Goal: Task Accomplishment & Management: Manage account settings

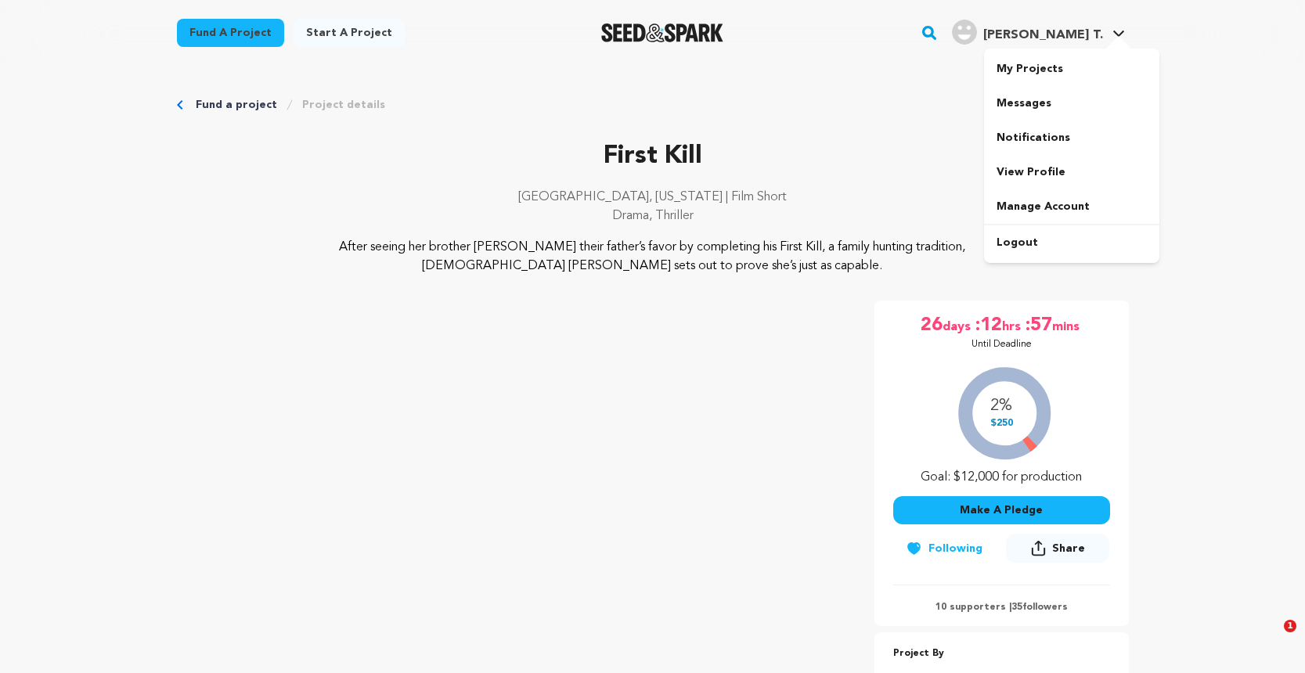
click at [1113, 39] on div at bounding box center [1118, 44] width 31 height 16
click at [1084, 63] on link "My Projects" at bounding box center [1071, 69] width 175 height 34
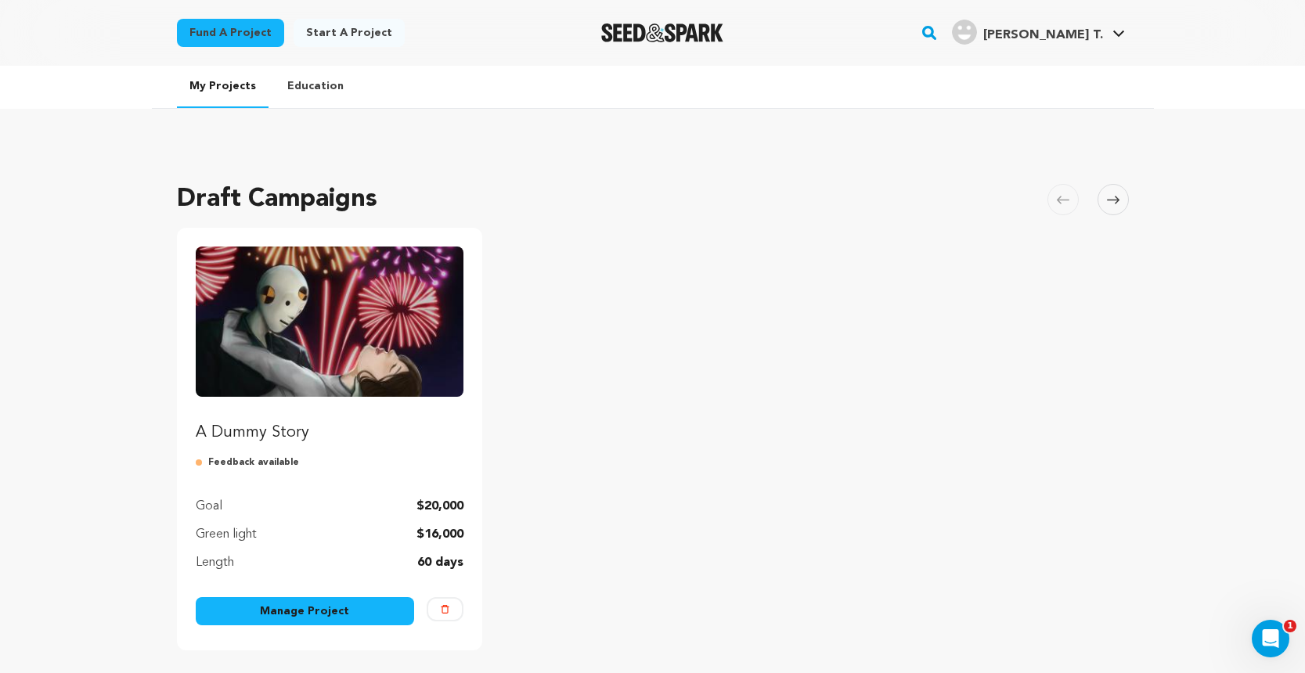
click at [261, 615] on link "Manage Project" at bounding box center [305, 611] width 219 height 28
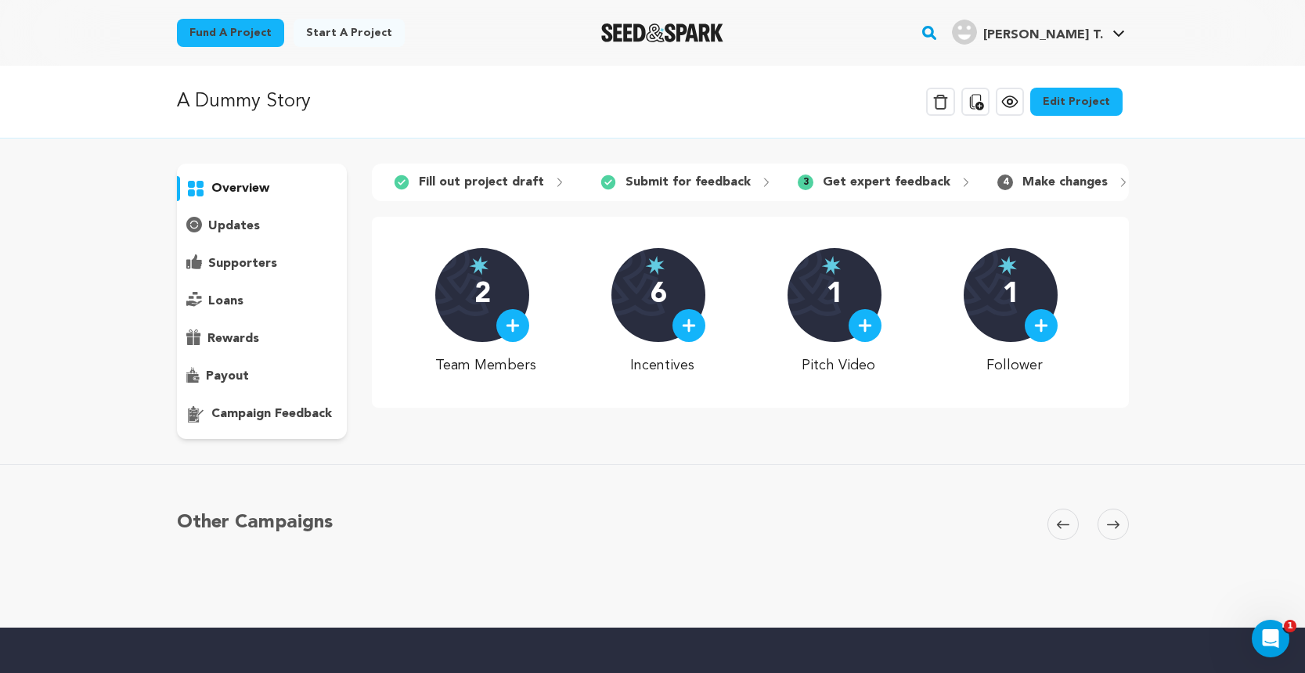
click at [872, 178] on p "Get expert feedback" at bounding box center [887, 182] width 128 height 19
click at [291, 413] on p "campaign feedback" at bounding box center [271, 414] width 121 height 19
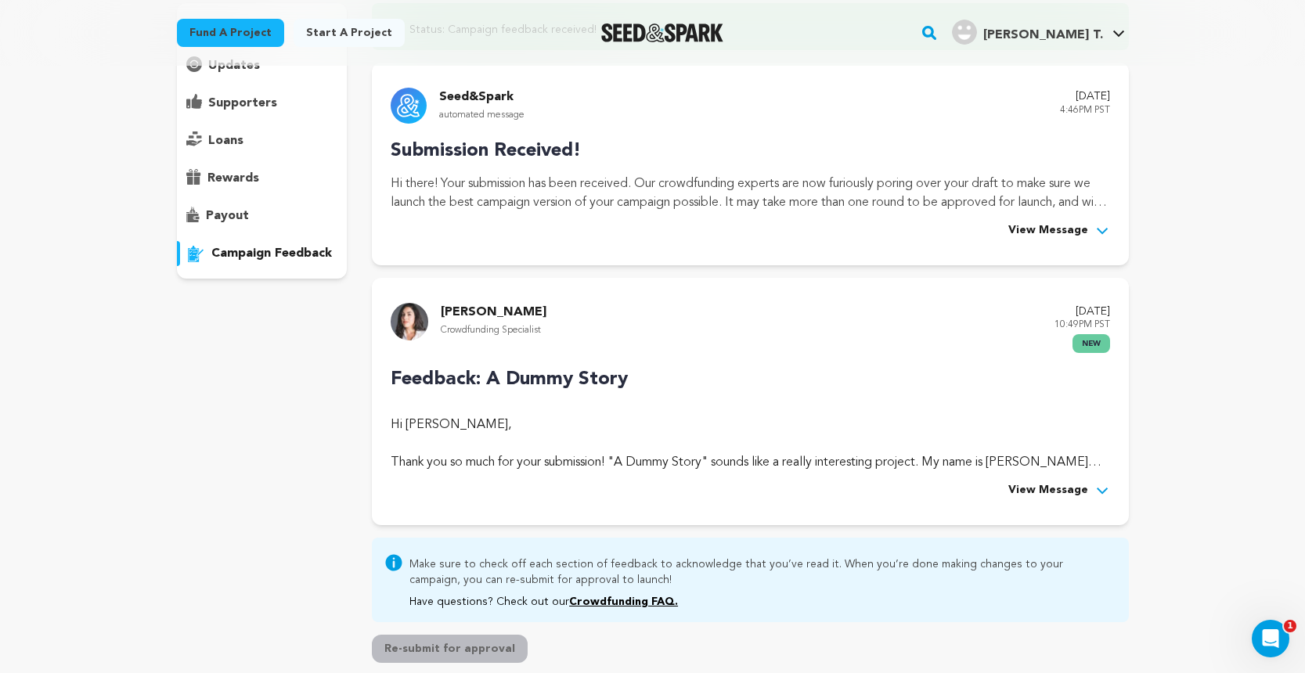
scroll to position [163, 0]
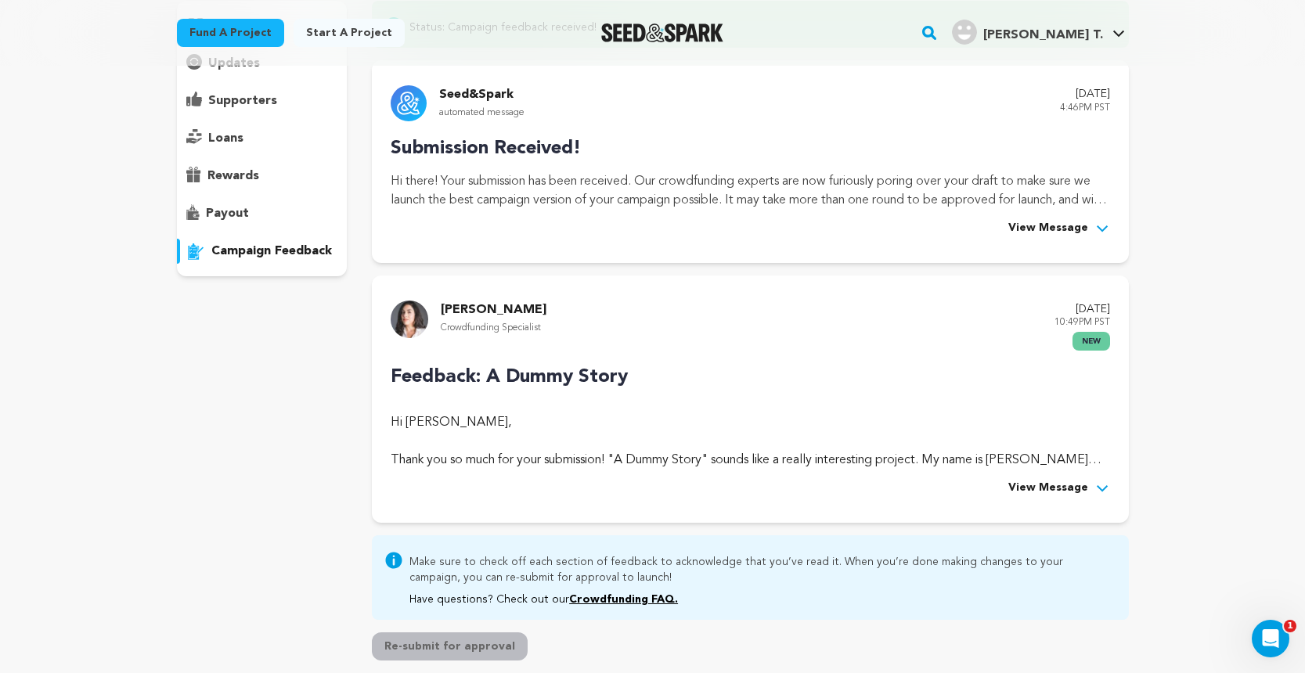
click at [1065, 482] on span "View Message" at bounding box center [1048, 488] width 80 height 19
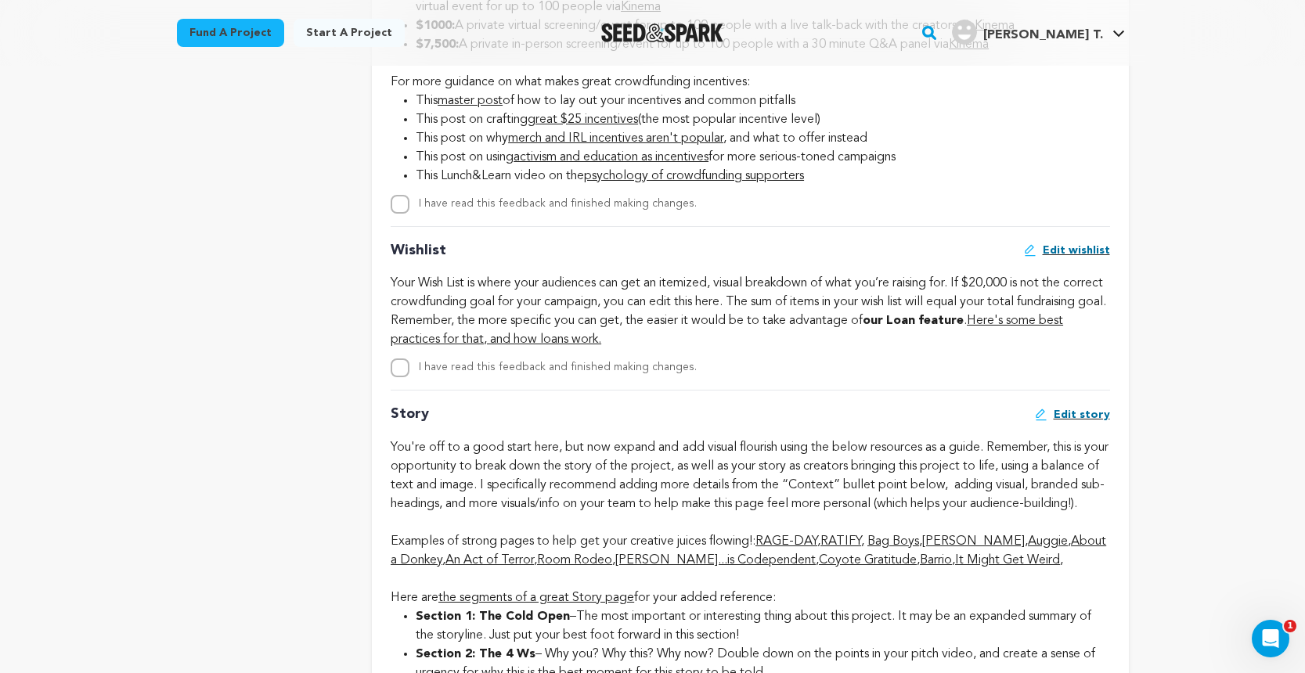
scroll to position [2567, 0]
click at [398, 376] on input "I have read this feedback and finished making changes." at bounding box center [400, 366] width 19 height 19
checkbox input "true"
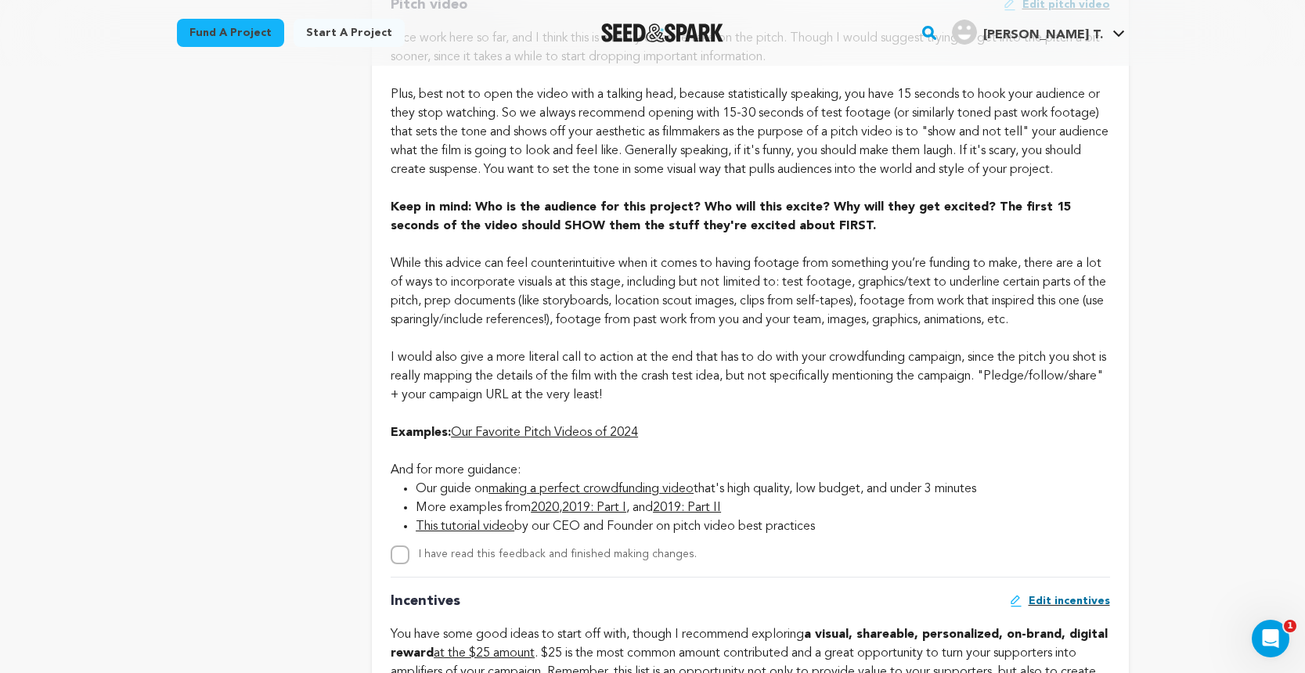
scroll to position [1266, 0]
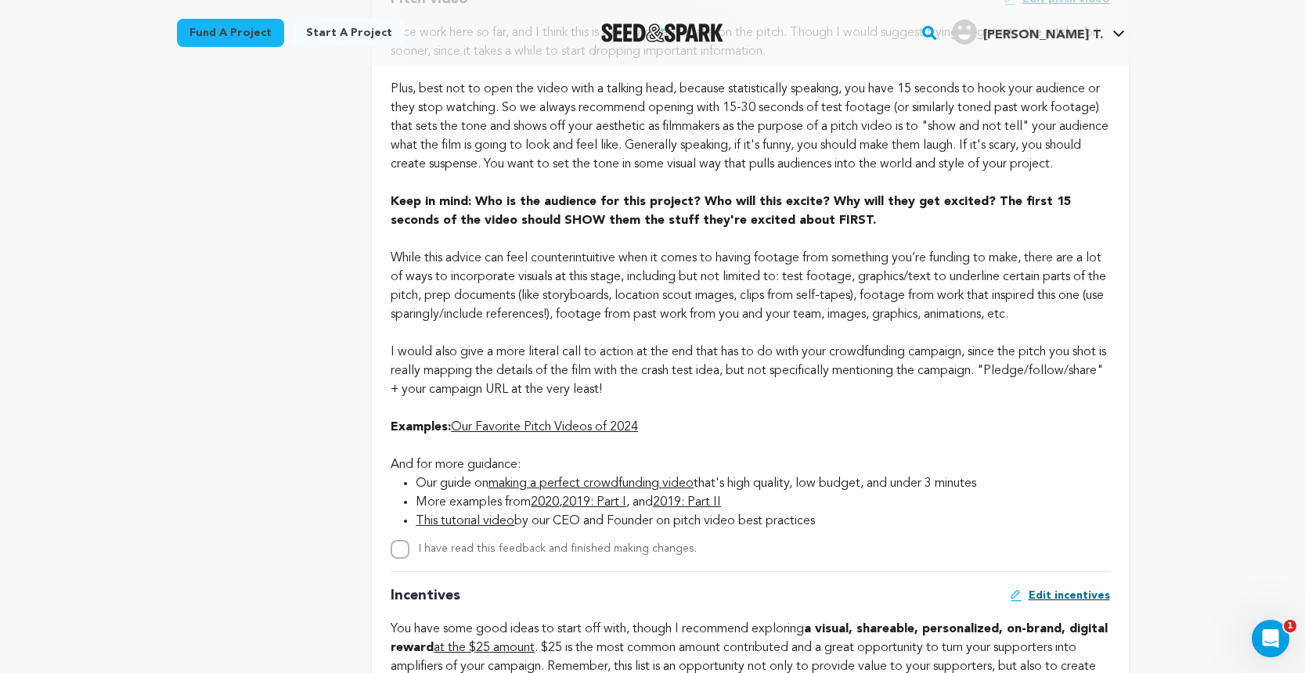
click at [404, 559] on input "I have read this feedback and finished making changes." at bounding box center [400, 549] width 19 height 19
checkbox input "true"
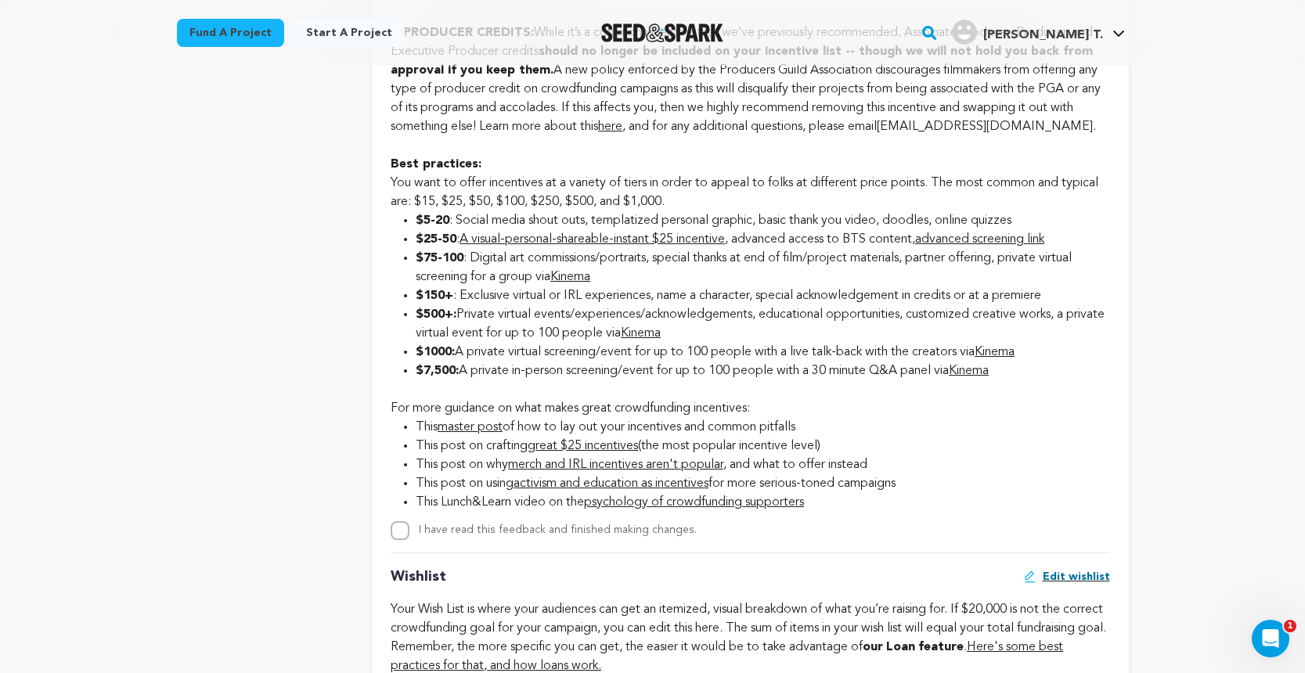
scroll to position [2249, 0]
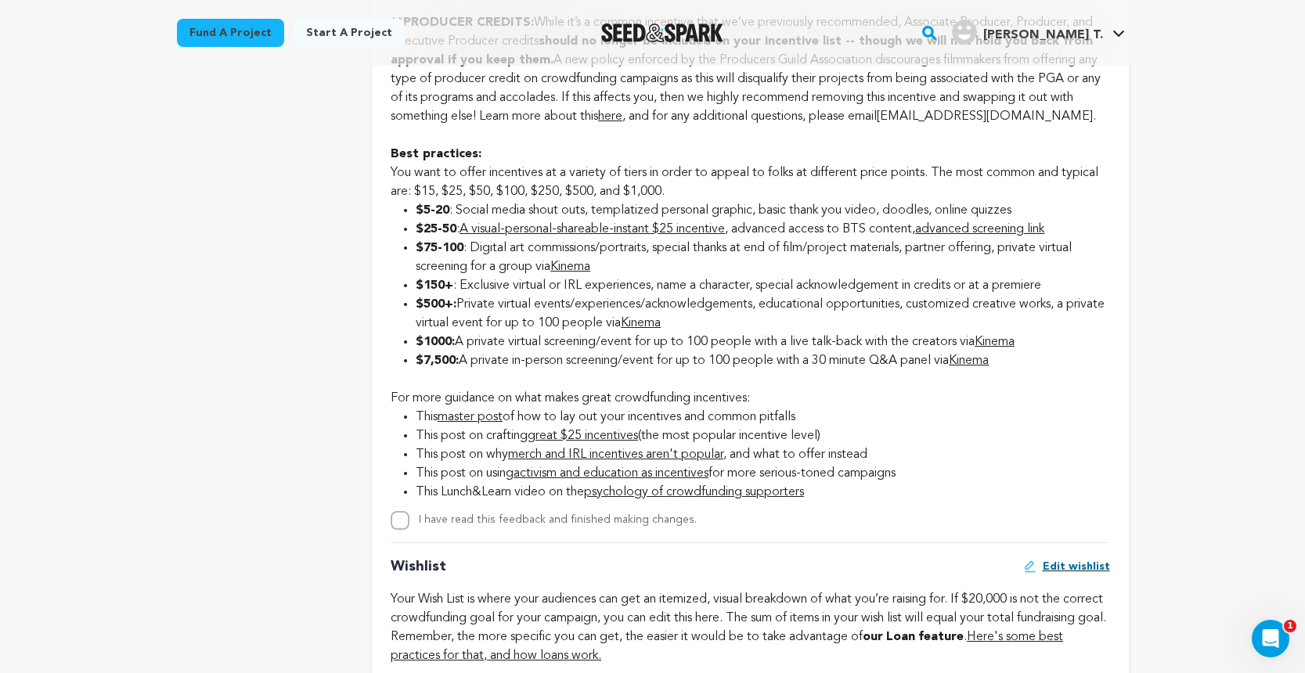
click at [395, 530] on input "I have read this feedback and finished making changes." at bounding box center [400, 520] width 19 height 19
checkbox input "true"
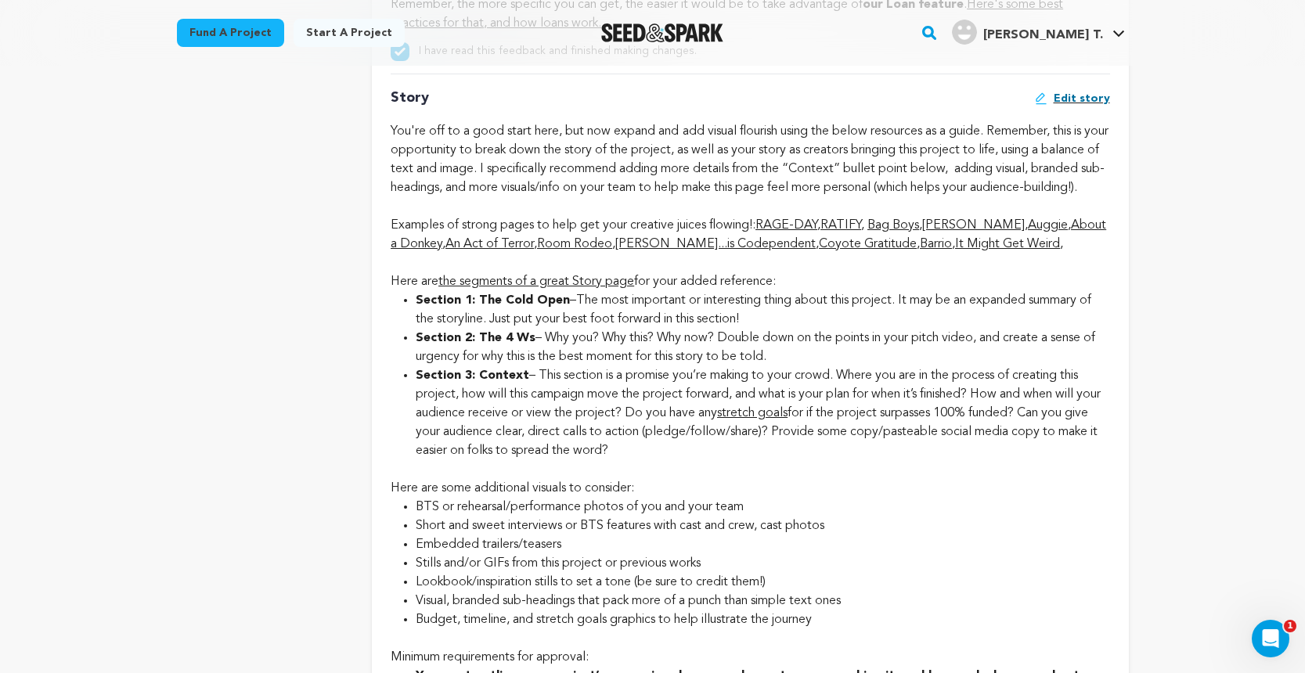
scroll to position [2825, 0]
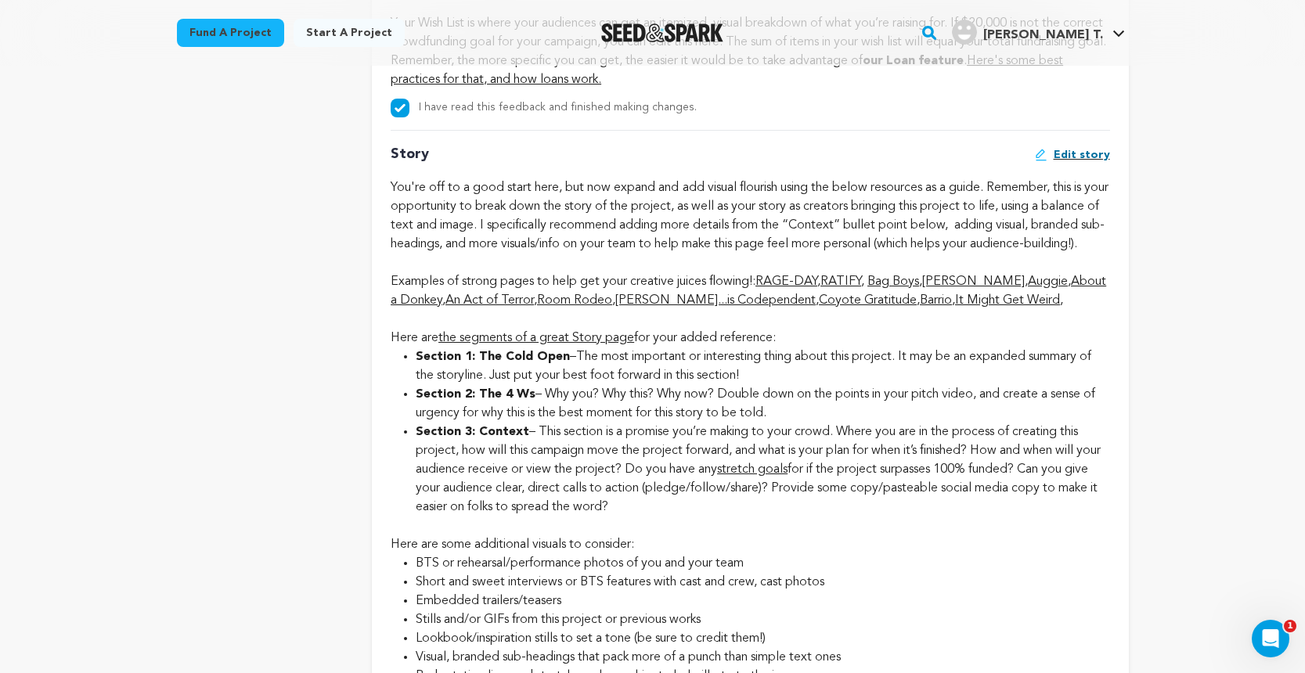
click at [1083, 163] on span "Edit story" at bounding box center [1082, 155] width 56 height 16
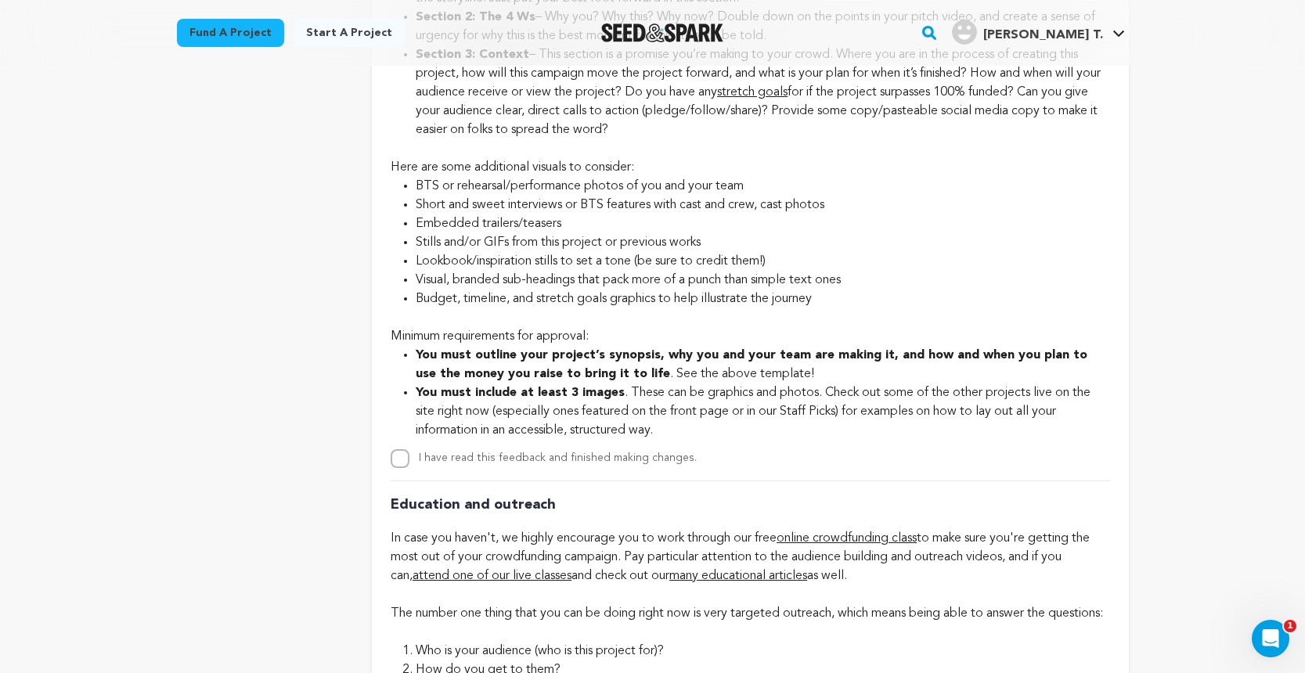
scroll to position [3209, 0]
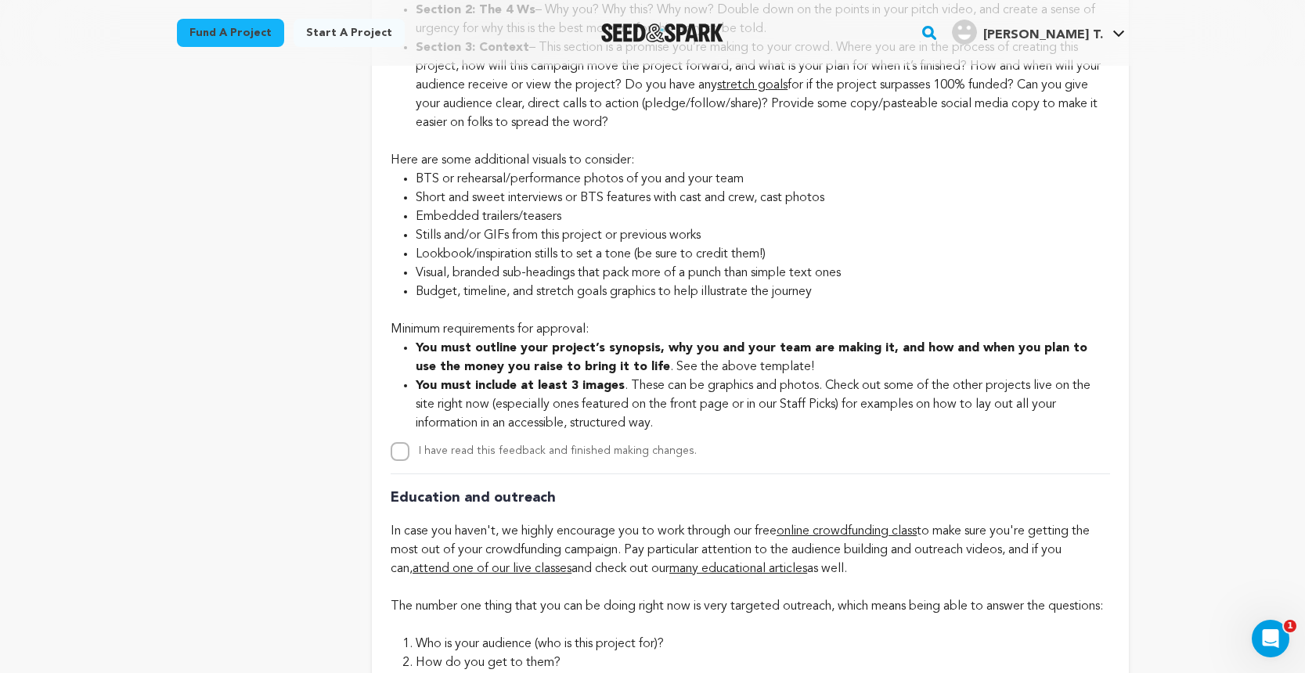
click at [405, 461] on input "I have read this feedback and finished making changes." at bounding box center [400, 451] width 19 height 19
checkbox input "true"
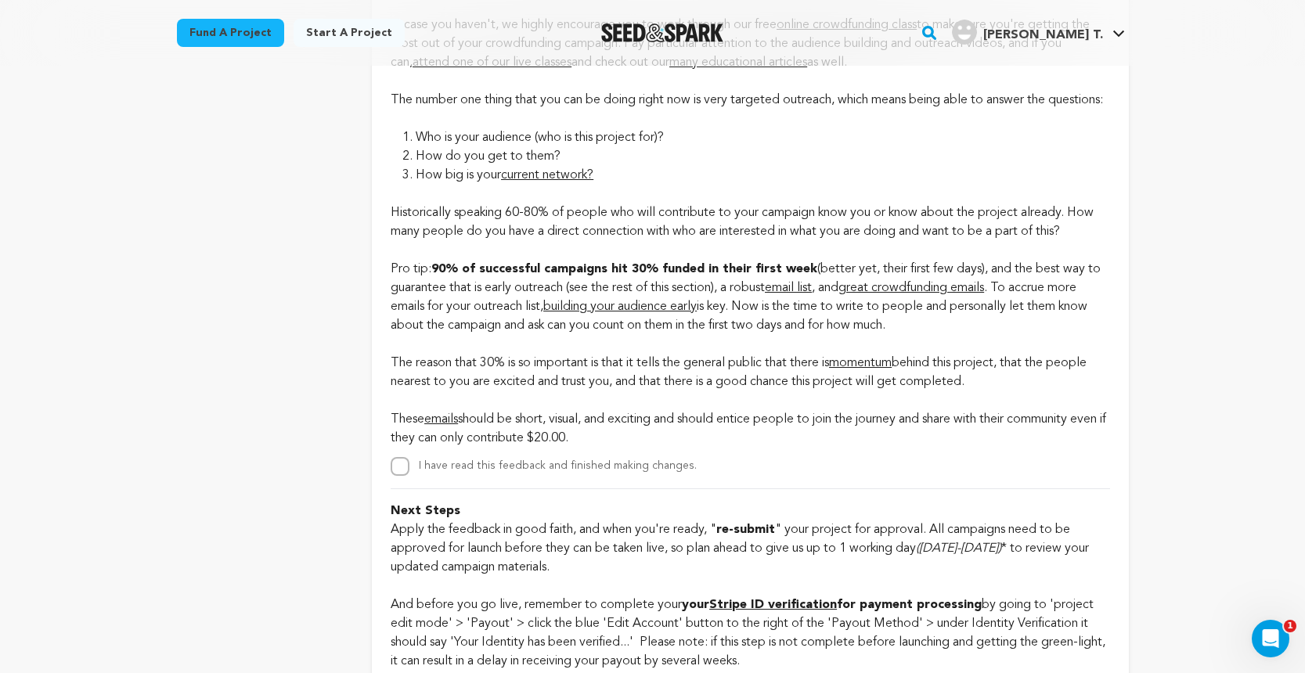
scroll to position [3716, 0]
click at [396, 475] on input "I have read this feedback and finished making changes." at bounding box center [400, 465] width 19 height 19
checkbox input "true"
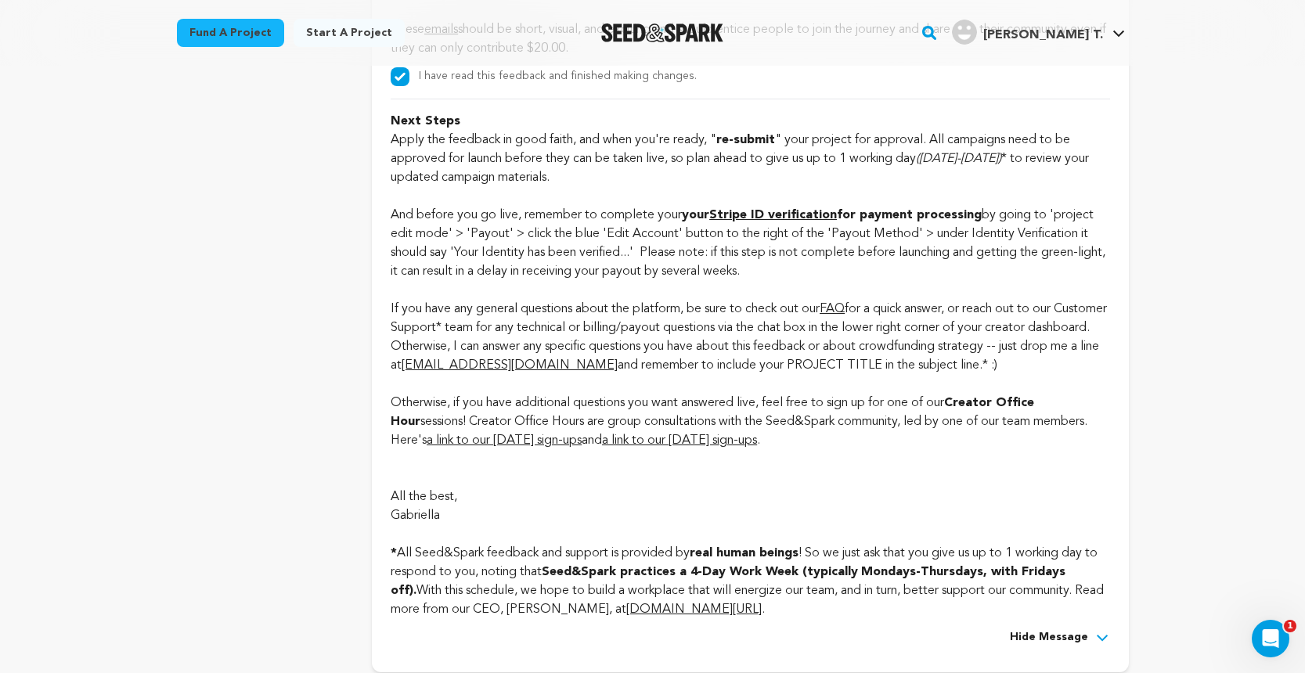
scroll to position [4116, 0]
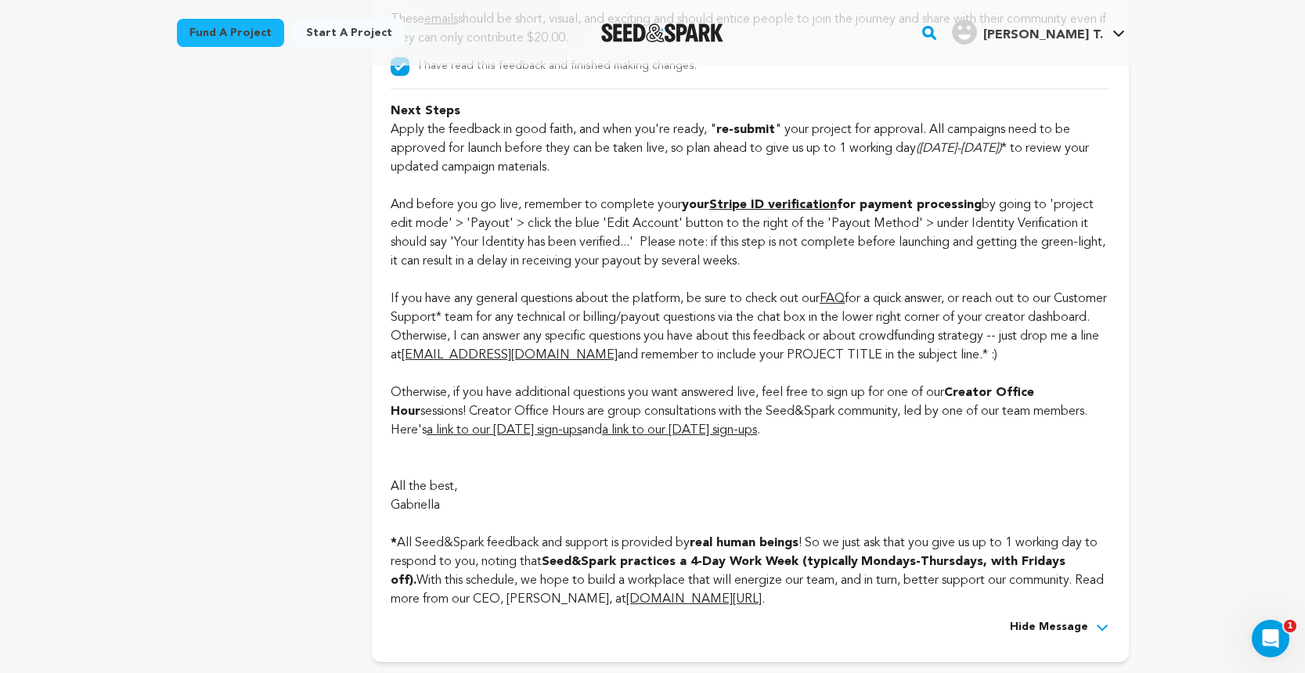
click at [797, 211] on strong "Stripe ID verification" at bounding box center [773, 205] width 128 height 13
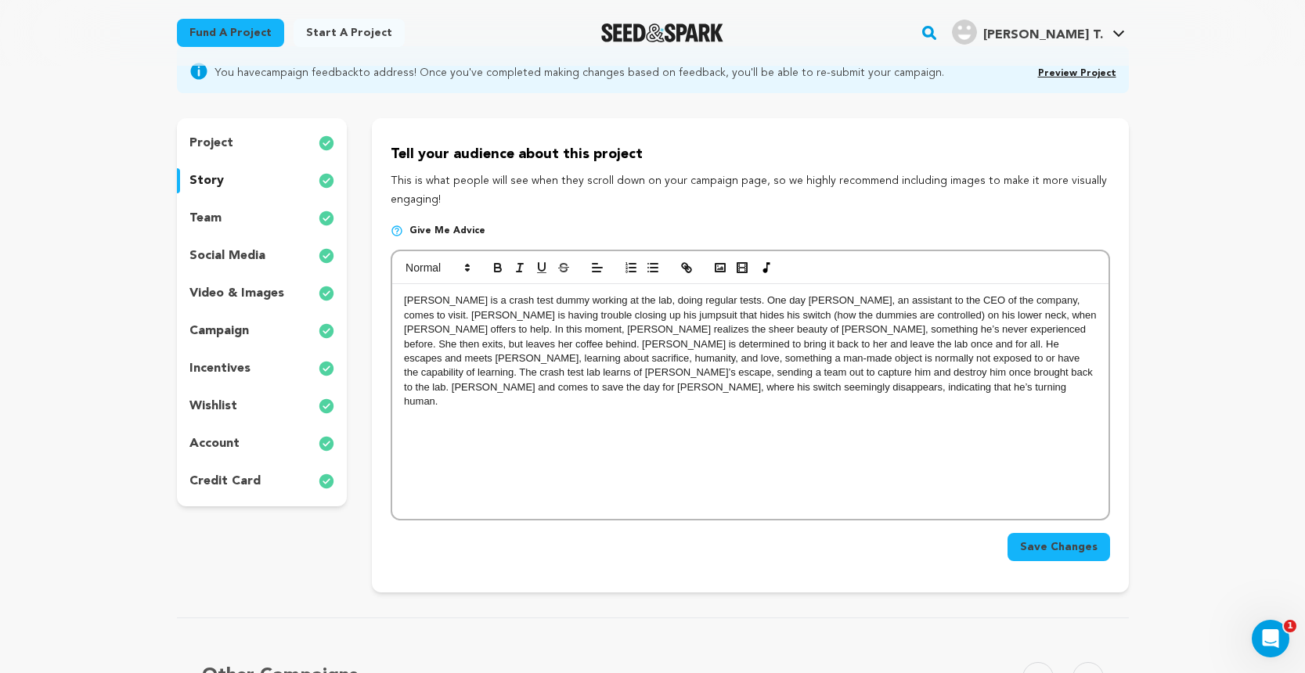
scroll to position [138, 0]
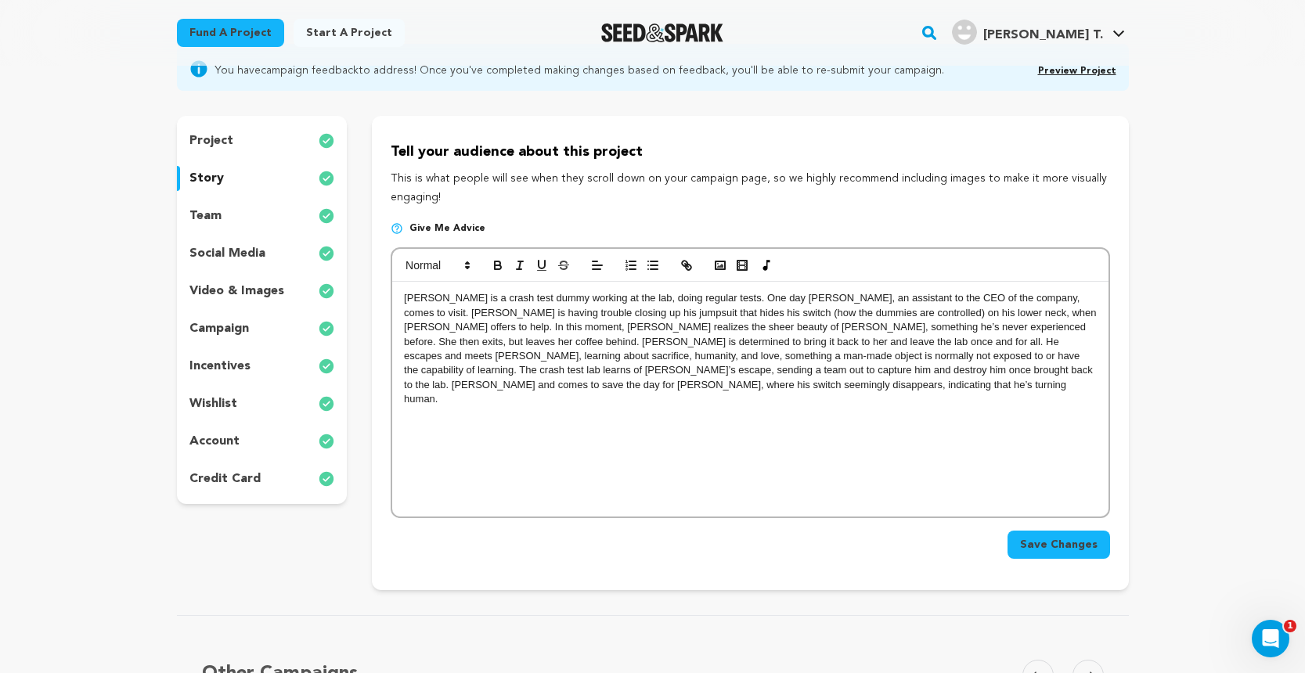
click at [733, 407] on p at bounding box center [750, 414] width 692 height 14
click at [730, 407] on p at bounding box center [750, 414] width 692 height 14
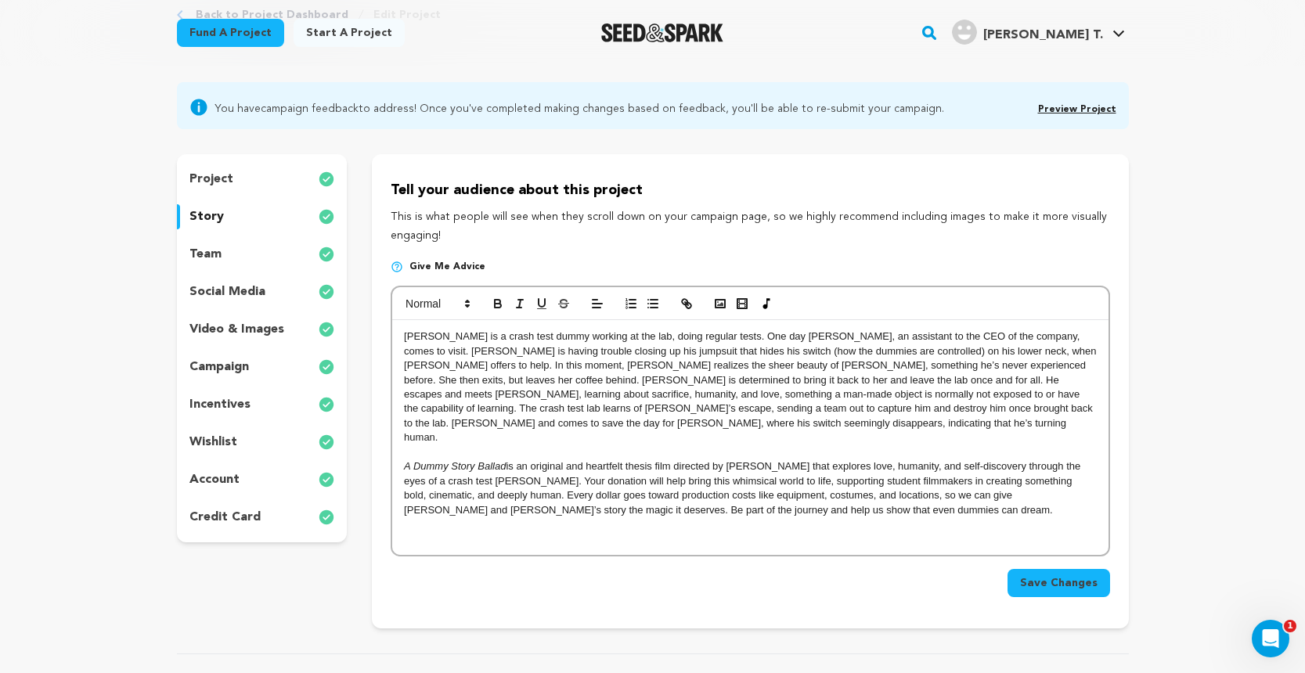
scroll to position [8, 1]
click at [221, 178] on p "project" at bounding box center [211, 179] width 44 height 19
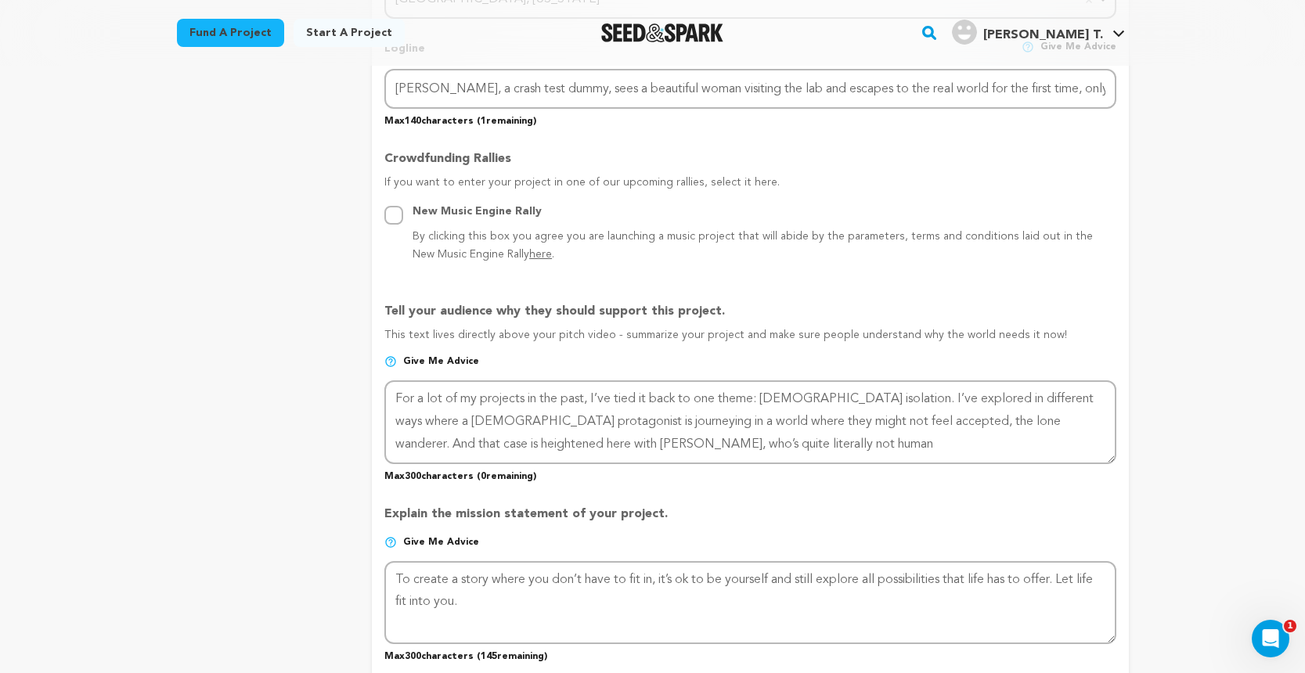
scroll to position [818, 0]
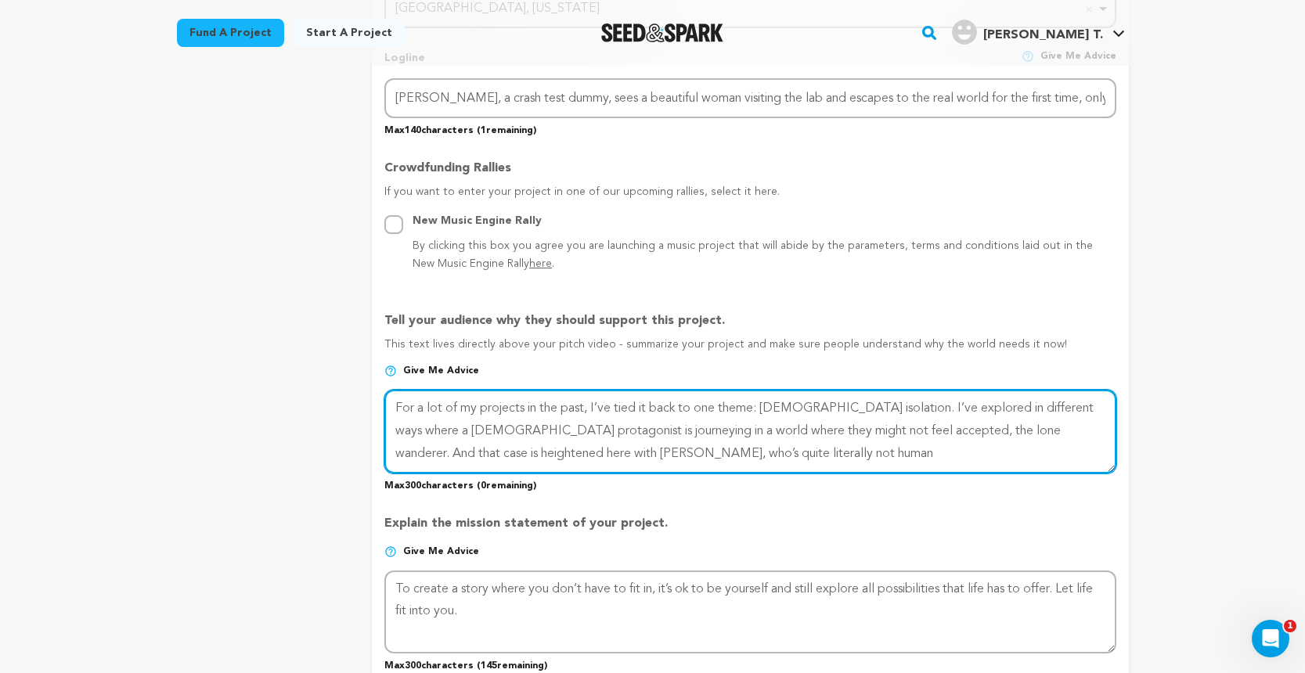
click at [660, 449] on textarea at bounding box center [749, 431] width 731 height 83
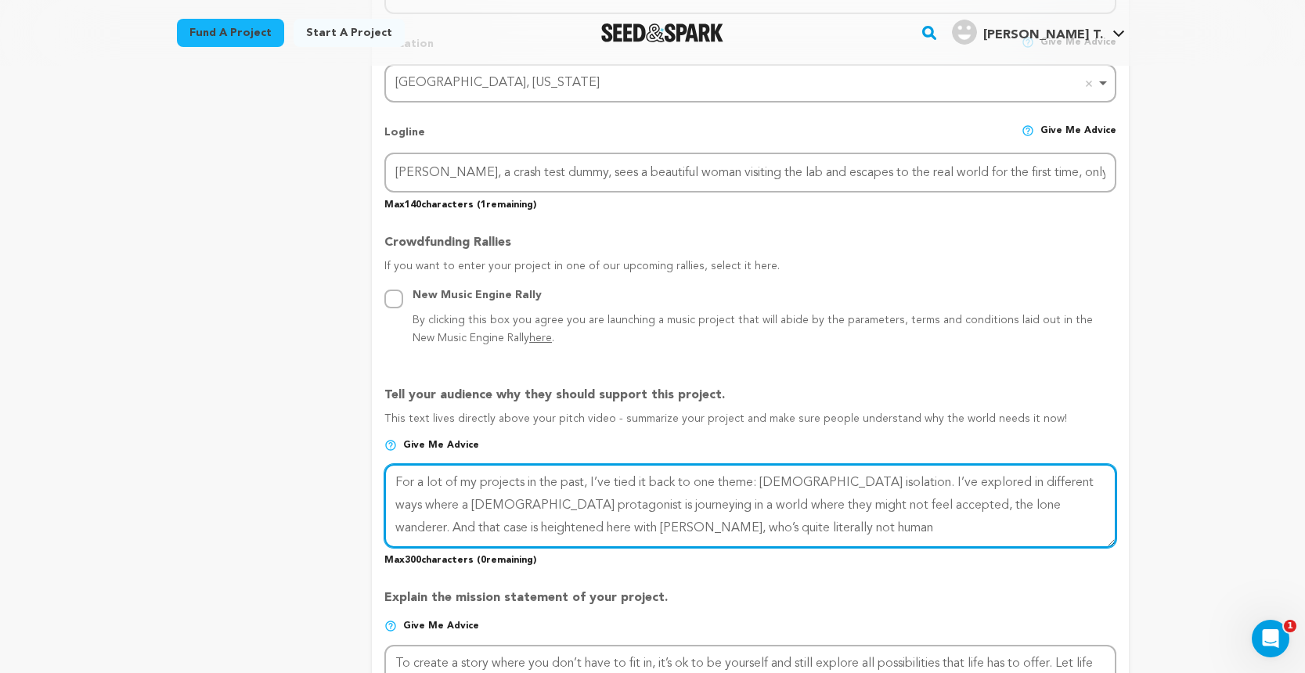
scroll to position [744, 0]
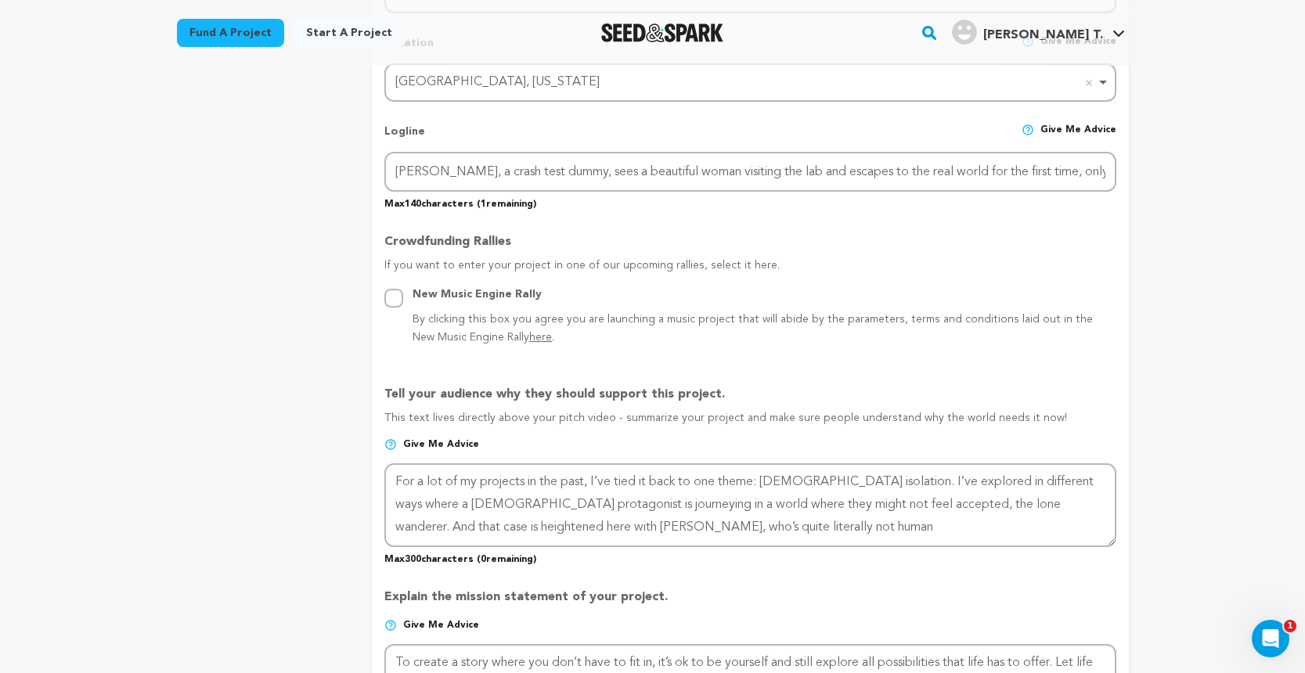
click at [661, 6] on div "Fund a project Start a project Search" at bounding box center [653, 33] width 1002 height 66
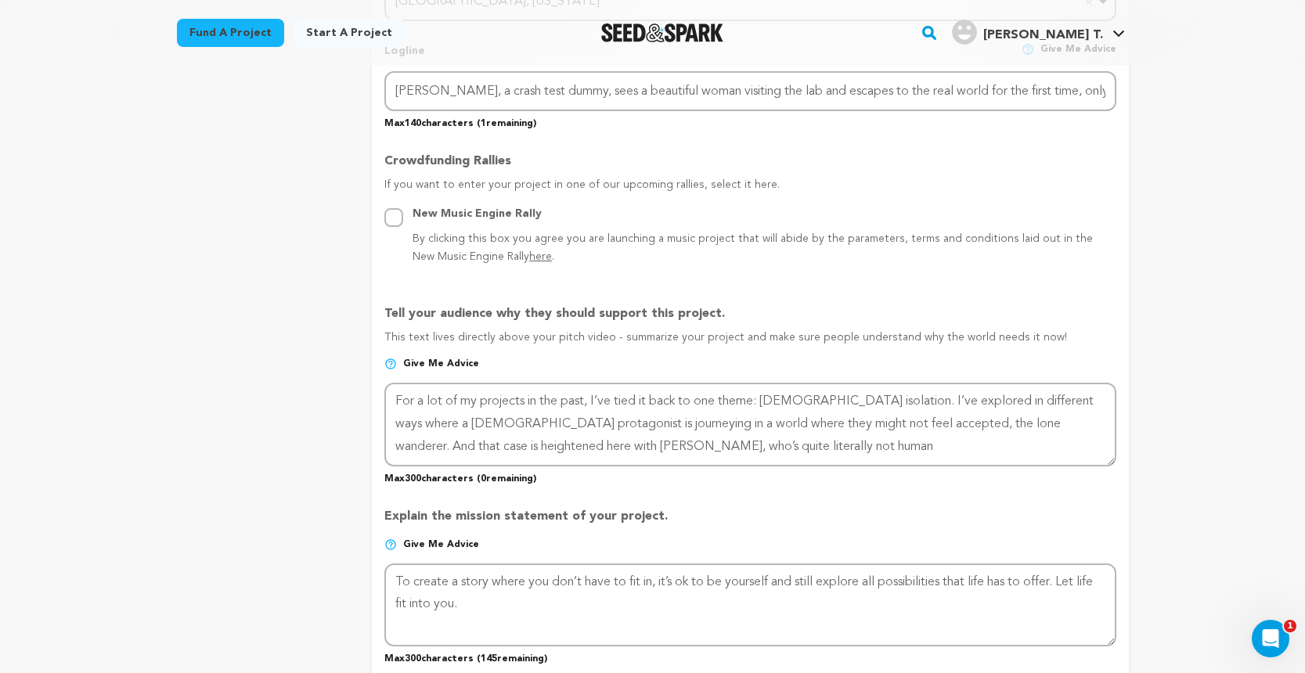
scroll to position [836, 0]
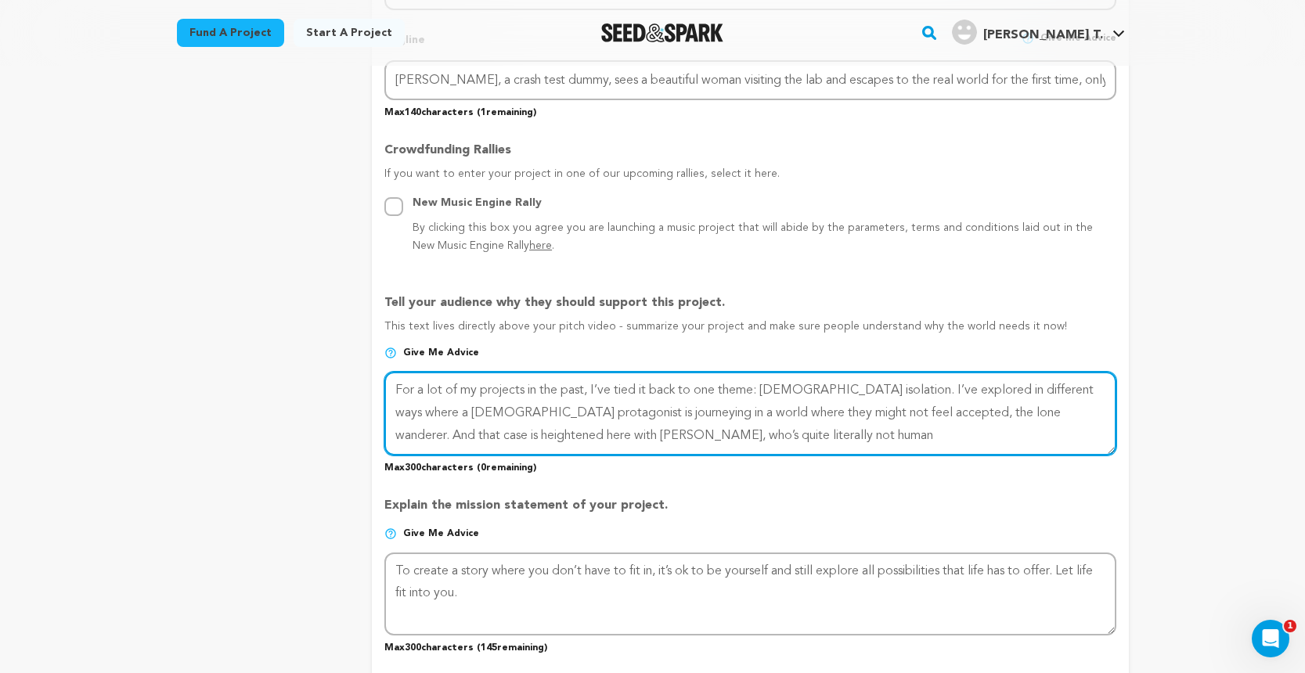
click at [648, 427] on textarea at bounding box center [749, 413] width 731 height 83
drag, startPoint x: 647, startPoint y: 435, endPoint x: 388, endPoint y: 389, distance: 263.2
click at [388, 389] on textarea at bounding box center [749, 413] width 731 height 83
paste textarea "Your donations will help us create a custom-made mask and original costume for …"
click at [783, 427] on textarea at bounding box center [749, 413] width 731 height 83
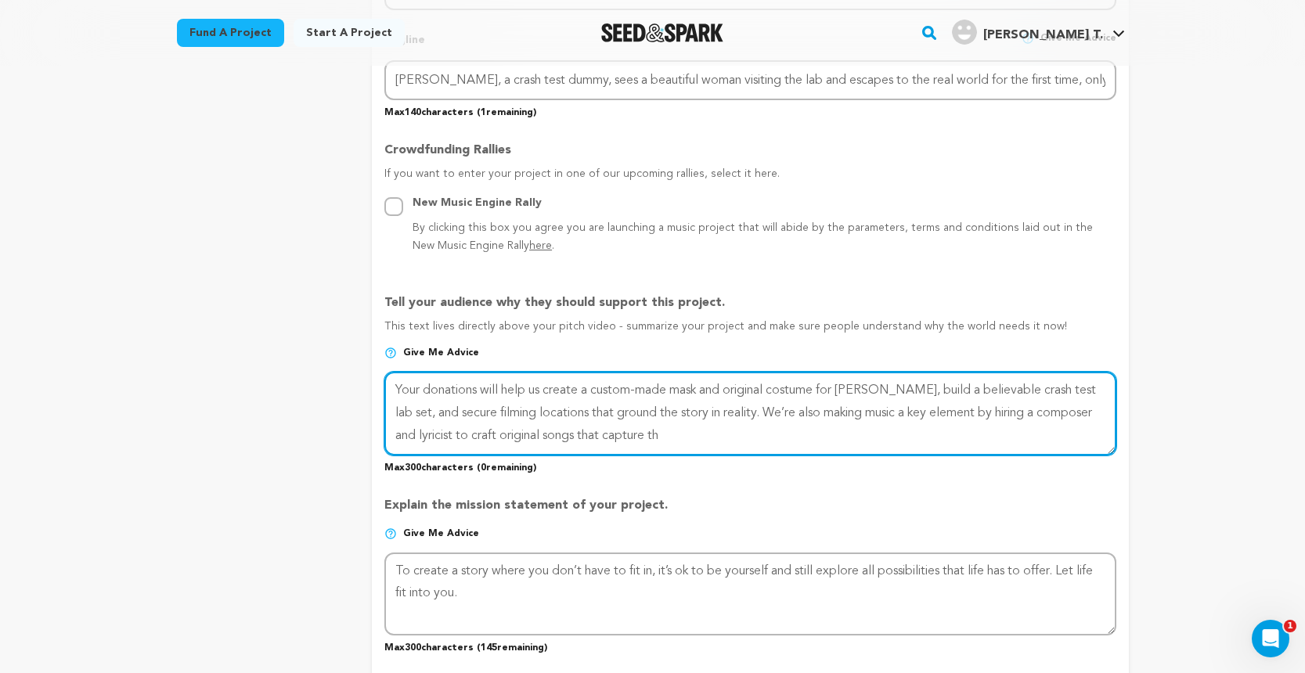
click at [833, 415] on textarea at bounding box center [749, 413] width 731 height 83
click at [841, 409] on textarea at bounding box center [749, 413] width 731 height 83
drag, startPoint x: 964, startPoint y: 409, endPoint x: 792, endPoint y: 409, distance: 172.2
click at [792, 409] on textarea at bounding box center [749, 413] width 731 height 83
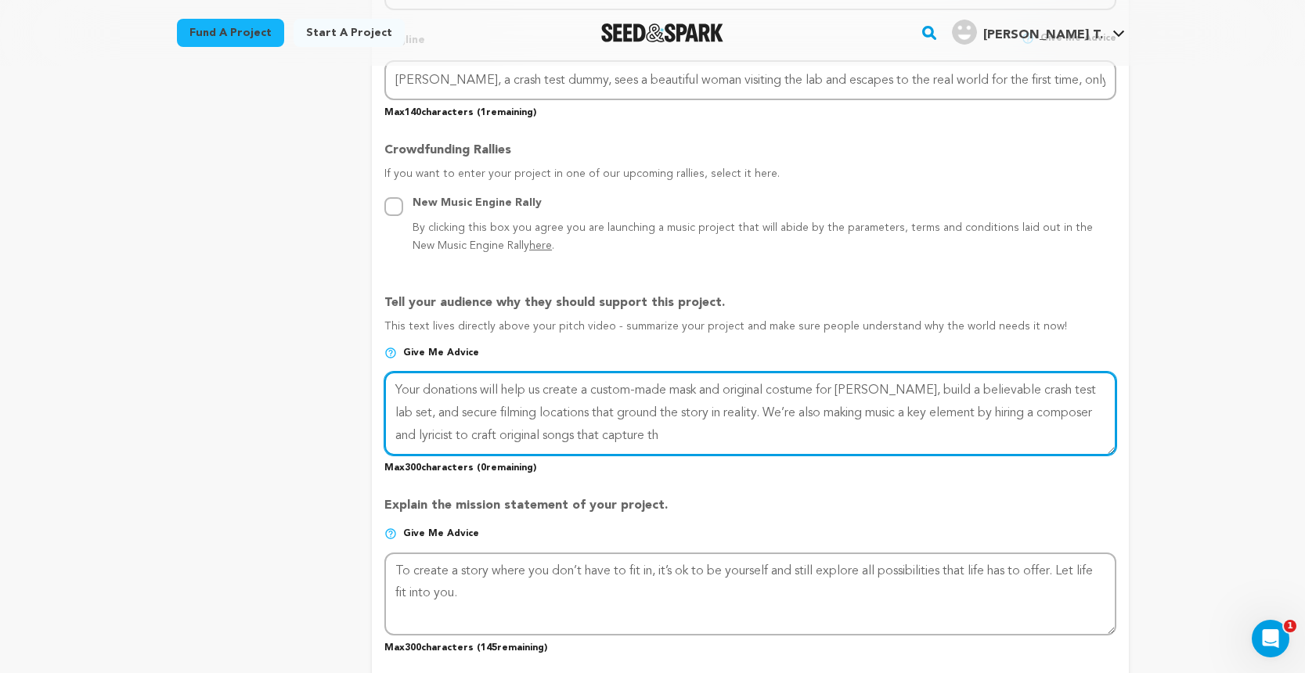
click at [924, 420] on textarea at bounding box center [749, 413] width 731 height 83
type textarea "Your donations will help us create a custom-made mask and original costume for …"
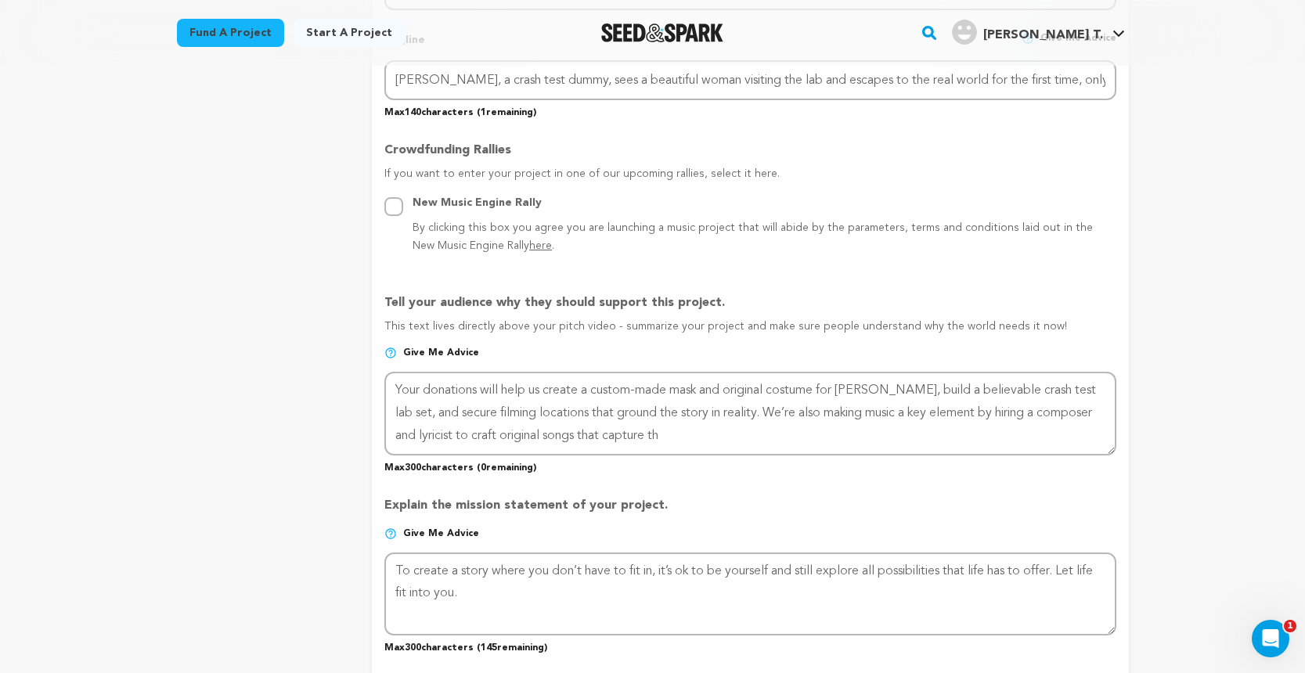
click at [843, 1] on div "Fund a project Start a project Search" at bounding box center [653, 33] width 1002 height 66
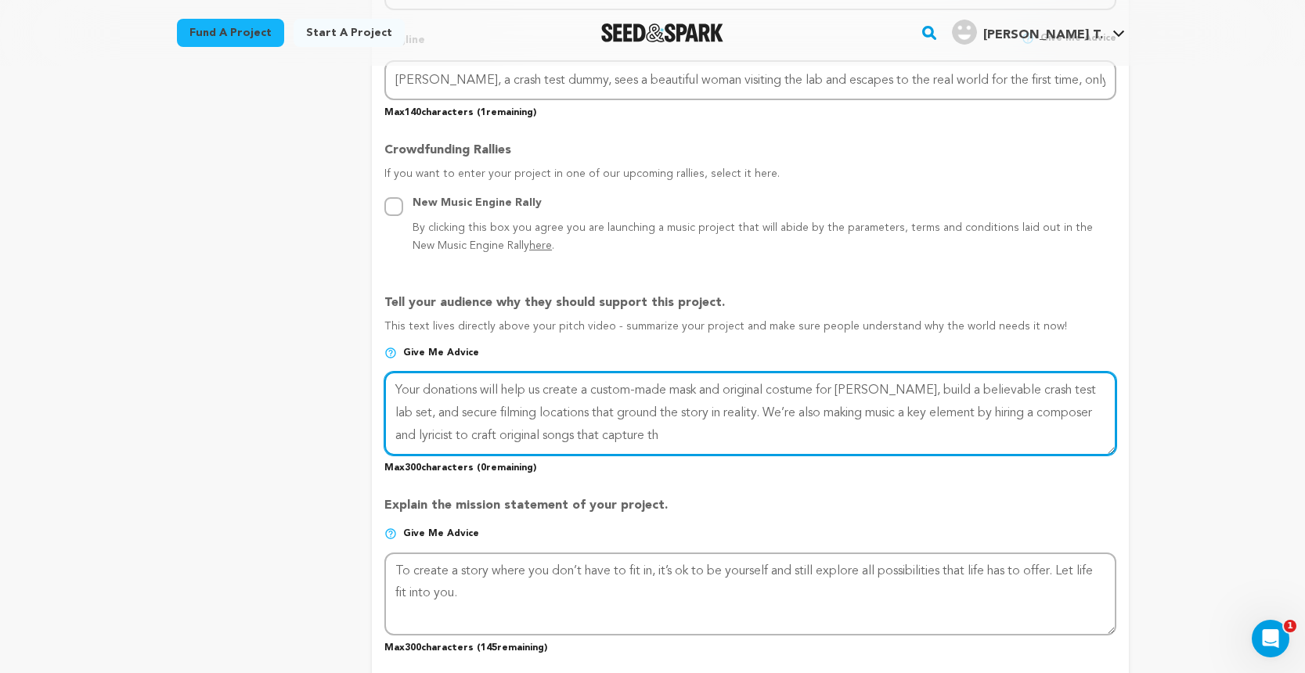
click at [639, 434] on textarea at bounding box center [749, 413] width 731 height 83
drag, startPoint x: 639, startPoint y: 434, endPoint x: 398, endPoint y: 383, distance: 245.8
click at [398, 383] on textarea at bounding box center [749, 413] width 731 height 83
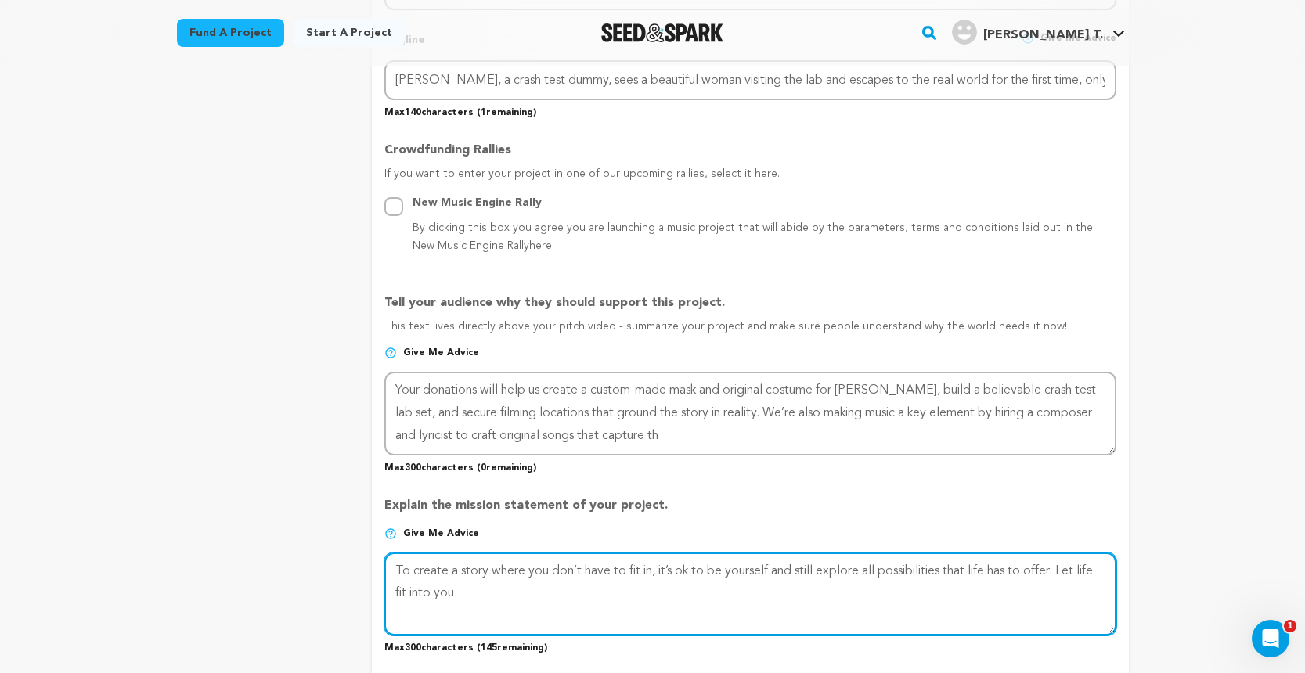
click at [455, 580] on textarea at bounding box center [749, 594] width 731 height 83
drag, startPoint x: 394, startPoint y: 564, endPoint x: 485, endPoint y: 591, distance: 95.6
click at [485, 591] on textarea at bounding box center [749, 594] width 731 height 83
paste textarea "A Dummy Story Ballad is an original and heartfelt thesis film directed by Josh …"
type textarea "A Dummy Story Ballad is an original and heartfelt thesis film directed by Josh …"
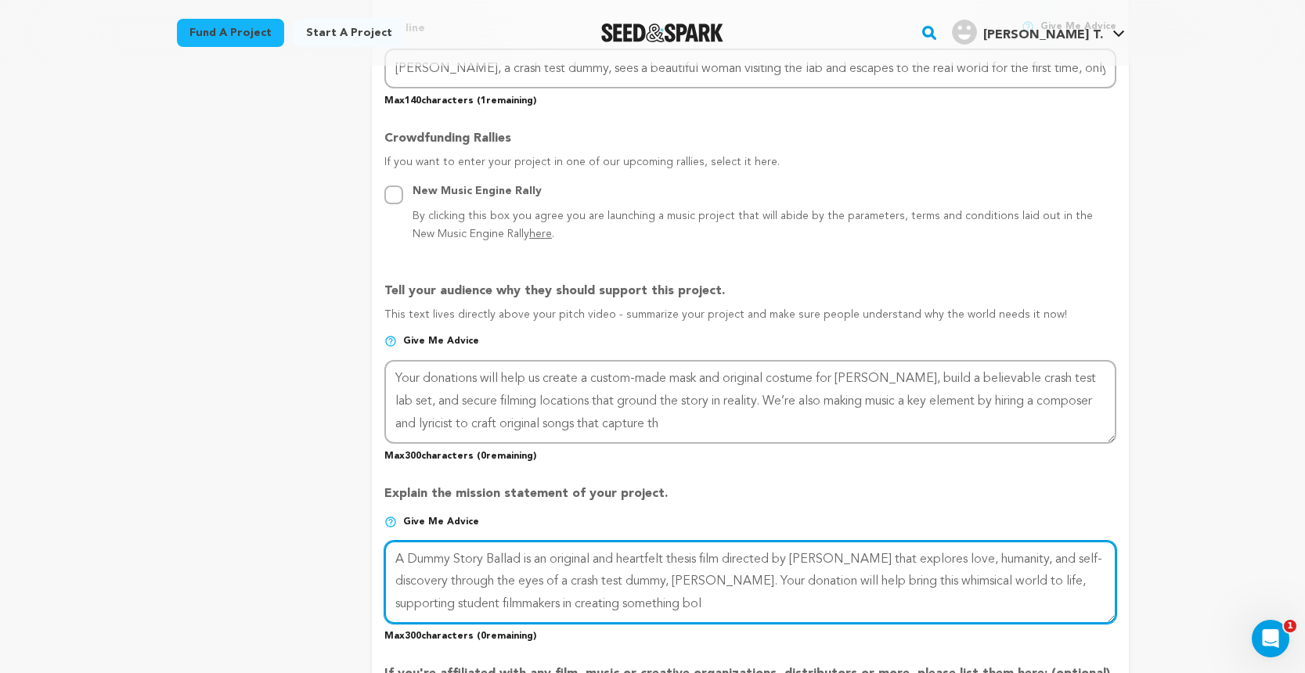
scroll to position [859, 0]
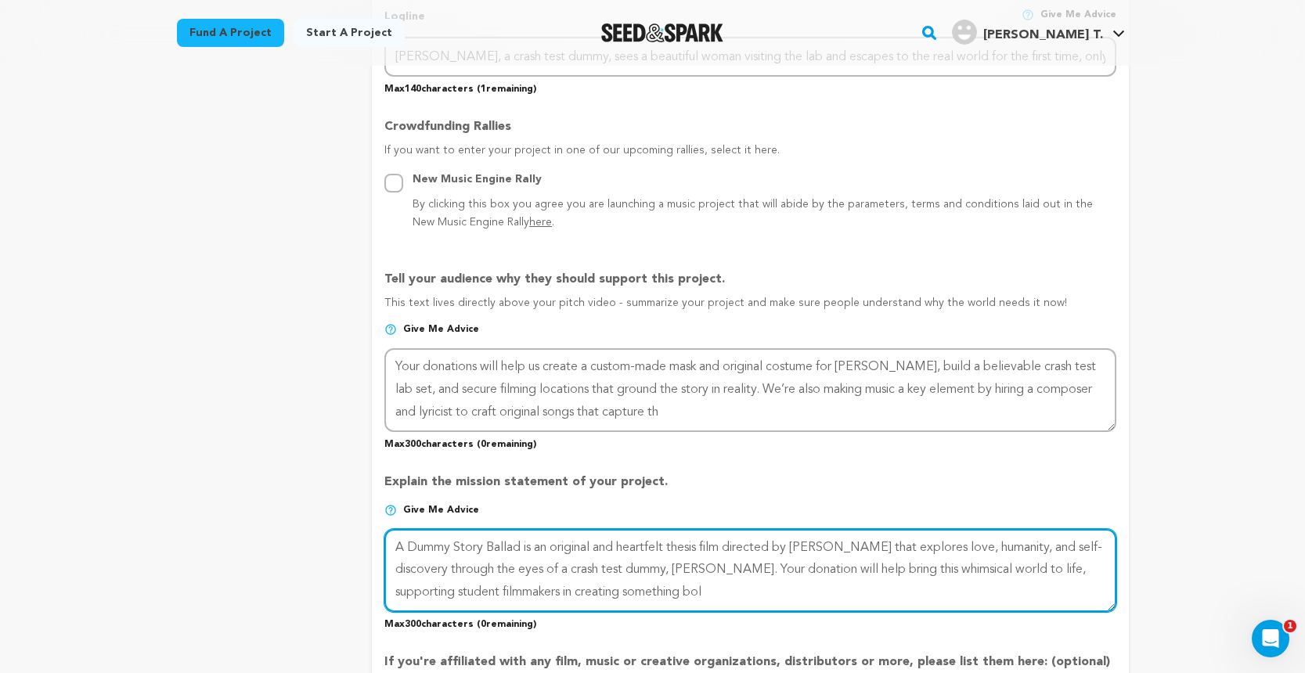
drag, startPoint x: 721, startPoint y: 587, endPoint x: 666, endPoint y: 587, distance: 54.8
click at [666, 587] on textarea at bounding box center [749, 570] width 731 height 83
click at [714, 593] on textarea at bounding box center [749, 570] width 731 height 83
drag, startPoint x: 714, startPoint y: 589, endPoint x: 389, endPoint y: 538, distance: 328.8
click at [389, 538] on textarea at bounding box center [749, 570] width 731 height 83
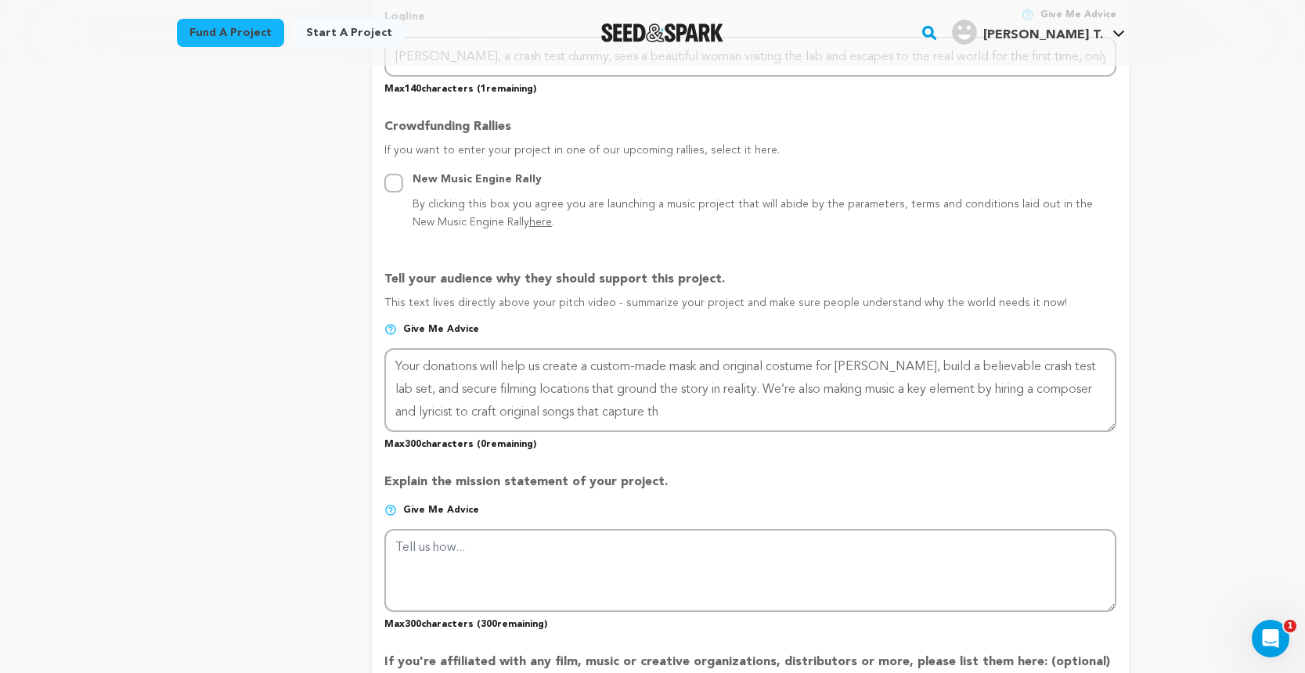
click at [211, 459] on div "project story team social media video & images campaign incentives wishlist" at bounding box center [262, 299] width 171 height 1811
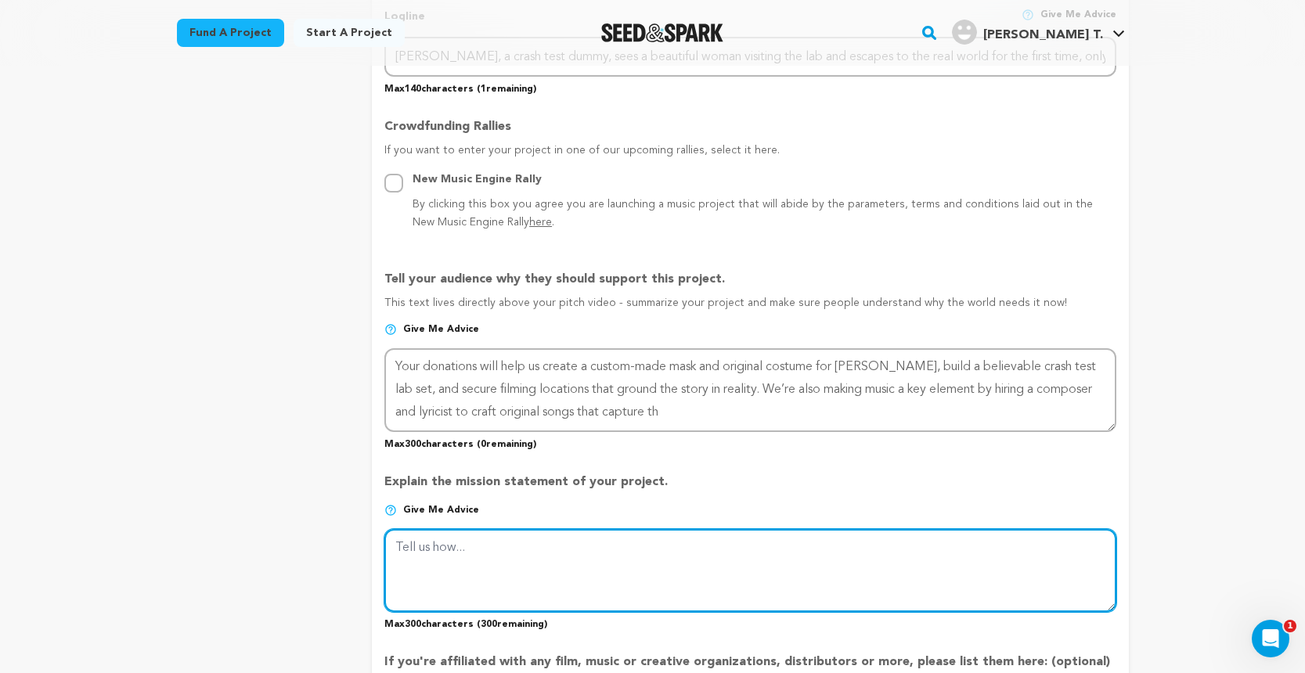
click at [465, 539] on textarea at bounding box center [749, 570] width 731 height 83
paste textarea "To create a story where you don’t have to fit in, it’s ok to be yourself and st…"
type textarea "To create a story where you don’t have to fit in, it’s ok to be yourself and st…"
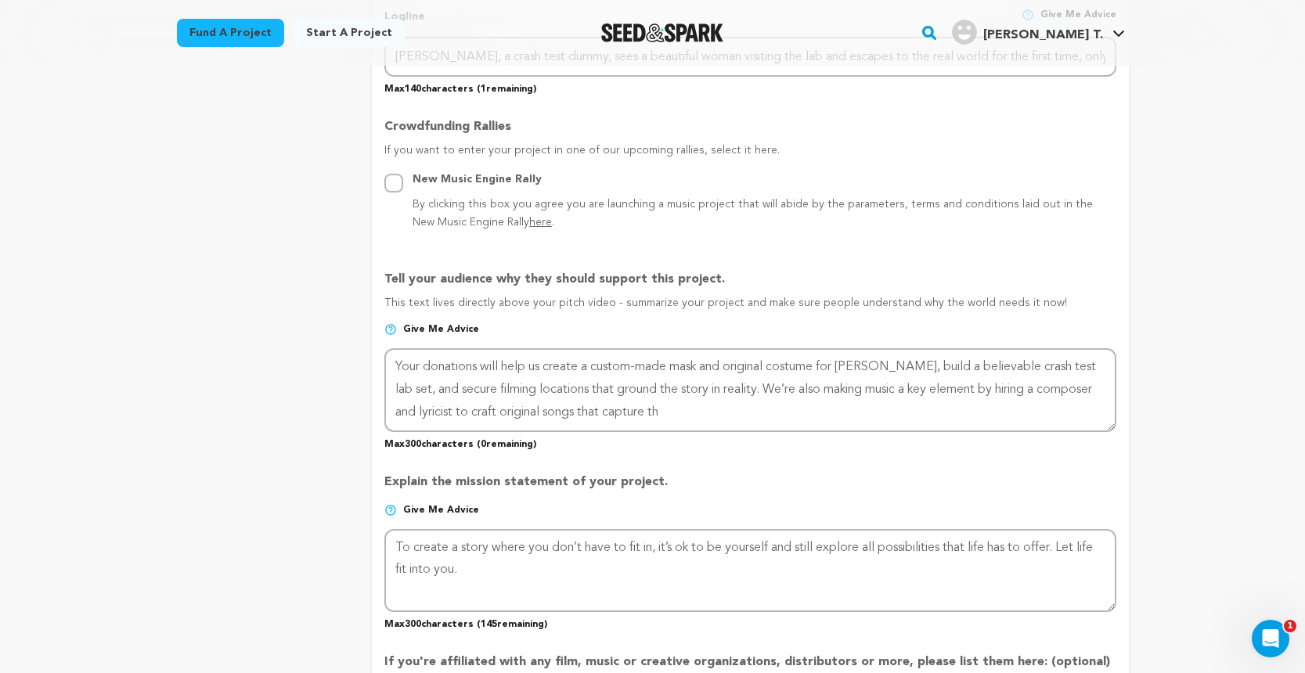
click at [316, 506] on div "project story team social media video & images campaign incentives wishlist" at bounding box center [262, 299] width 171 height 1811
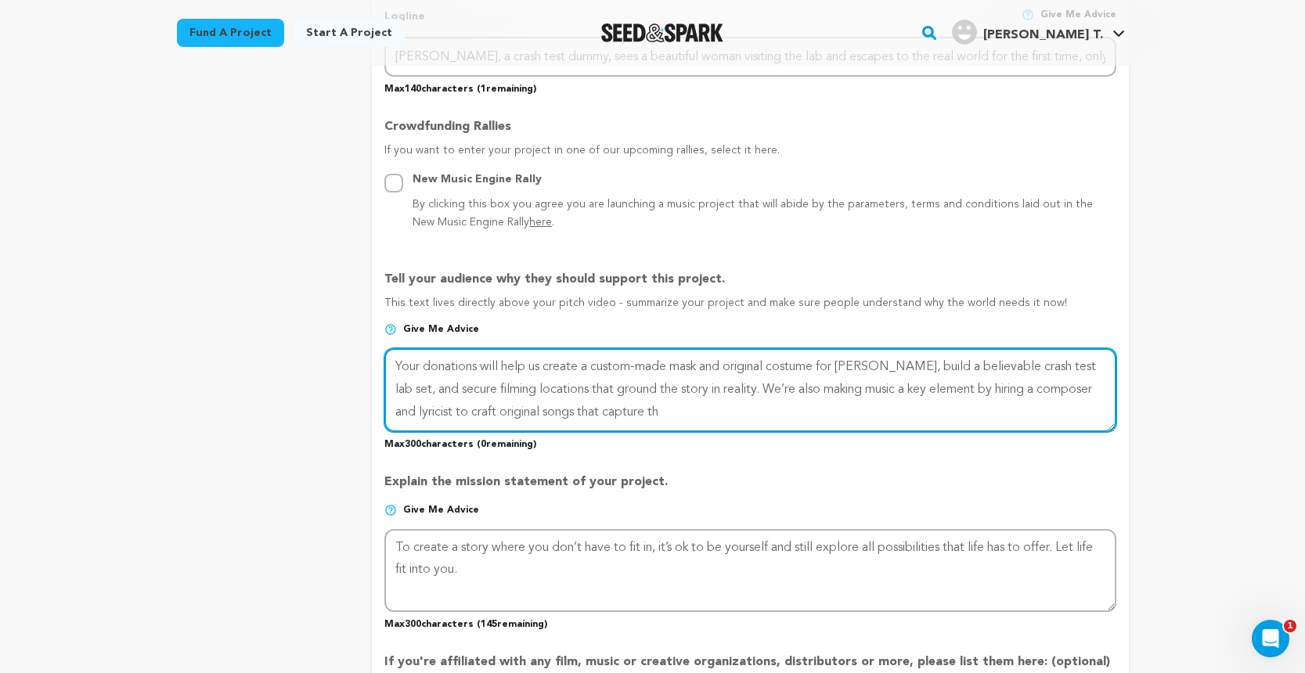
click at [703, 391] on textarea at bounding box center [749, 389] width 731 height 83
click at [680, 406] on textarea at bounding box center [749, 389] width 731 height 83
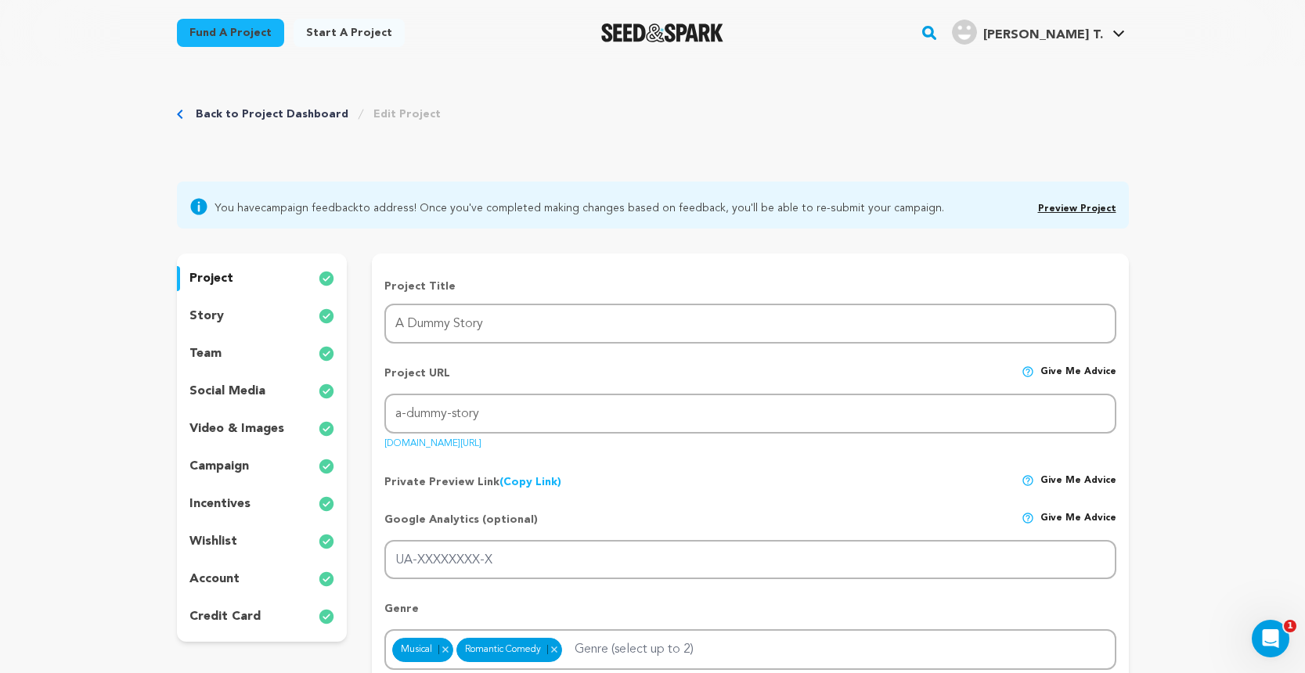
scroll to position [0, 0]
click at [225, 316] on div "story" at bounding box center [262, 316] width 171 height 25
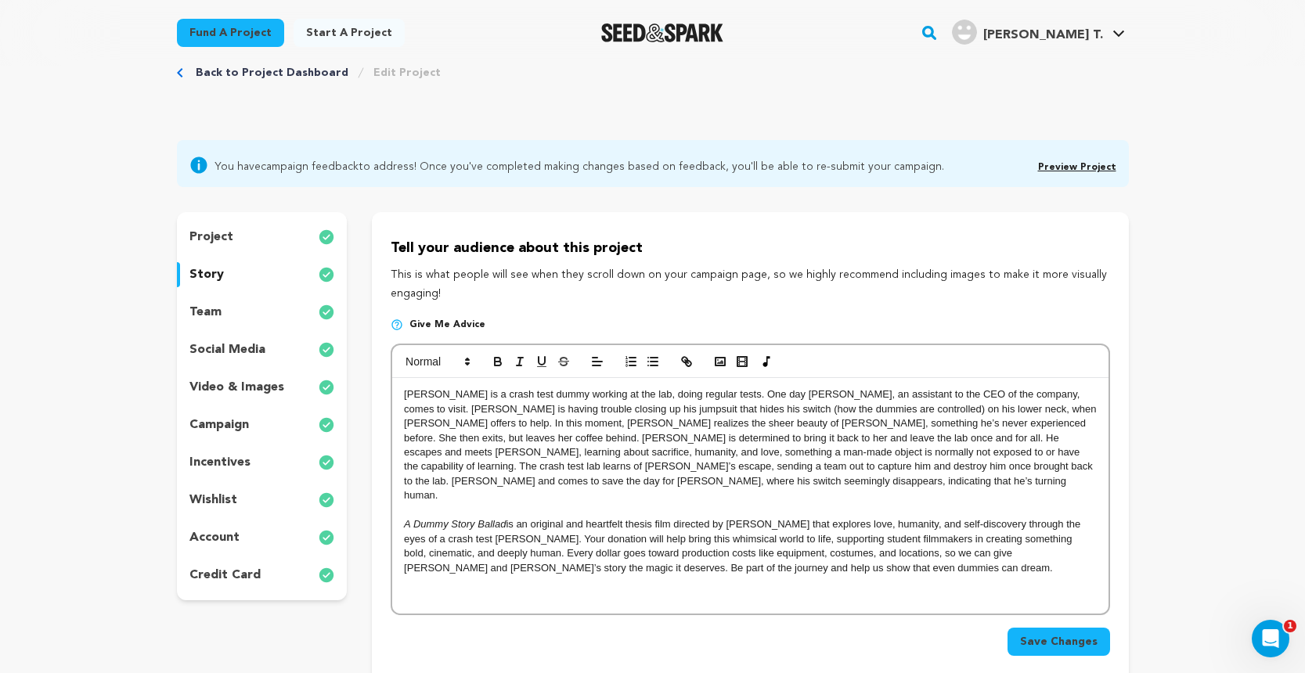
scroll to position [62, 0]
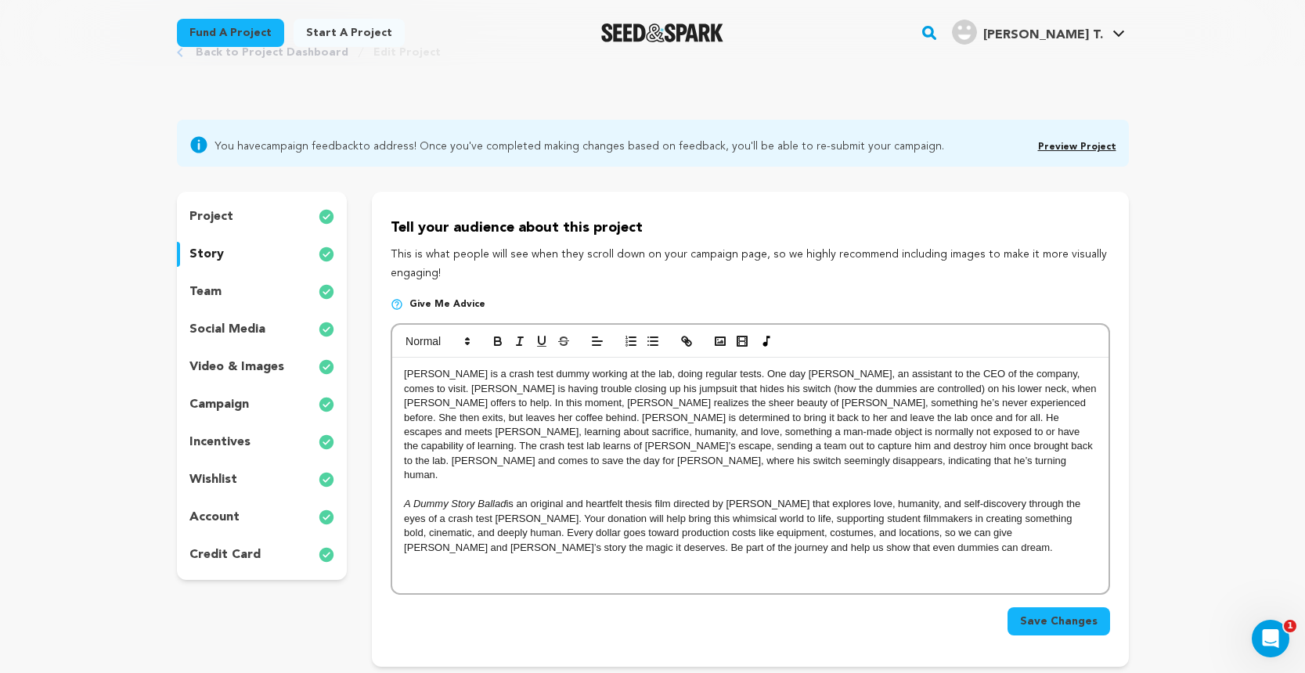
click at [863, 533] on p "A Dummy Story Ballad is an original and heartfelt thesis film directed by Josh …" at bounding box center [750, 526] width 692 height 58
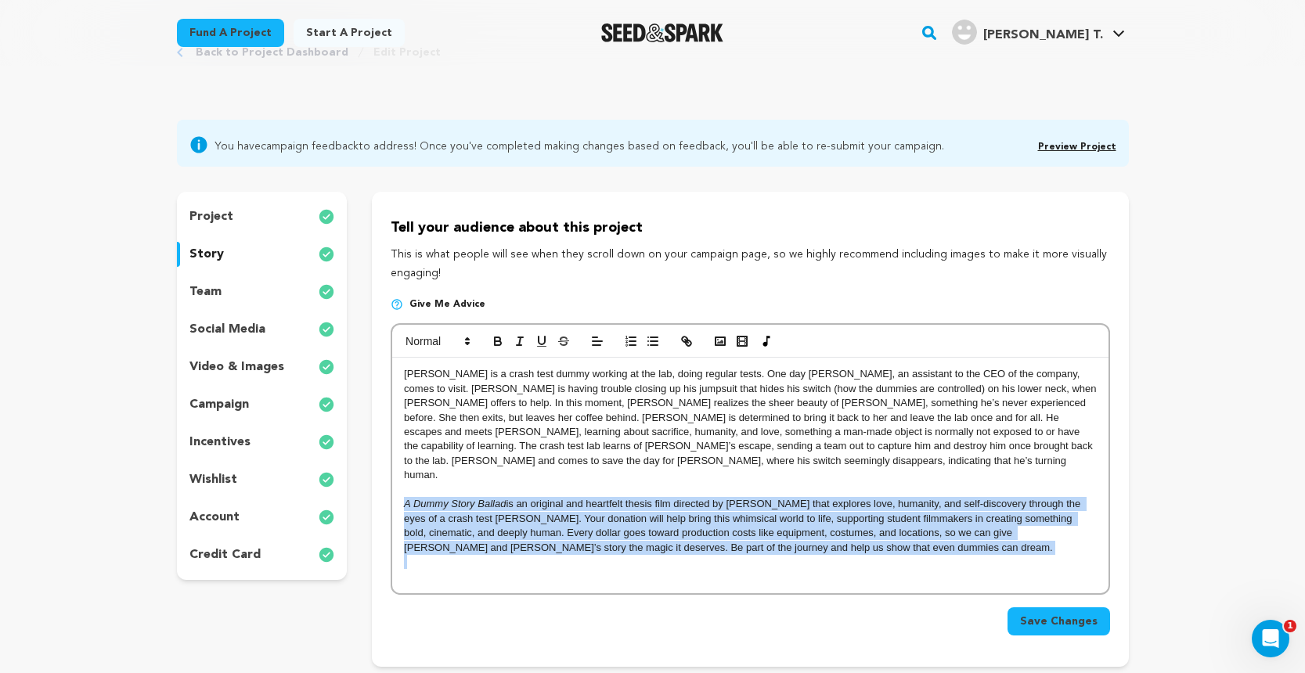
drag, startPoint x: 884, startPoint y: 535, endPoint x: 402, endPoint y: 482, distance: 484.2
click at [402, 482] on div "EDWARD is a crash test dummy working at the lab, doing regular tests. One day A…" at bounding box center [749, 476] width 715 height 236
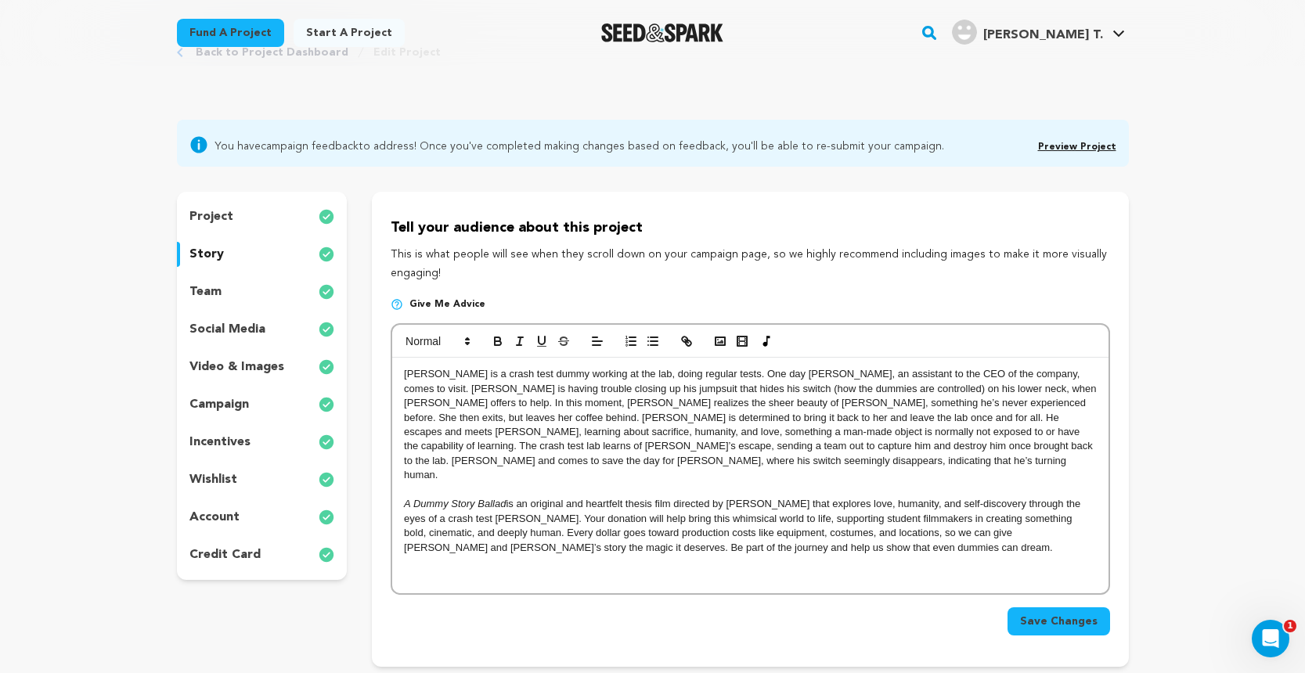
click at [405, 374] on p "[PERSON_NAME] is a crash test dummy working at the lab, doing regular tests. On…" at bounding box center [750, 425] width 692 height 116
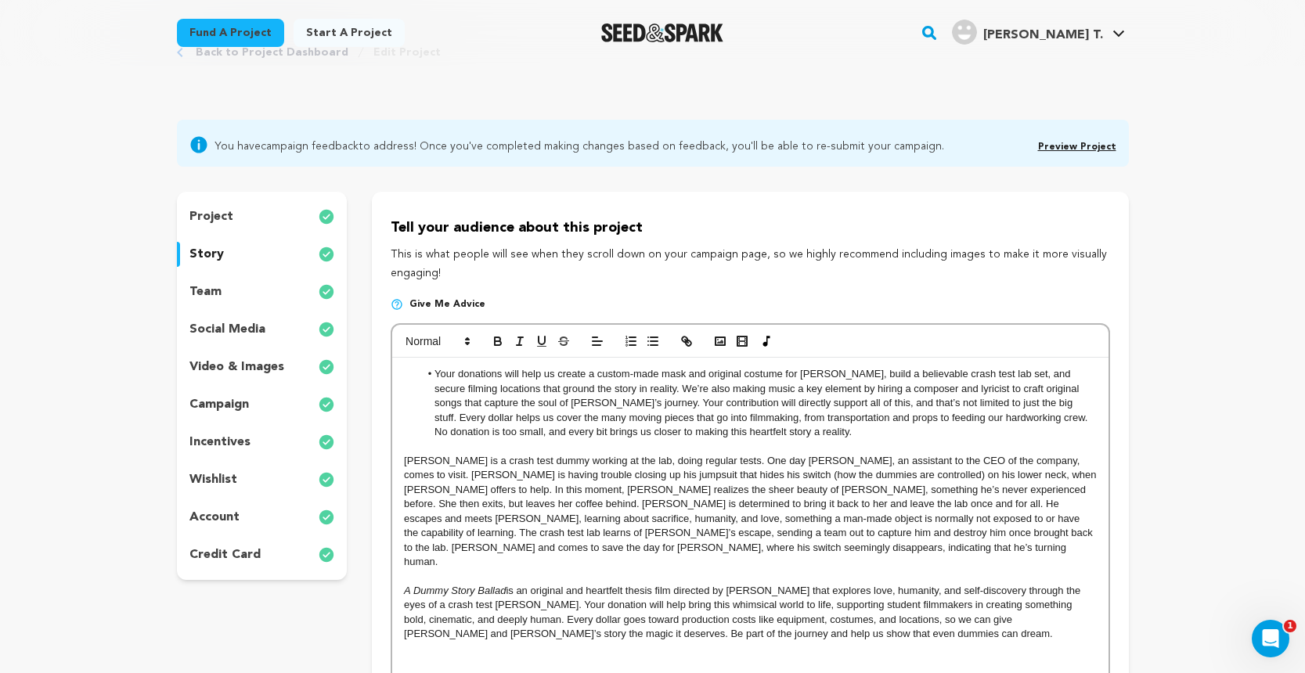
scroll to position [15, 0]
click at [437, 372] on li "Your donations will help us create a custom-made mask and original costume for …" at bounding box center [758, 403] width 677 height 72
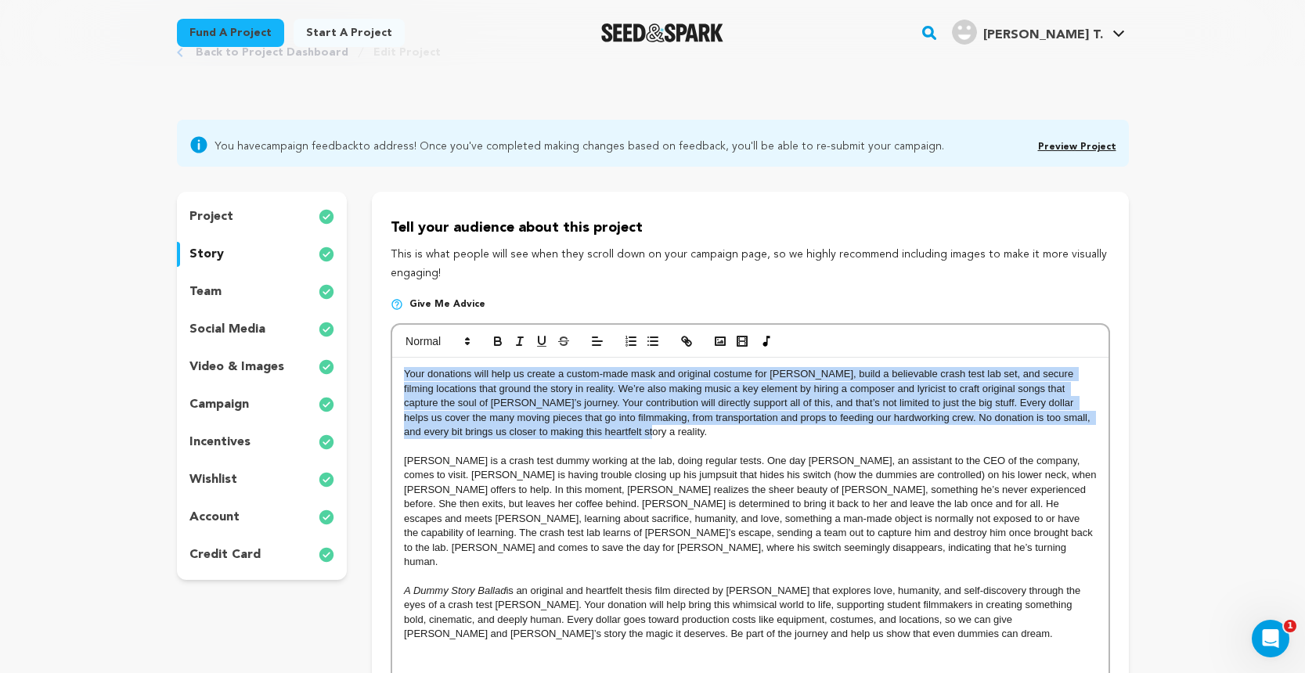
drag, startPoint x: 610, startPoint y: 434, endPoint x: 398, endPoint y: 375, distance: 220.1
click at [398, 375] on div "Your donations will help us create a custom-made mask and original costume for …" at bounding box center [749, 519] width 715 height 322
copy p "Your donations will help us create a custom-made mask and original costume for …"
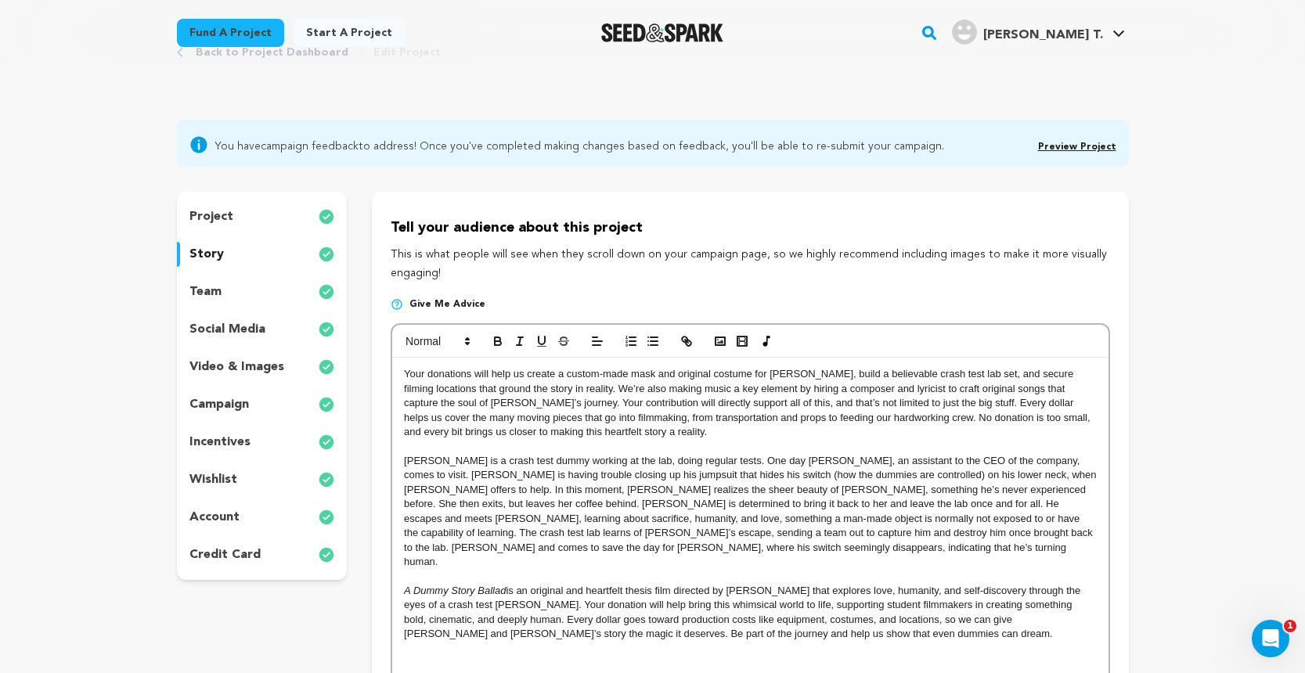
click at [407, 642] on p at bounding box center [750, 649] width 692 height 14
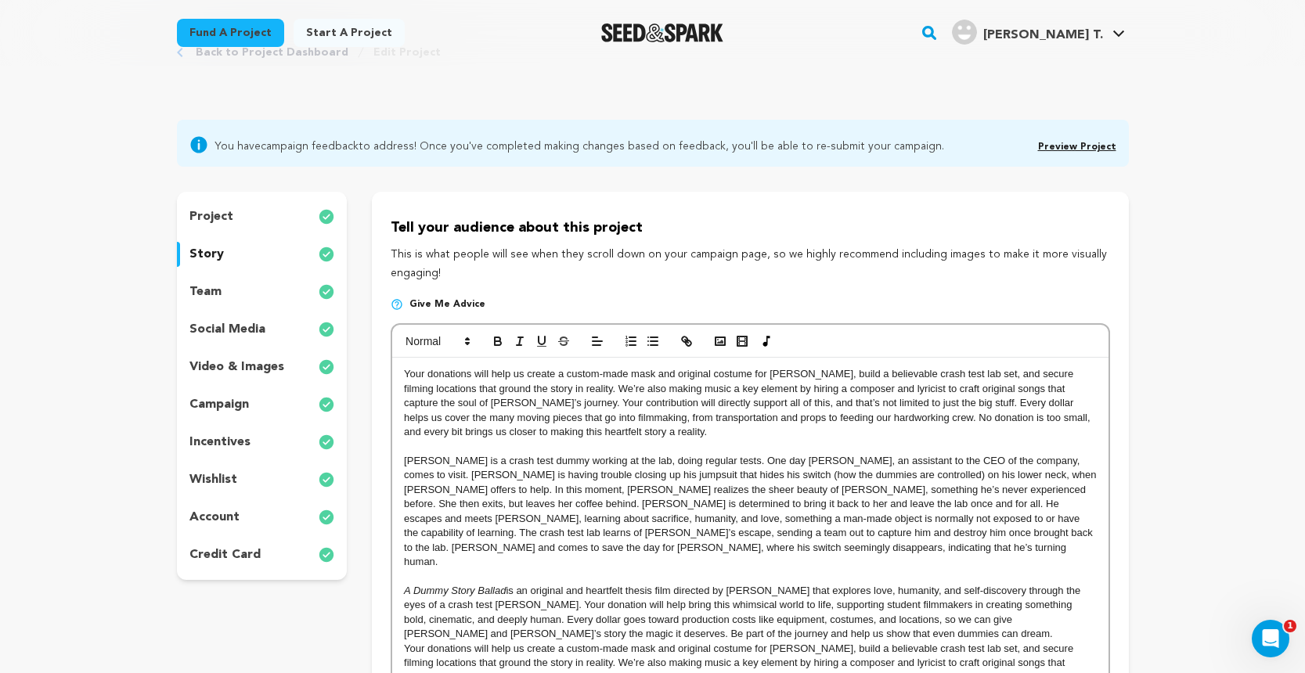
click at [404, 643] on span "Your donations will help us create a custom-made mask and original costume for …" at bounding box center [748, 678] width 689 height 70
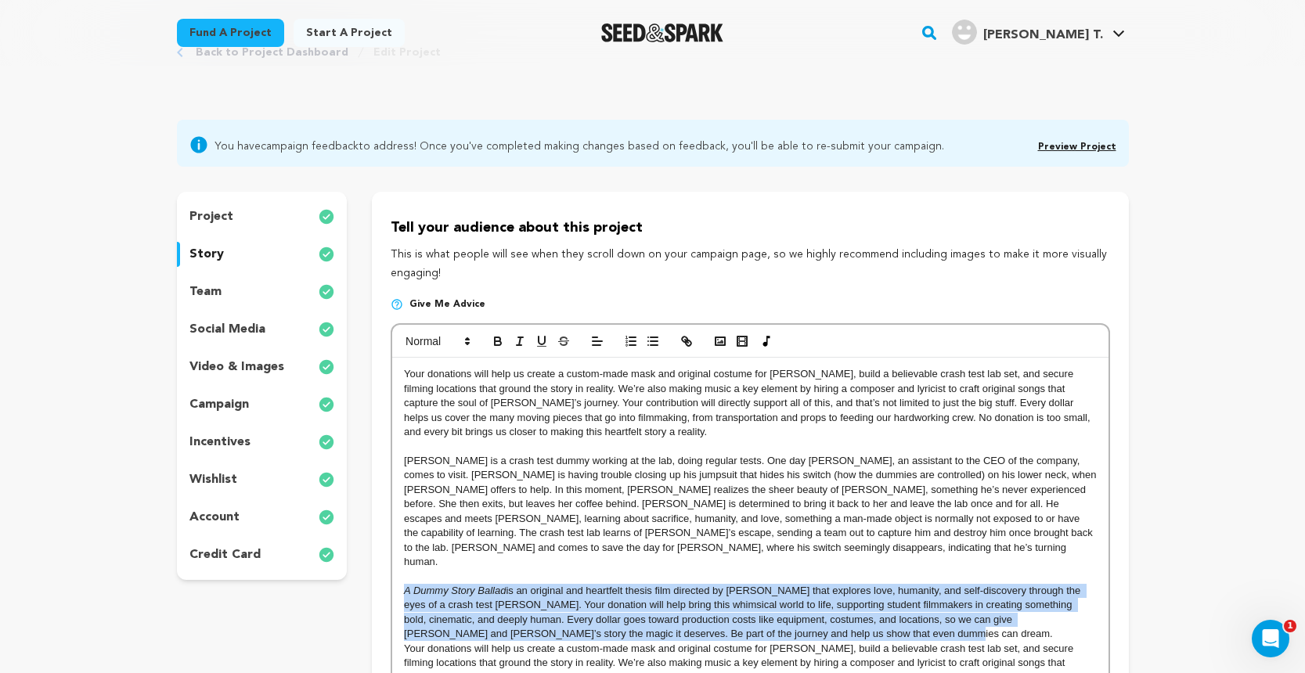
drag, startPoint x: 401, startPoint y: 575, endPoint x: 867, endPoint y: 613, distance: 468.1
click at [867, 613] on div "Your donations will help us create a custom-made mask and original costume for …" at bounding box center [749, 548] width 715 height 380
copy p "A Dummy Story Ballad is an original and heartfelt thesis film directed by Josh …"
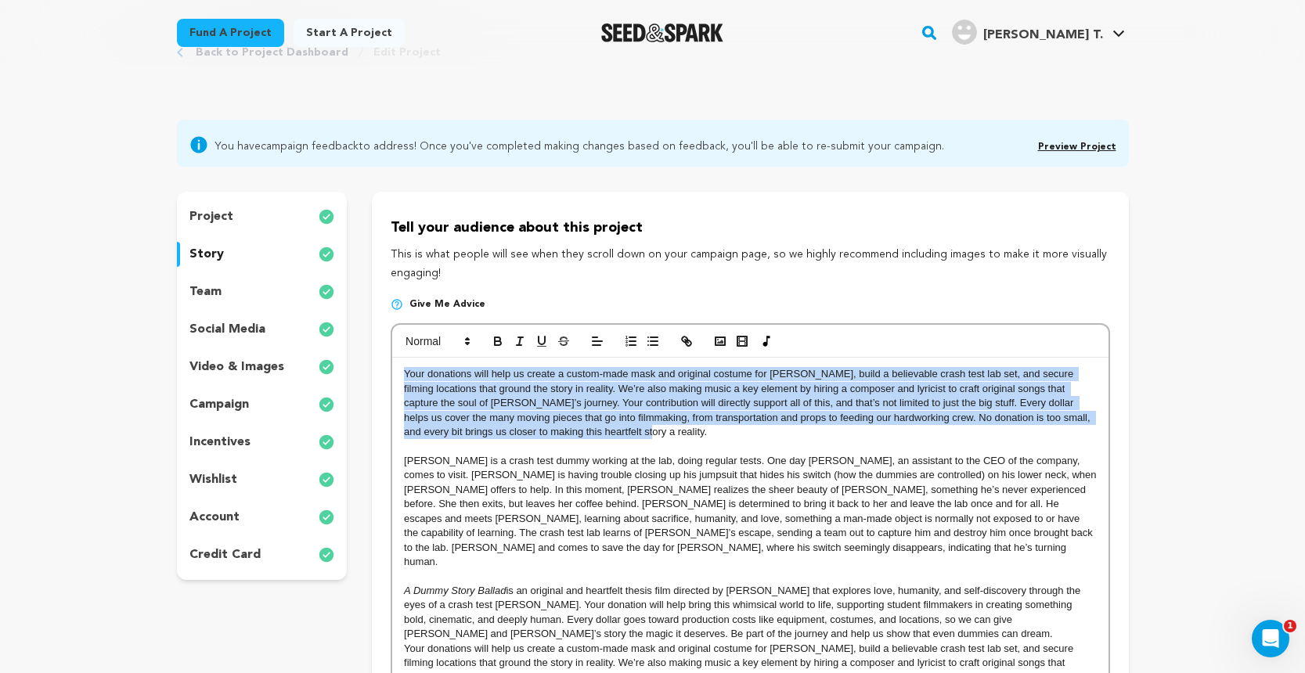
drag, startPoint x: 610, startPoint y: 434, endPoint x: 398, endPoint y: 373, distance: 221.0
click at [398, 373] on div "Your donations will help us create a custom-made mask and original costume for …" at bounding box center [749, 548] width 715 height 380
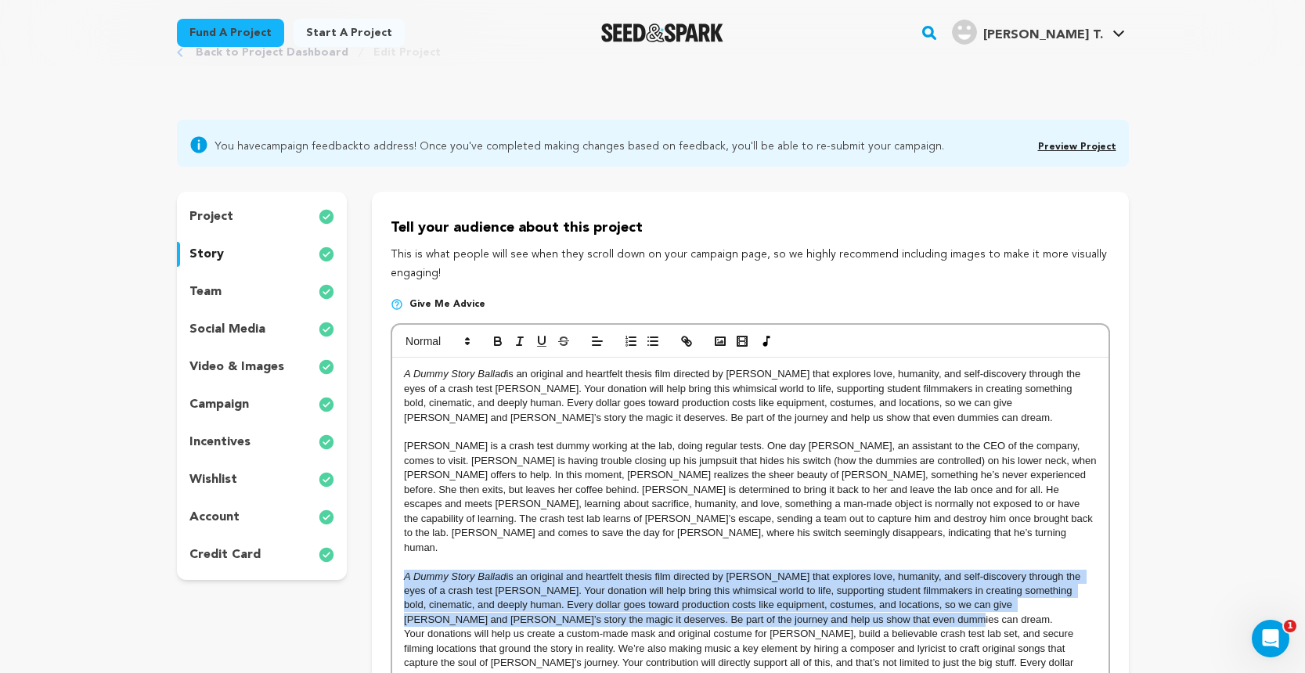
drag, startPoint x: 404, startPoint y: 554, endPoint x: 865, endPoint y: 592, distance: 462.6
click at [865, 592] on p "A Dummy Story Ballad is an original and heartfelt thesis film directed by Josh …" at bounding box center [750, 599] width 692 height 58
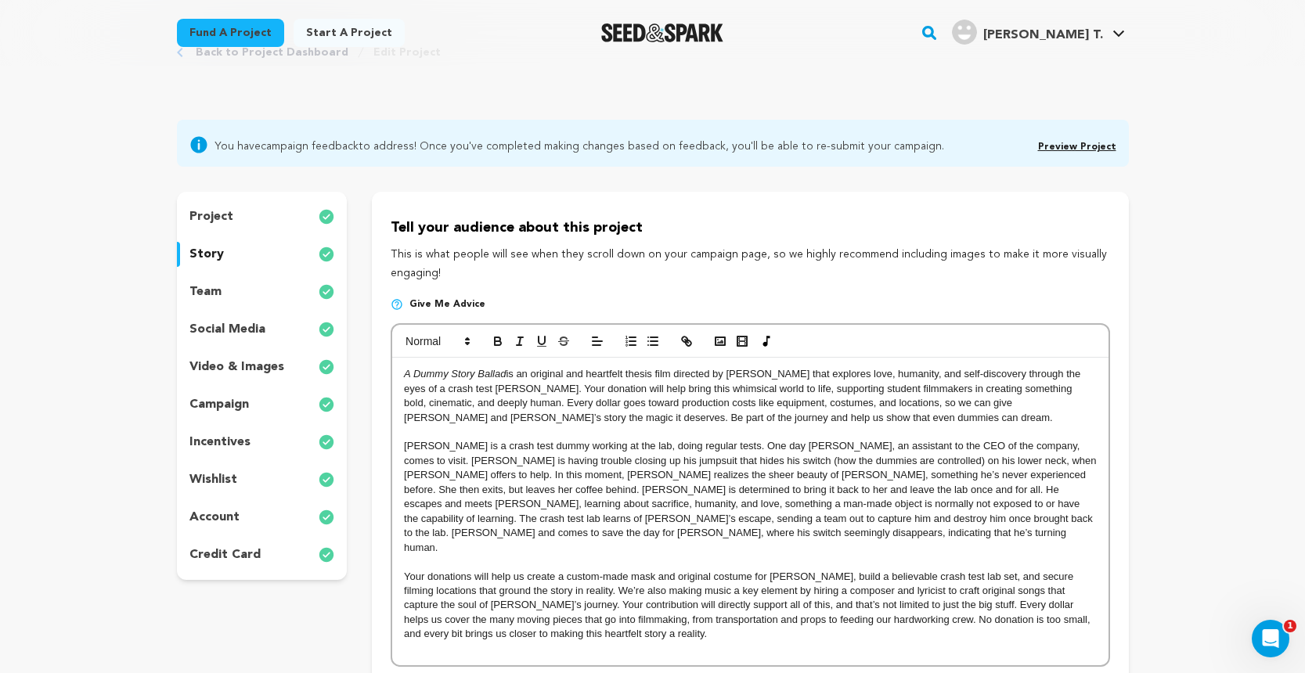
click at [843, 528] on p "[PERSON_NAME] is a crash test dummy working at the lab, doing regular tests. On…" at bounding box center [750, 497] width 692 height 116
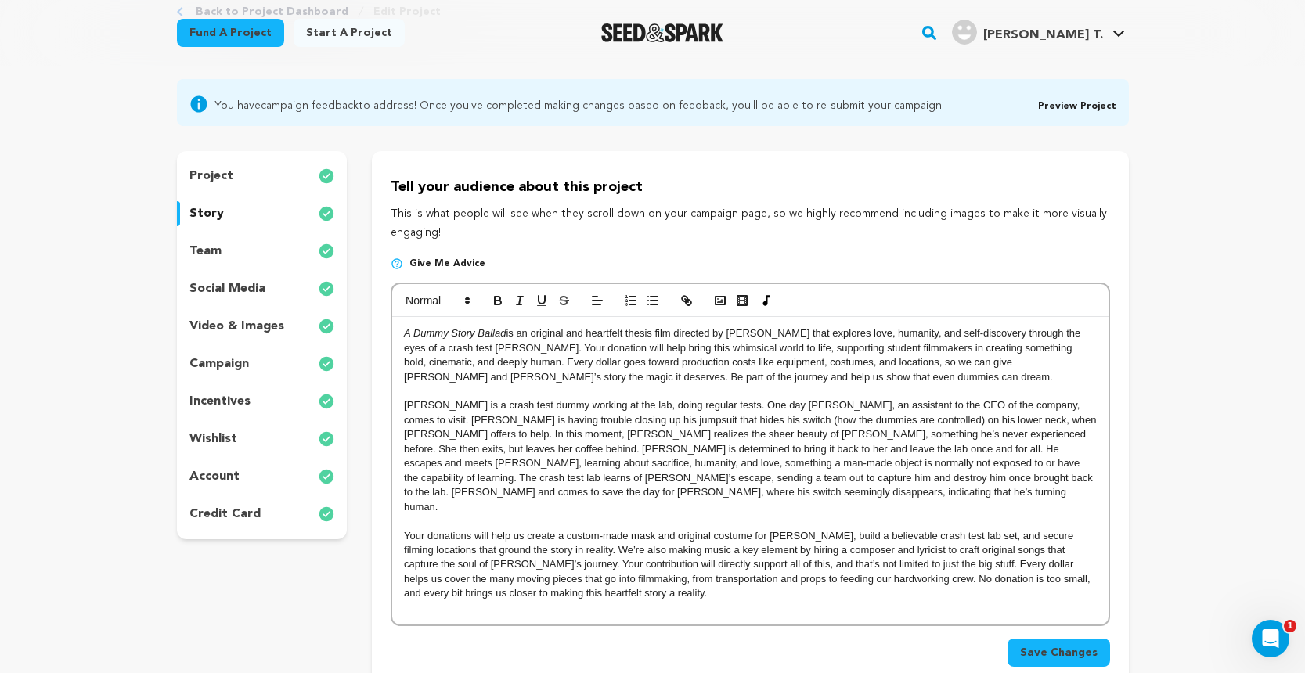
scroll to position [103, 0]
click at [862, 375] on p "A Dummy Story Ballad is an original and heartfelt thesis film directed by Josh …" at bounding box center [750, 355] width 692 height 58
click at [702, 529] on span "Your donations will help us create a custom-made mask and original costume for …" at bounding box center [748, 564] width 689 height 70
click at [403, 398] on div "A Dummy Story Ballad is an original and heartfelt thesis film directed by Josh …" at bounding box center [749, 470] width 715 height 308
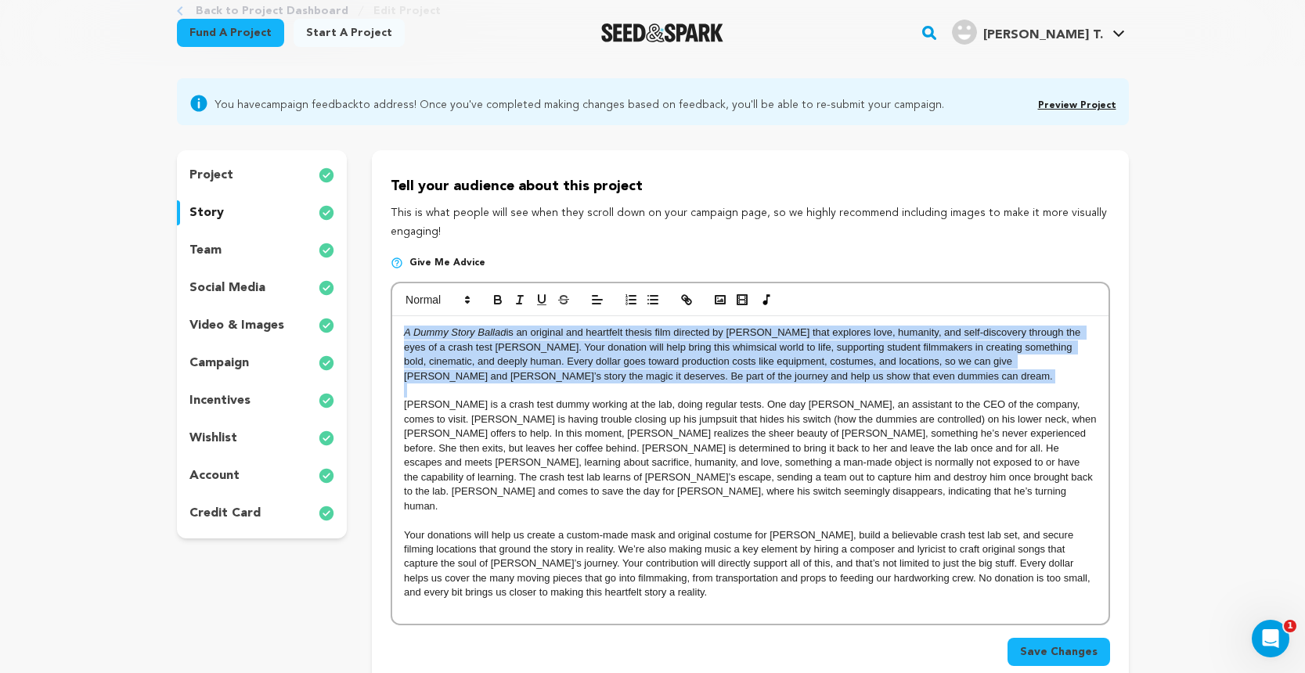
drag, startPoint x: 403, startPoint y: 398, endPoint x: 395, endPoint y: 327, distance: 71.7
click at [395, 327] on div "A Dummy Story Ballad is an original and heartfelt thesis film directed by Josh …" at bounding box center [749, 470] width 715 height 308
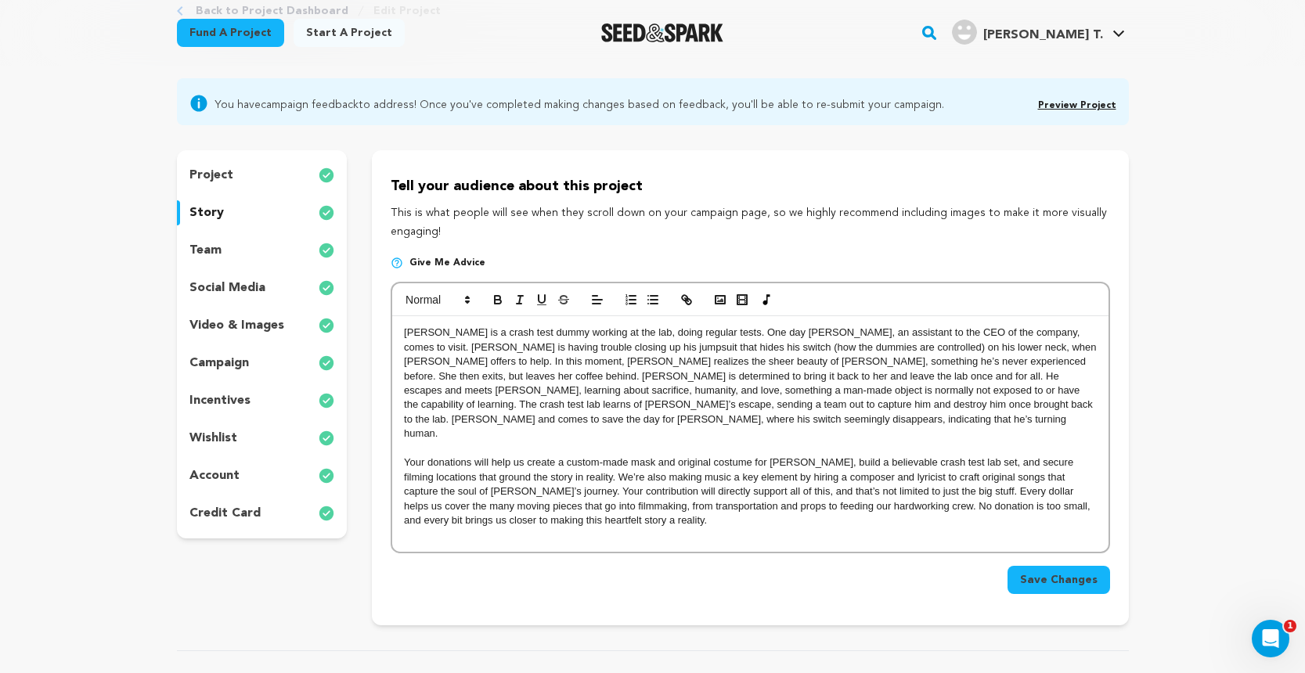
click at [661, 528] on p at bounding box center [750, 535] width 692 height 14
click at [1049, 582] on span "Save Changes" at bounding box center [1058, 580] width 77 height 16
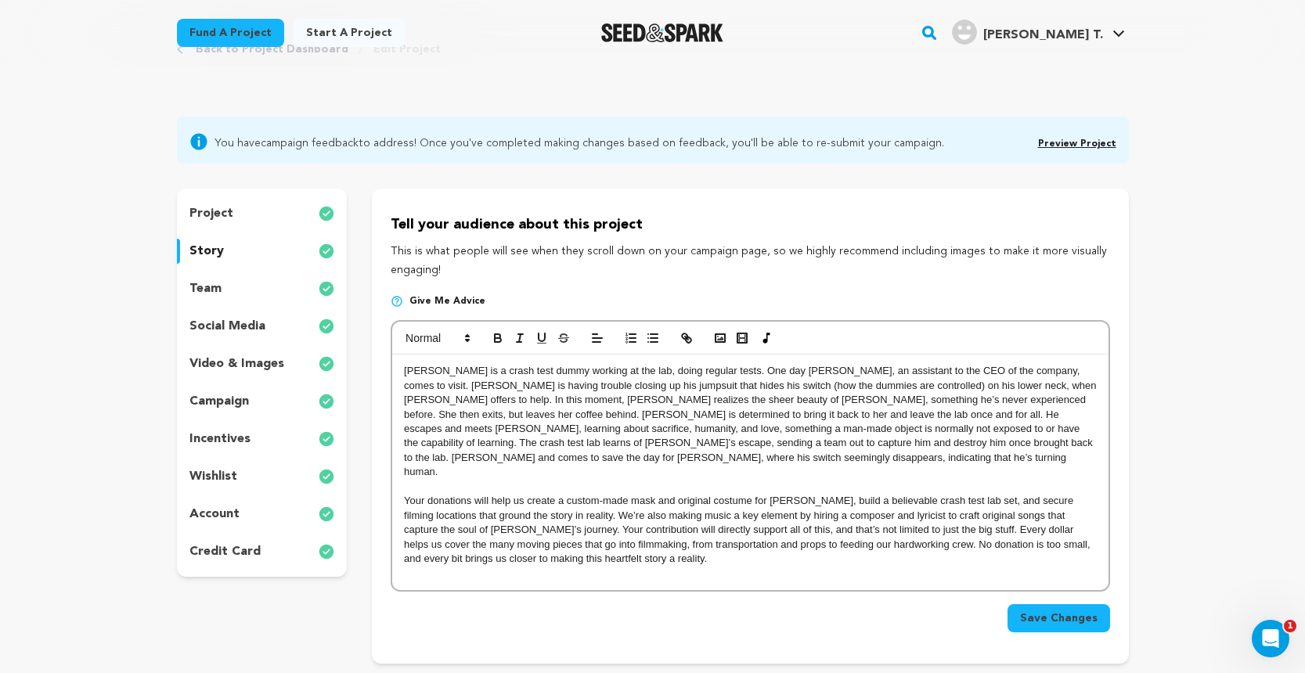
scroll to position [67, 0]
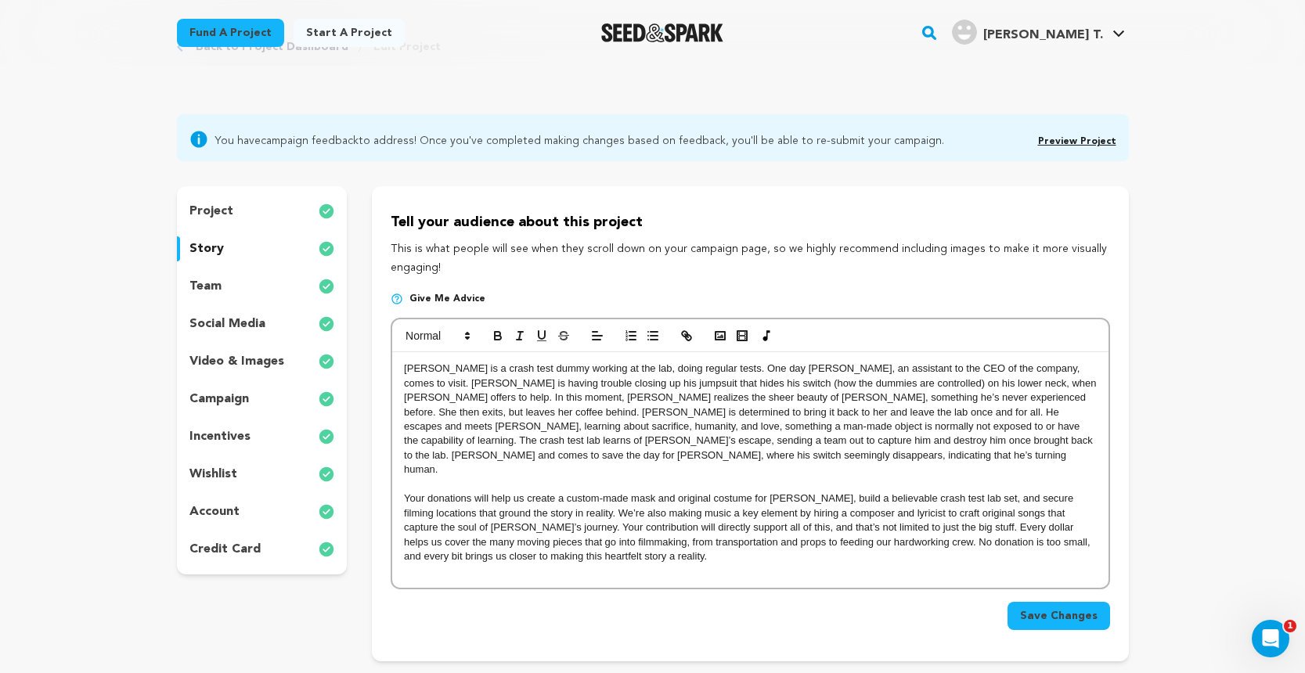
click at [1040, 628] on button "Save Changes" at bounding box center [1058, 616] width 103 height 28
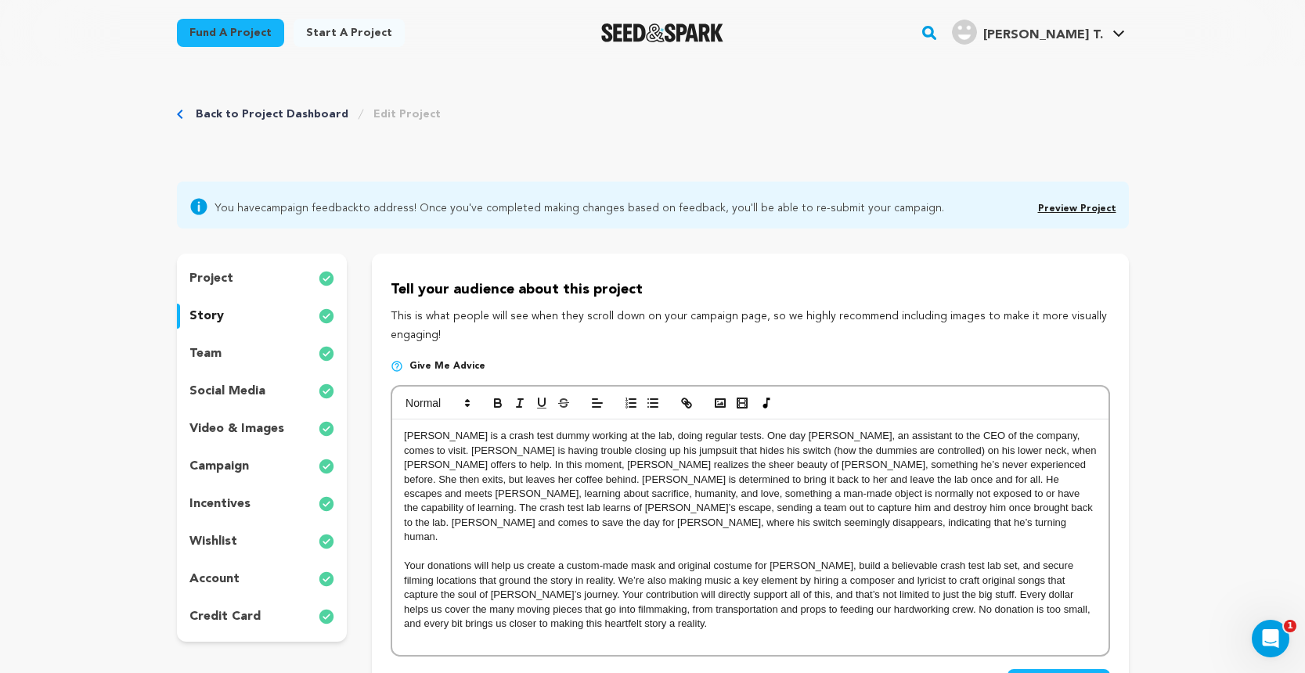
scroll to position [0, 0]
click at [307, 111] on link "Back to Project Dashboard" at bounding box center [272, 114] width 153 height 16
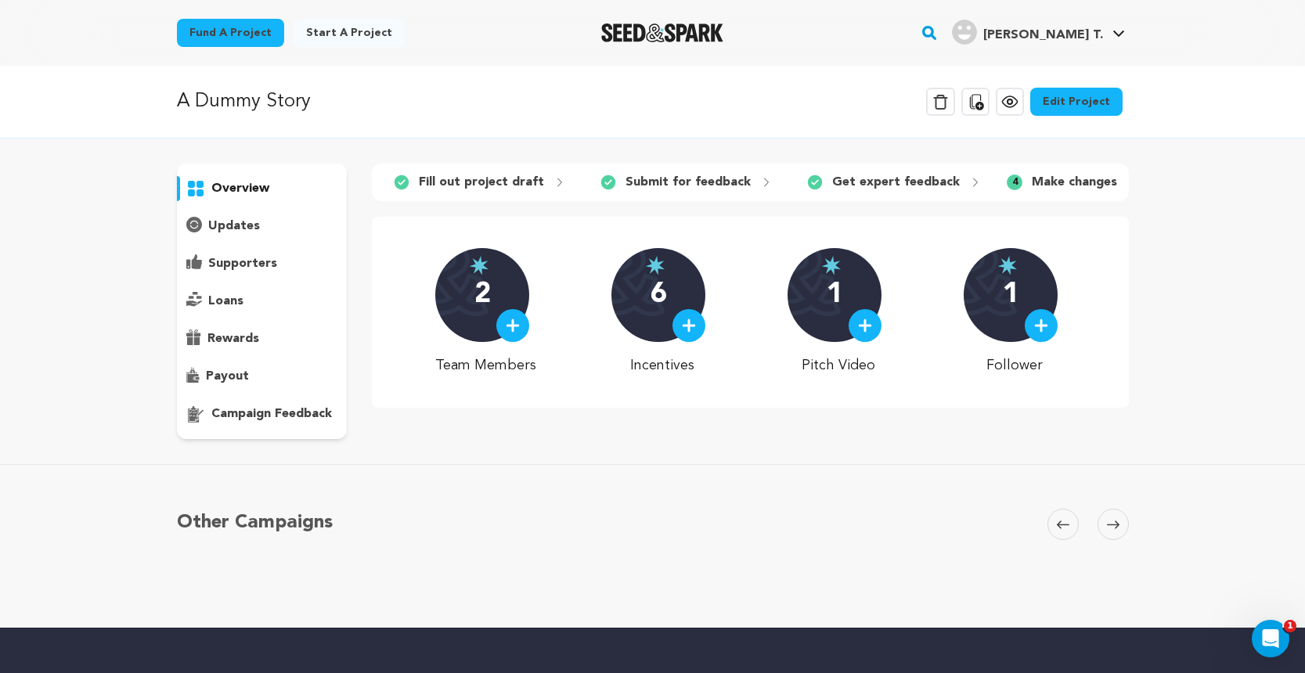
click at [238, 379] on p "payout" at bounding box center [227, 376] width 43 height 19
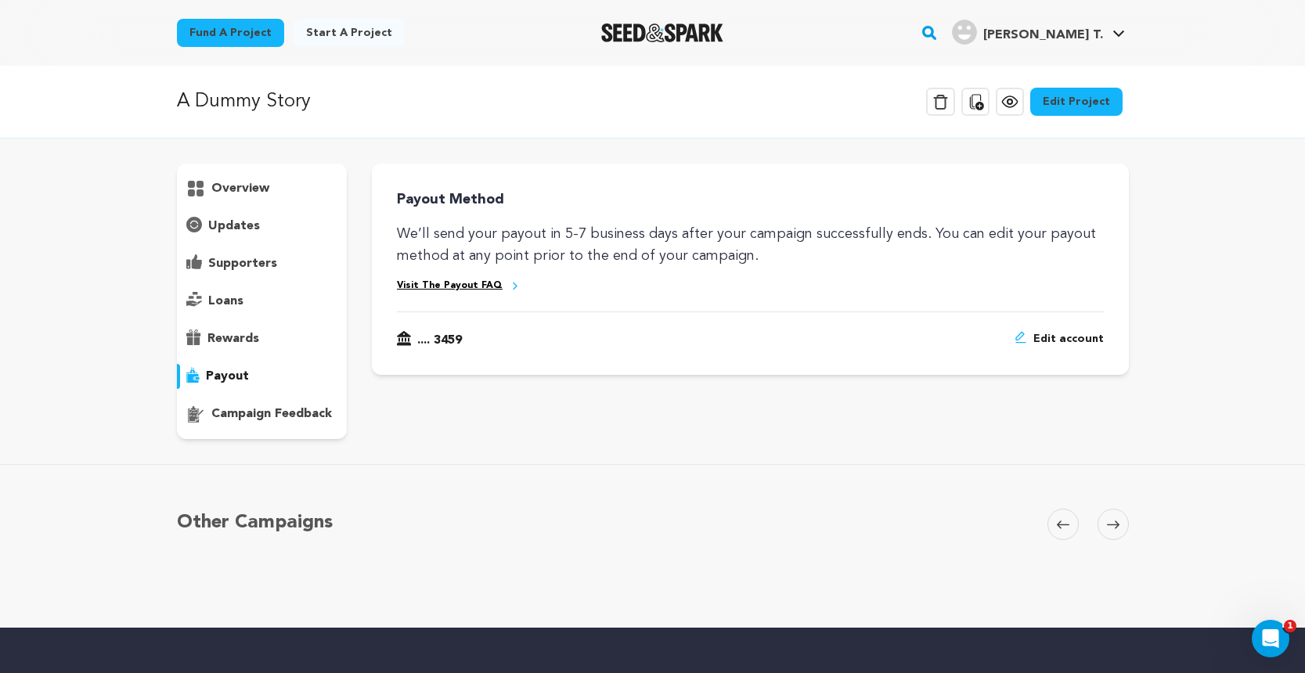
click at [1052, 336] on span "Edit account" at bounding box center [1068, 340] width 70 height 19
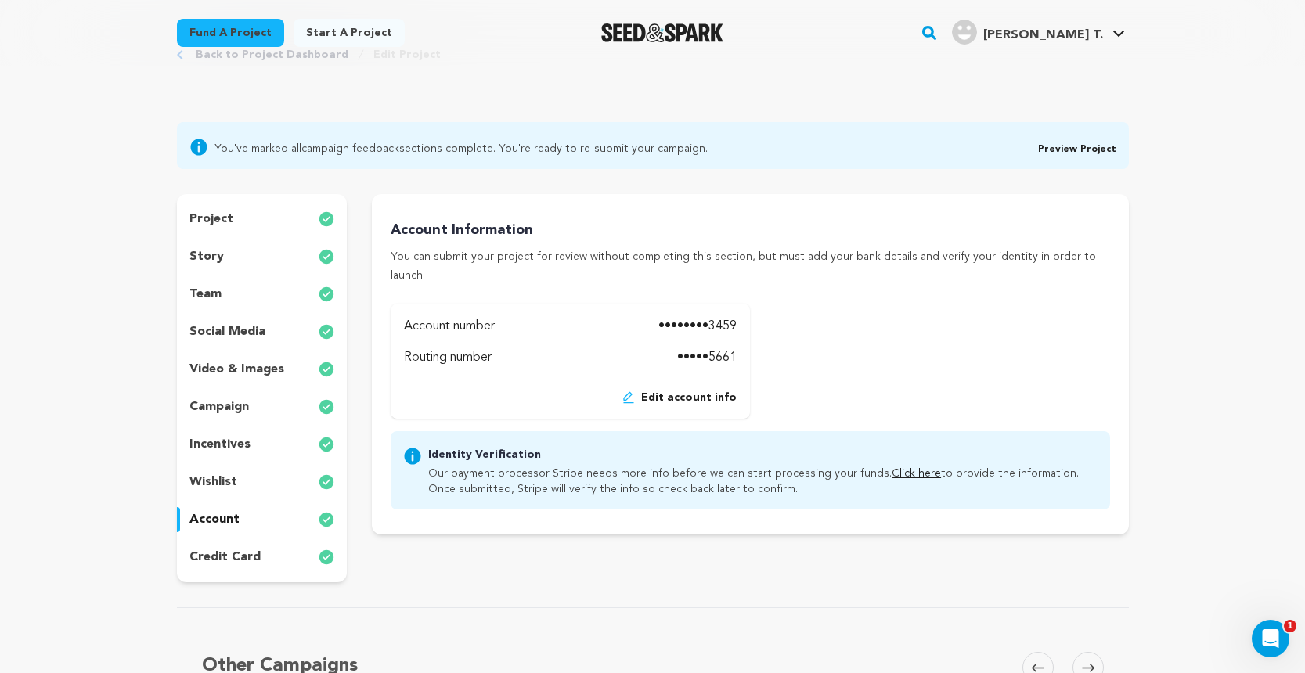
scroll to position [65, 0]
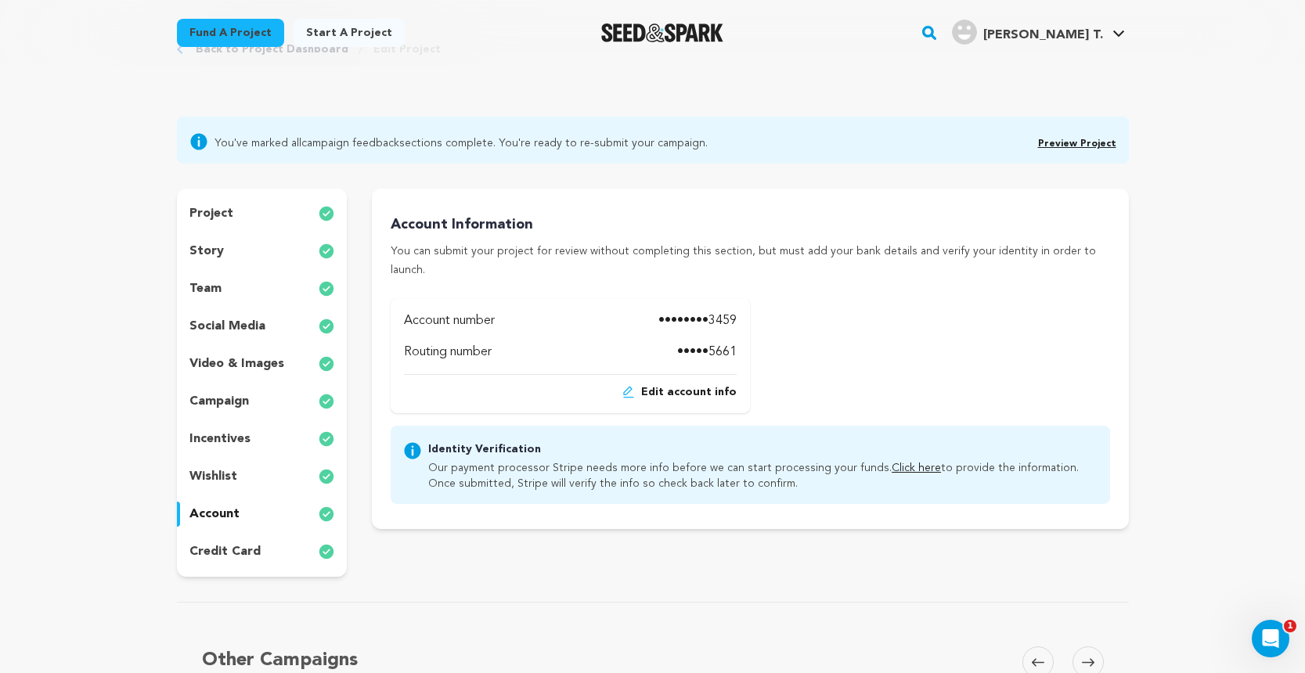
click at [892, 463] on link "Click here" at bounding box center [916, 468] width 49 height 11
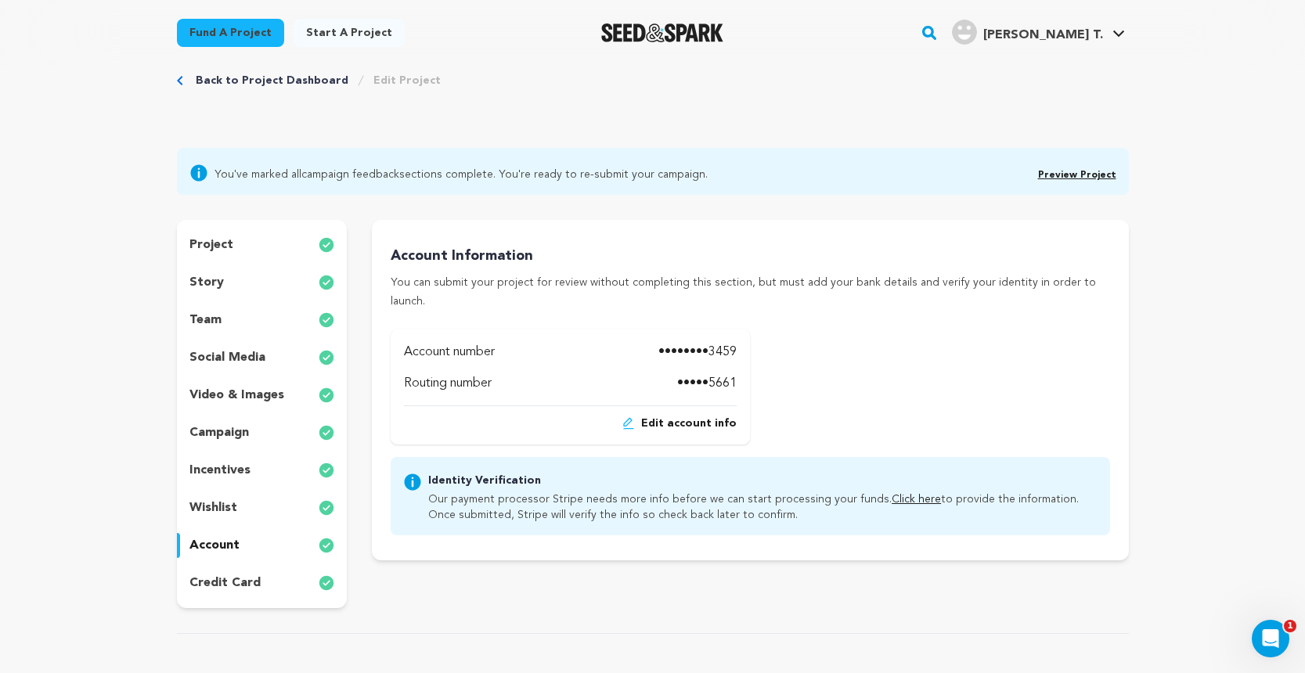
scroll to position [27, 0]
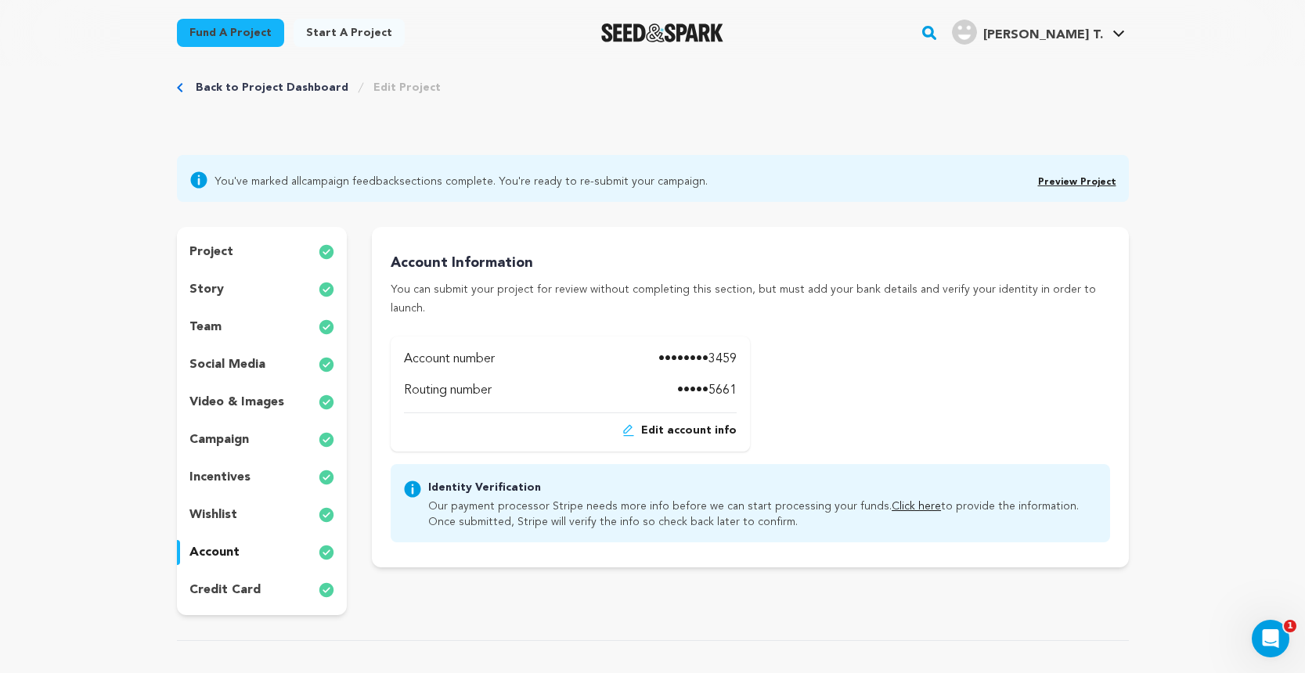
click at [273, 580] on div "credit card" at bounding box center [262, 590] width 171 height 25
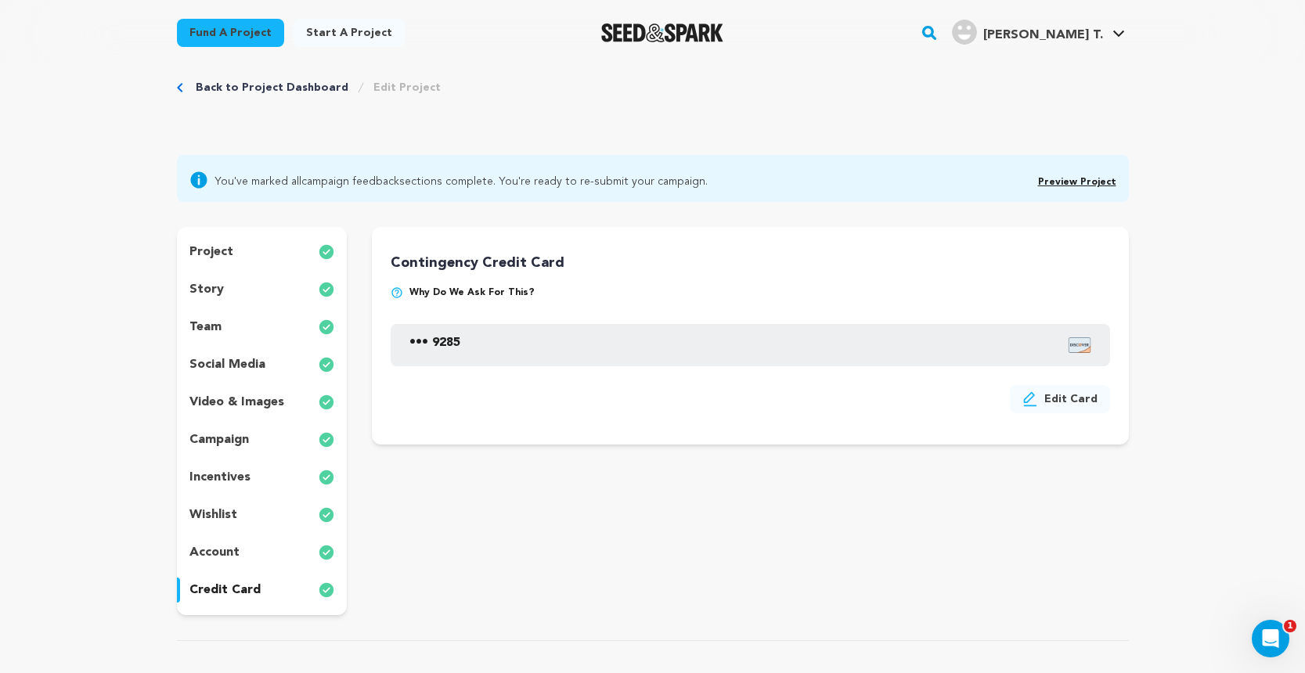
click at [265, 436] on div "campaign" at bounding box center [262, 439] width 171 height 25
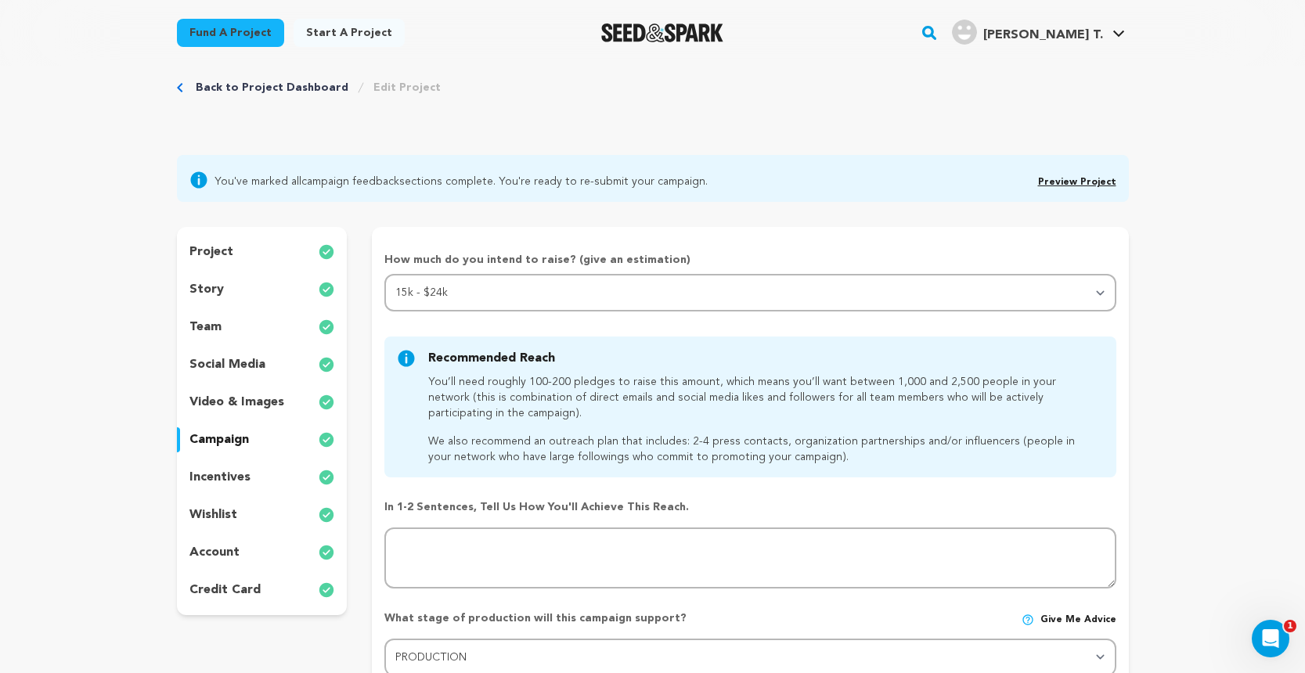
click at [254, 398] on p "video & images" at bounding box center [236, 402] width 95 height 19
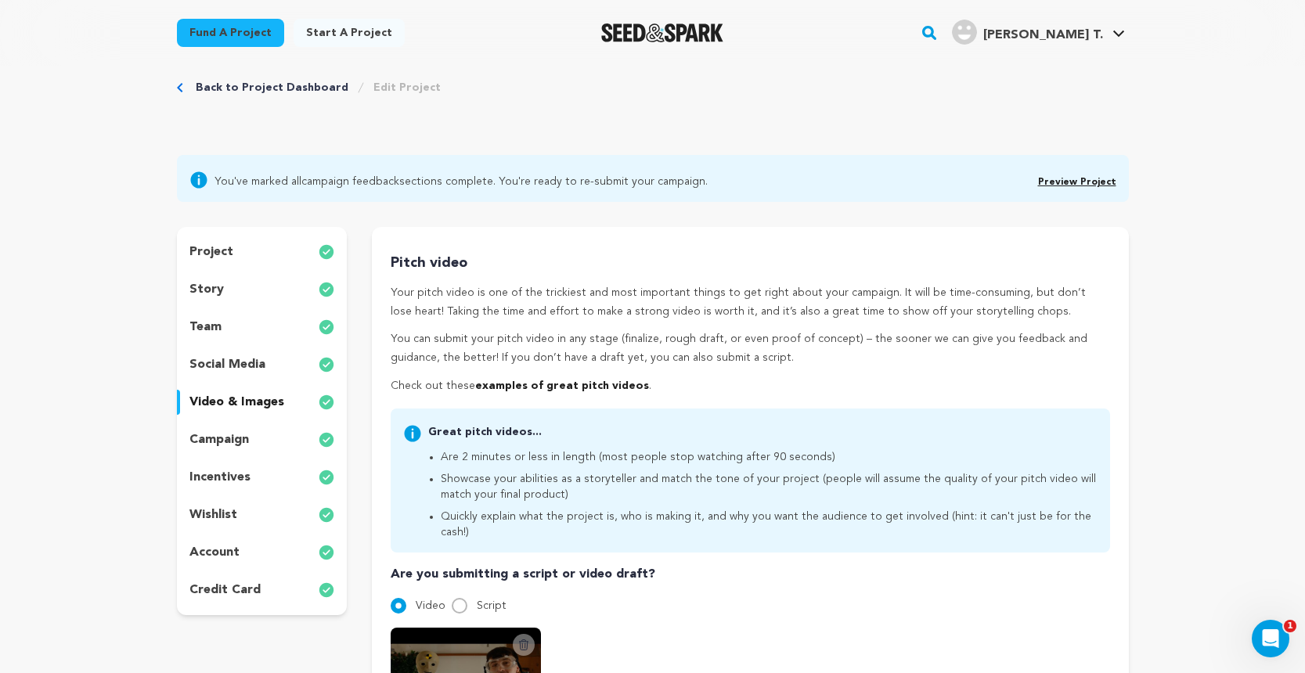
click at [250, 358] on p "social media" at bounding box center [227, 364] width 76 height 19
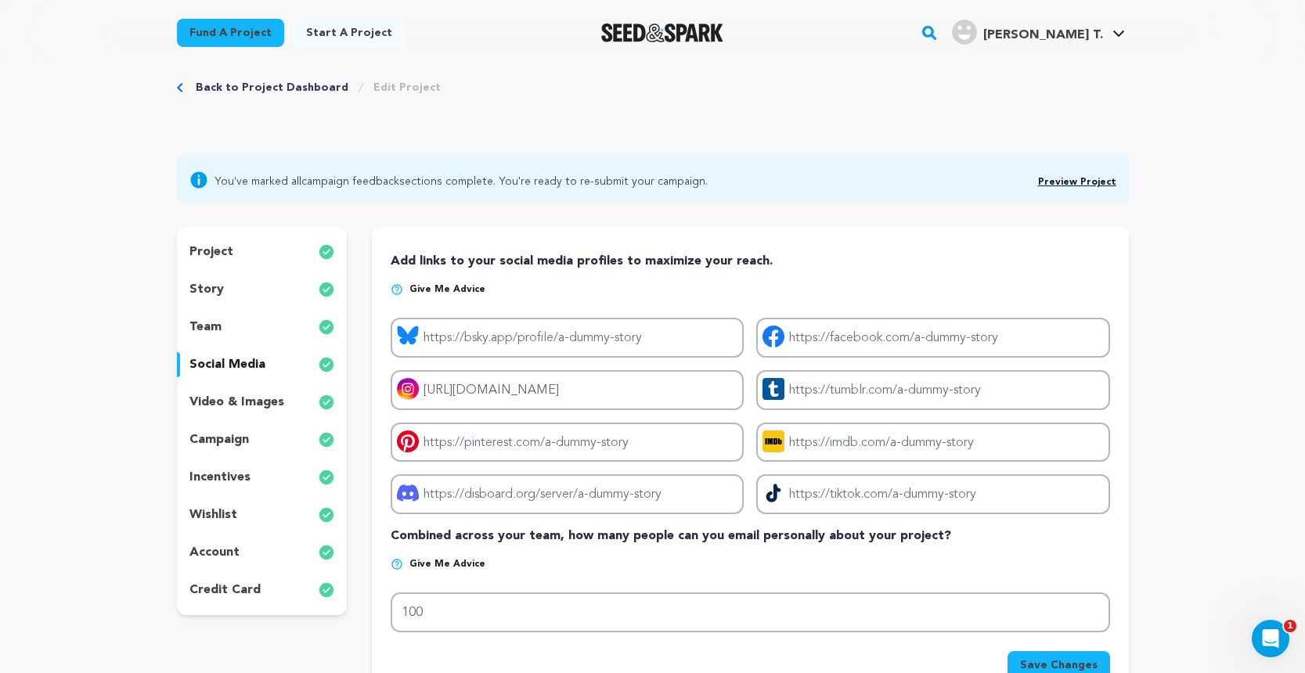
click at [246, 326] on div "team" at bounding box center [262, 327] width 171 height 25
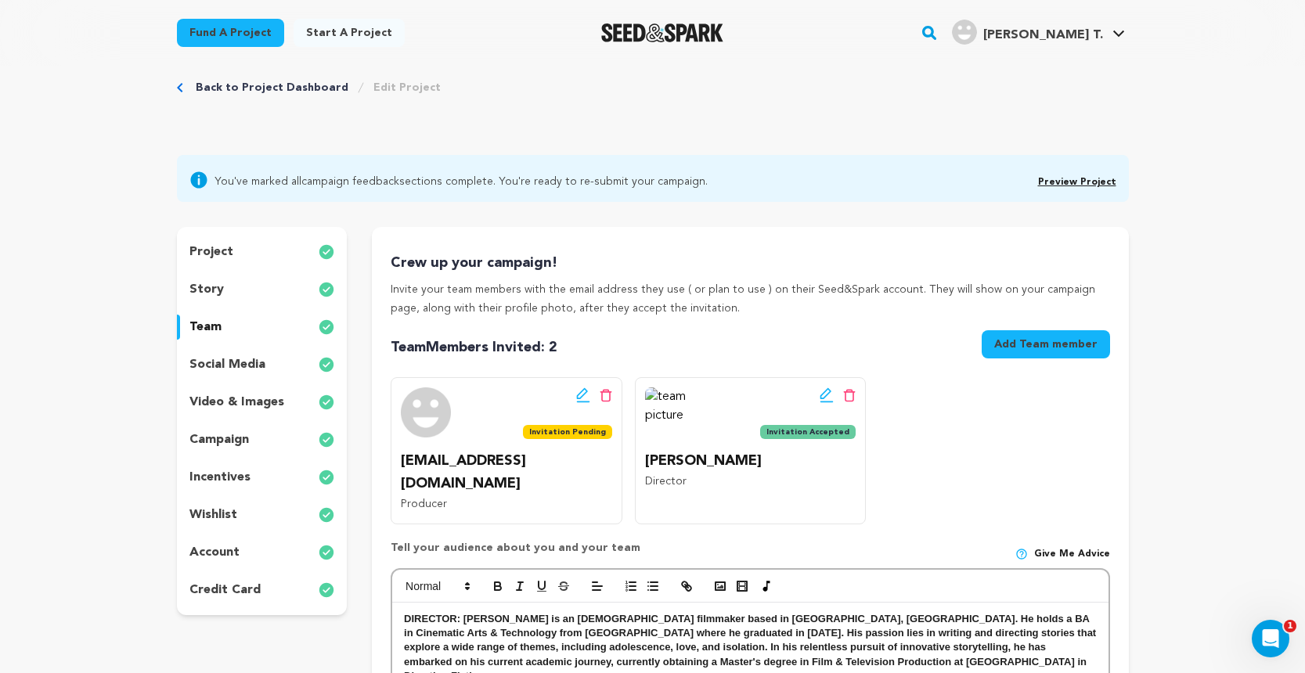
click at [244, 295] on div "story" at bounding box center [262, 289] width 171 height 25
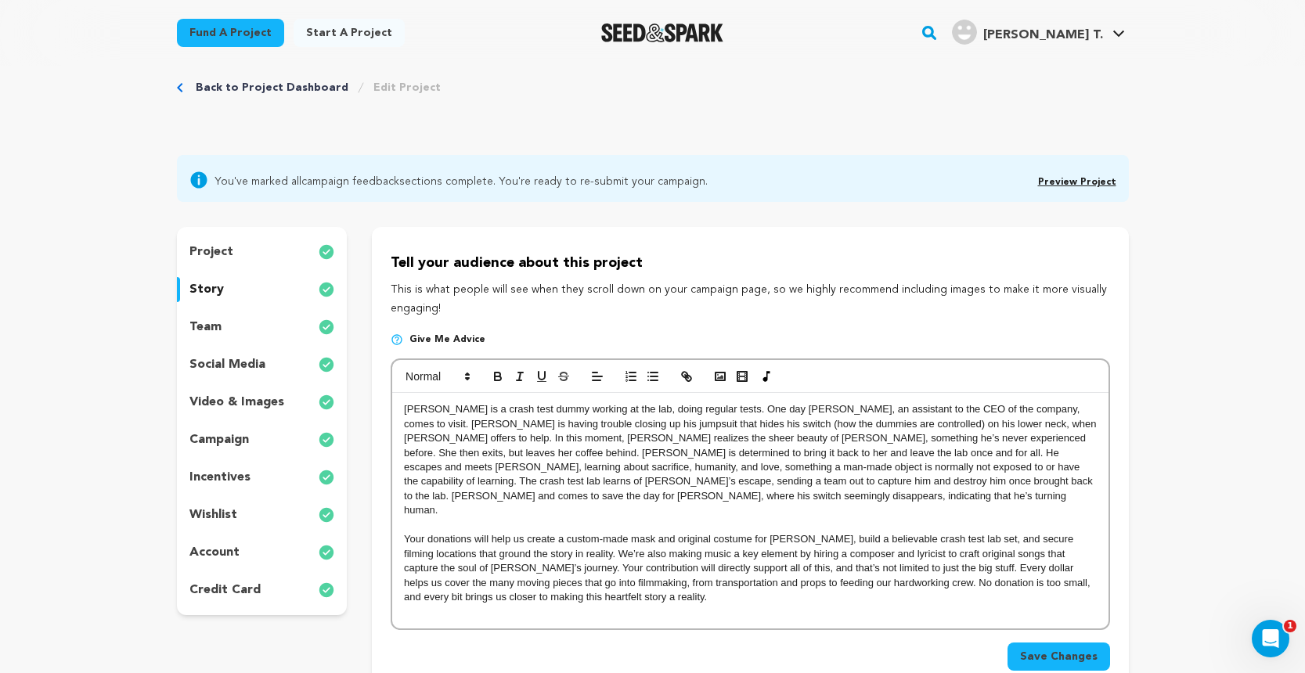
click at [244, 265] on div "project story team social media video & images campaign incentives wishlist acc…" at bounding box center [262, 421] width 171 height 388
click at [238, 257] on div "project" at bounding box center [262, 252] width 171 height 25
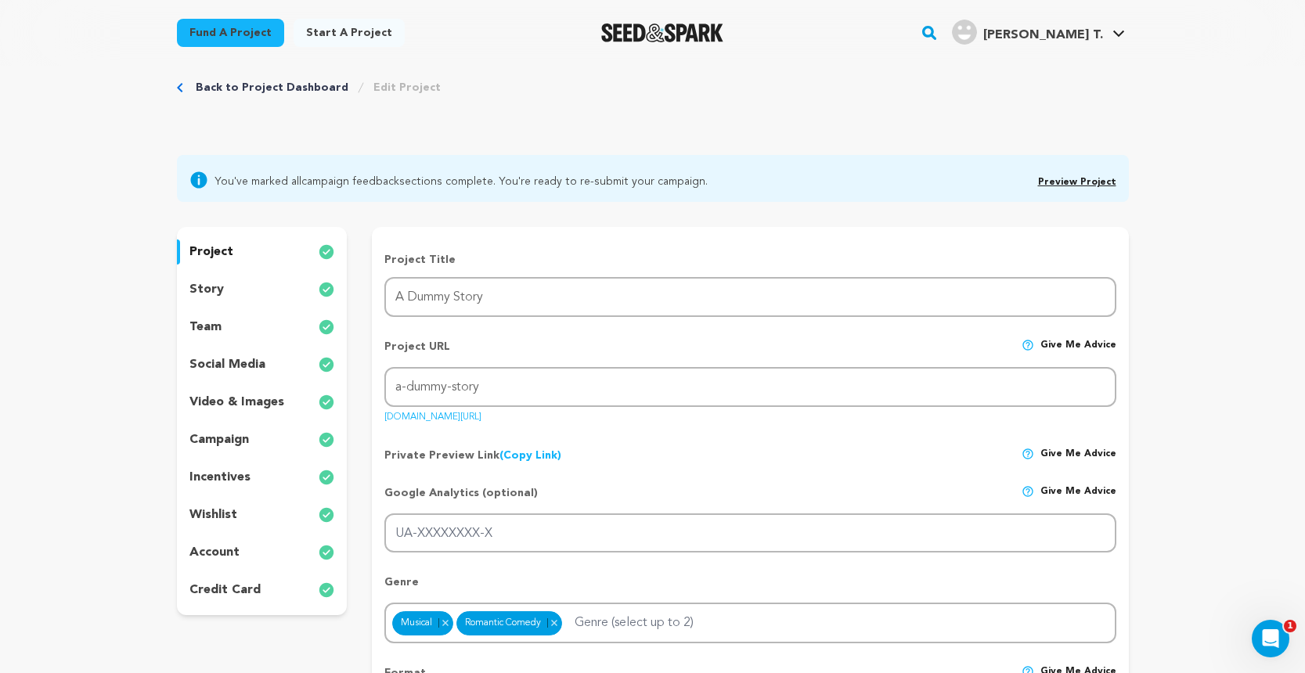
click at [229, 295] on div "story" at bounding box center [262, 289] width 171 height 25
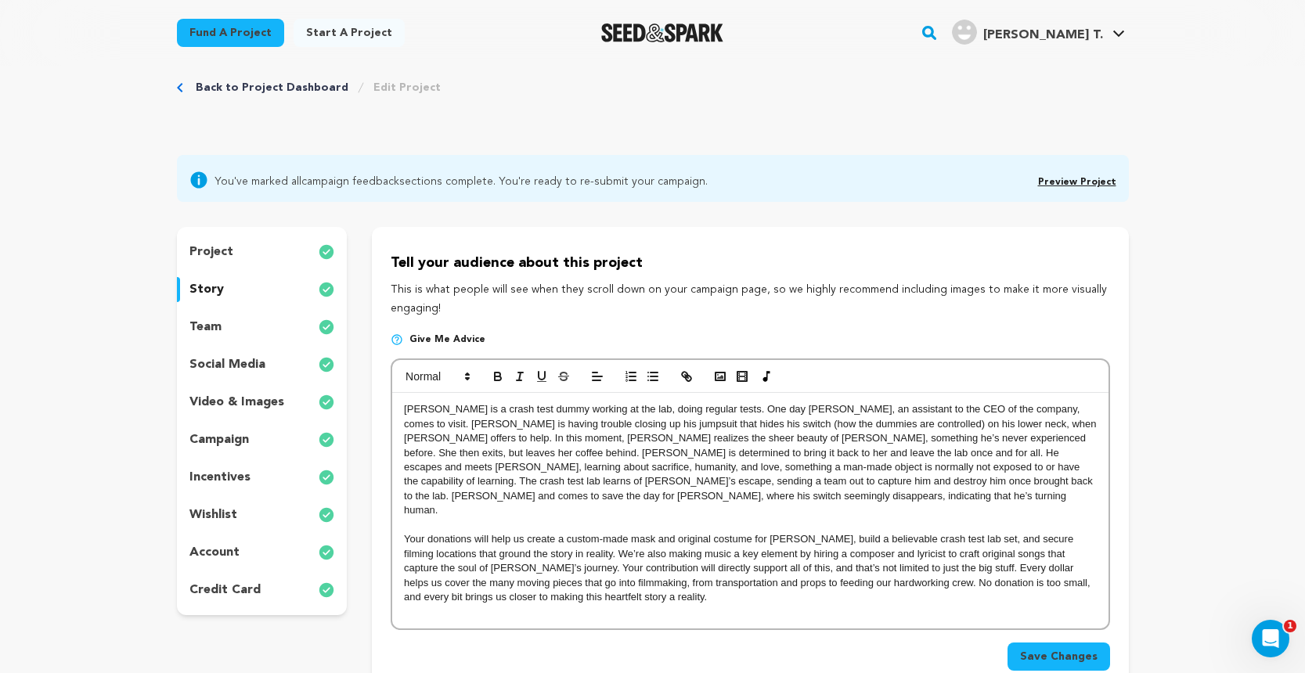
click at [229, 325] on div "team" at bounding box center [262, 327] width 171 height 25
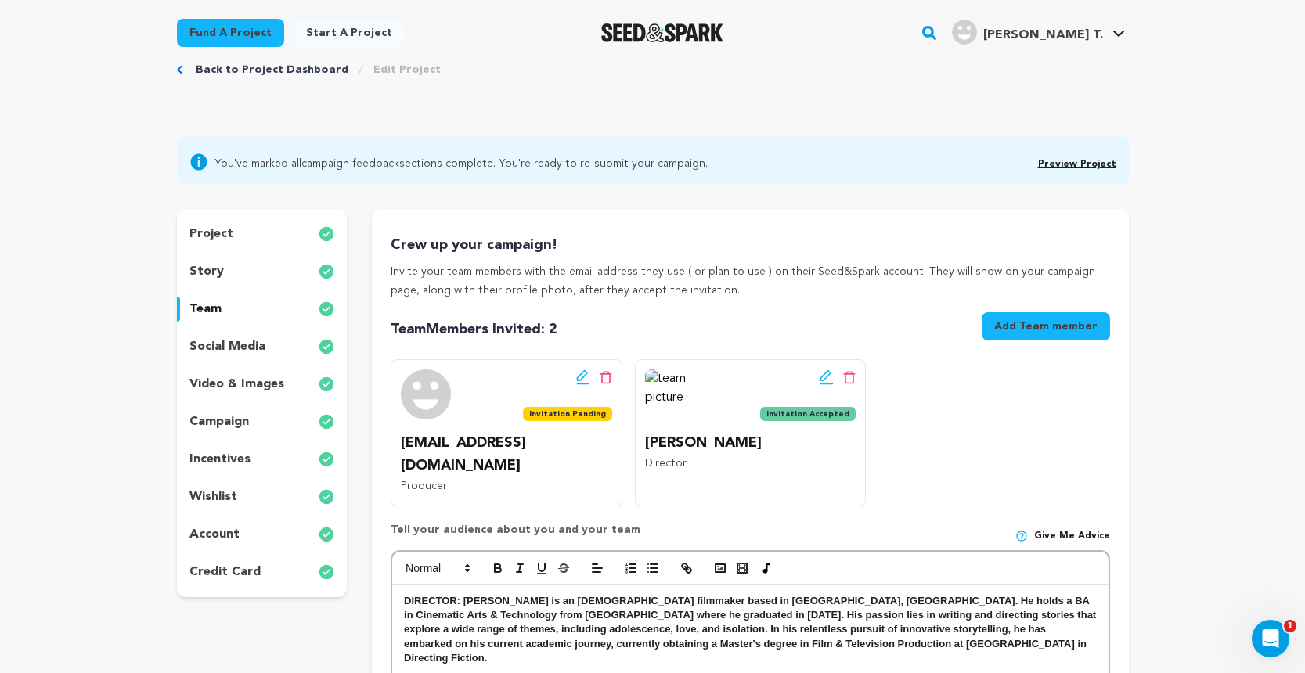
scroll to position [45, 0]
click at [560, 388] on div "Edit team button Delete team button Invitation Pending" at bounding box center [567, 395] width 89 height 53
click at [570, 406] on span "Invitation Pending" at bounding box center [567, 413] width 89 height 14
click at [585, 366] on div "Edit team button Delete team button Invitation Pending kreyesna@lion.lmu.edu Pr…" at bounding box center [506, 431] width 231 height 146
click at [582, 374] on icon at bounding box center [583, 377] width 14 height 16
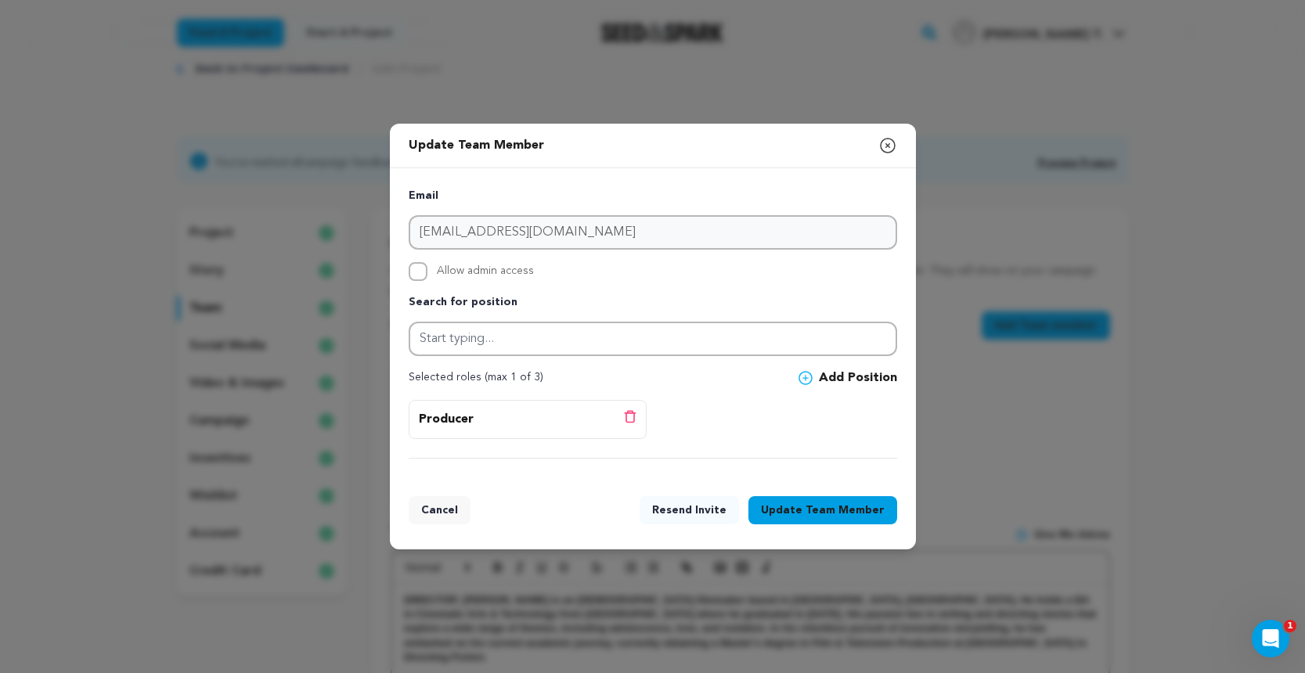
click at [1101, 214] on div "Update Team Member Close modal Email kreyesna@lion.lmu.edu Allow admin access S…" at bounding box center [652, 336] width 1305 height 673
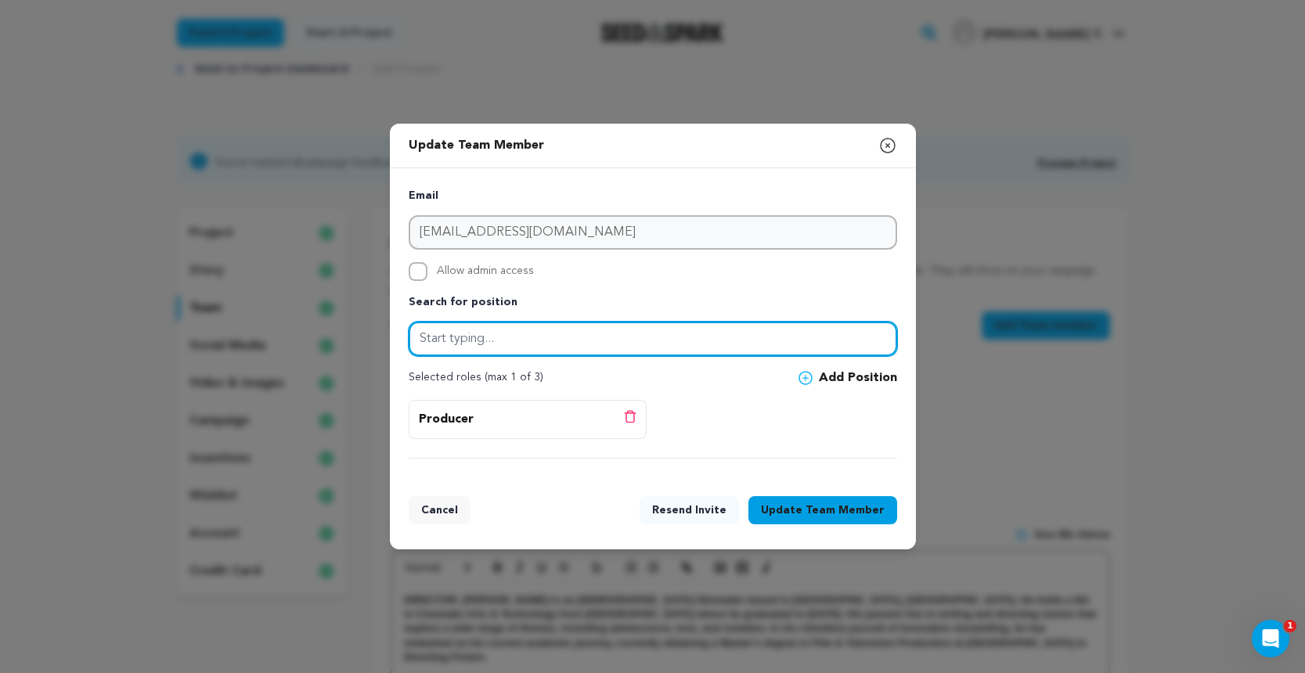
click at [536, 343] on input "text" at bounding box center [653, 339] width 488 height 34
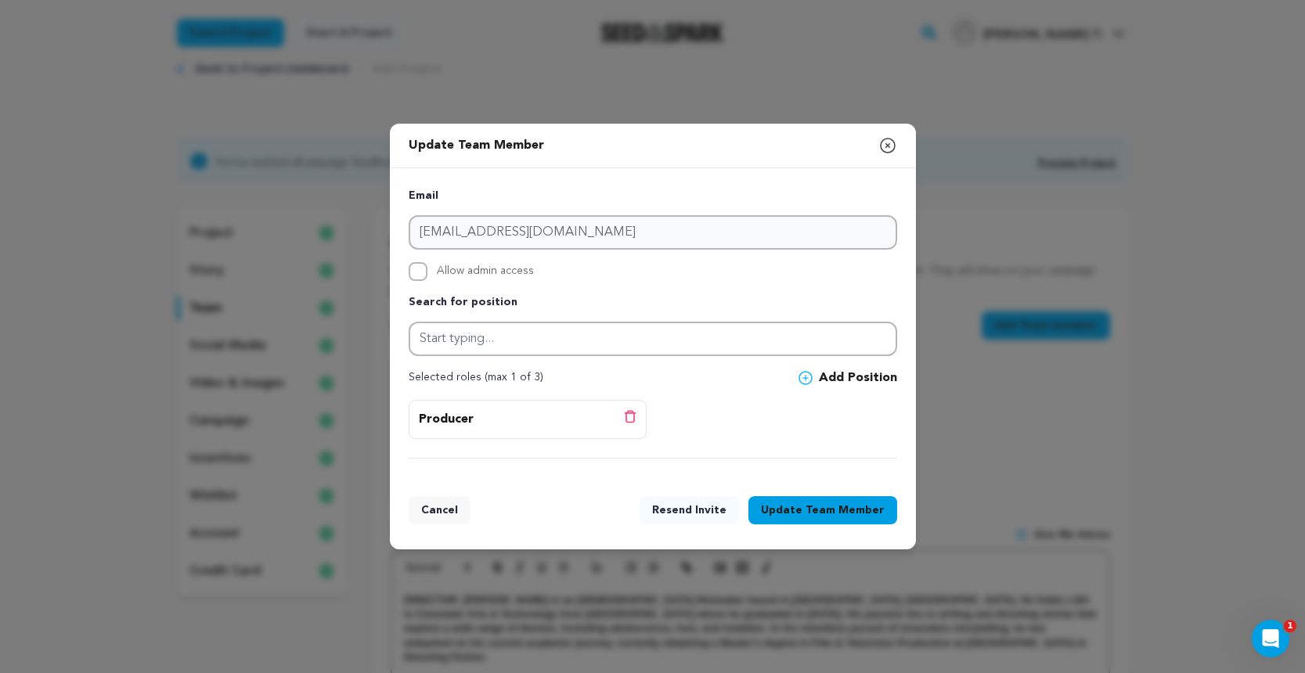
click at [895, 153] on icon "button" at bounding box center [887, 145] width 19 height 19
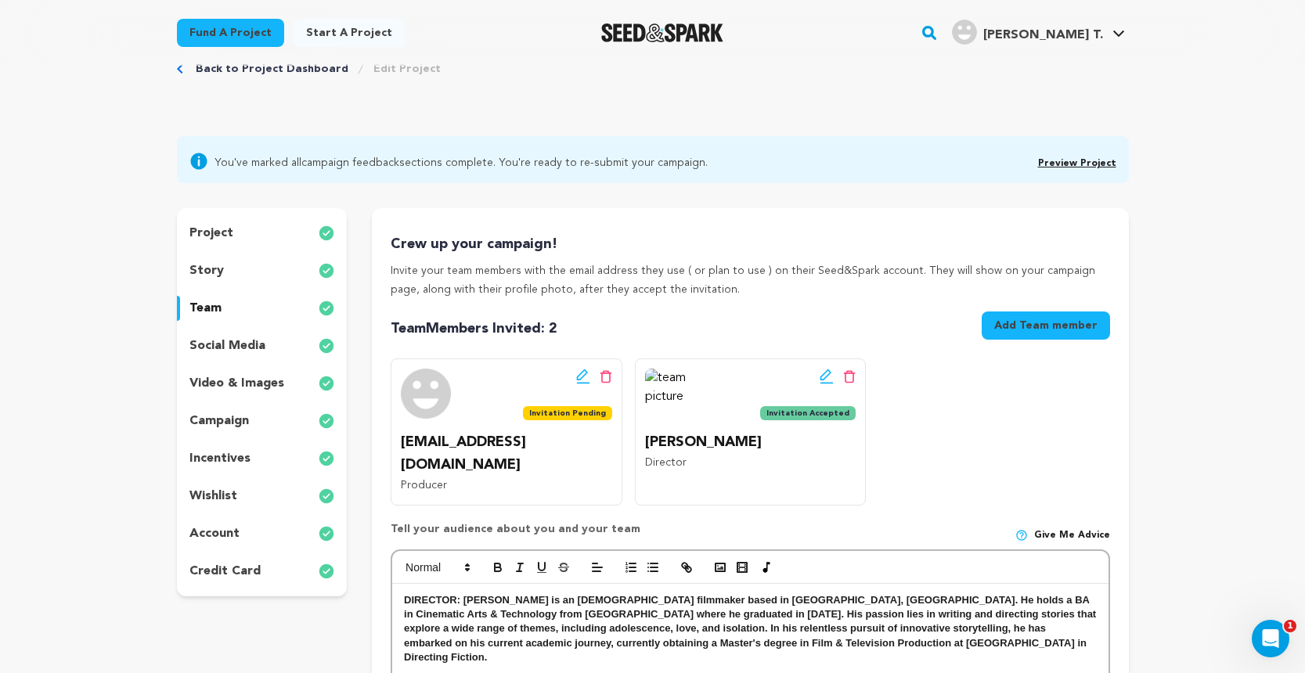
click at [603, 377] on icon at bounding box center [606, 376] width 13 height 13
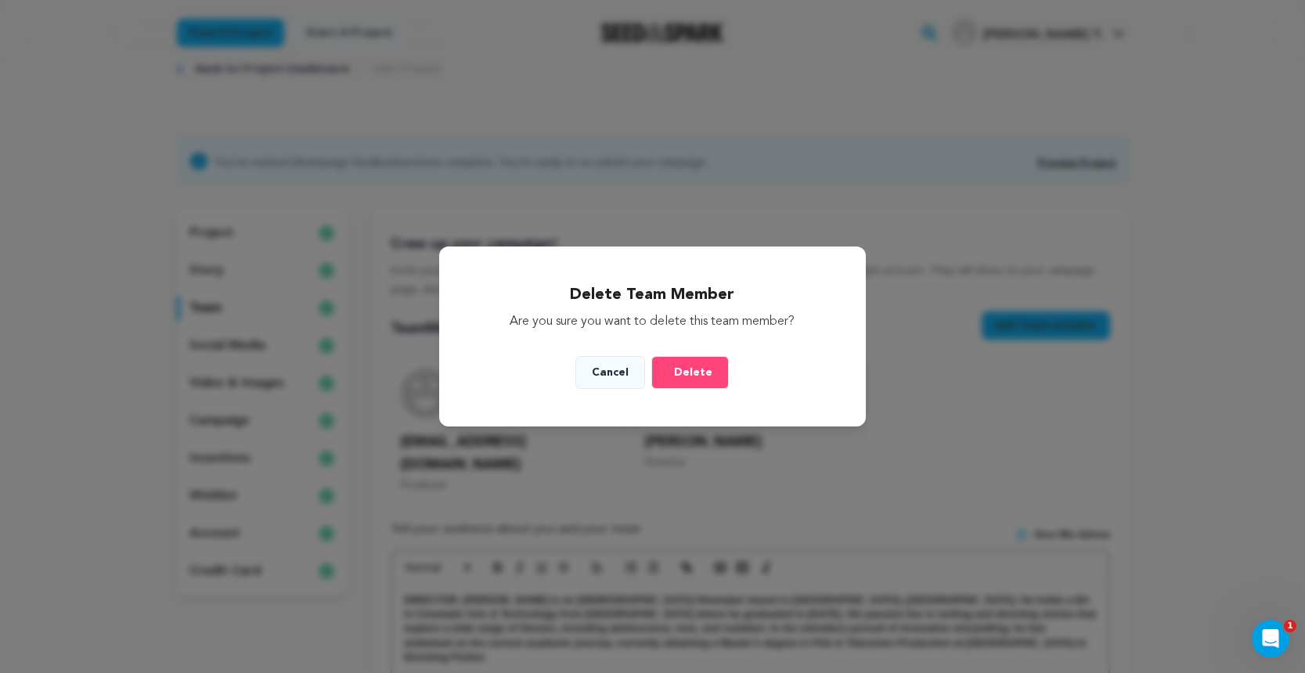
click at [694, 367] on span "Delete" at bounding box center [693, 373] width 38 height 16
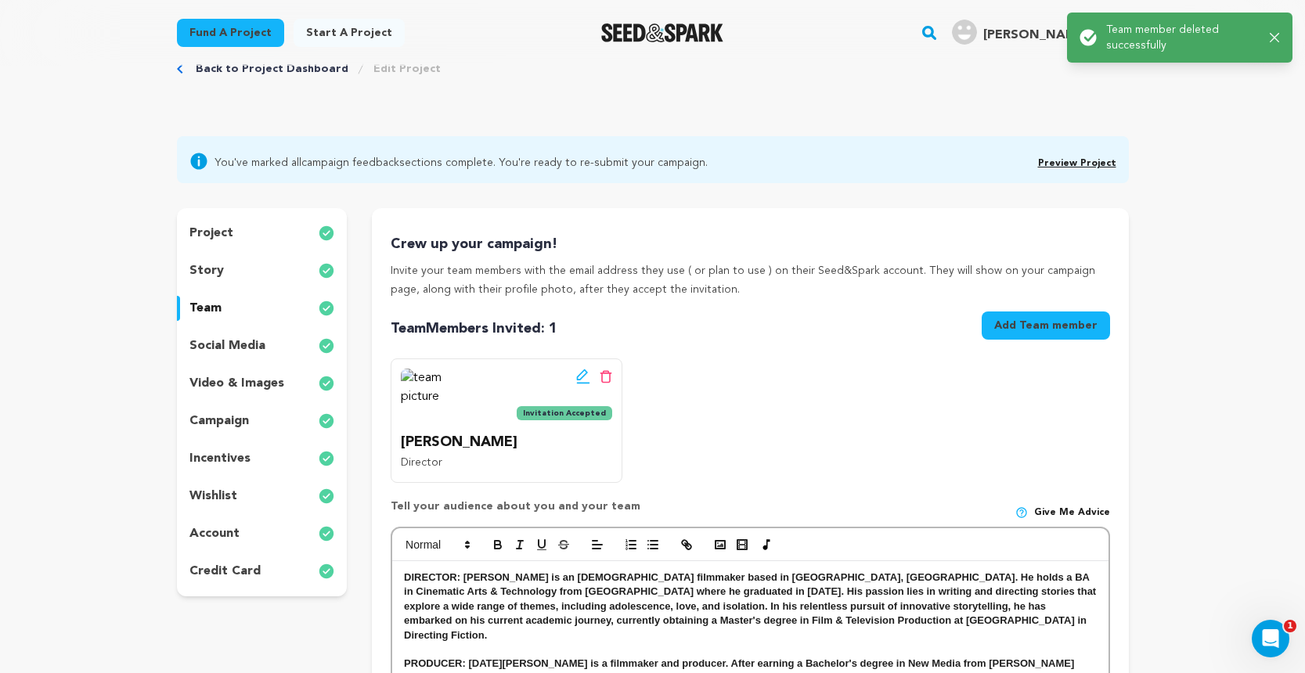
scroll to position [0, 0]
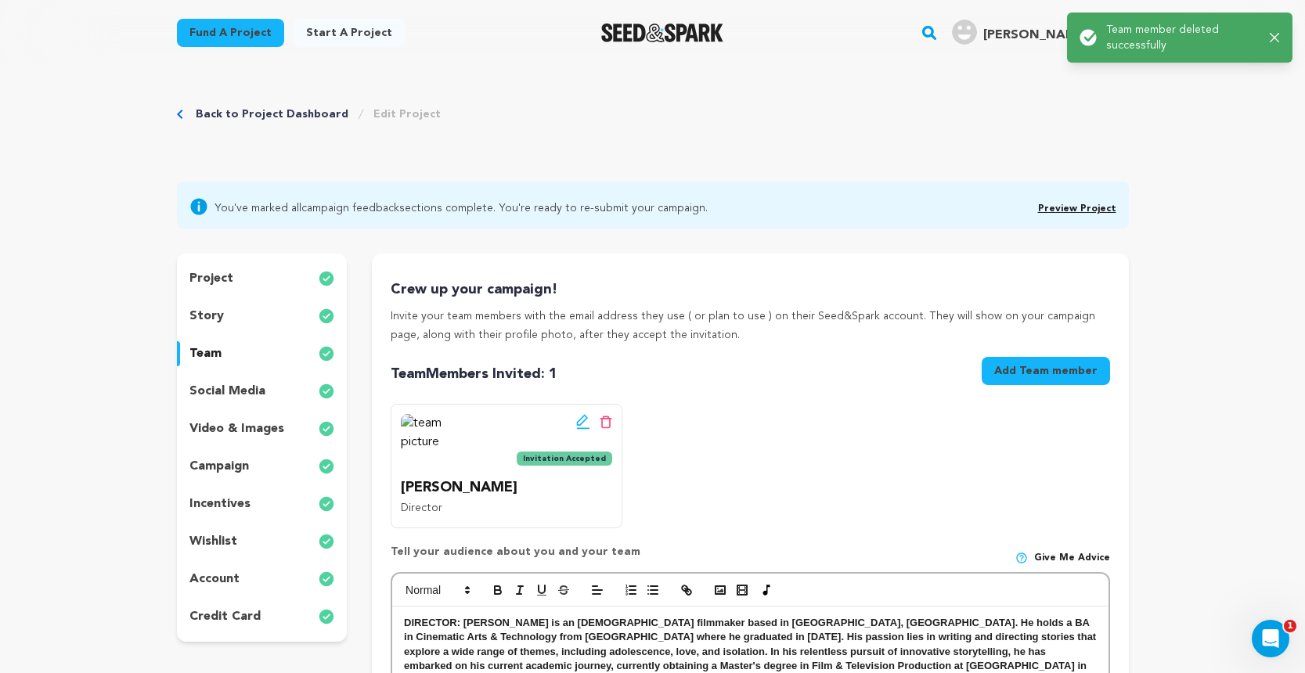
click at [1051, 374] on button "Add Team member" at bounding box center [1046, 371] width 128 height 28
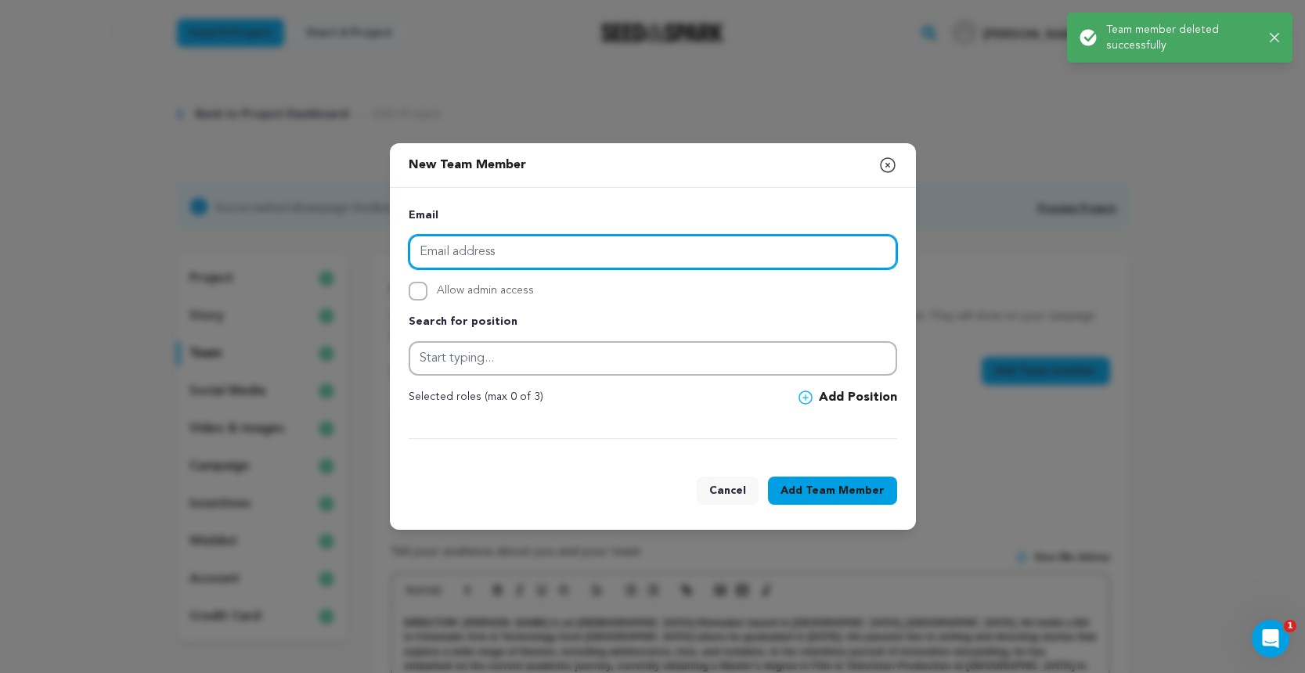
click at [665, 254] on input "email" at bounding box center [653, 252] width 488 height 34
paste input "kreyesna@lion.lmu.edu"
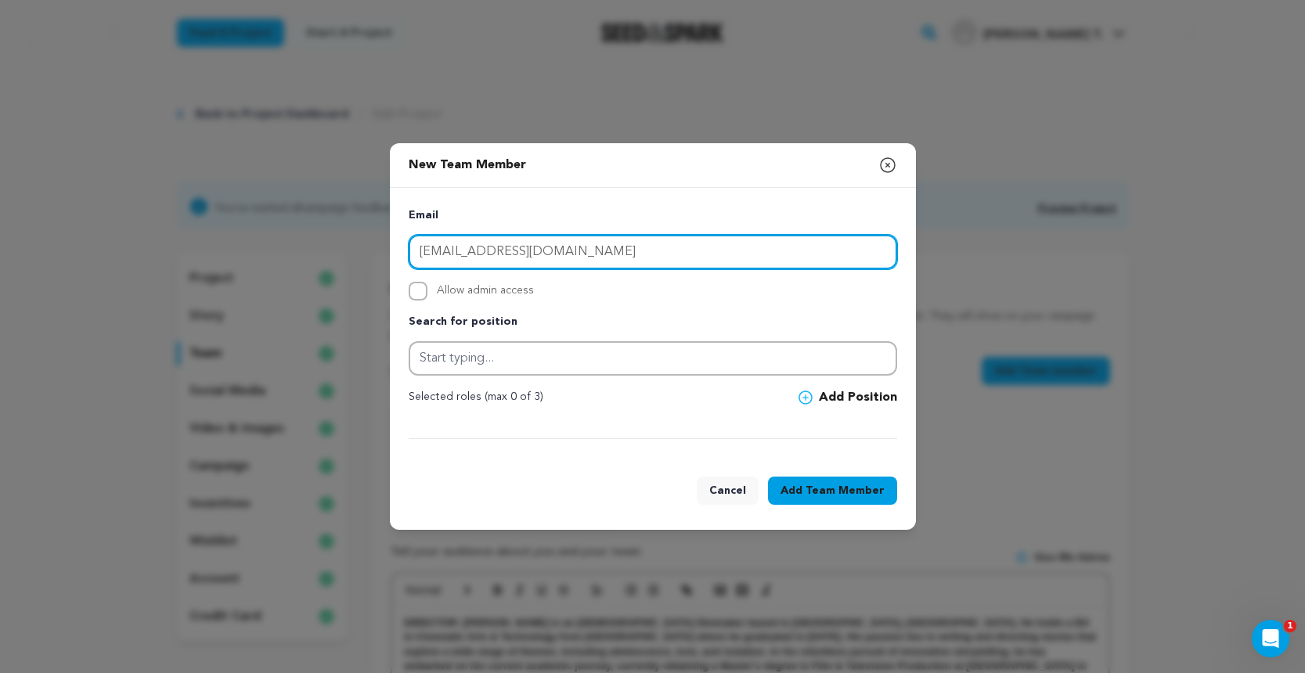
type input "[EMAIL_ADDRESS][DOMAIN_NAME]"
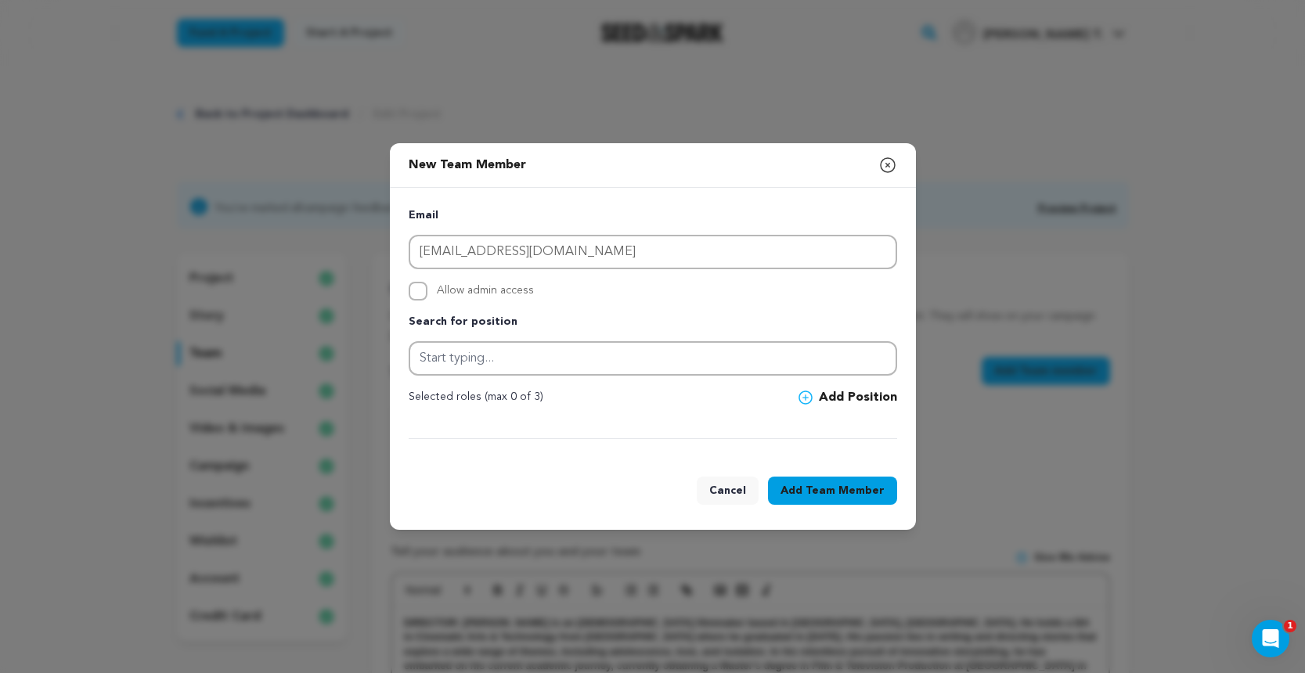
click at [656, 296] on label "Allow admin access" at bounding box center [653, 291] width 488 height 19
click at [427, 296] on input "Allow admin access" at bounding box center [418, 291] width 19 height 19
checkbox input "true"
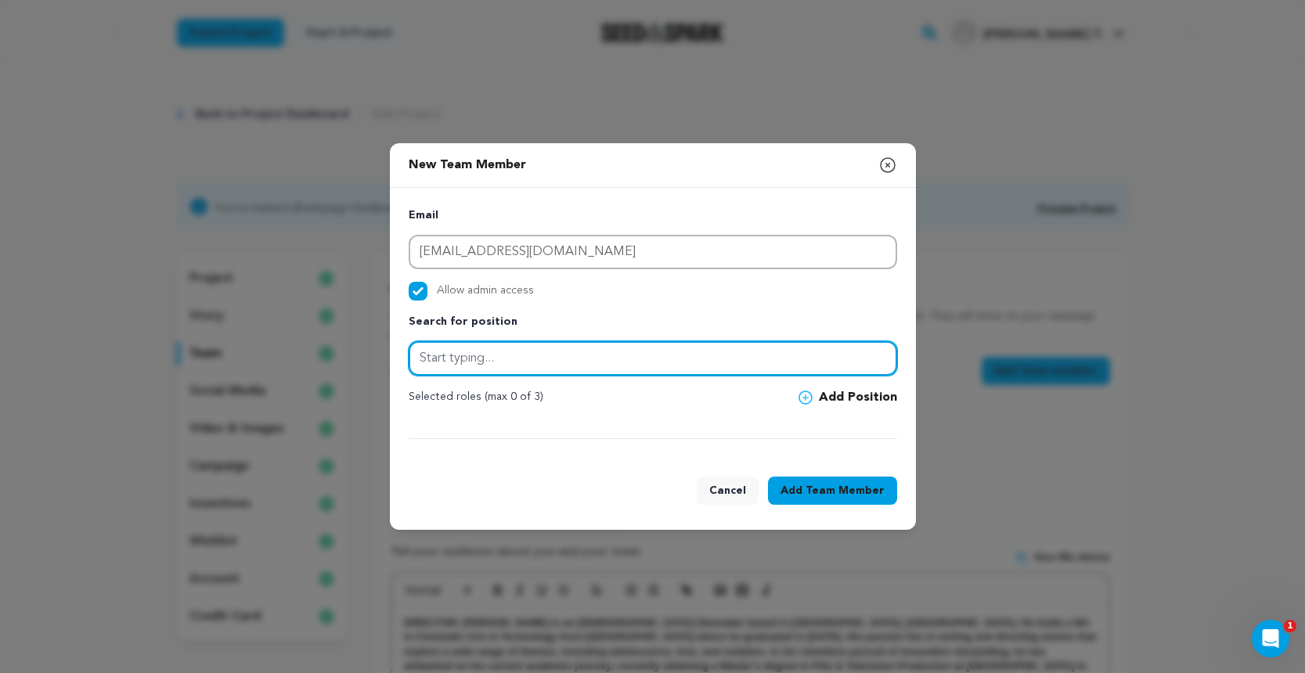
click at [624, 355] on input "text" at bounding box center [653, 358] width 488 height 34
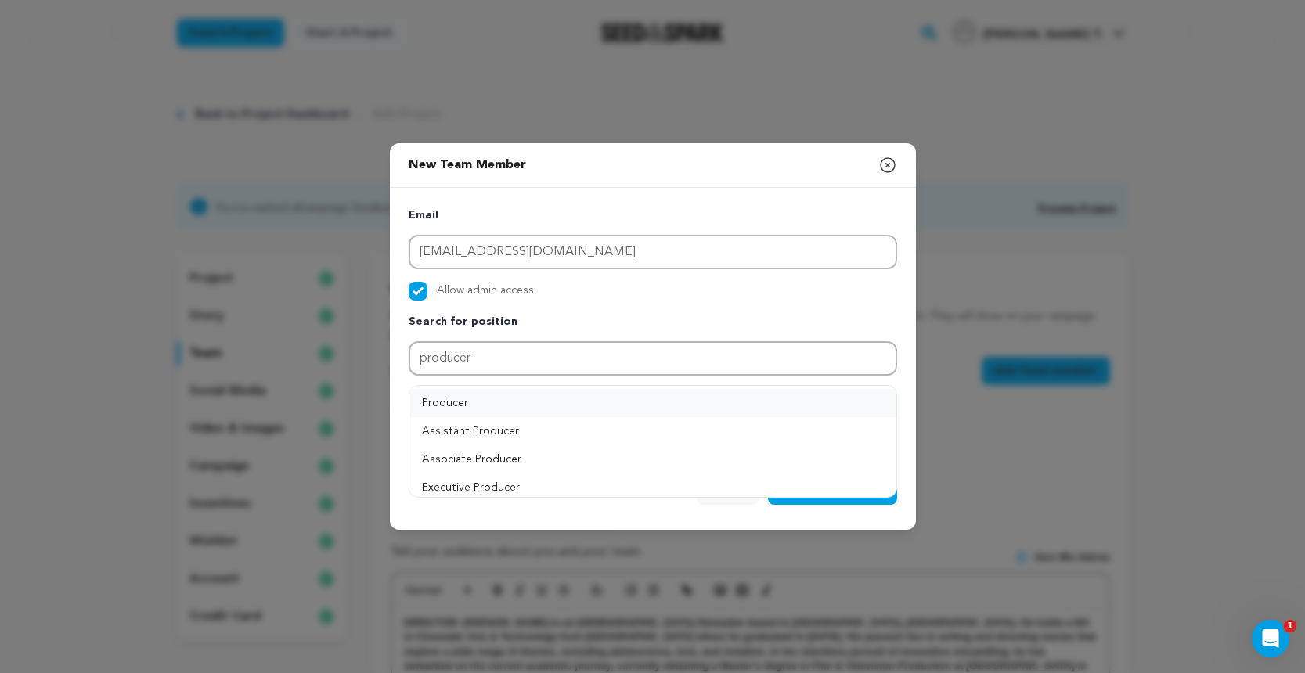
click at [488, 401] on button "Producer" at bounding box center [652, 403] width 487 height 28
type input "Producer"
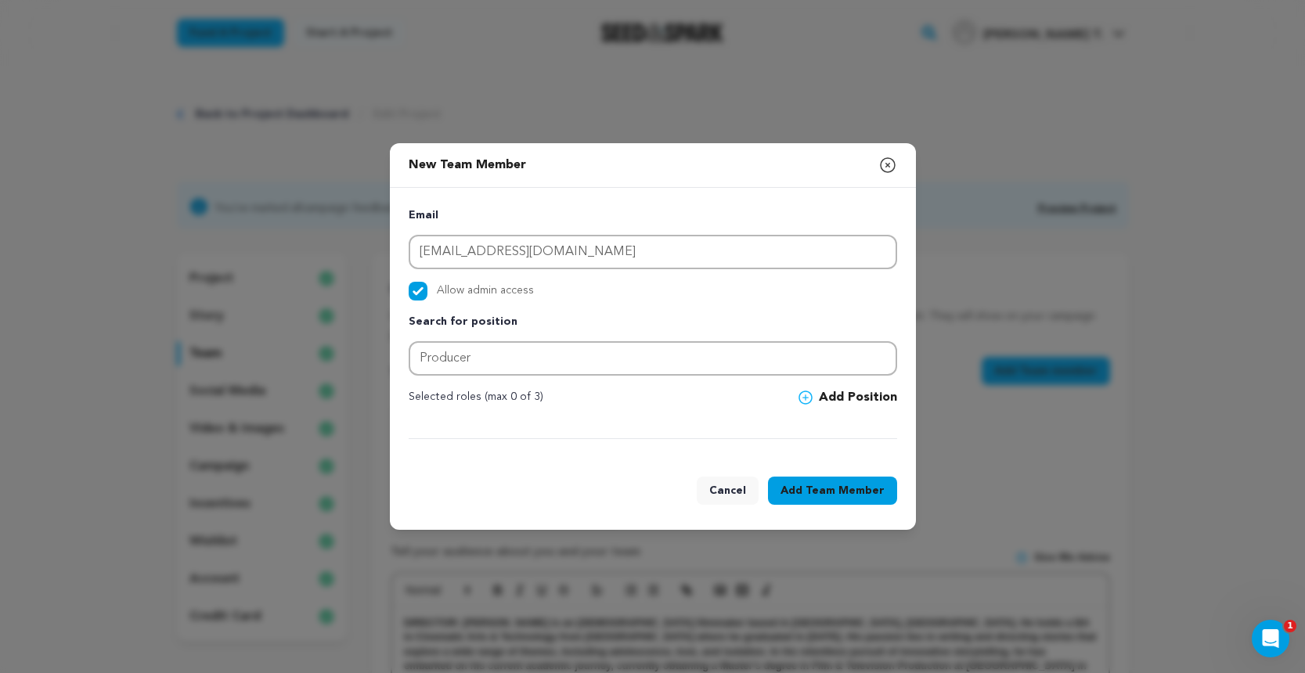
click at [803, 487] on button "Add Team Member" at bounding box center [832, 491] width 129 height 28
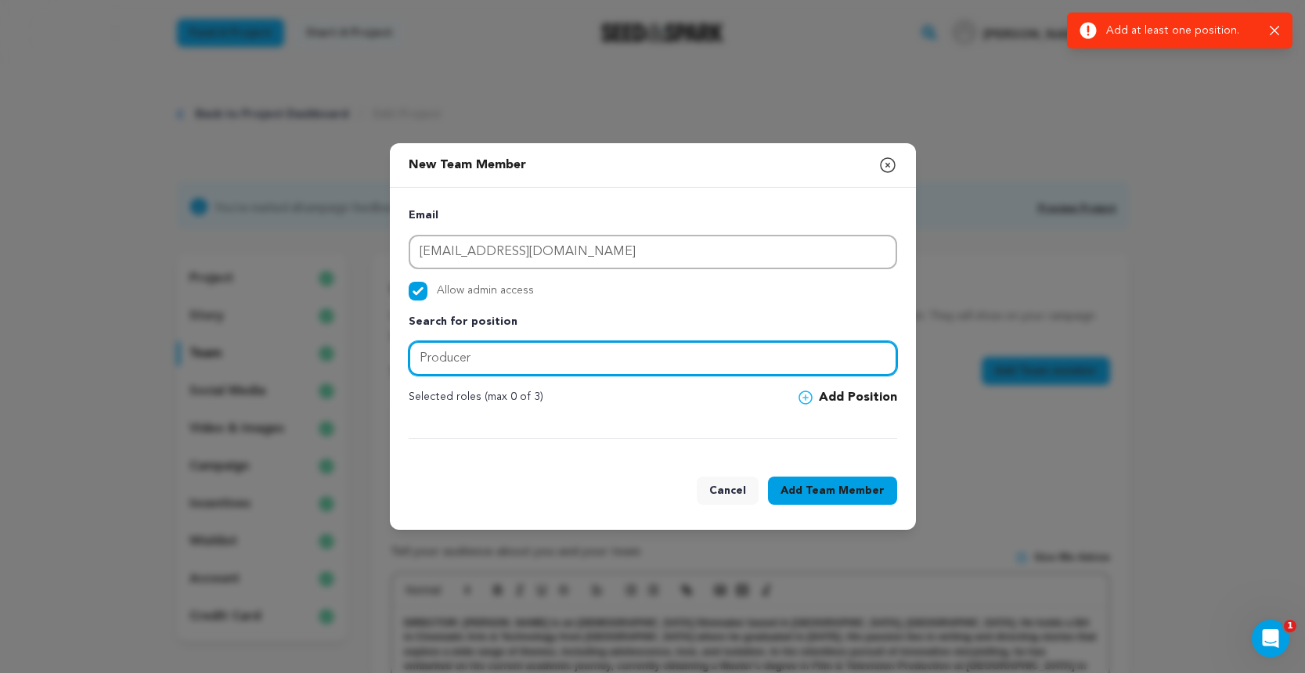
click at [678, 363] on input "Producer" at bounding box center [653, 358] width 488 height 34
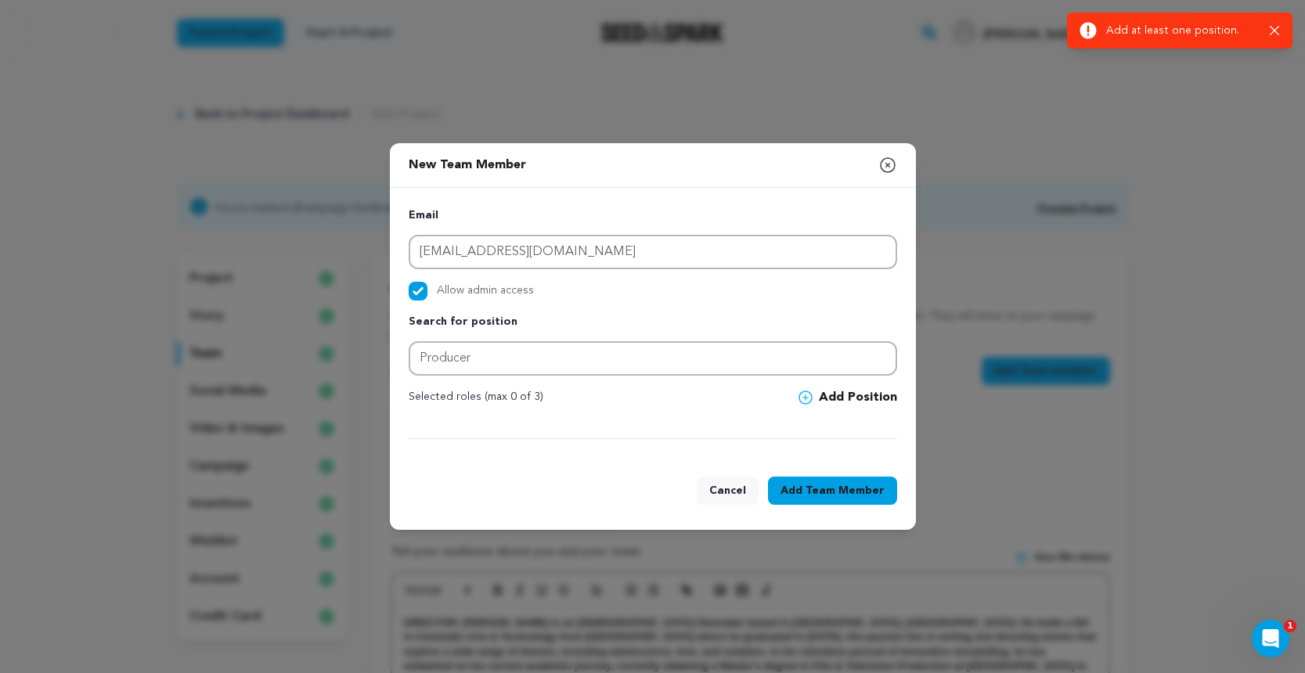
click at [818, 397] on span at bounding box center [808, 398] width 20 height 14
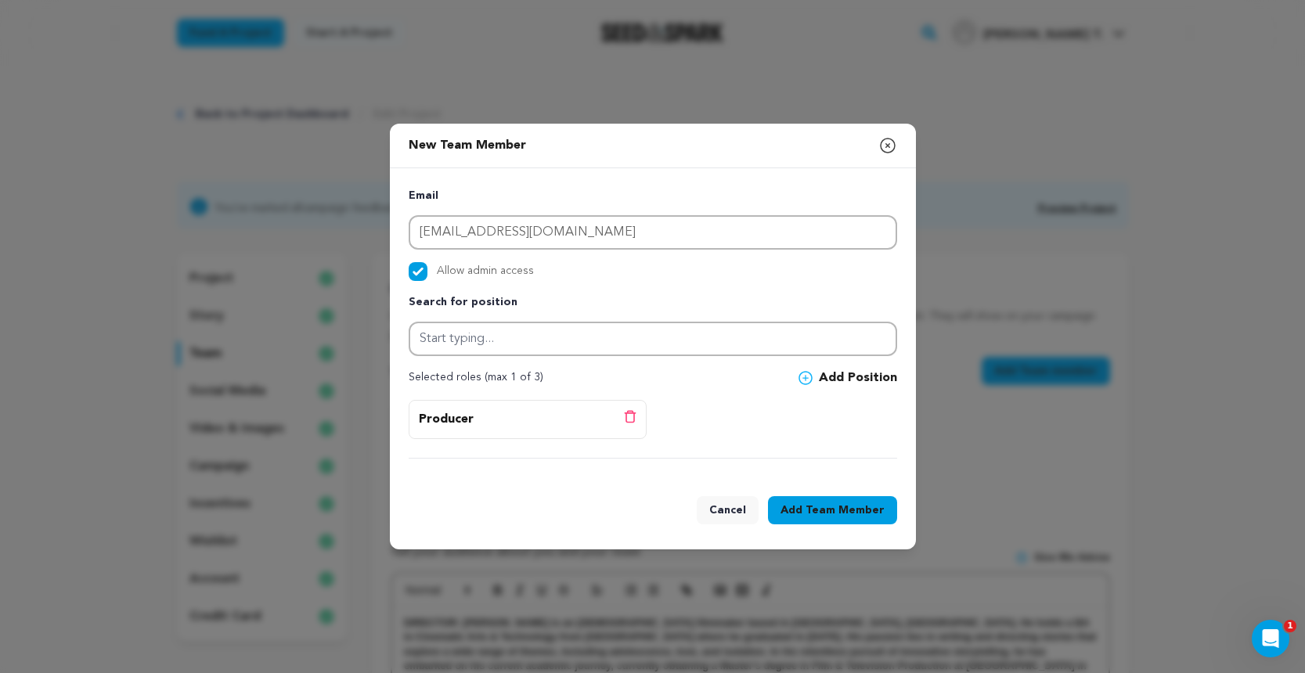
click at [810, 506] on span "Team Member" at bounding box center [844, 511] width 79 height 16
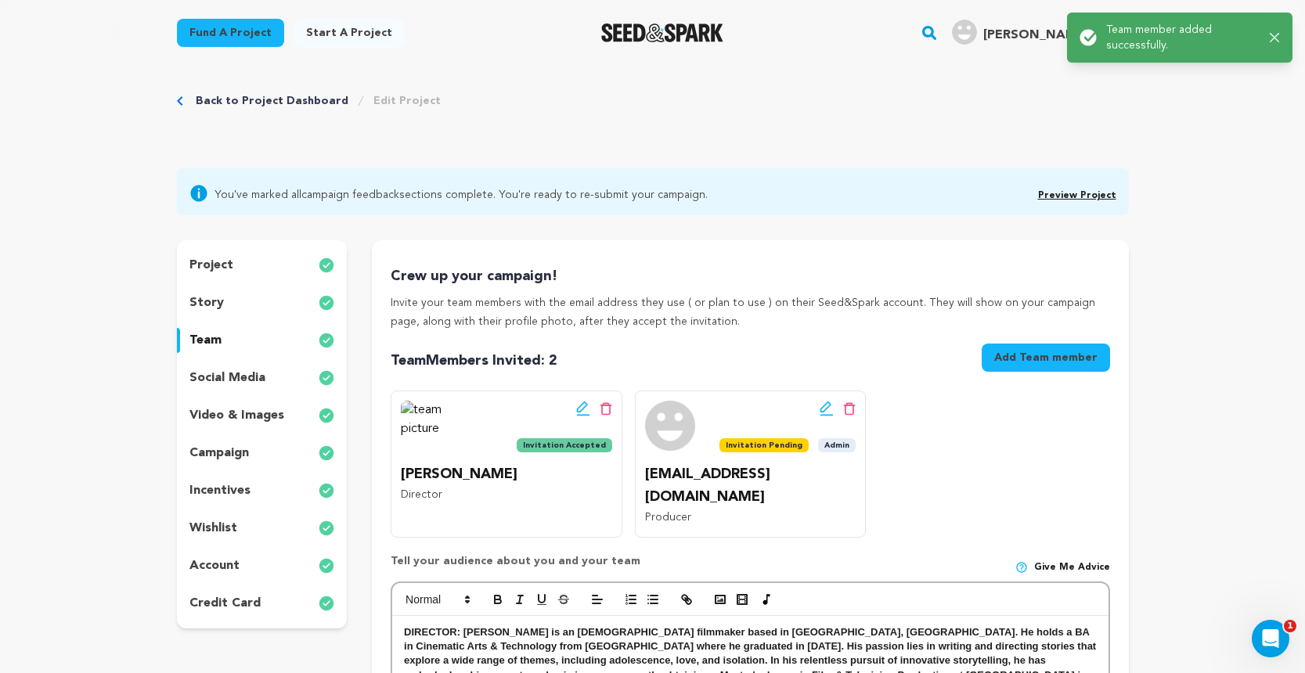
scroll to position [15, 0]
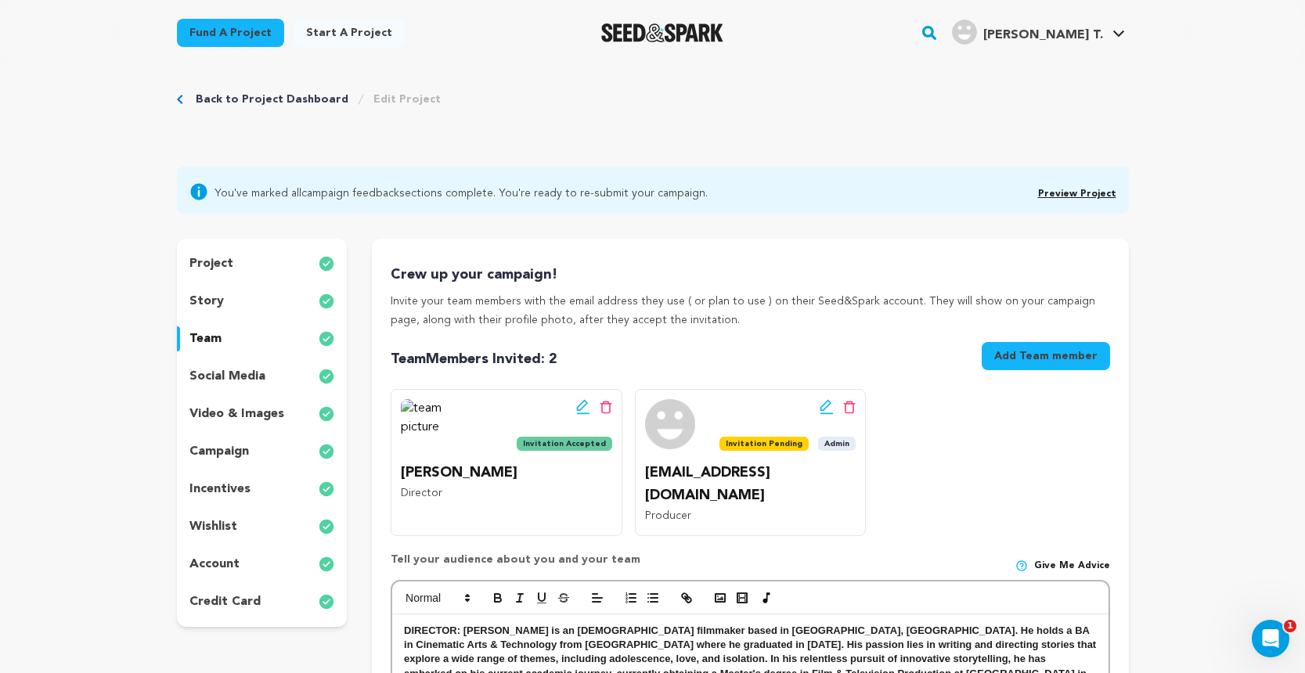
click at [222, 452] on p "campaign" at bounding box center [218, 451] width 59 height 19
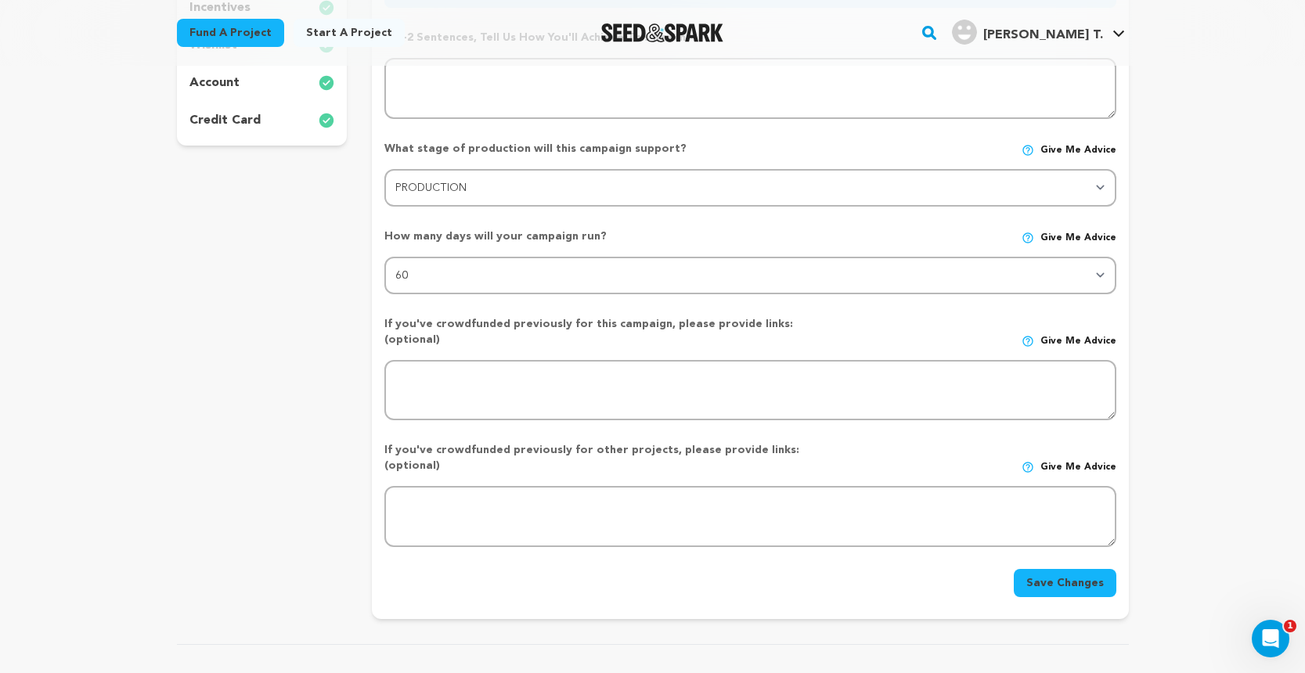
scroll to position [500, 0]
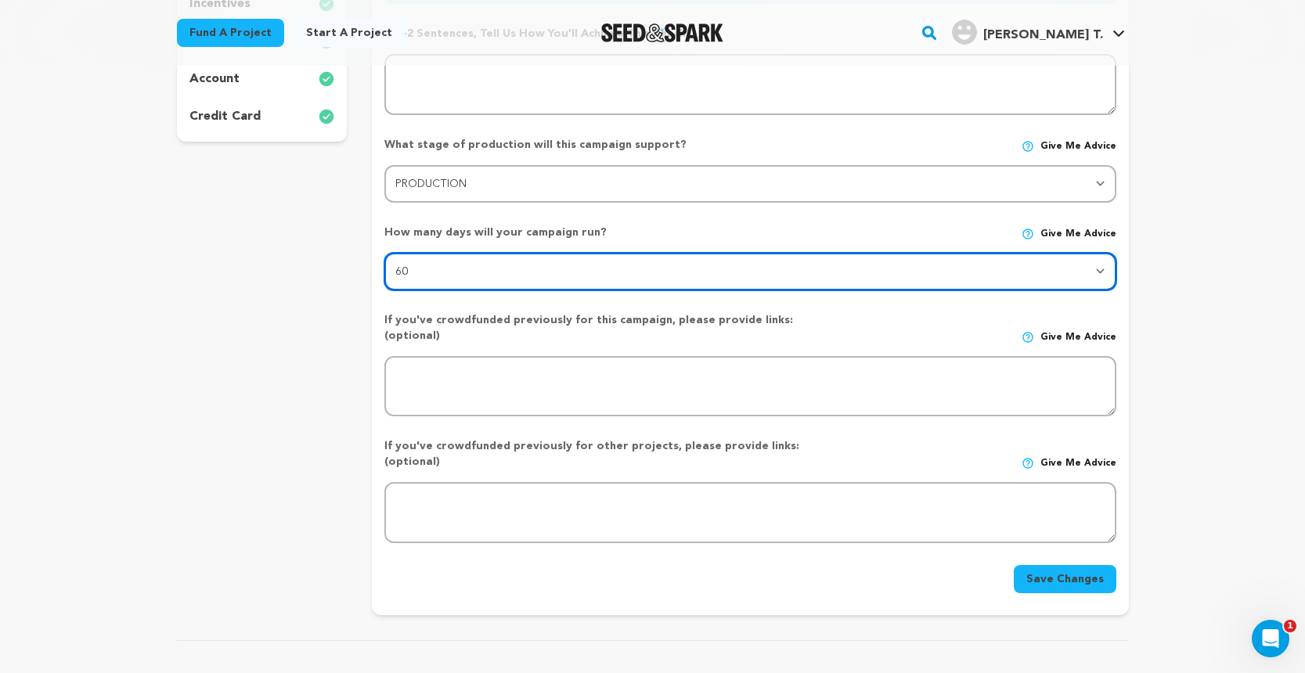
select select "45"
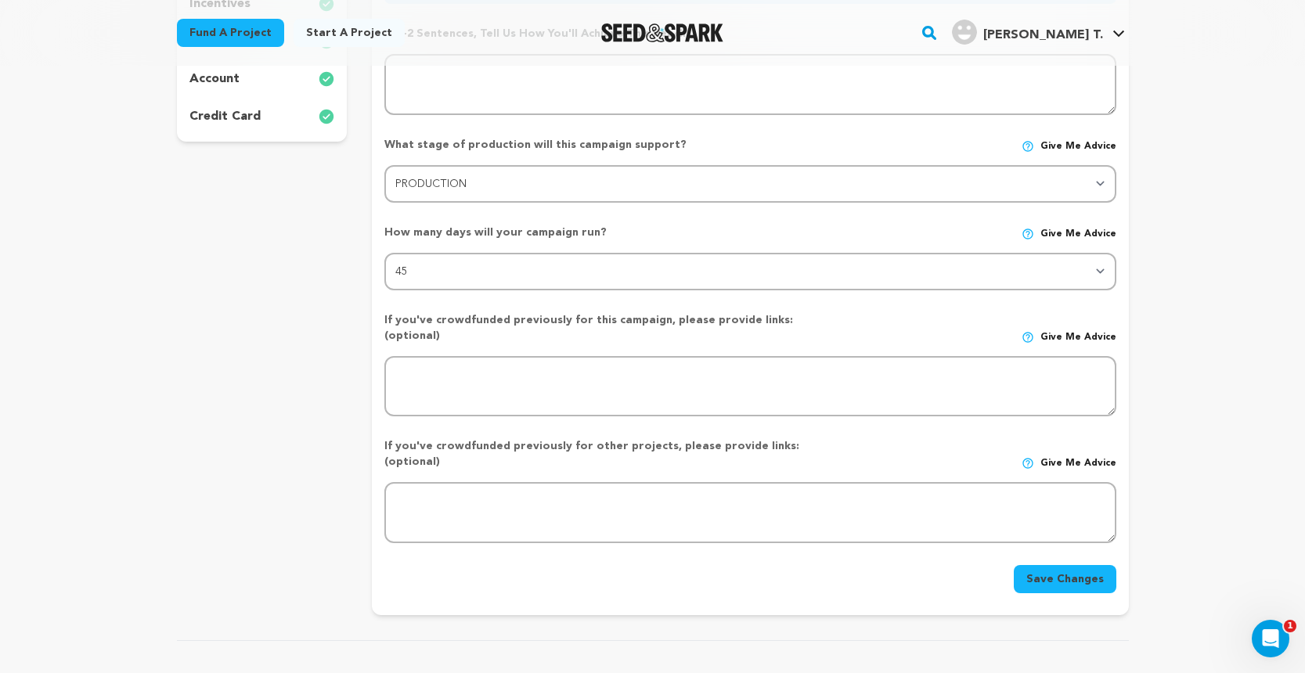
click at [1084, 565] on button "Save Changes" at bounding box center [1065, 579] width 103 height 28
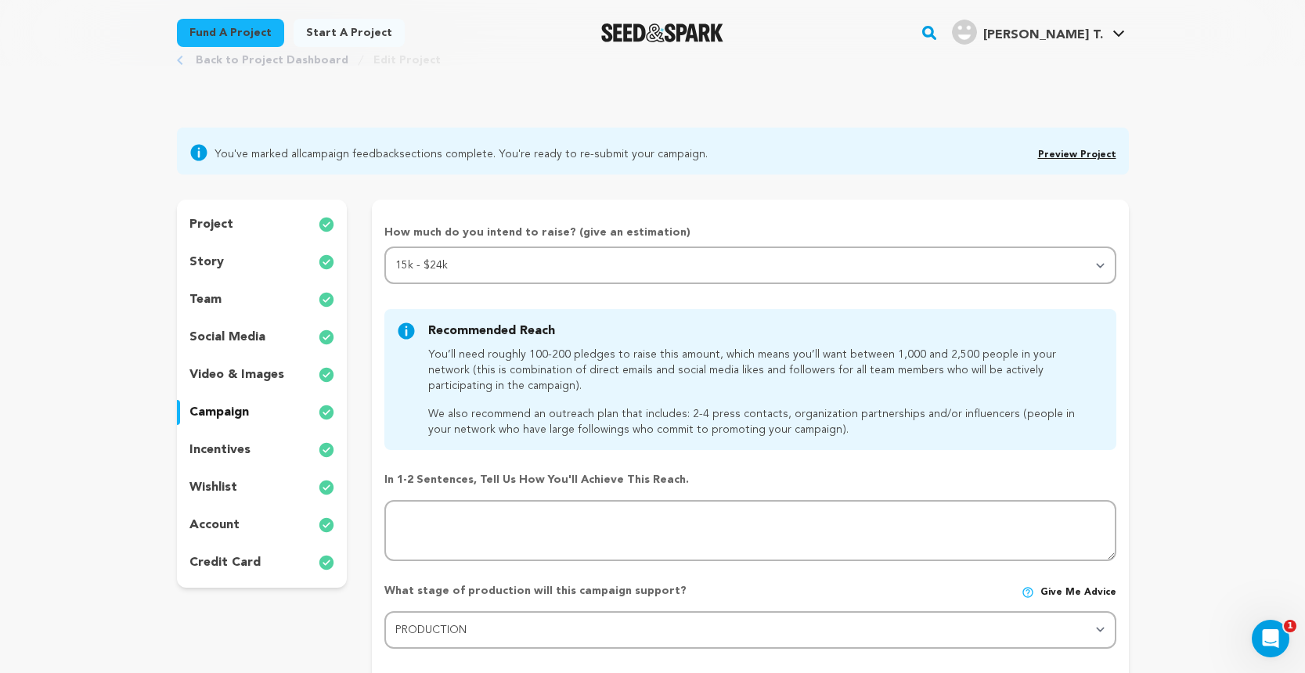
scroll to position [59, 0]
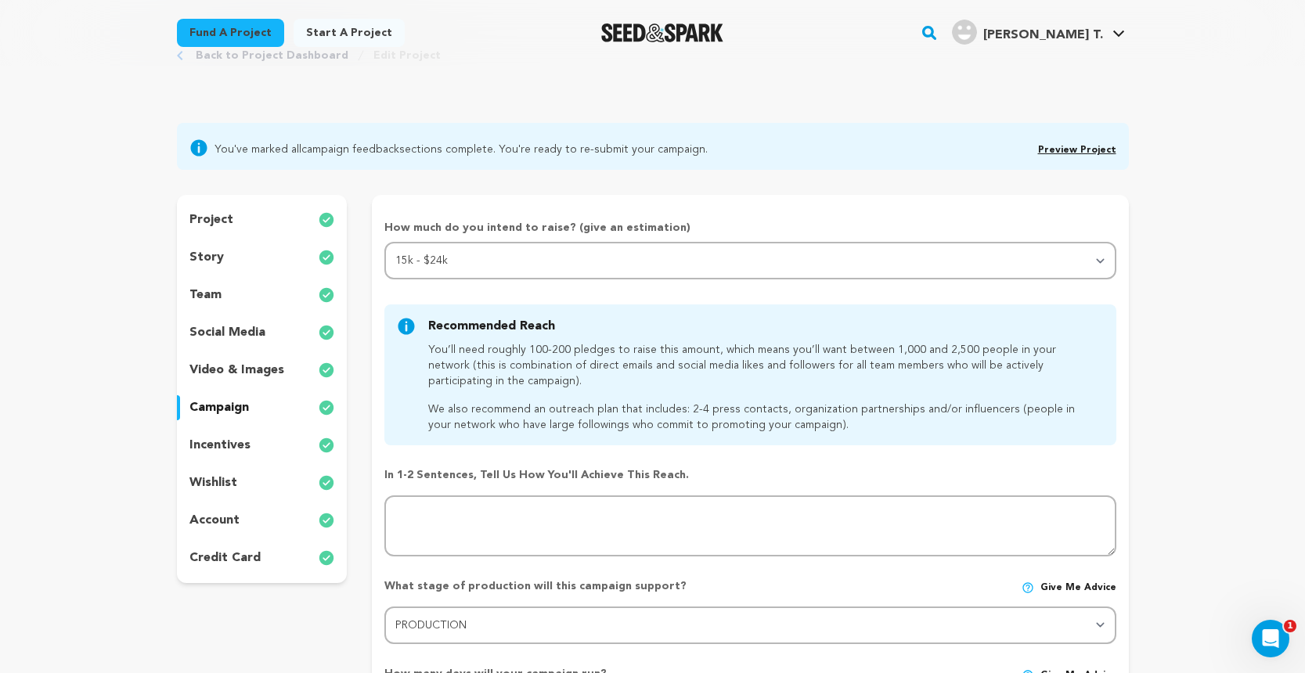
click at [229, 296] on div "team" at bounding box center [262, 295] width 171 height 25
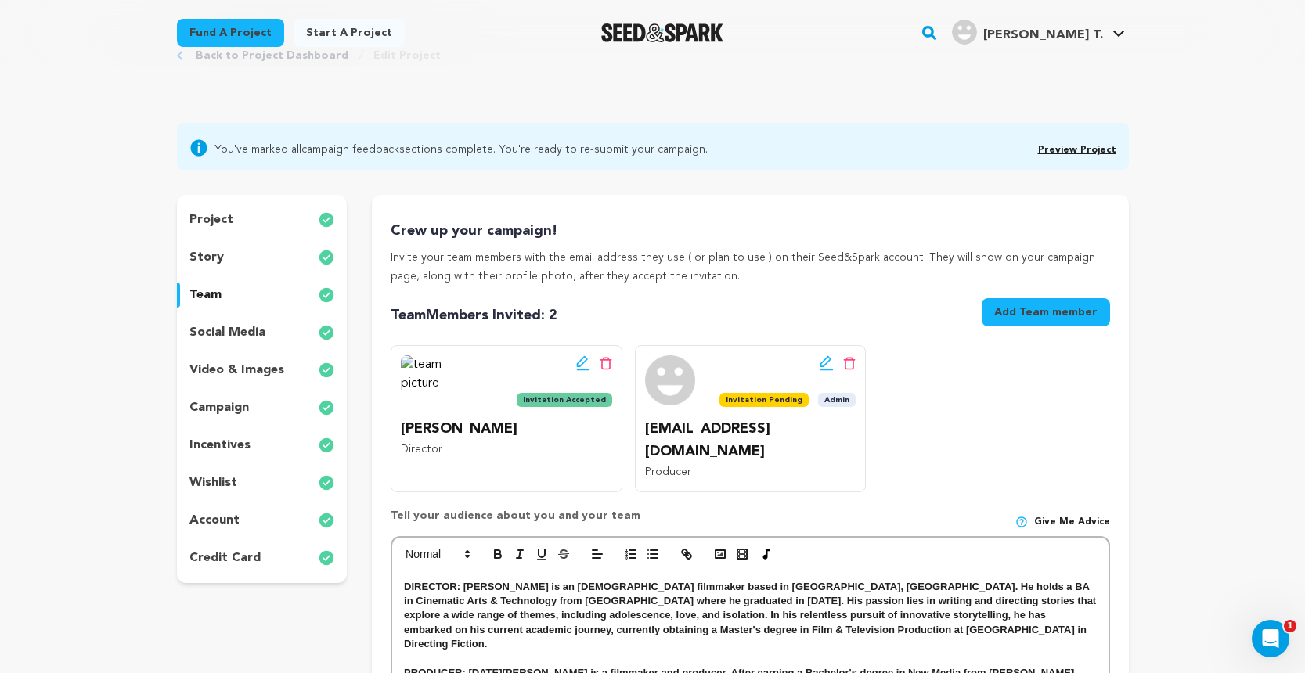
scroll to position [171, 0]
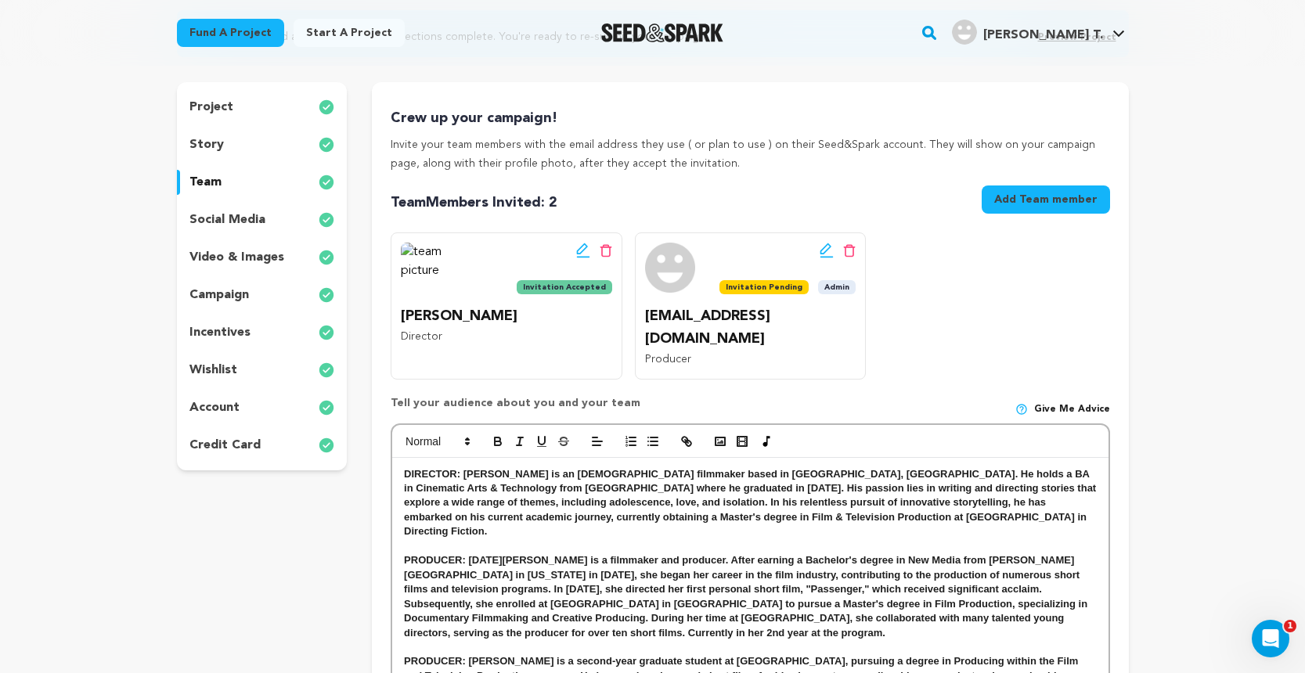
click at [239, 306] on div "campaign" at bounding box center [262, 295] width 171 height 25
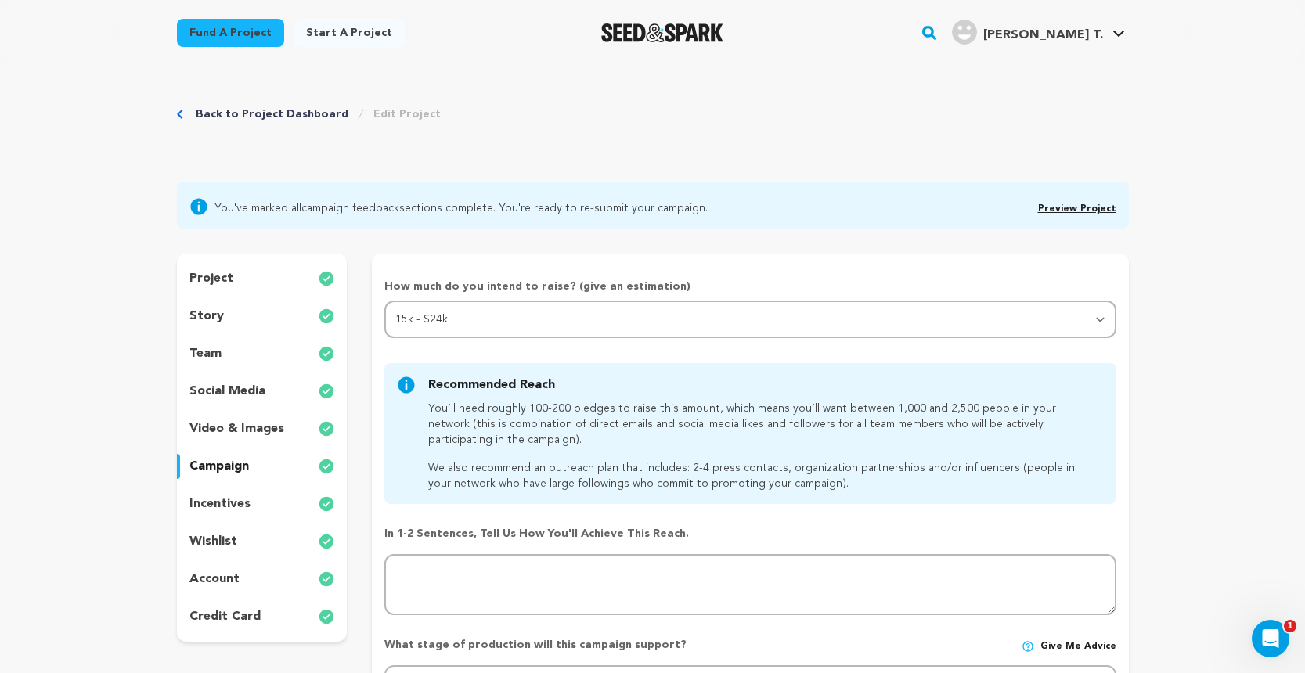
click at [234, 513] on div "incentives" at bounding box center [262, 504] width 171 height 25
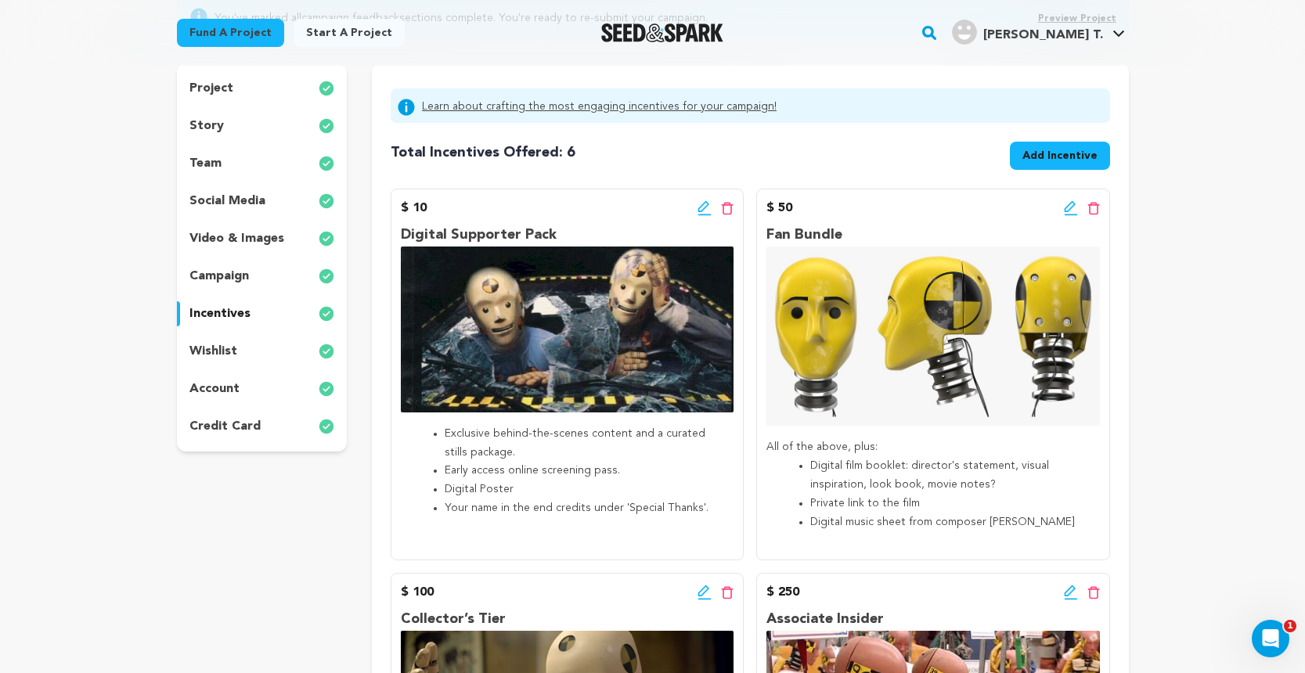
scroll to position [185, 0]
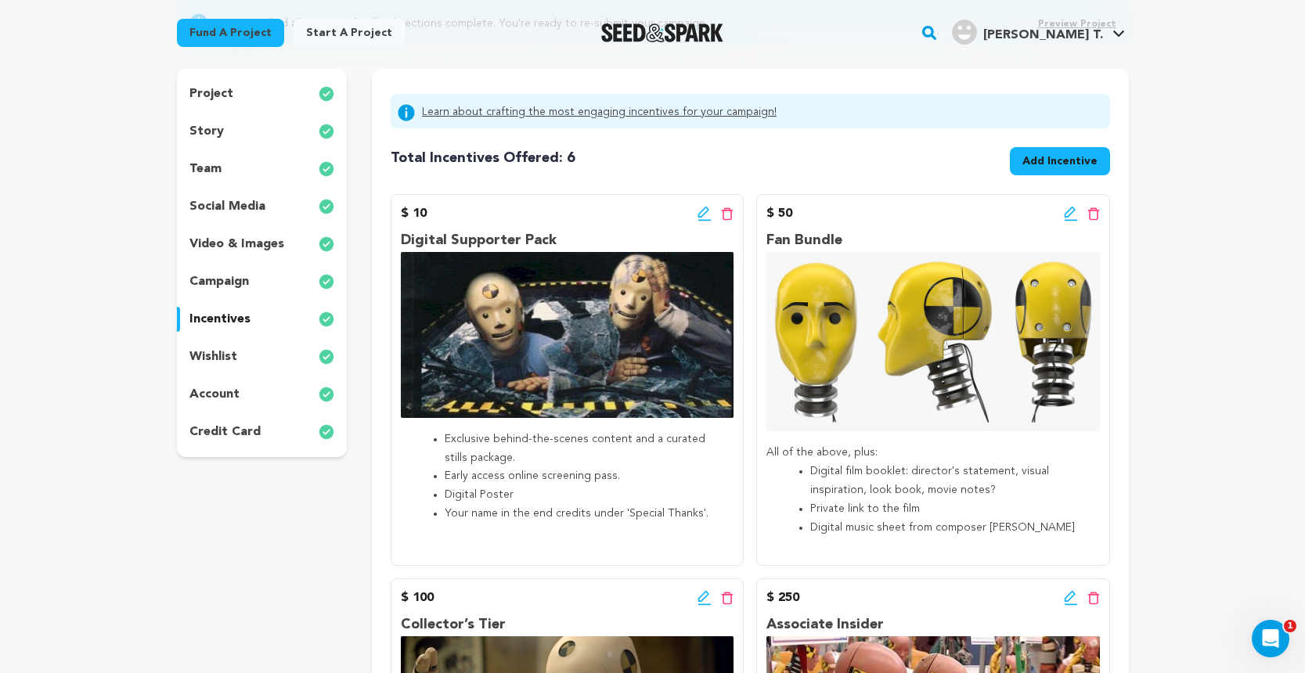
click at [272, 358] on div "wishlist" at bounding box center [262, 356] width 171 height 25
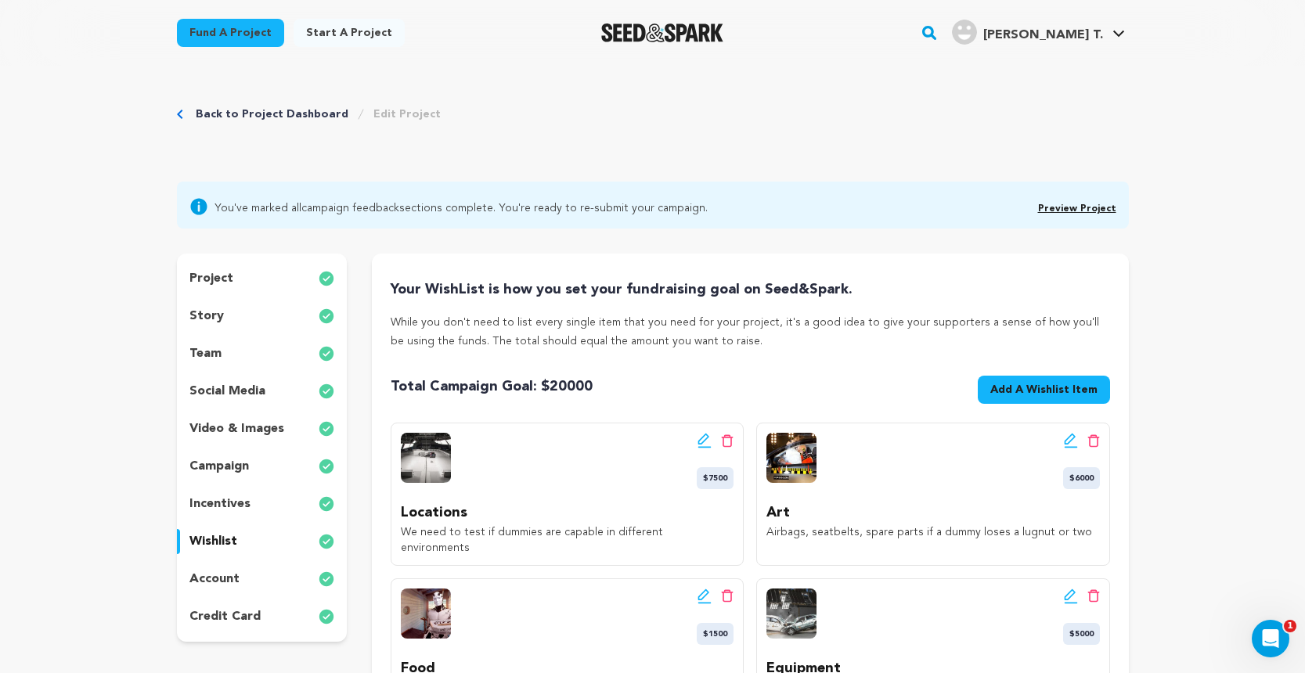
click at [263, 309] on div "story" at bounding box center [262, 316] width 171 height 25
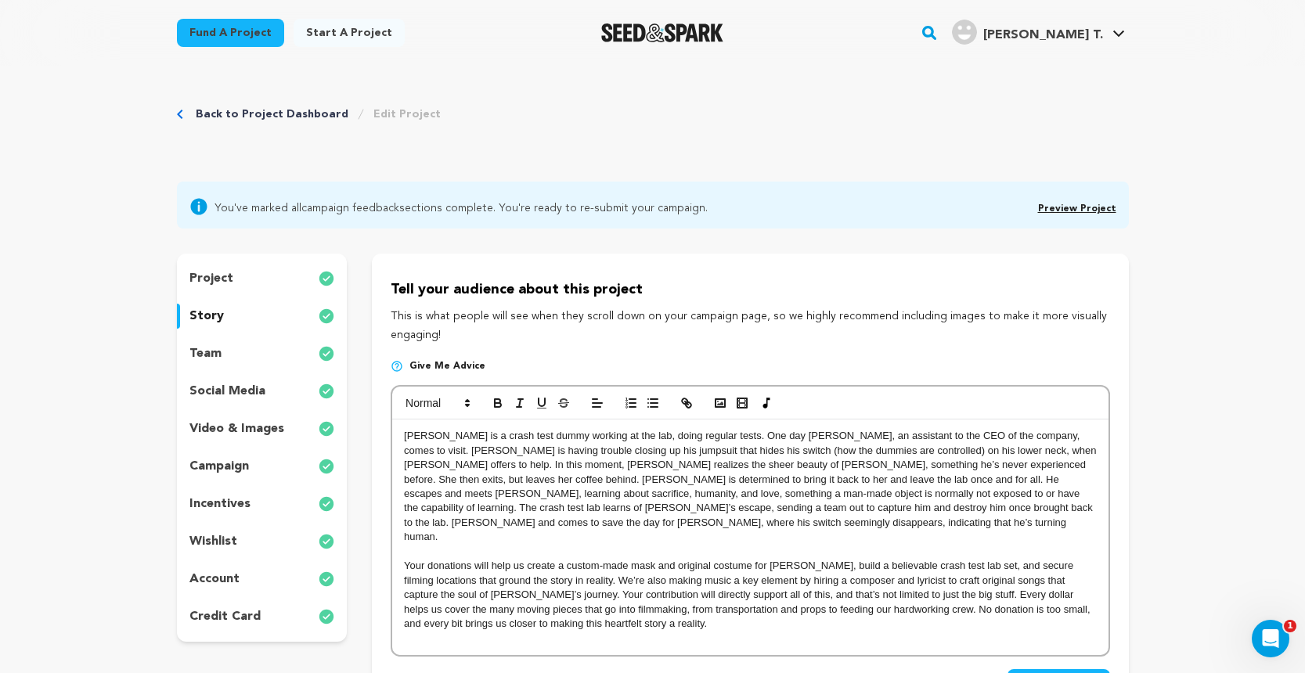
click at [245, 358] on div "team" at bounding box center [262, 353] width 171 height 25
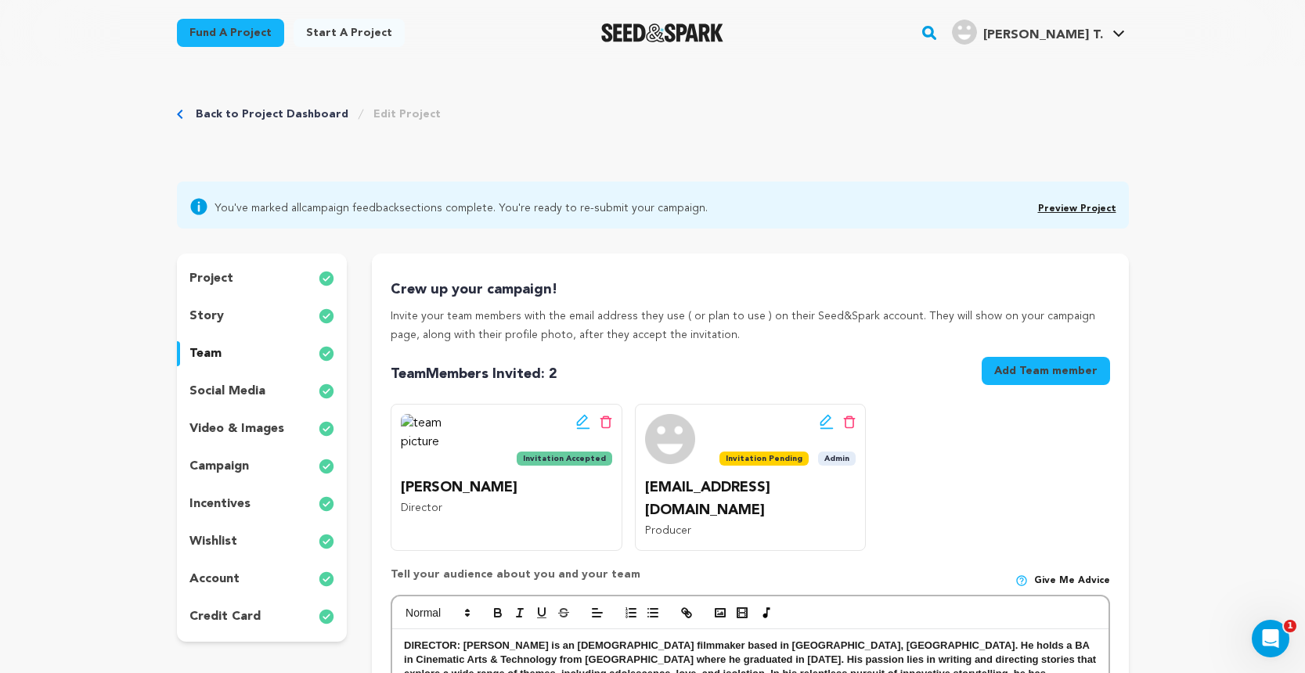
click at [193, 384] on p "social media" at bounding box center [227, 391] width 76 height 19
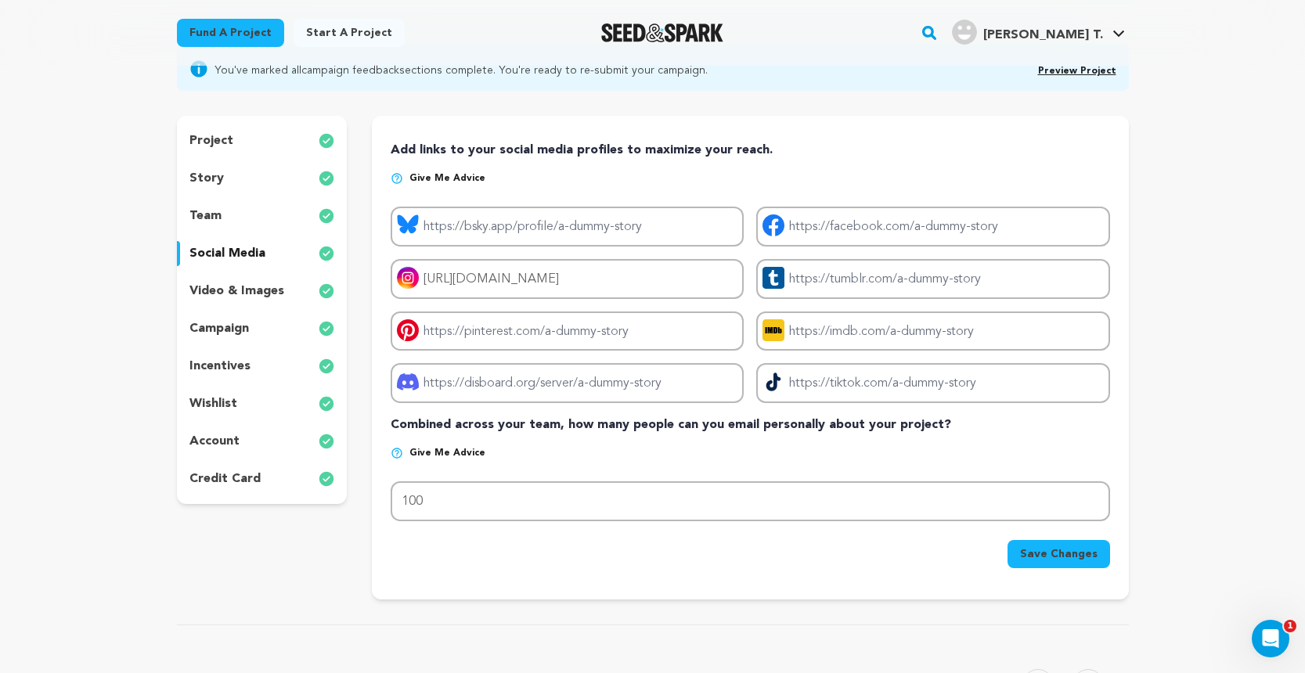
scroll to position [156, 0]
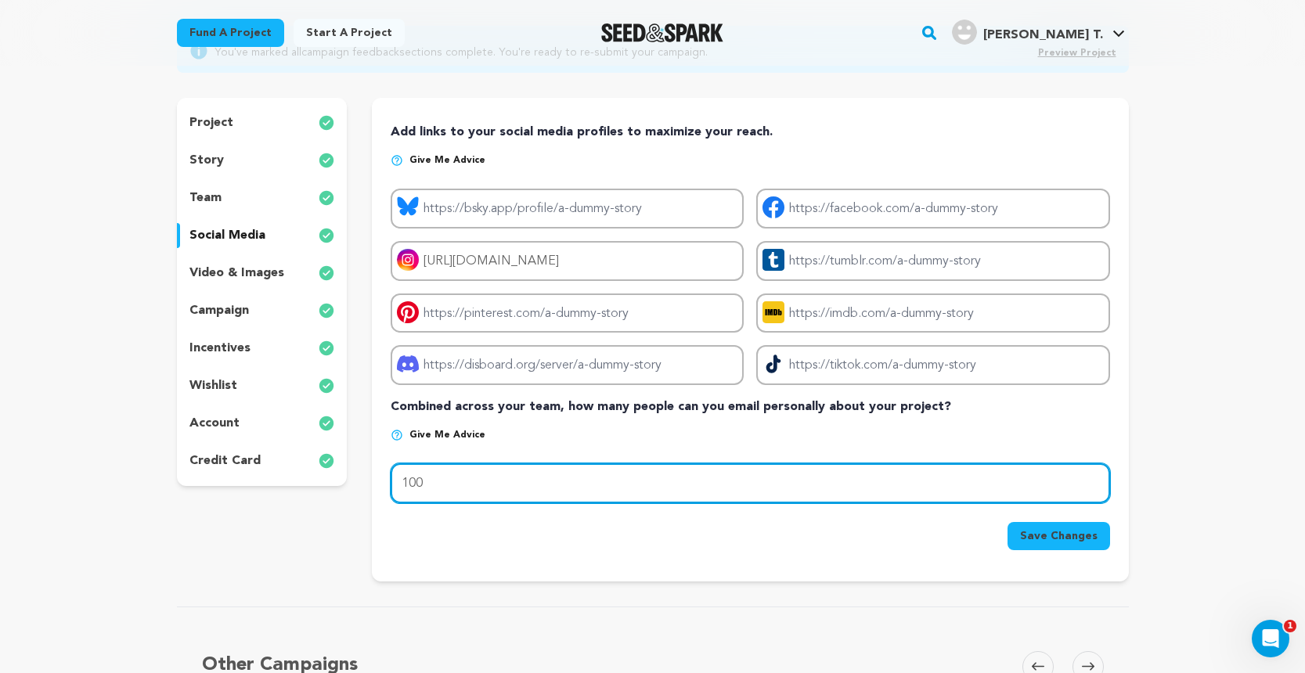
click at [492, 474] on input "100" at bounding box center [750, 483] width 719 height 40
type input "1000"
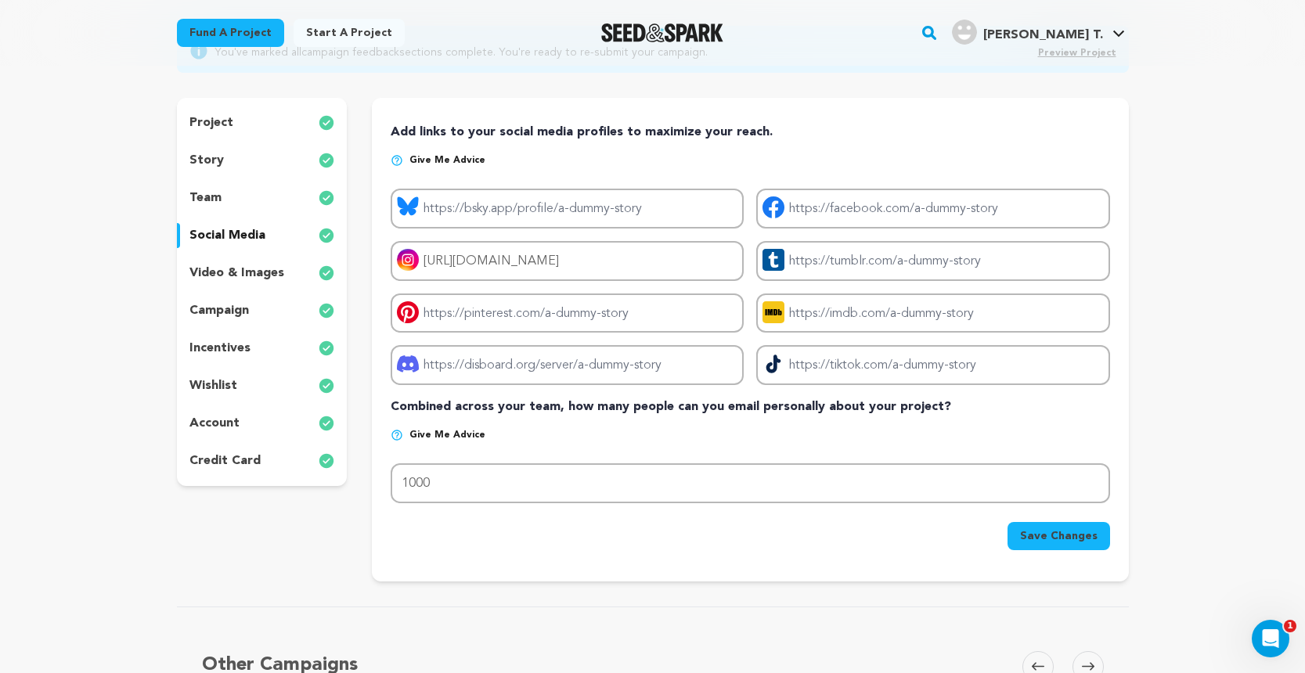
click at [1042, 524] on button "Save Changes" at bounding box center [1058, 536] width 103 height 28
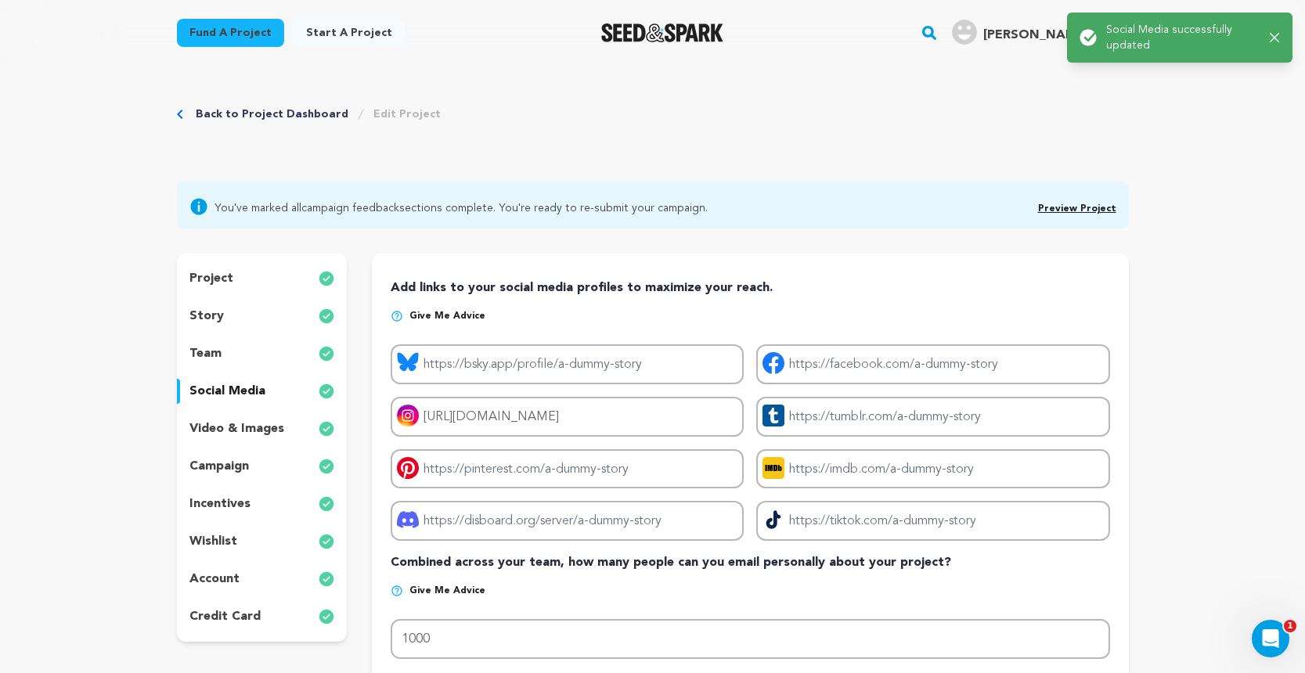
scroll to position [0, 0]
click at [1200, 2] on div "Success: Info: Warning: Error: Social Media successfully updated Close notifica…" at bounding box center [1179, 37] width 250 height 75
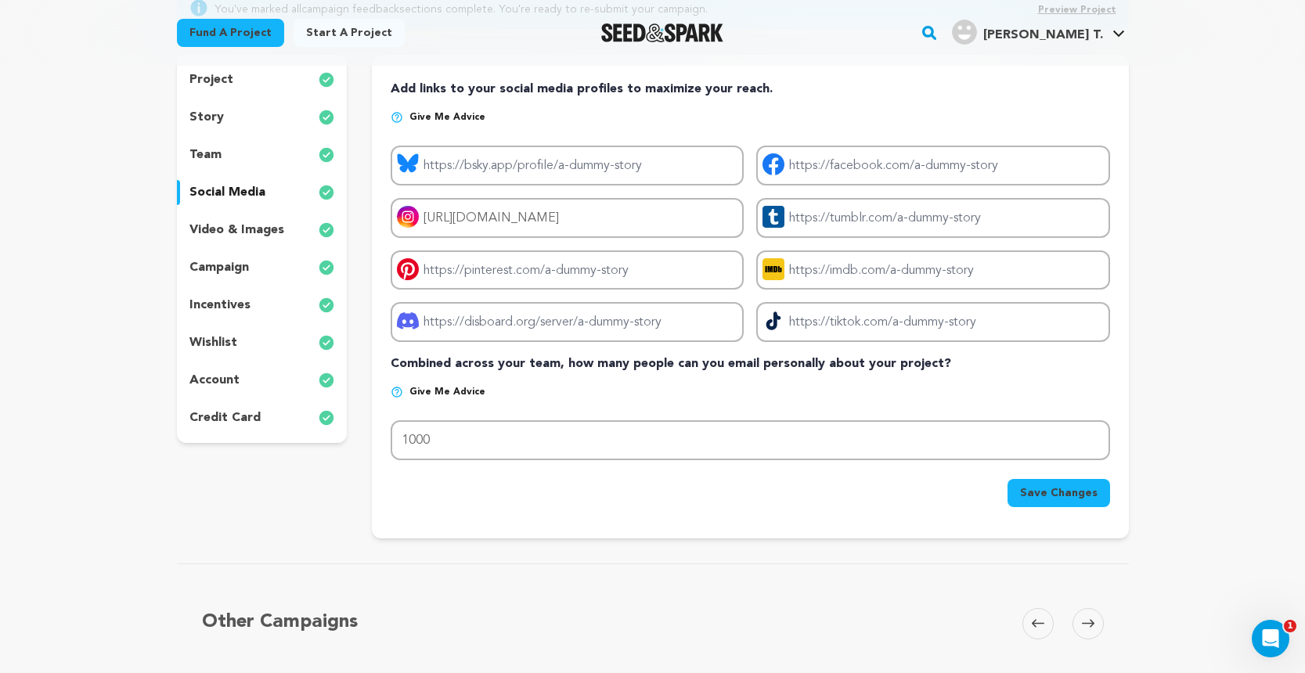
scroll to position [231, 0]
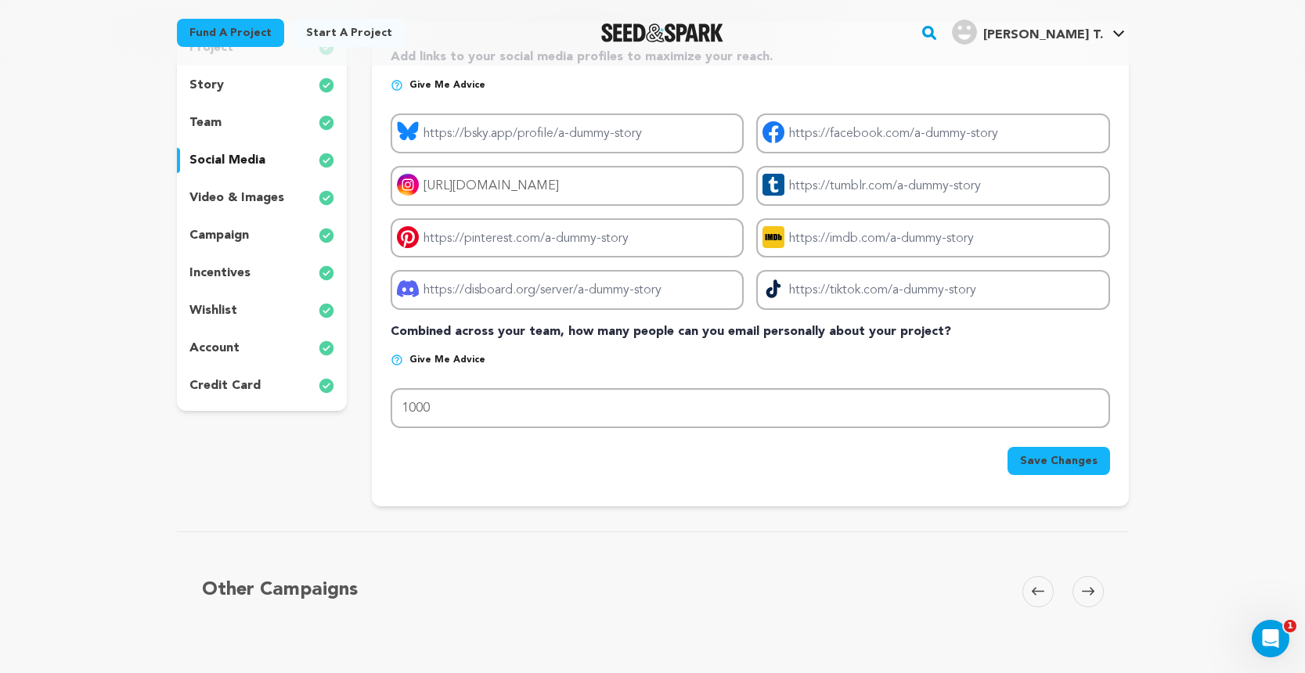
click at [272, 198] on p "video & images" at bounding box center [236, 198] width 95 height 19
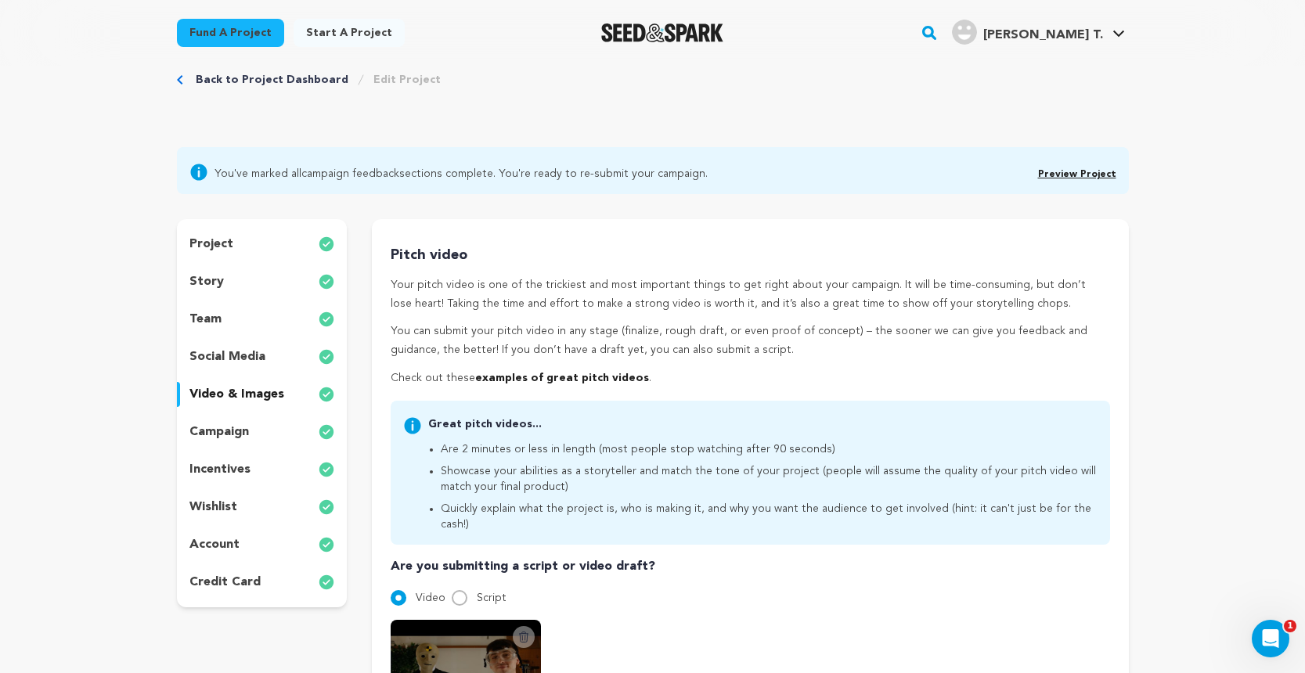
scroll to position [18, 0]
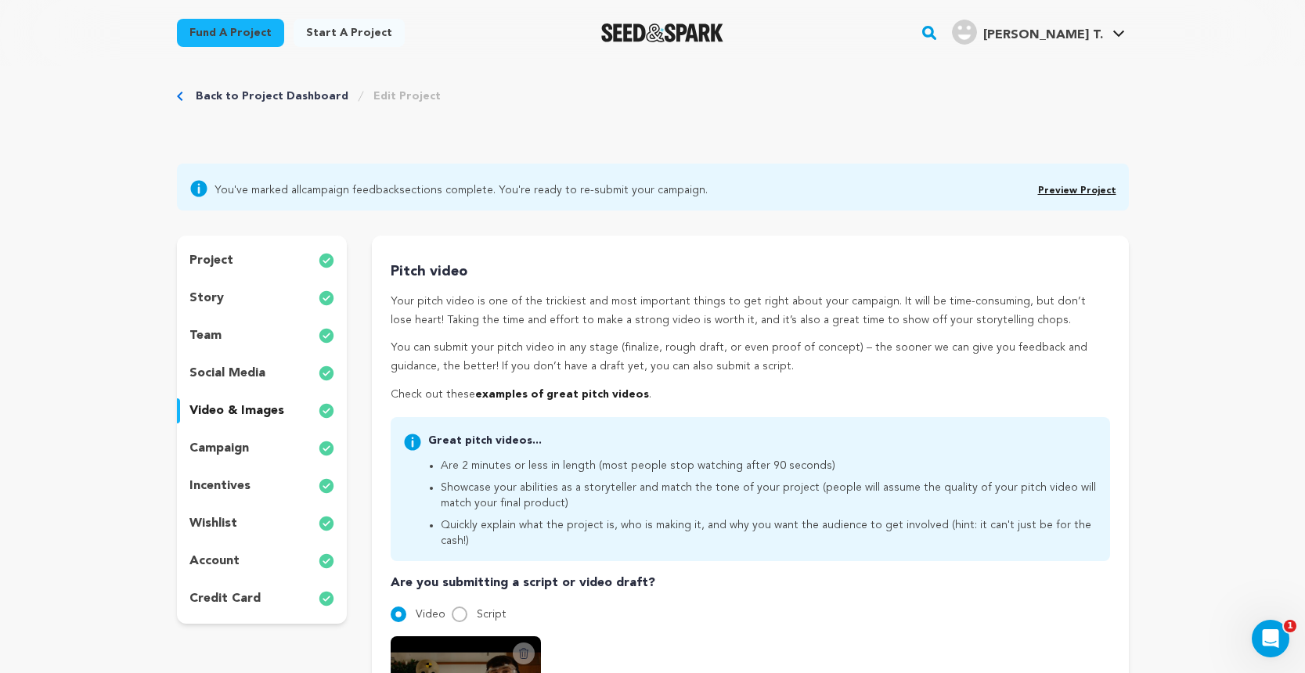
click at [244, 291] on div "story" at bounding box center [262, 298] width 171 height 25
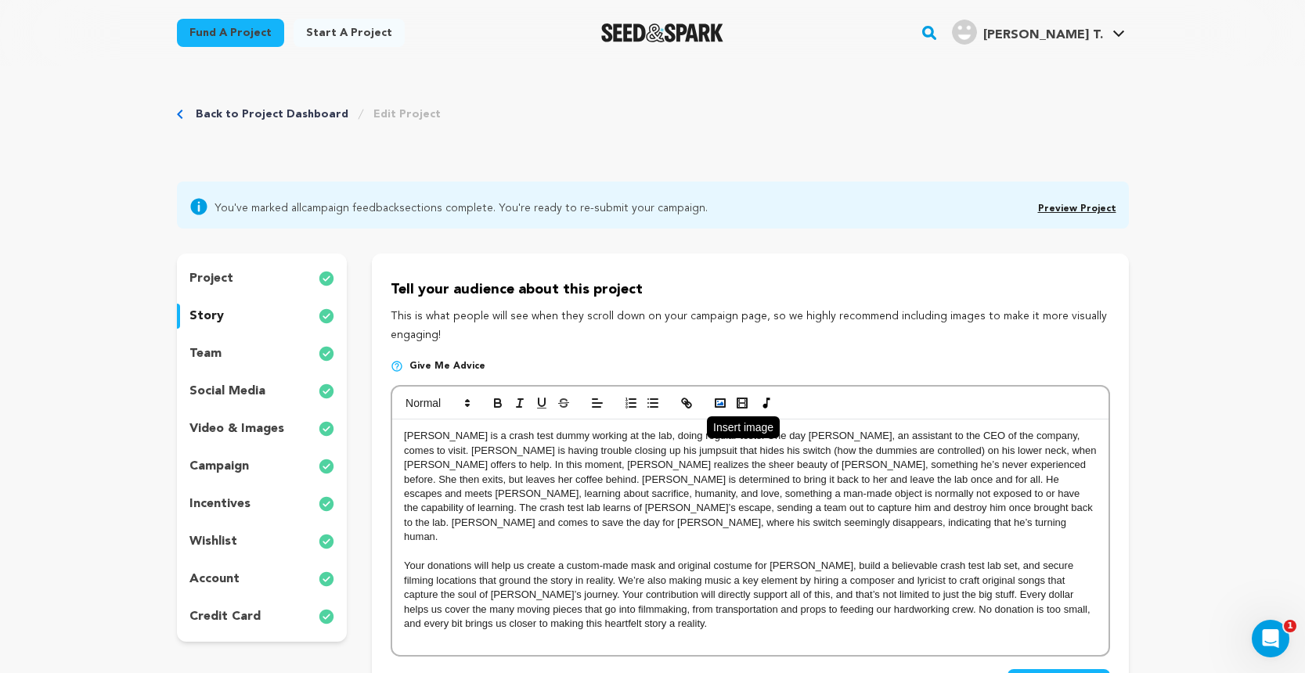
click at [726, 403] on icon "button" at bounding box center [720, 403] width 14 height 14
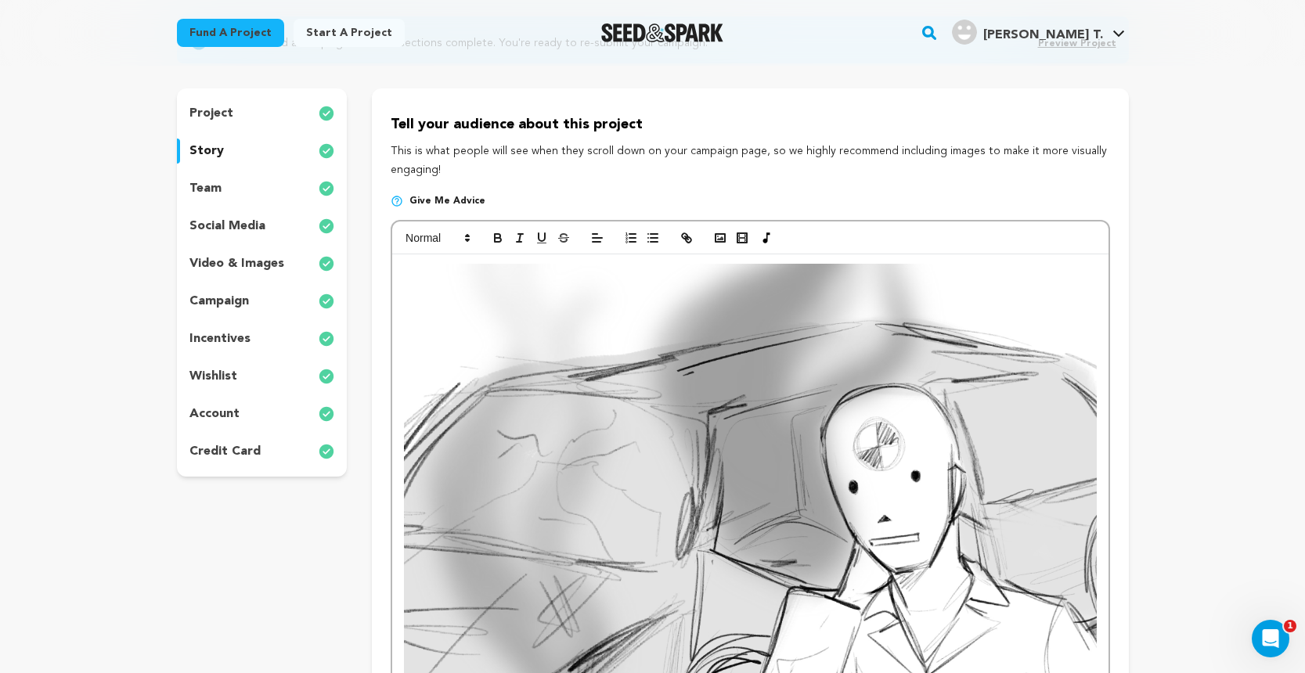
scroll to position [148, 0]
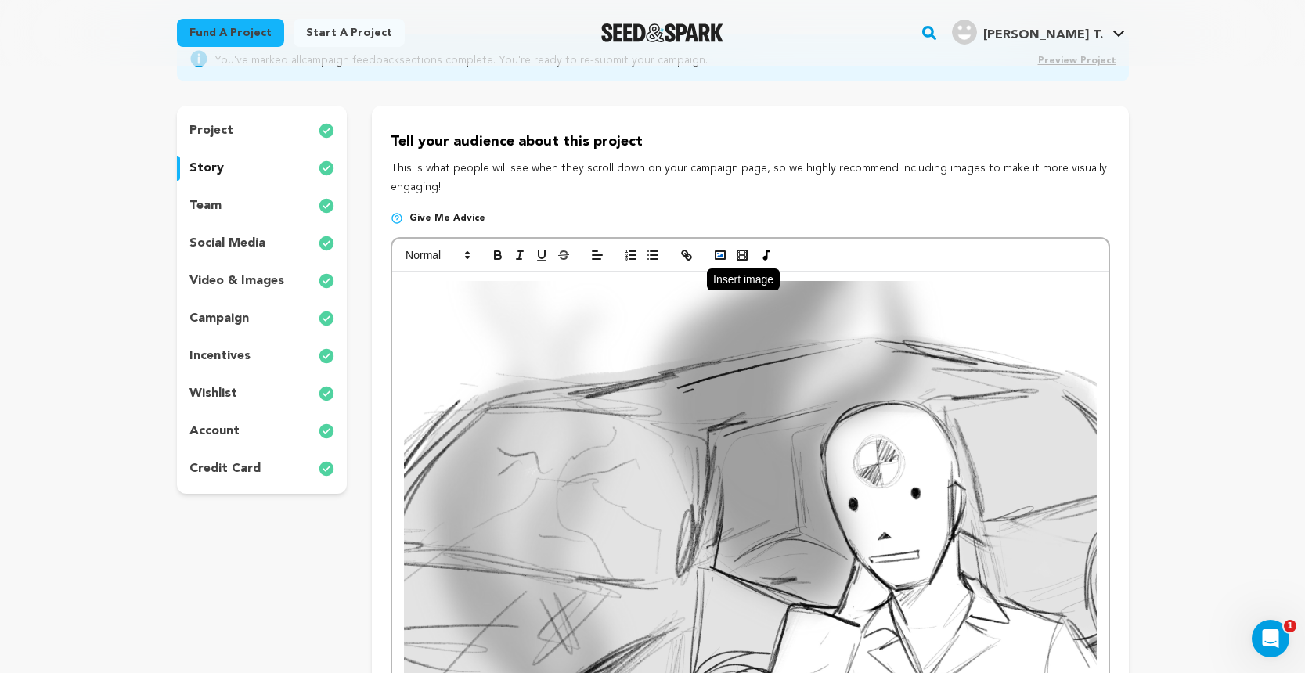
click at [716, 258] on rect "button" at bounding box center [719, 255] width 9 height 8
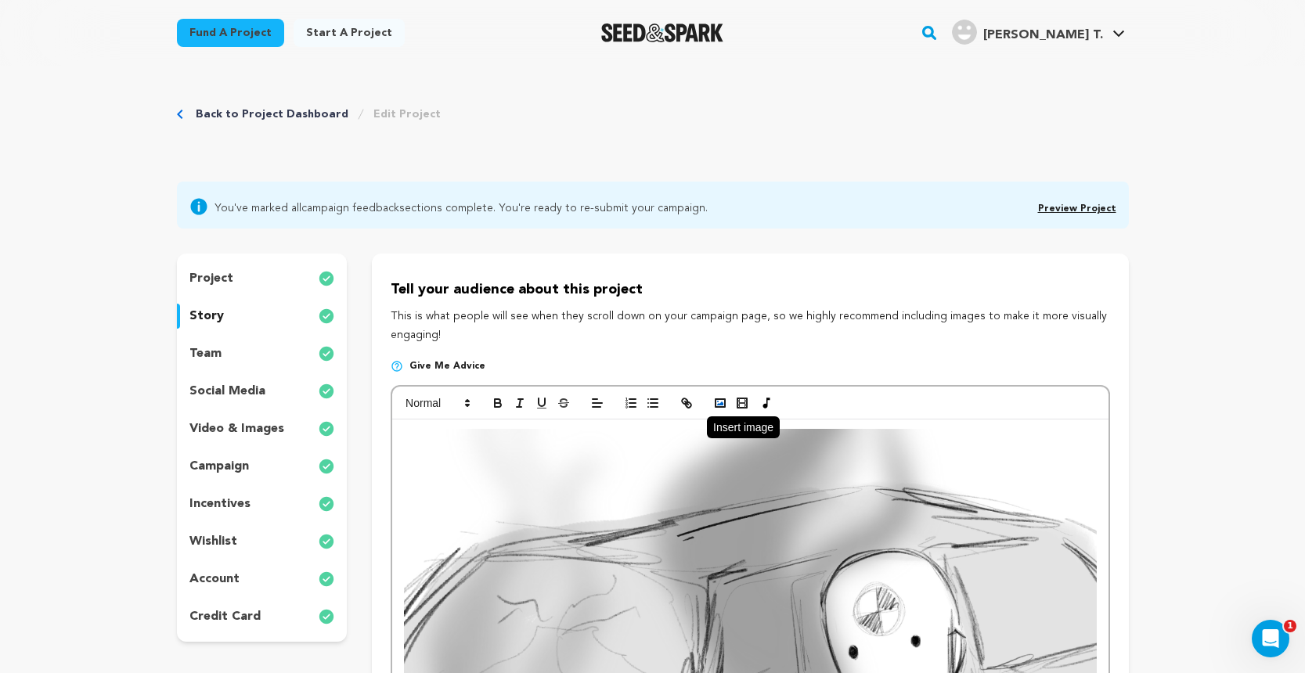
scroll to position [0, 0]
click at [722, 404] on polyline "button" at bounding box center [720, 404] width 6 height 4
click at [722, 402] on polyline "button" at bounding box center [720, 404] width 6 height 4
click at [719, 399] on rect "button" at bounding box center [719, 403] width 9 height 8
click at [722, 402] on polyline "button" at bounding box center [720, 404] width 6 height 4
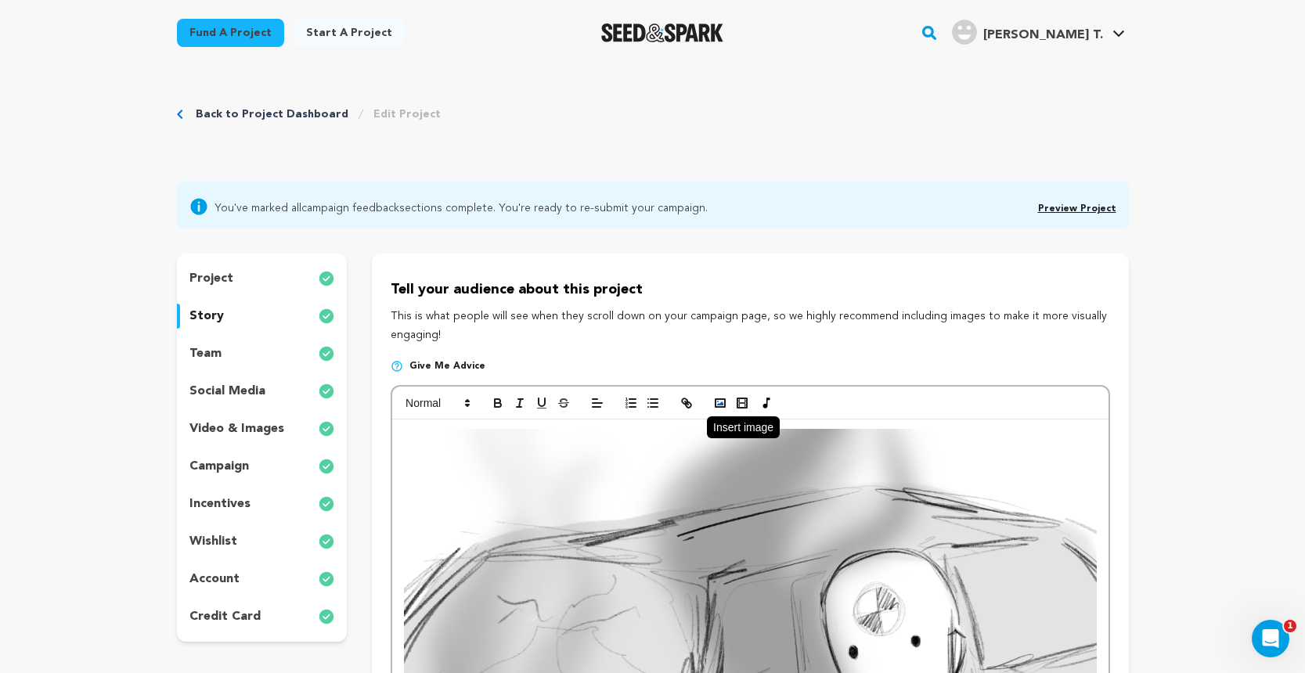
click at [718, 401] on circle "button" at bounding box center [718, 402] width 2 height 2
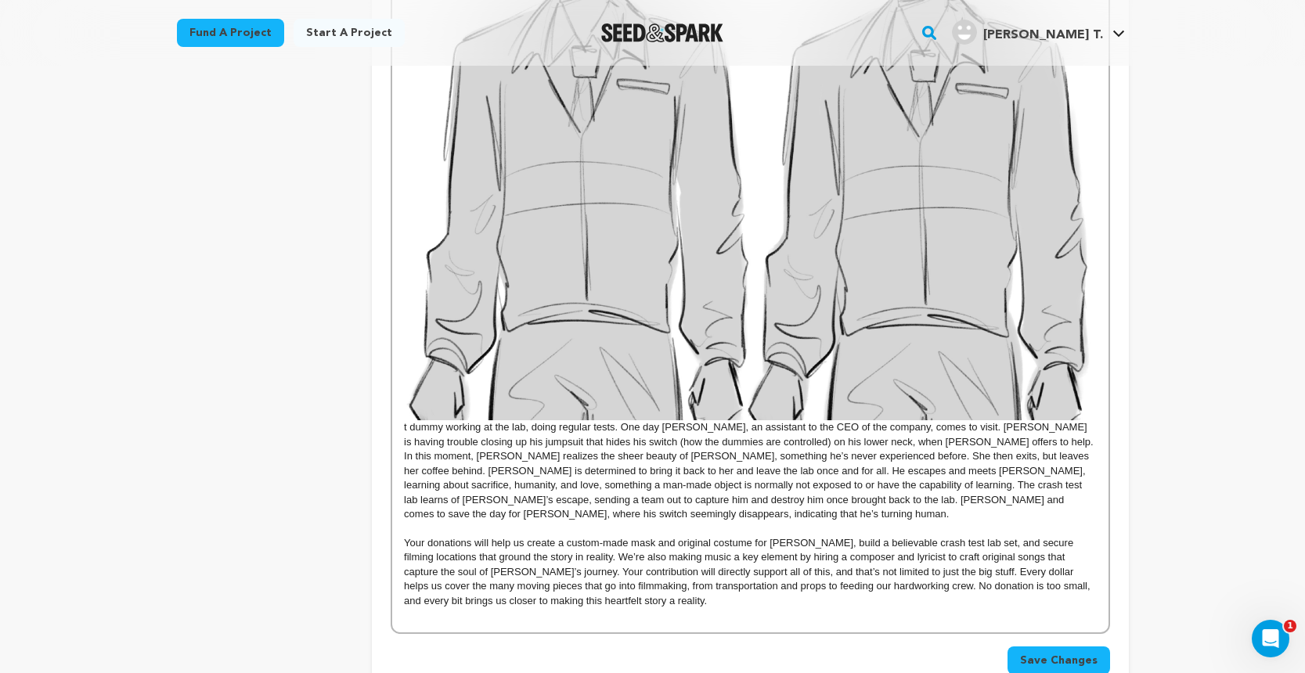
scroll to position [5740, 0]
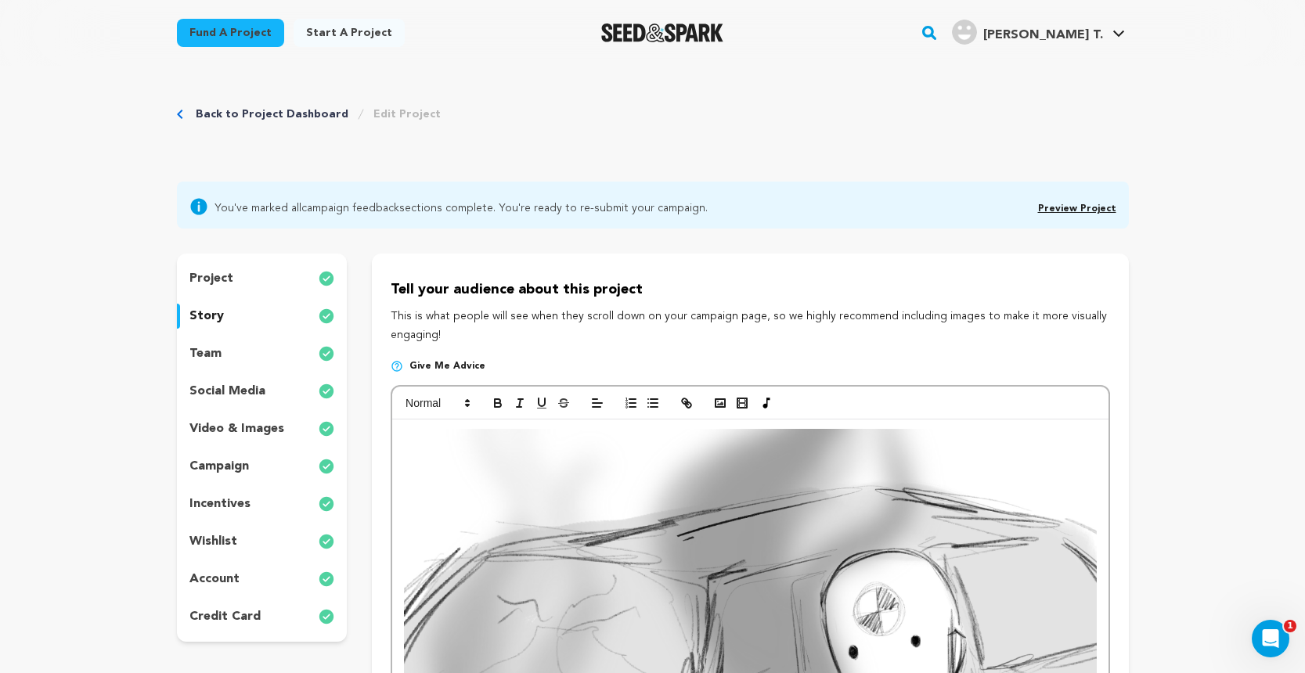
scroll to position [0, 0]
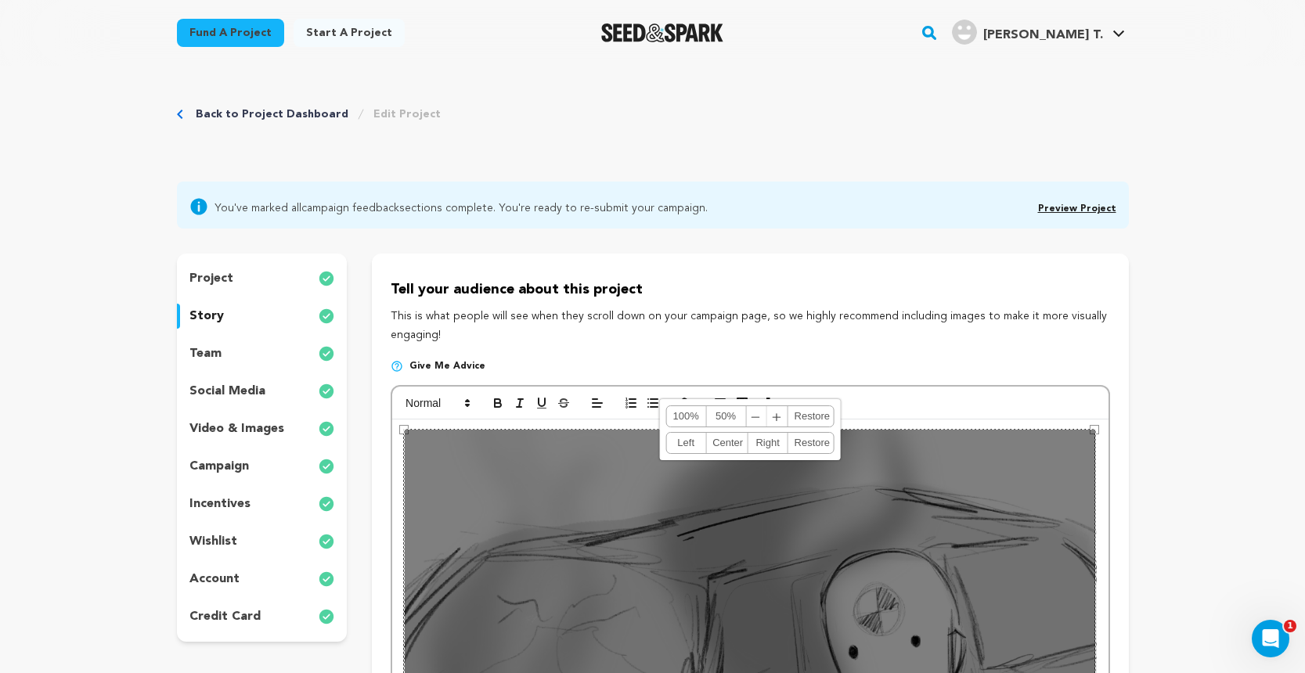
scroll to position [22, 0]
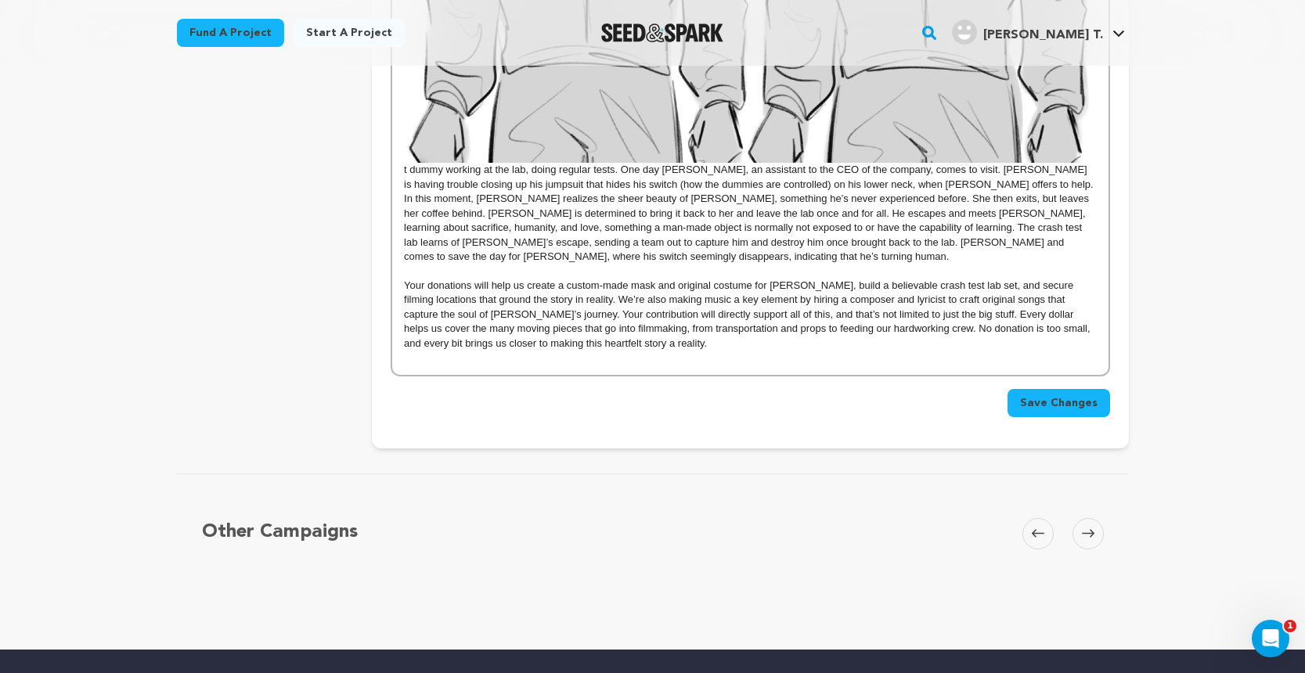
scroll to position [5978, 0]
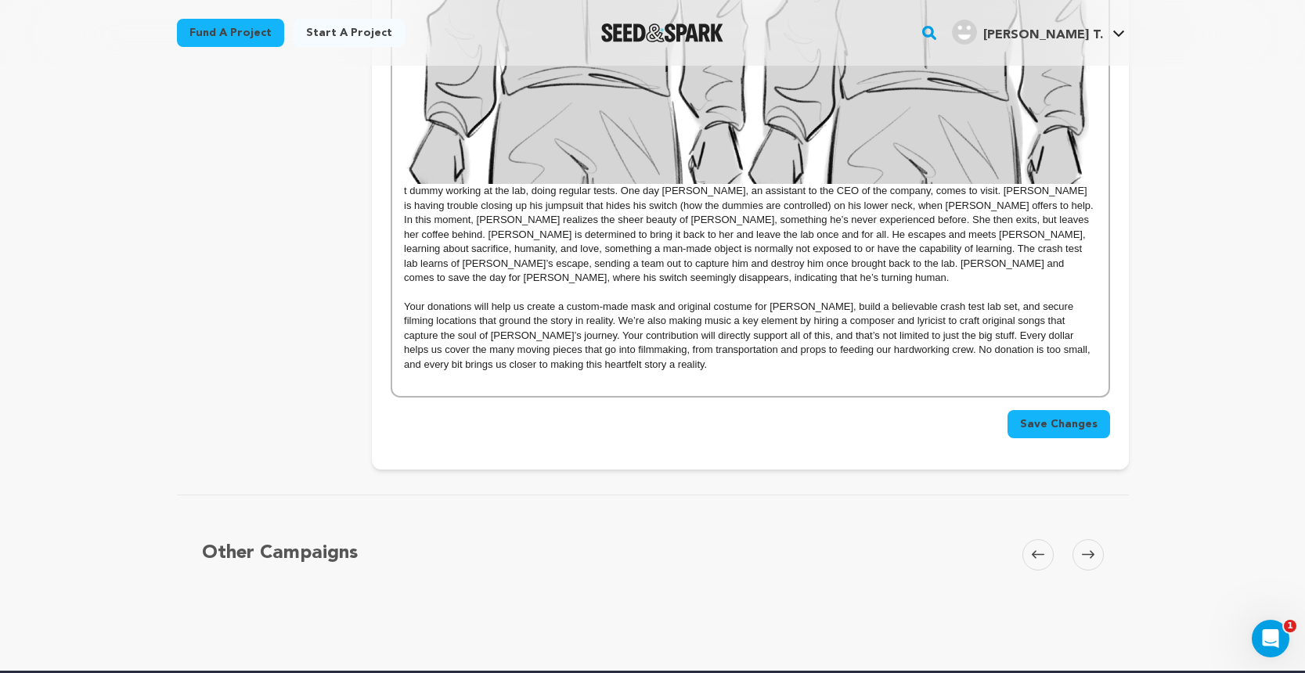
click at [481, 377] on p at bounding box center [750, 379] width 692 height 14
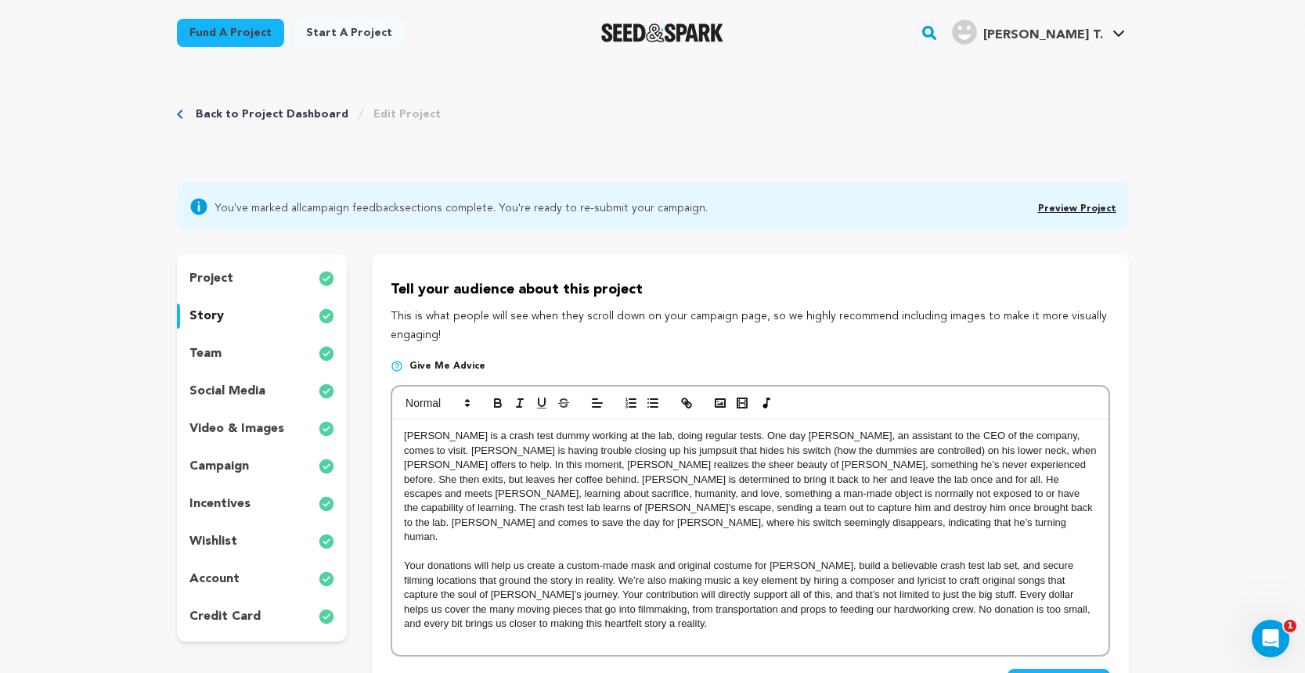
scroll to position [0, 0]
click at [538, 467] on p "[PERSON_NAME] is a crash test dummy working at the lab, doing regular tests. On…" at bounding box center [750, 487] width 692 height 116
click at [405, 432] on p "[PERSON_NAME] is a crash test dummy working at the lab, doing regular tests. On…" at bounding box center [750, 487] width 692 height 116
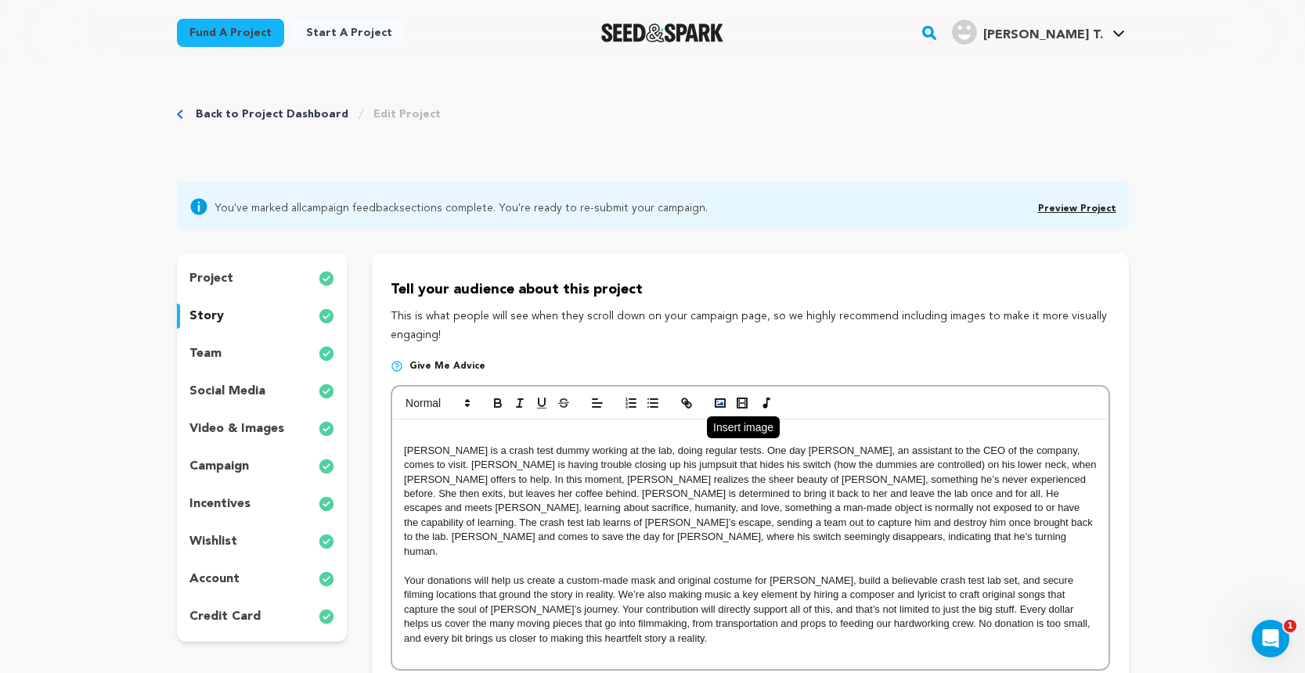
click at [717, 399] on rect "button" at bounding box center [719, 403] width 9 height 8
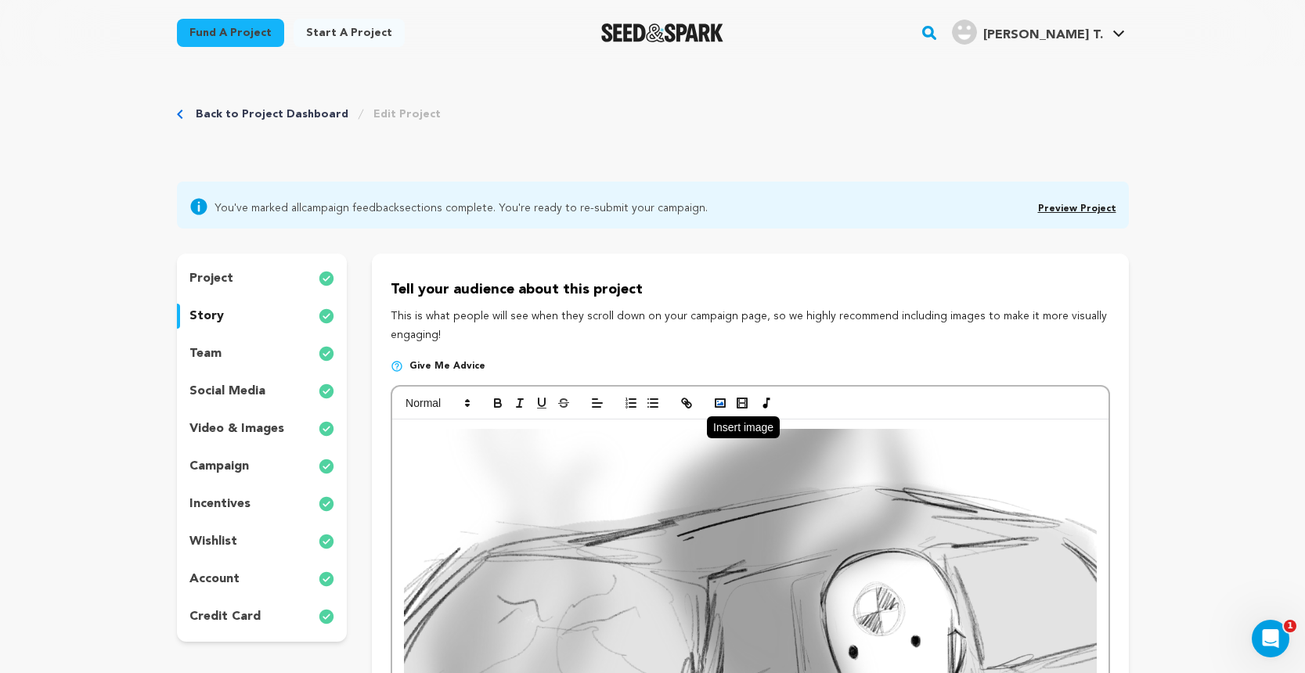
click at [715, 403] on rect "button" at bounding box center [719, 403] width 9 height 8
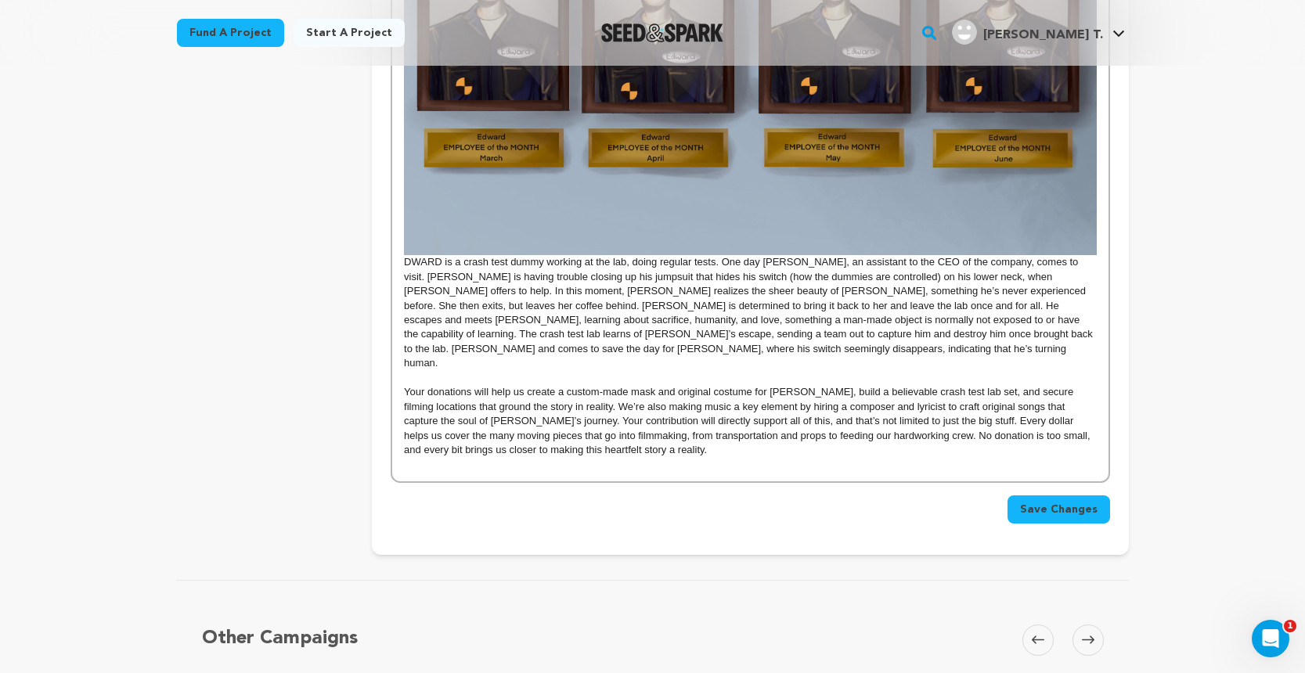
scroll to position [1306, 0]
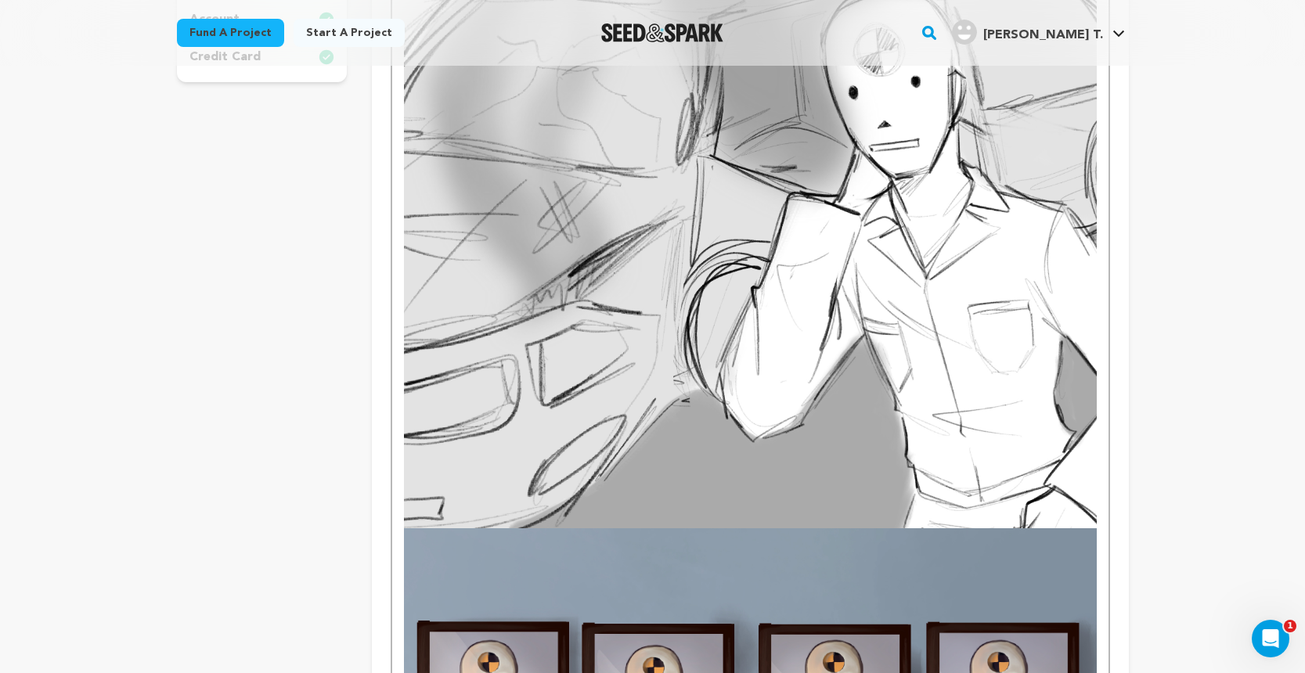
scroll to position [531, 0]
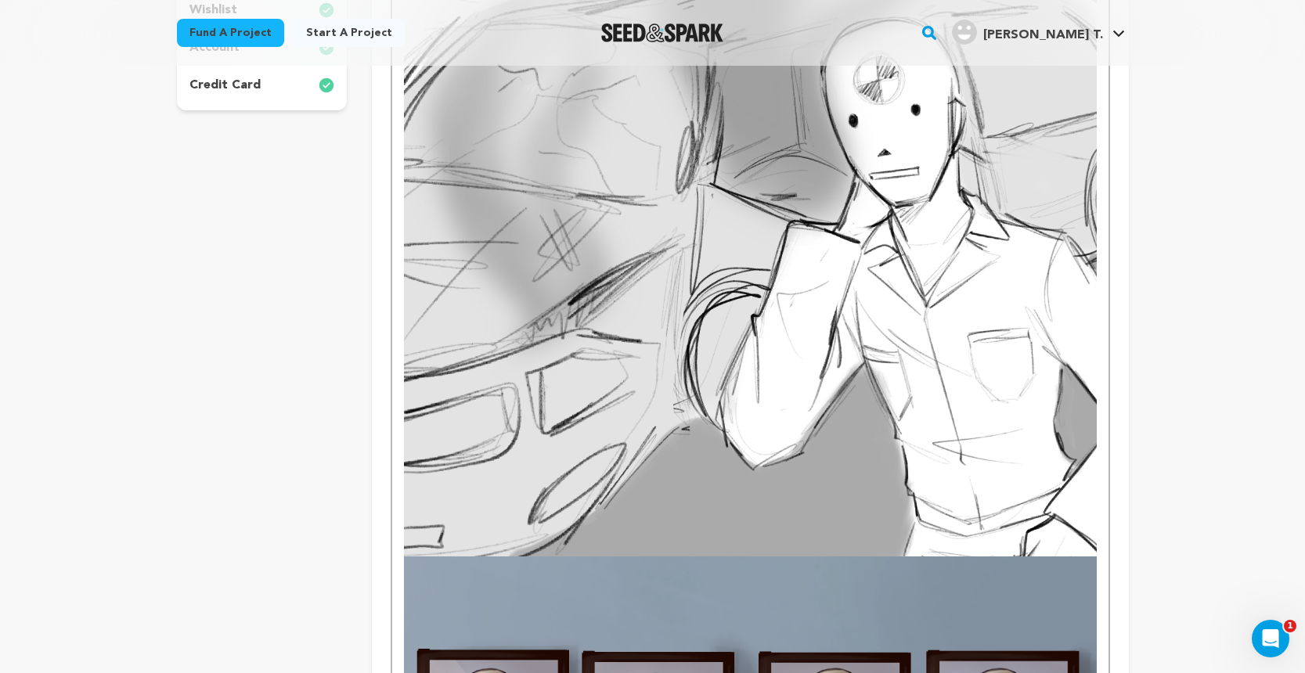
click at [618, 345] on img at bounding box center [750, 226] width 692 height 658
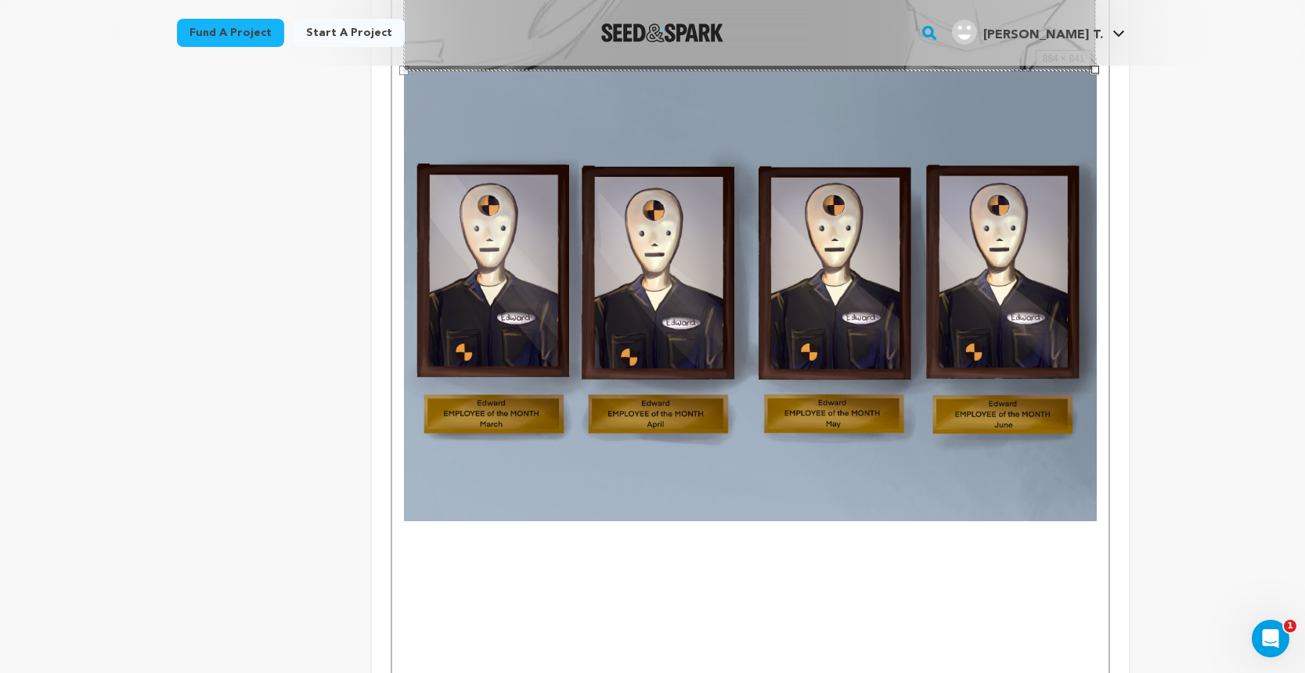
scroll to position [1037, 0]
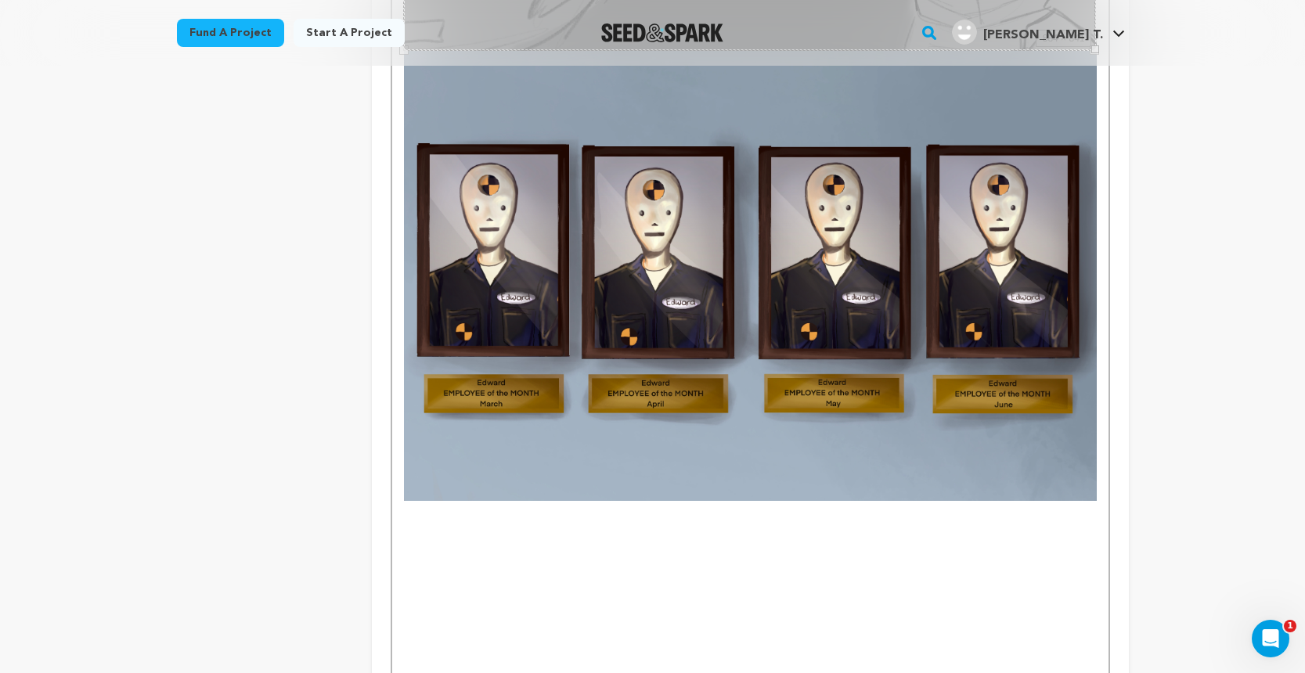
click at [419, 510] on p at bounding box center [750, 508] width 692 height 14
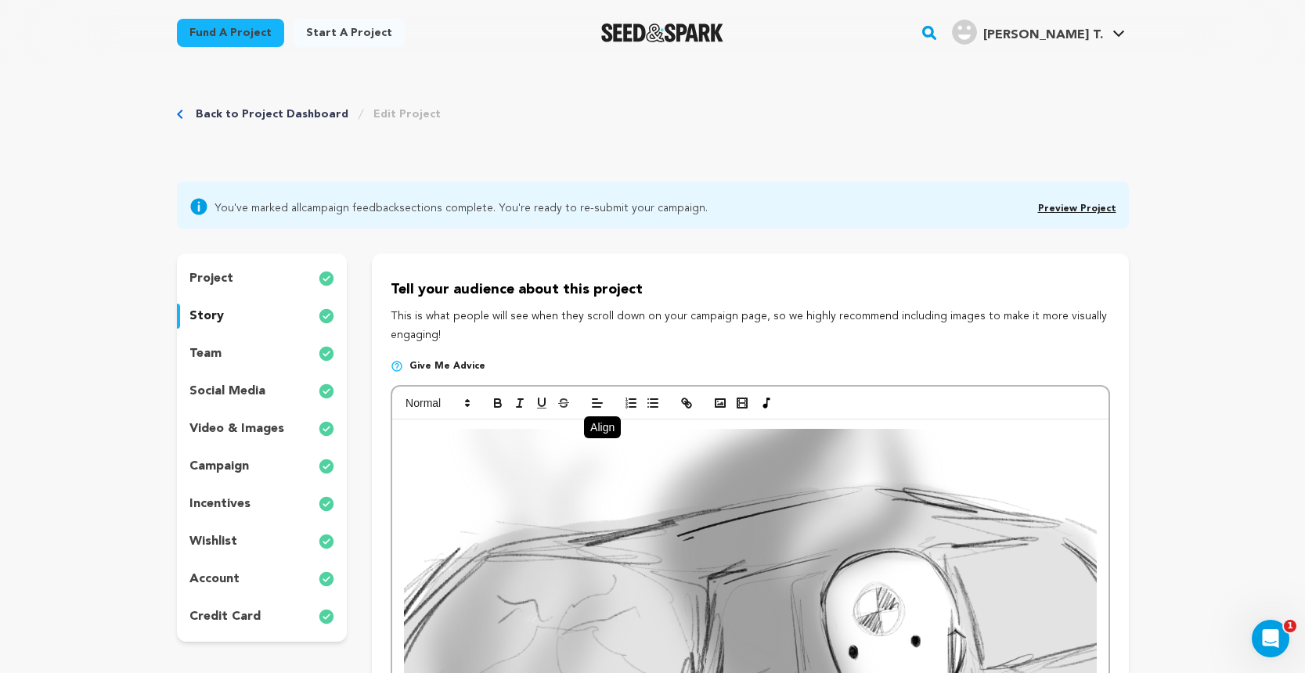
scroll to position [0, 0]
click at [722, 396] on icon "button" at bounding box center [720, 403] width 14 height 14
click at [718, 402] on icon "button" at bounding box center [720, 403] width 14 height 14
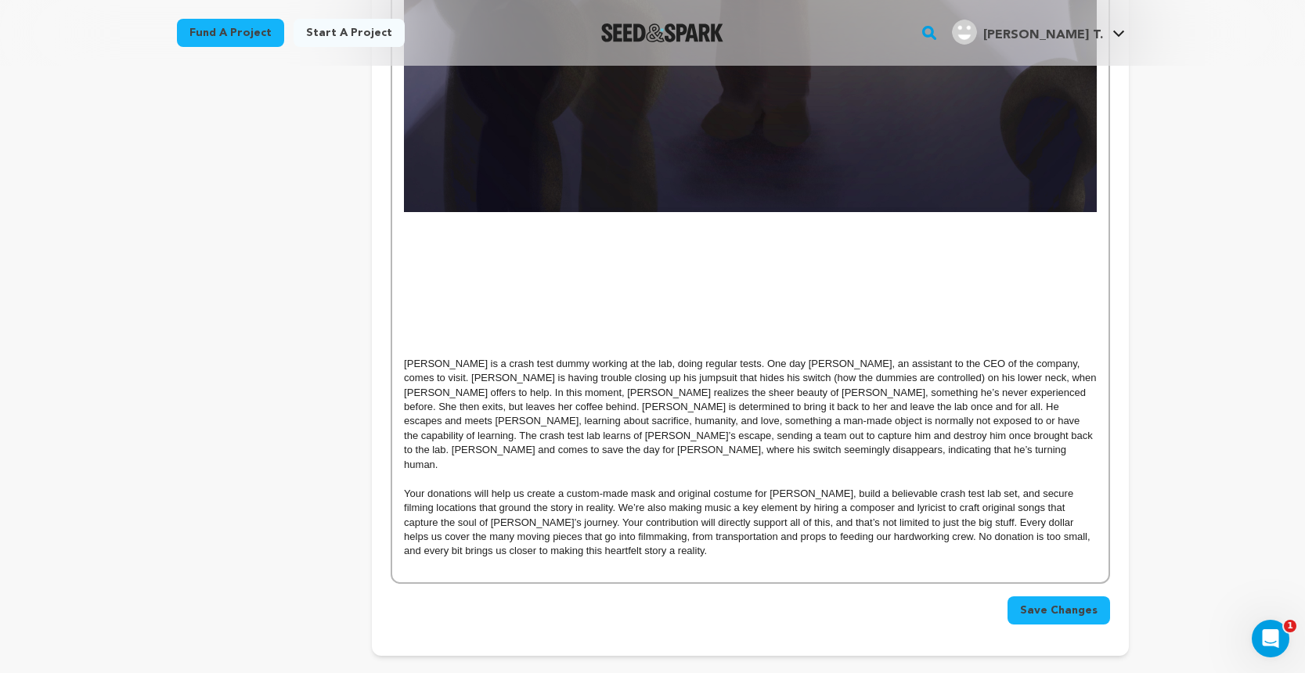
scroll to position [2664, 0]
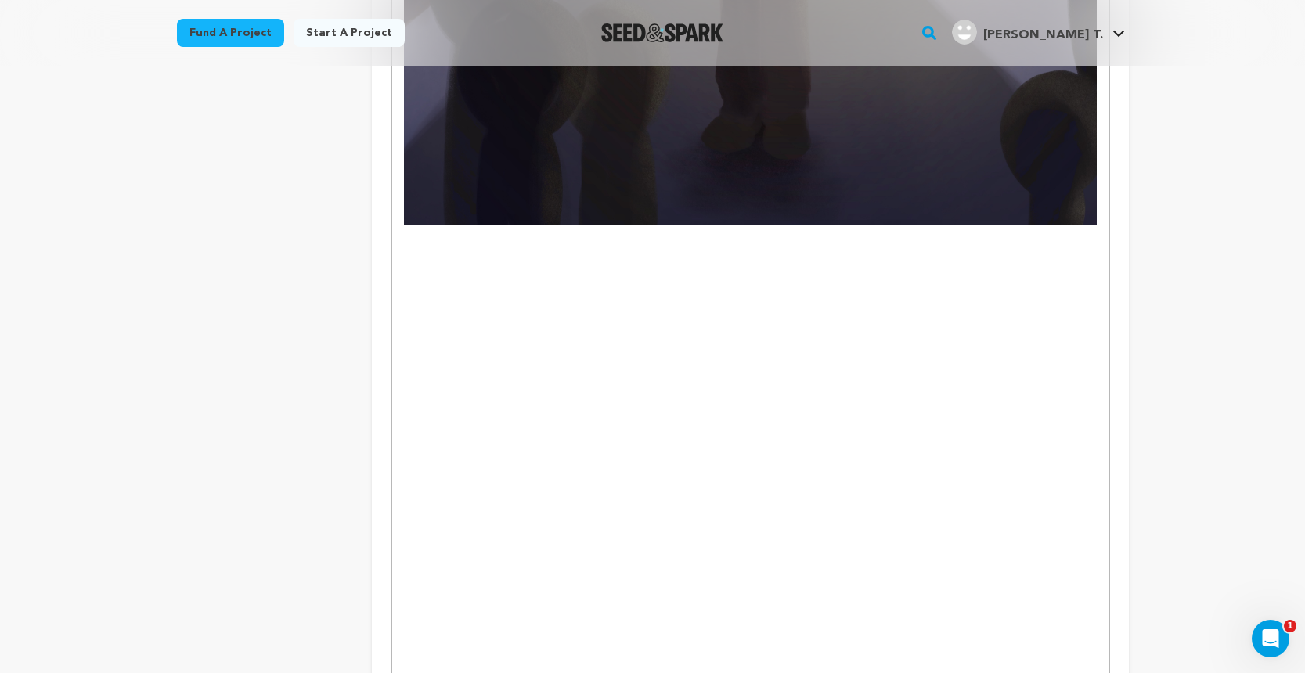
click at [407, 232] on p at bounding box center [750, 232] width 692 height 14
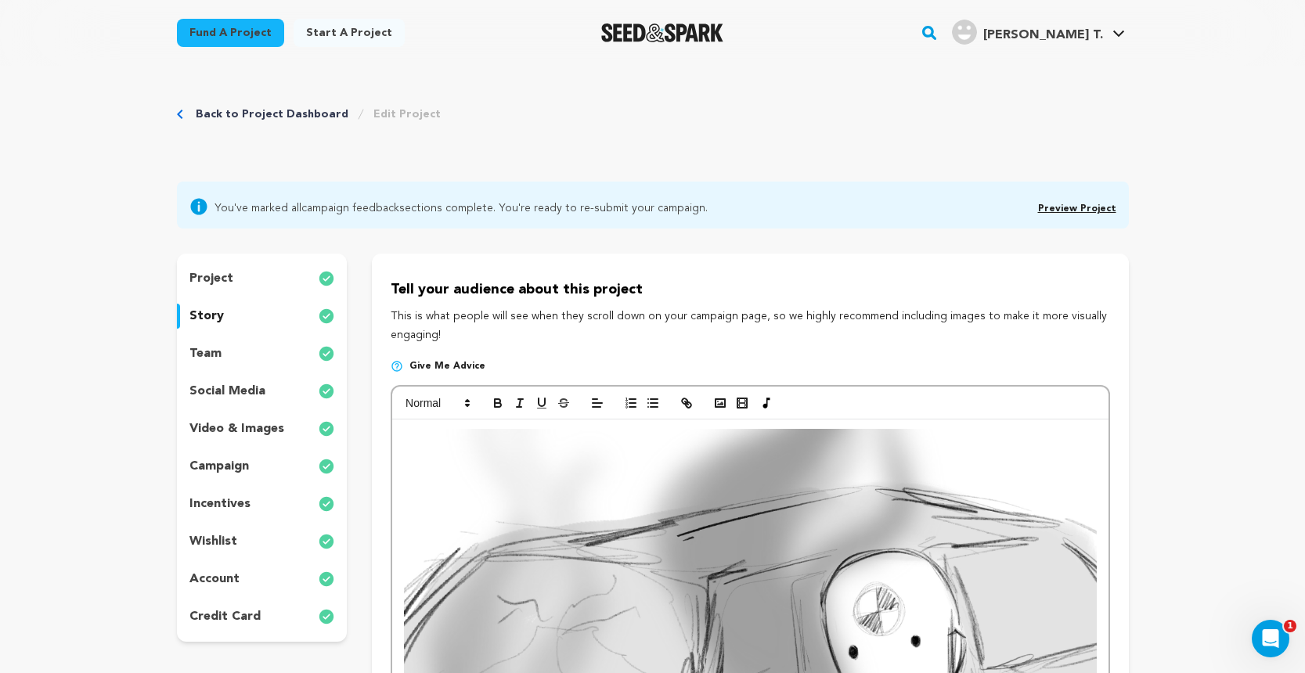
scroll to position [0, 0]
click at [715, 405] on rect "button" at bounding box center [719, 403] width 9 height 8
click at [724, 405] on rect "button" at bounding box center [719, 403] width 9 height 8
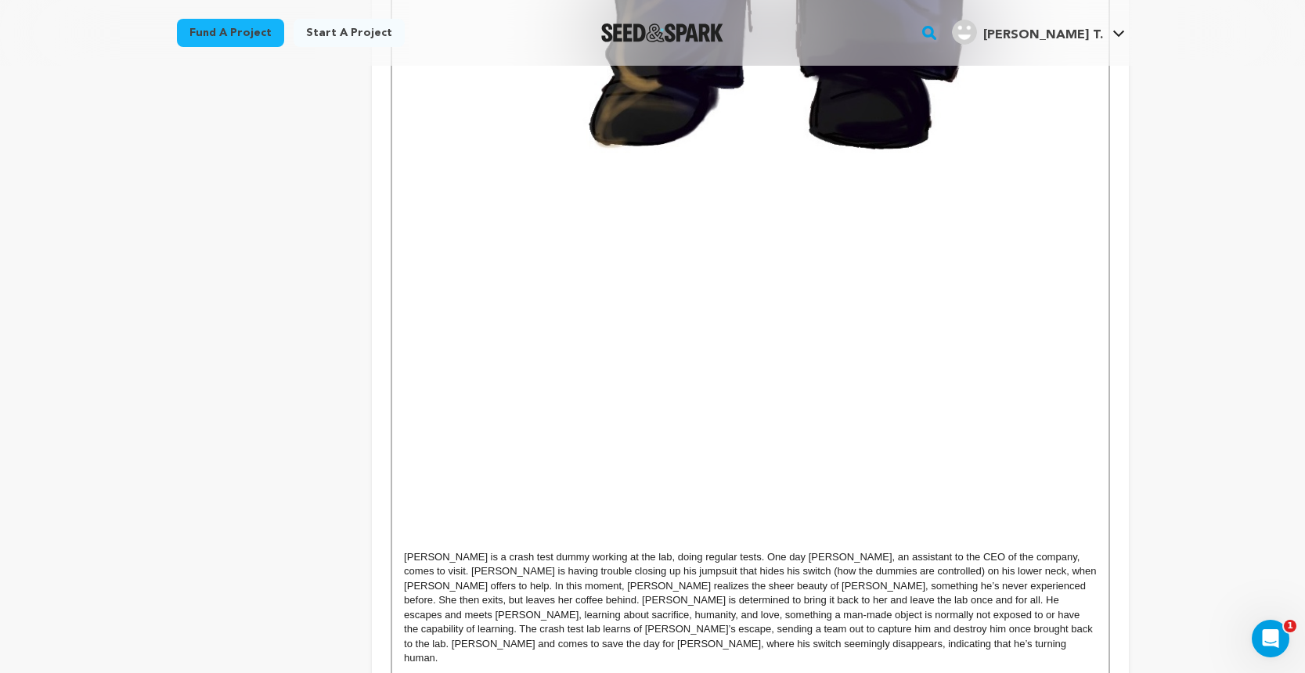
scroll to position [5469, 0]
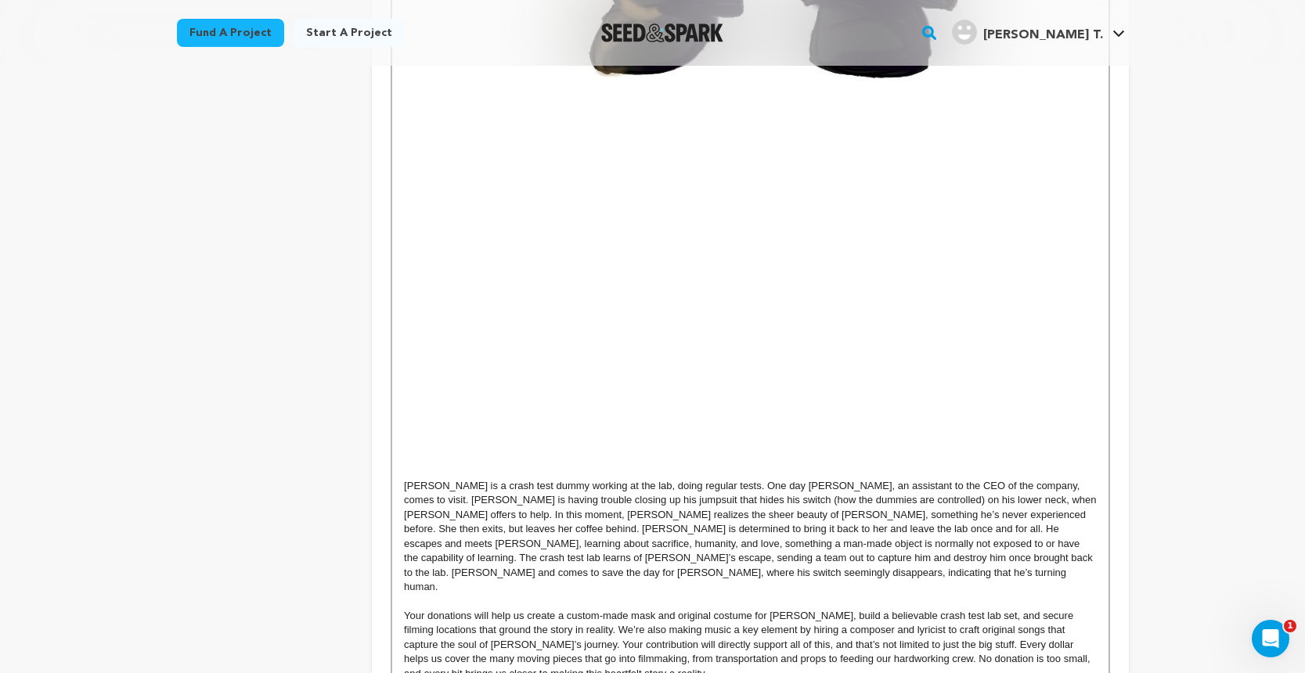
click at [406, 479] on p "[PERSON_NAME] is a crash test dummy working at the lab, doing regular tests. On…" at bounding box center [750, 537] width 692 height 116
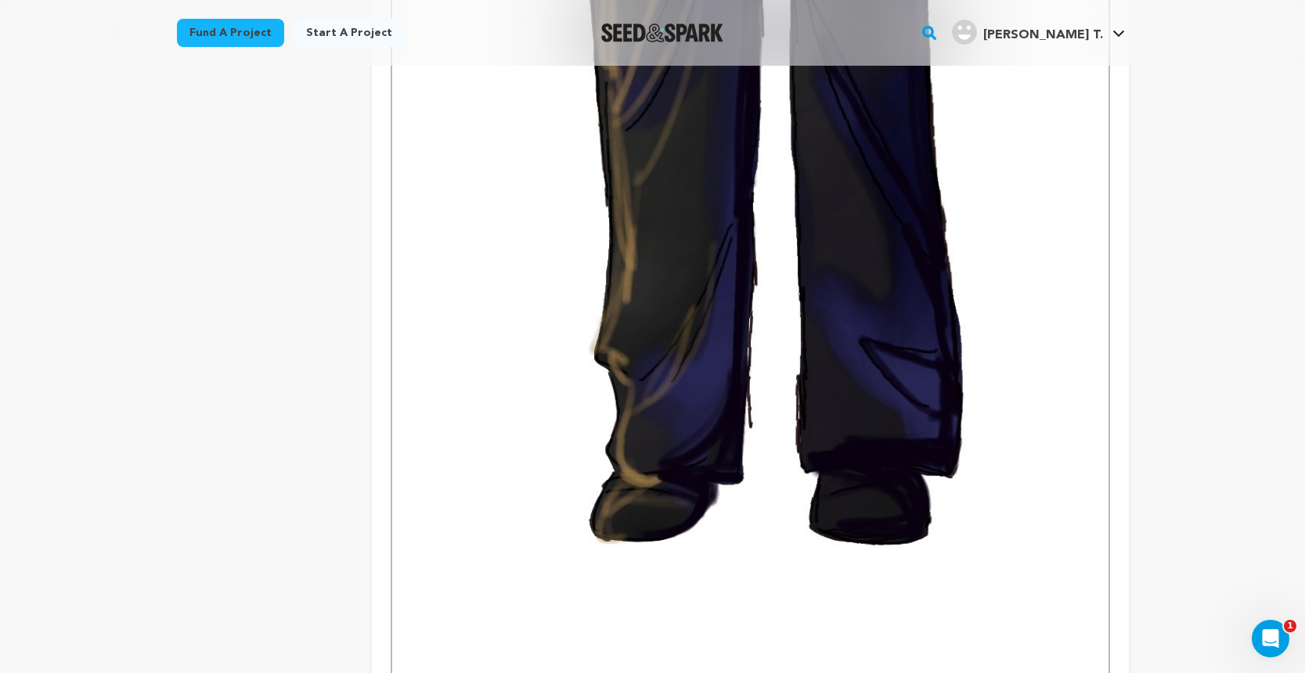
scroll to position [4985, 0]
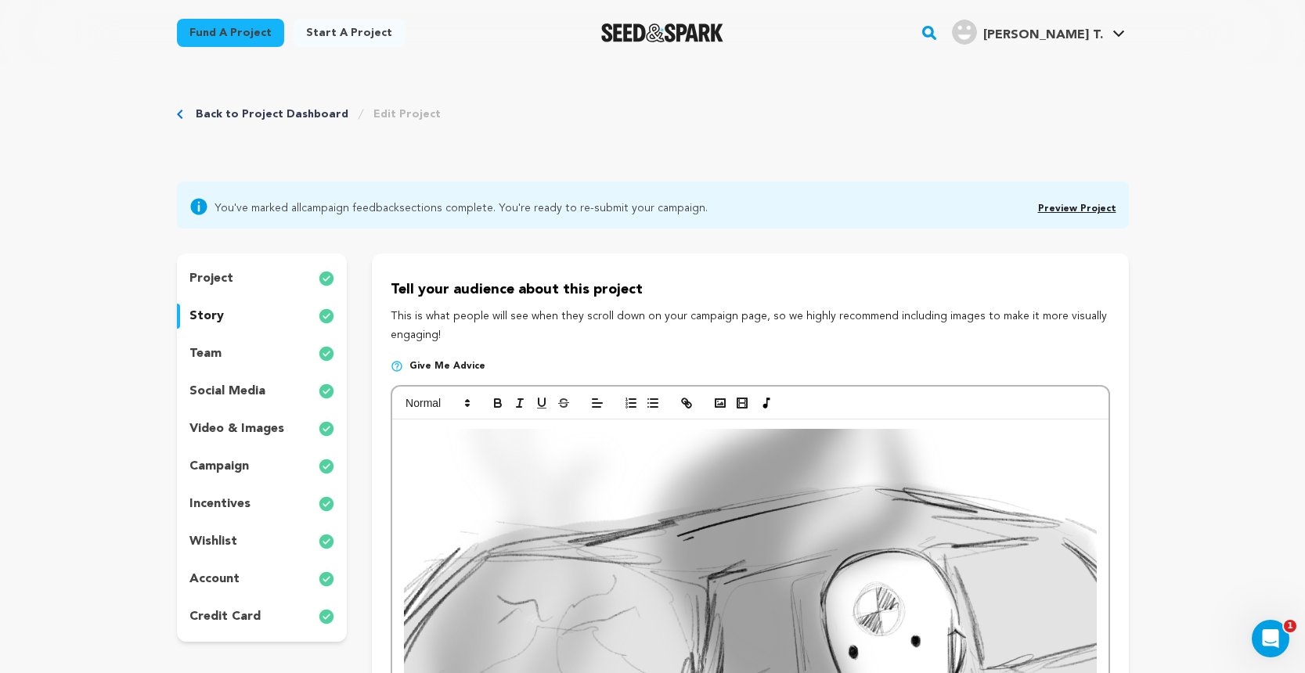
scroll to position [0, 0]
click at [718, 404] on icon "button" at bounding box center [720, 403] width 14 height 14
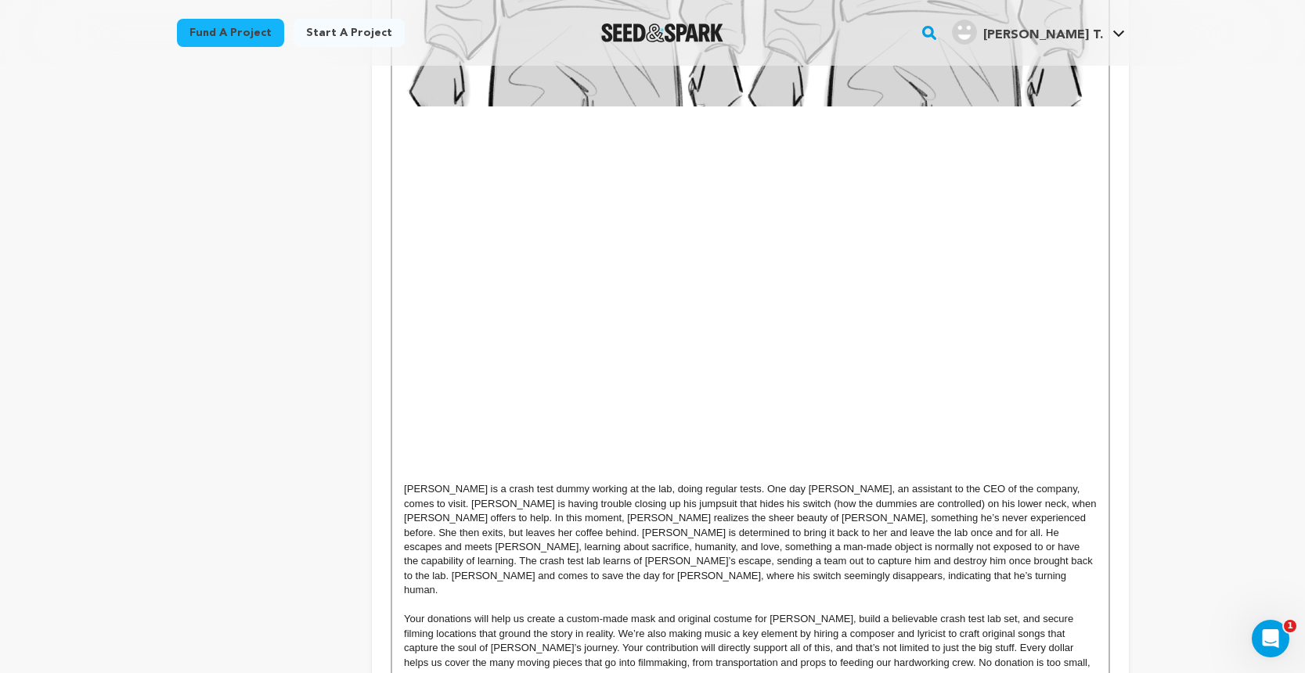
scroll to position [6056, 0]
drag, startPoint x: 401, startPoint y: 477, endPoint x: 398, endPoint y: 121, distance: 355.4
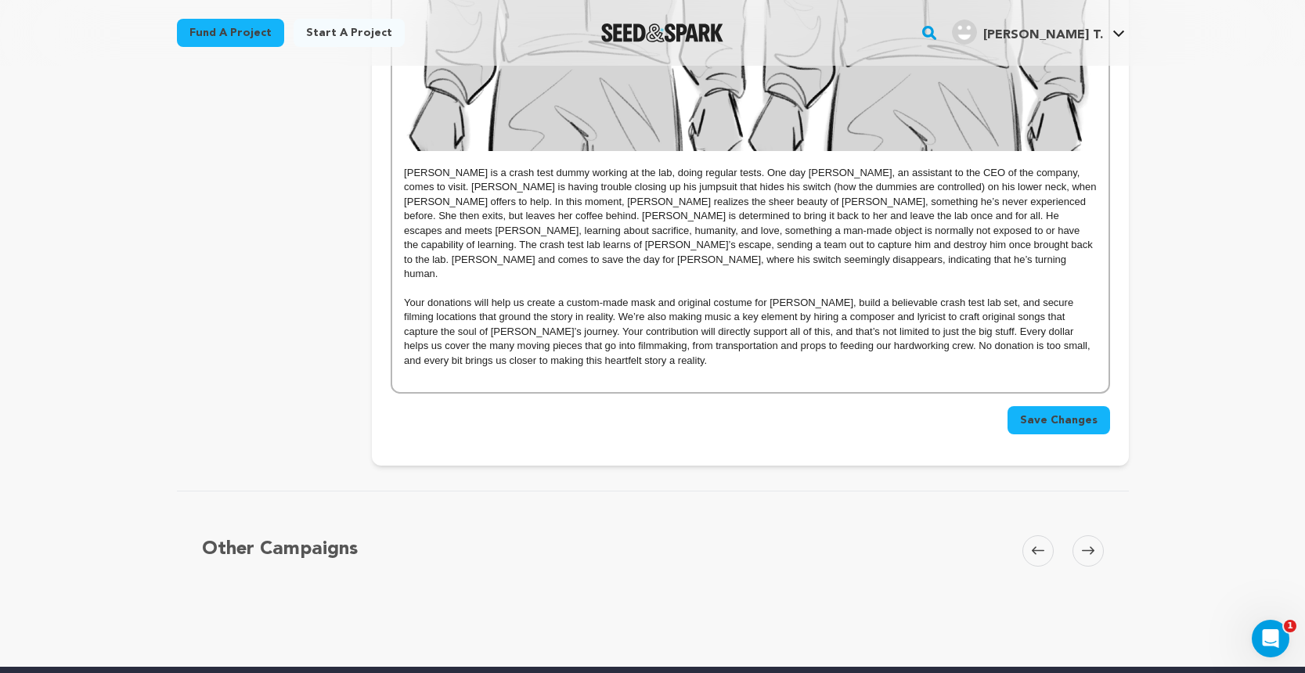
scroll to position [6013, 0]
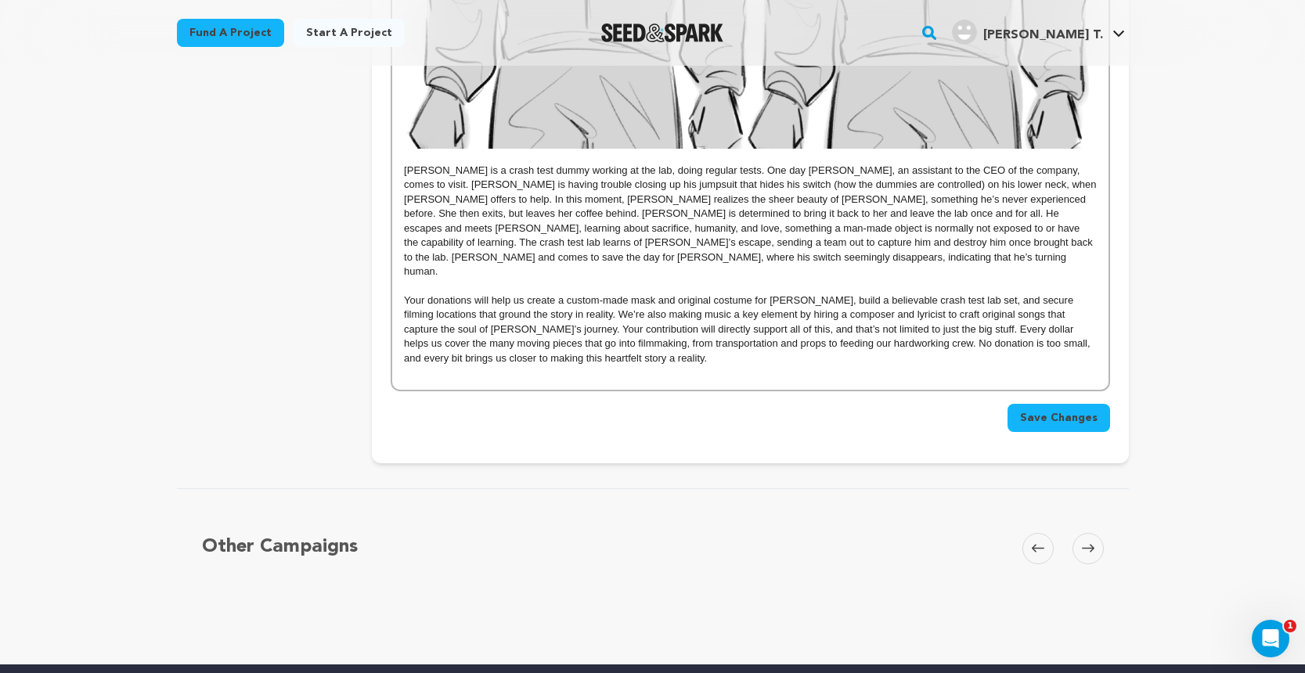
click at [1057, 410] on span "Save Changes" at bounding box center [1058, 418] width 77 height 16
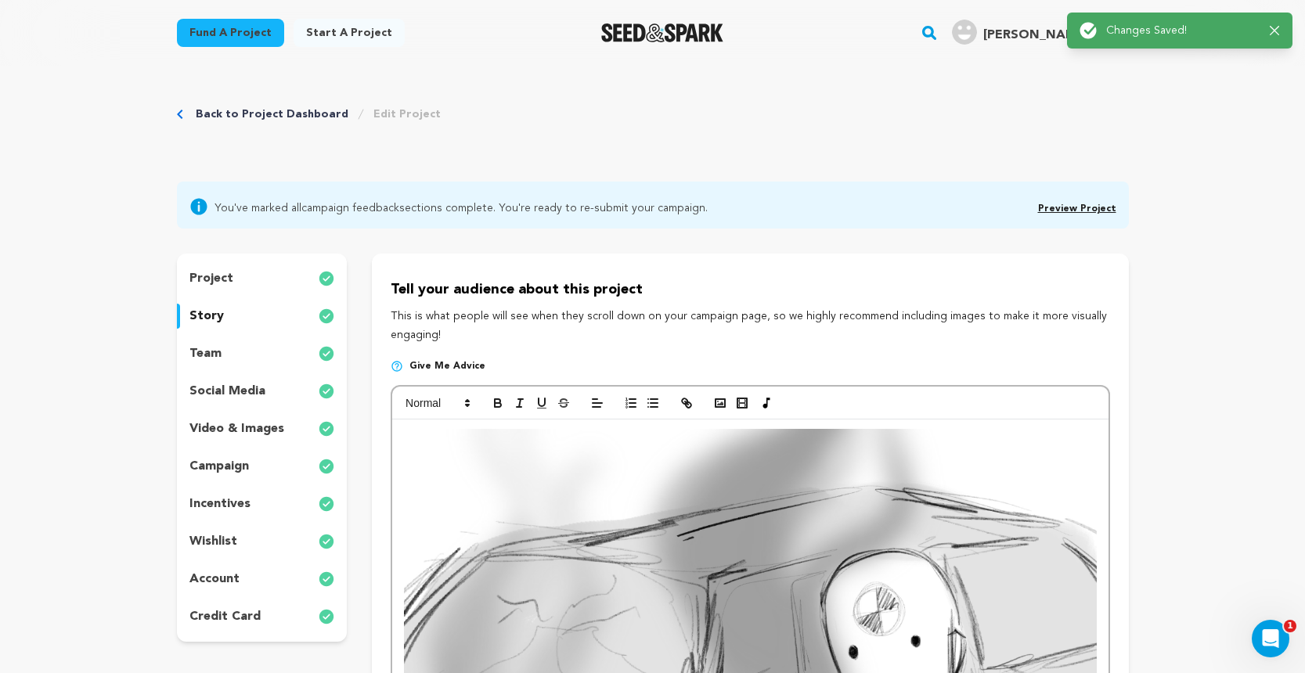
scroll to position [0, 0]
click at [1080, 212] on link "Preview Project" at bounding box center [1077, 208] width 78 height 9
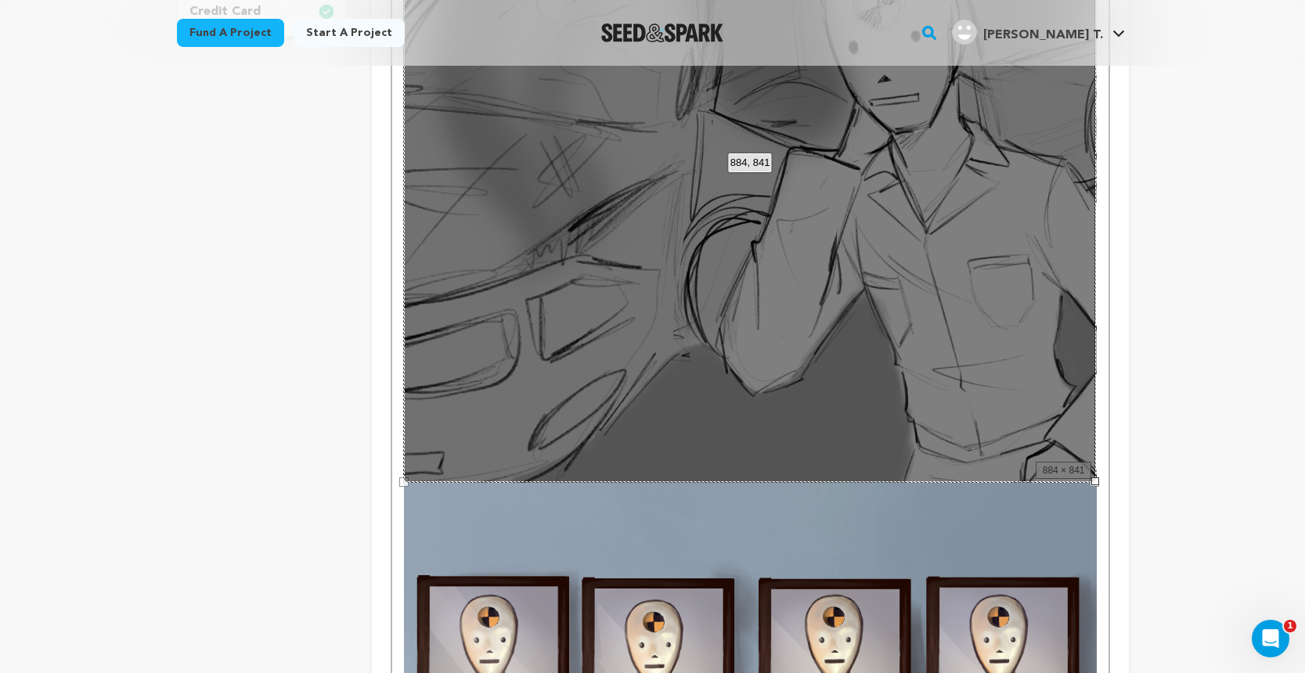
scroll to position [606, 0]
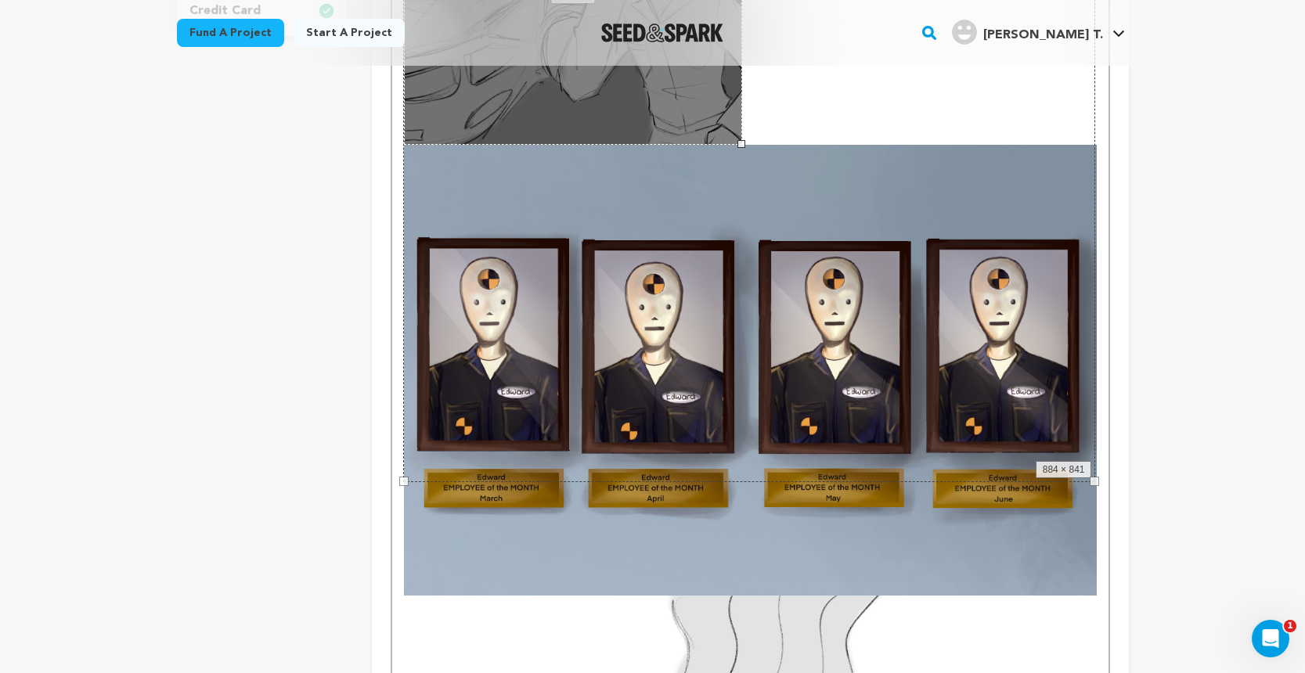
drag, startPoint x: 1096, startPoint y: 481, endPoint x: 741, endPoint y: 297, distance: 399.5
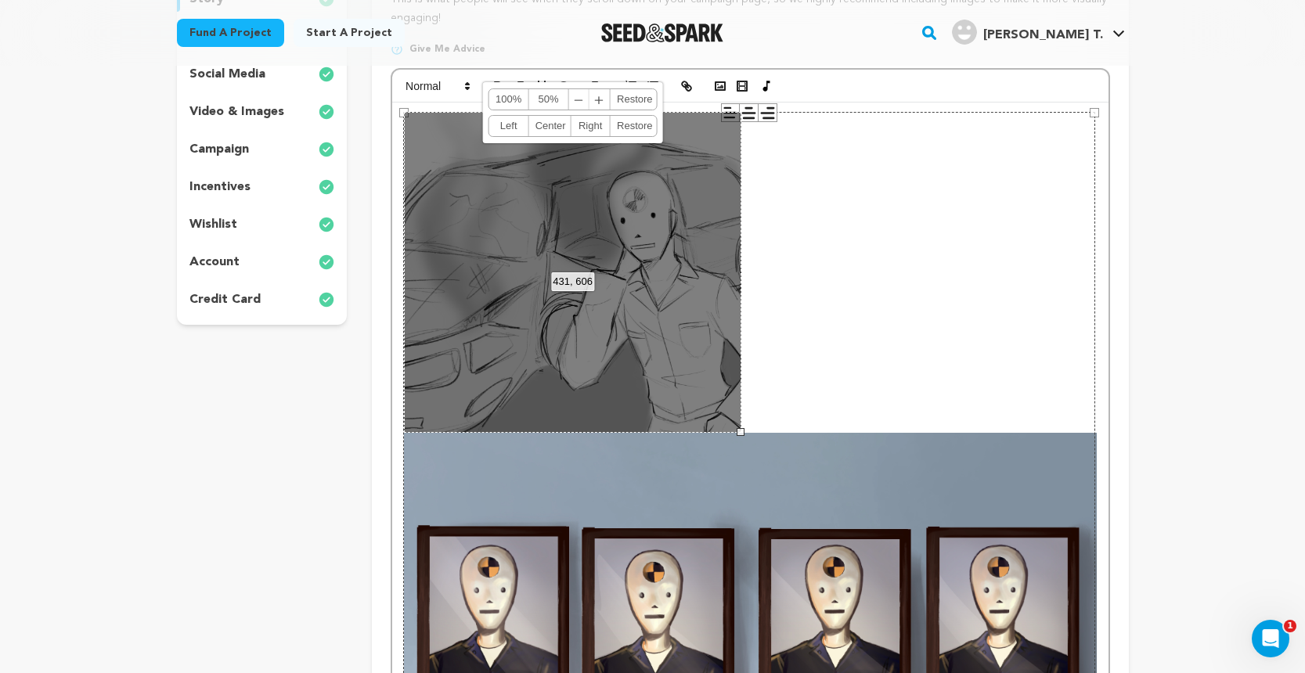
scroll to position [274, 0]
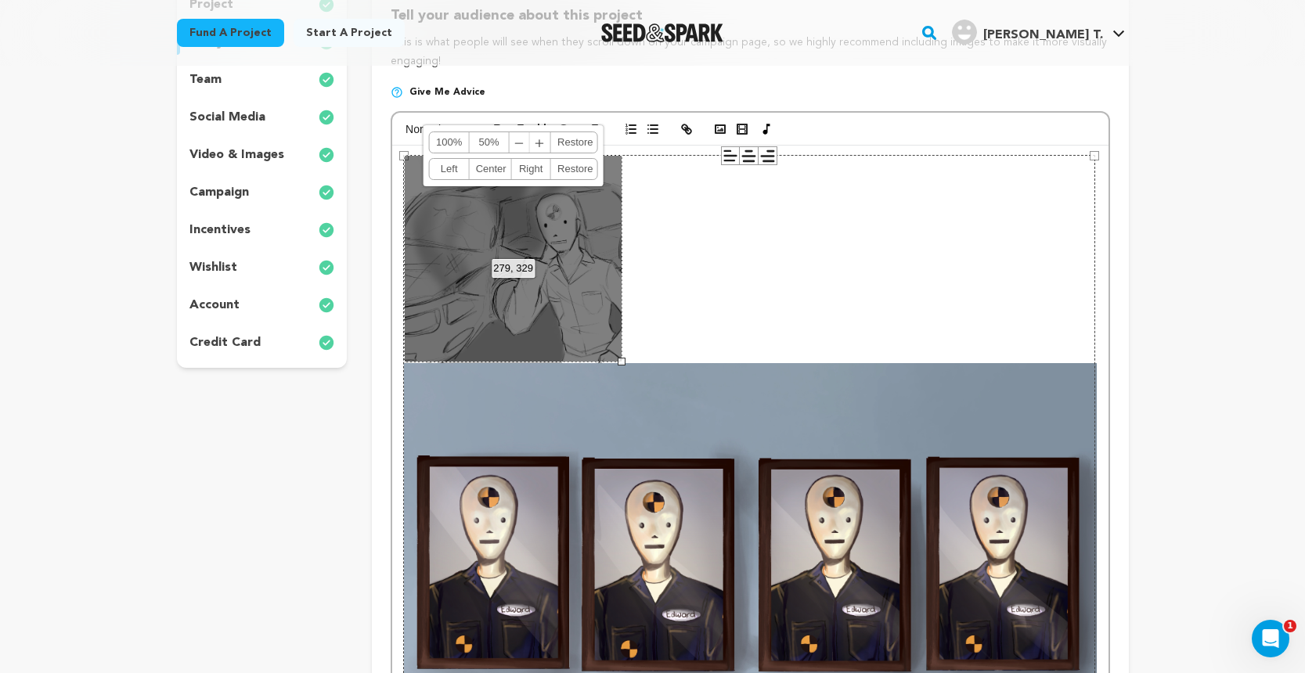
drag, startPoint x: 738, startPoint y: 470, endPoint x: 605, endPoint y: 398, distance: 151.3
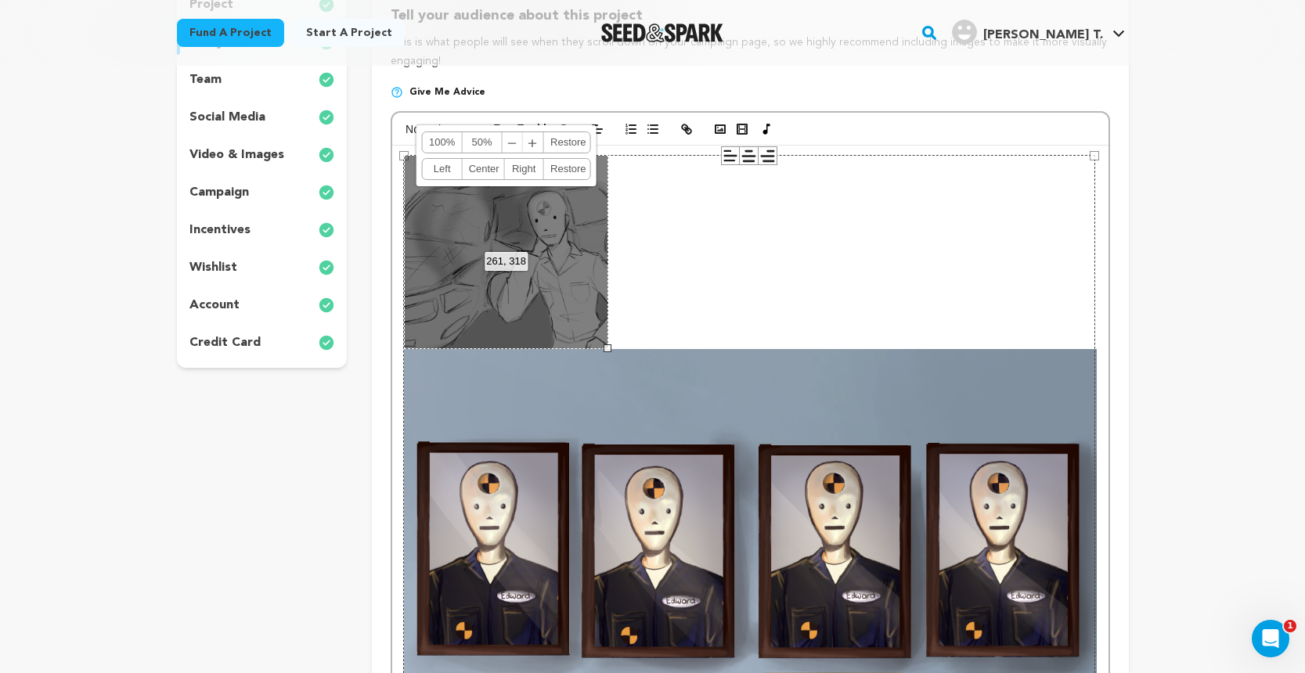
click at [690, 485] on div "884 × 841" at bounding box center [749, 484] width 692 height 658
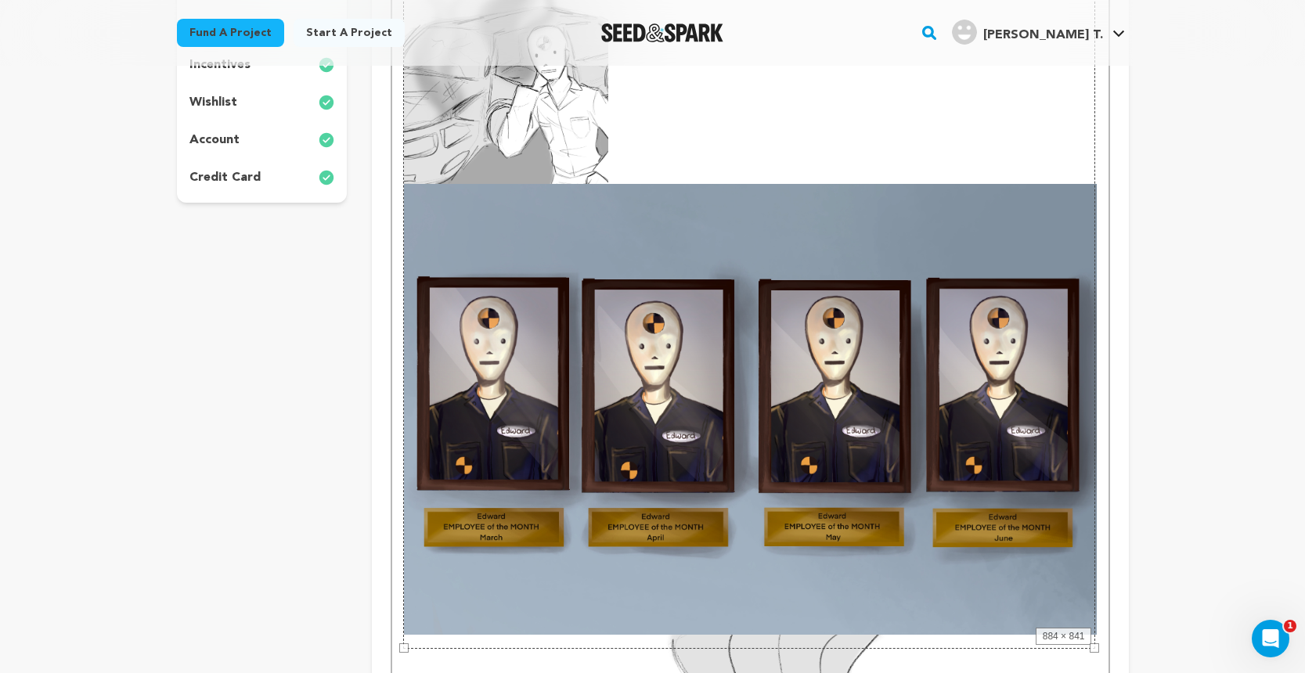
scroll to position [441, 0]
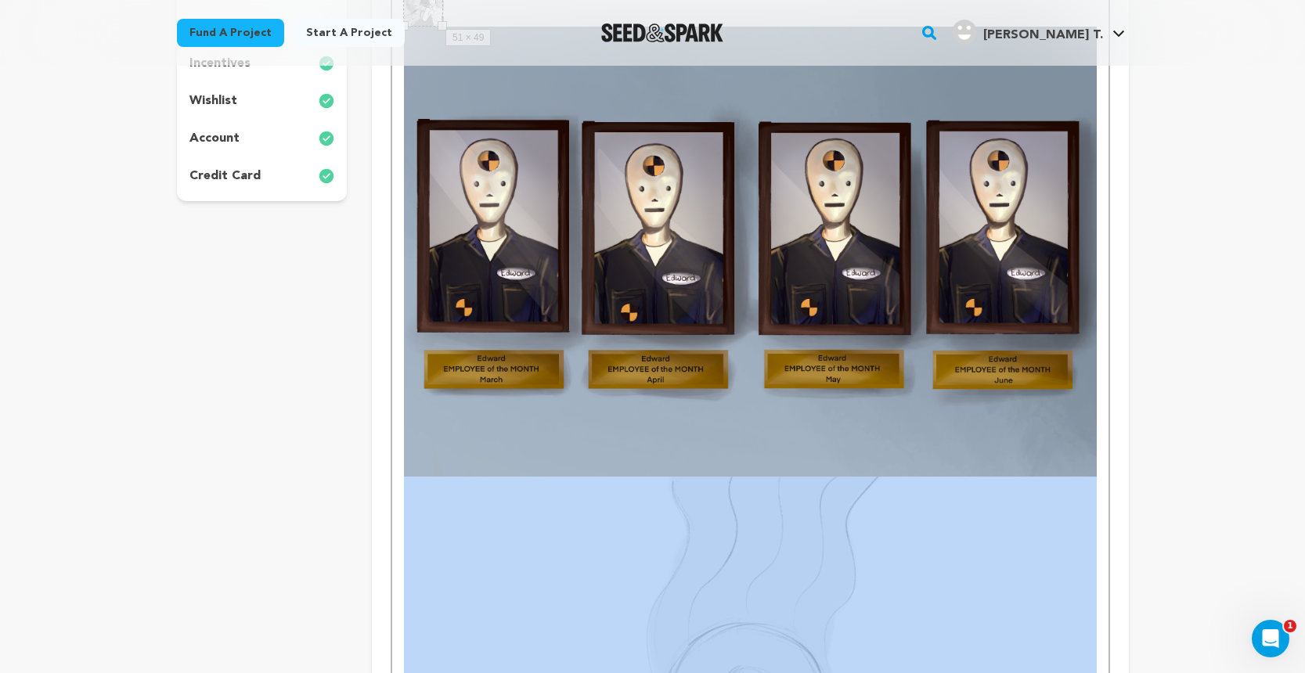
drag, startPoint x: 1097, startPoint y: 644, endPoint x: 932, endPoint y: 557, distance: 185.9
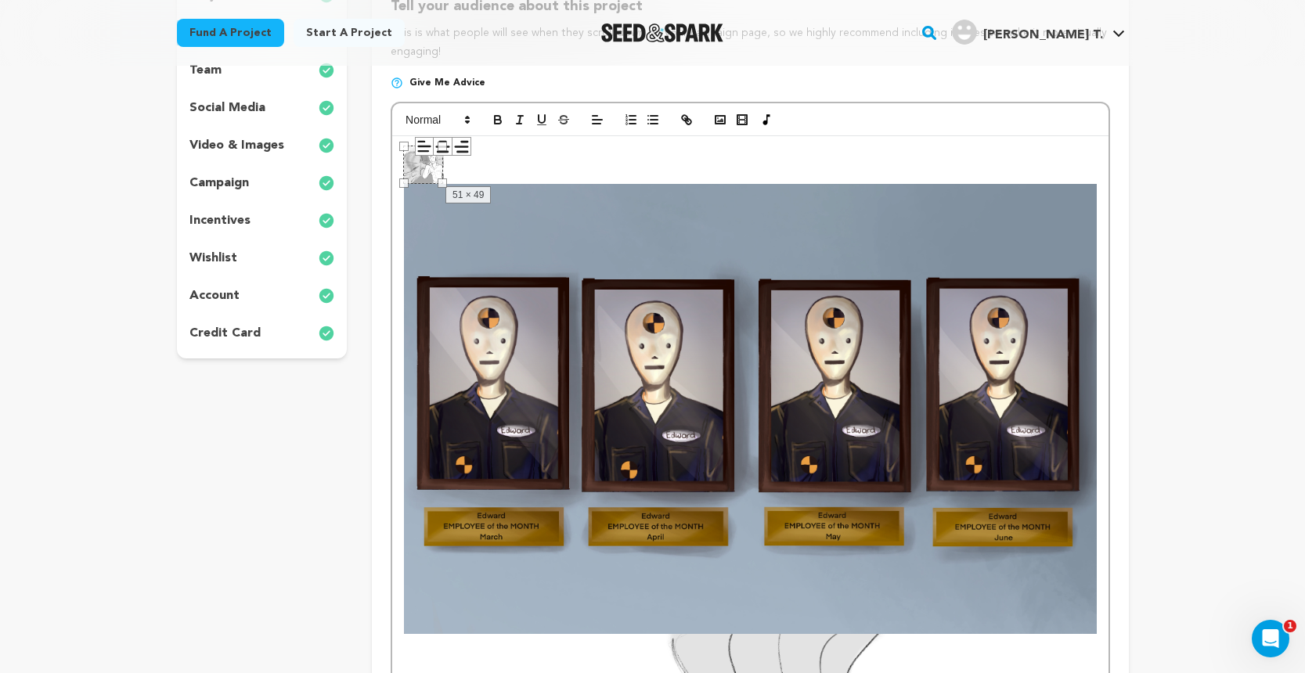
scroll to position [249, 0]
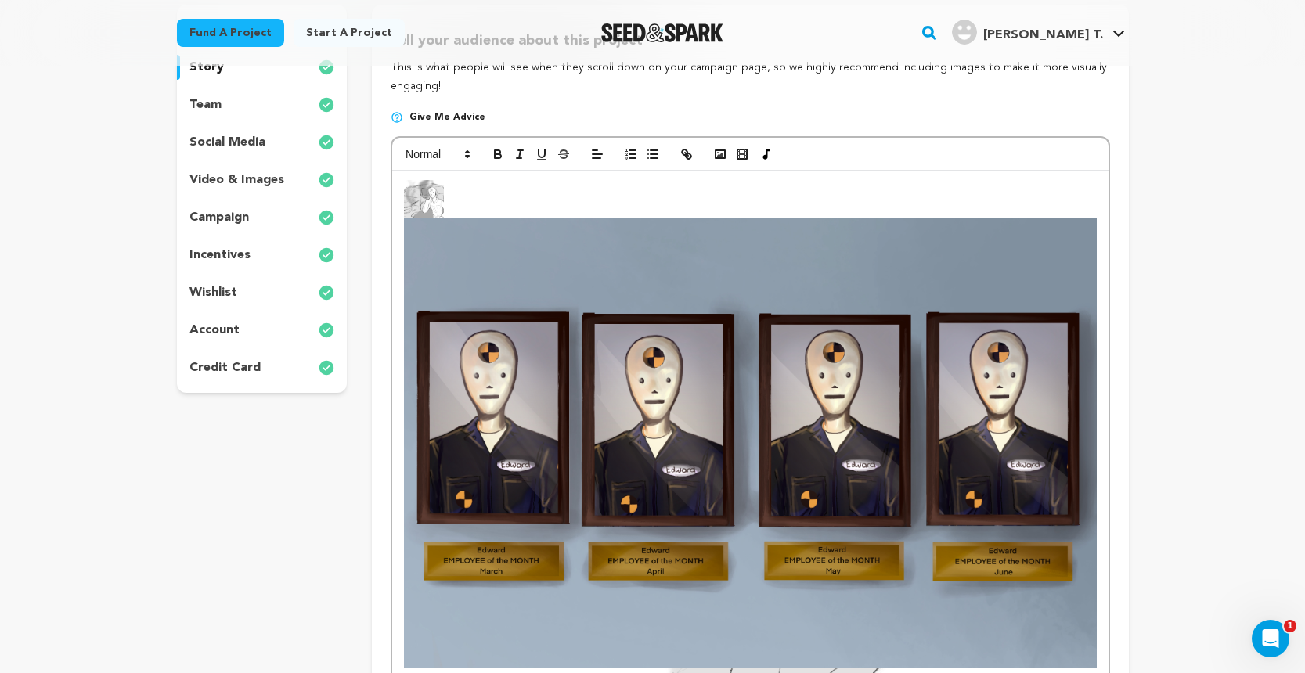
click at [424, 205] on img at bounding box center [424, 199] width 40 height 38
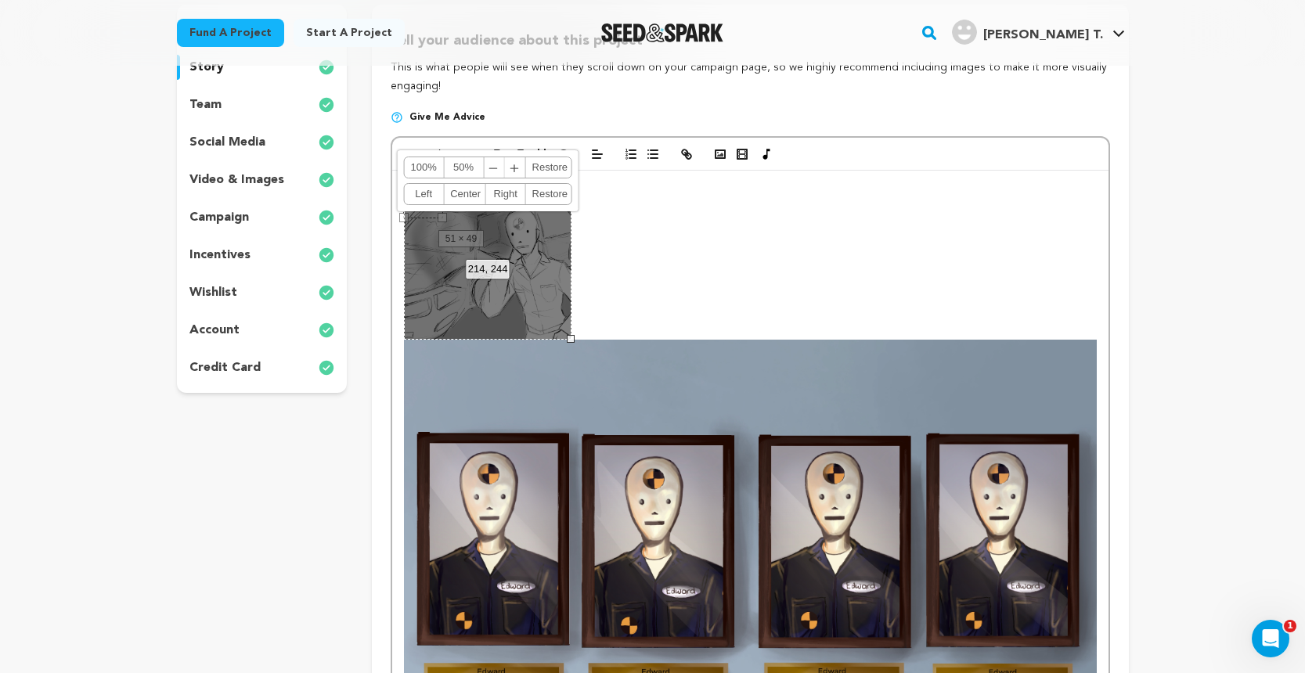
drag, startPoint x: 444, startPoint y: 218, endPoint x: 571, endPoint y: 371, distance: 198.9
click at [594, 436] on img at bounding box center [750, 565] width 692 height 451
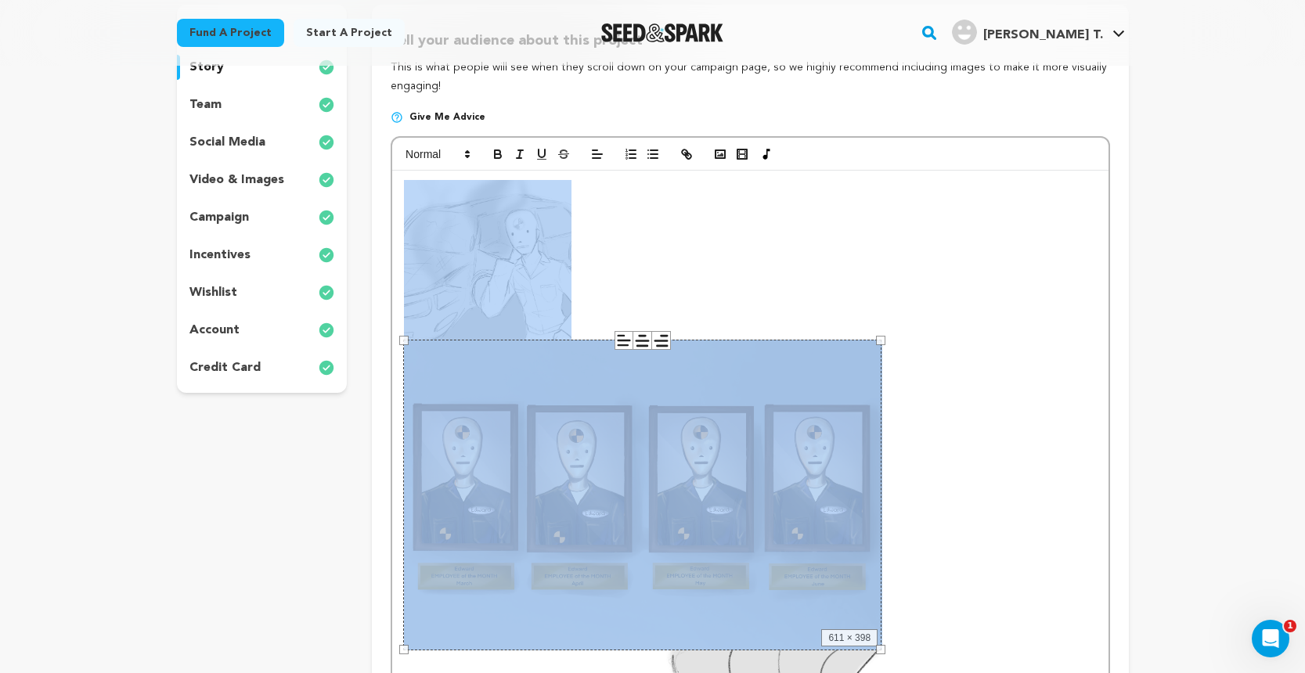
drag, startPoint x: 403, startPoint y: 337, endPoint x: 617, endPoint y: 415, distance: 227.6
click at [617, 415] on div "611 × 398" at bounding box center [642, 496] width 478 height 312
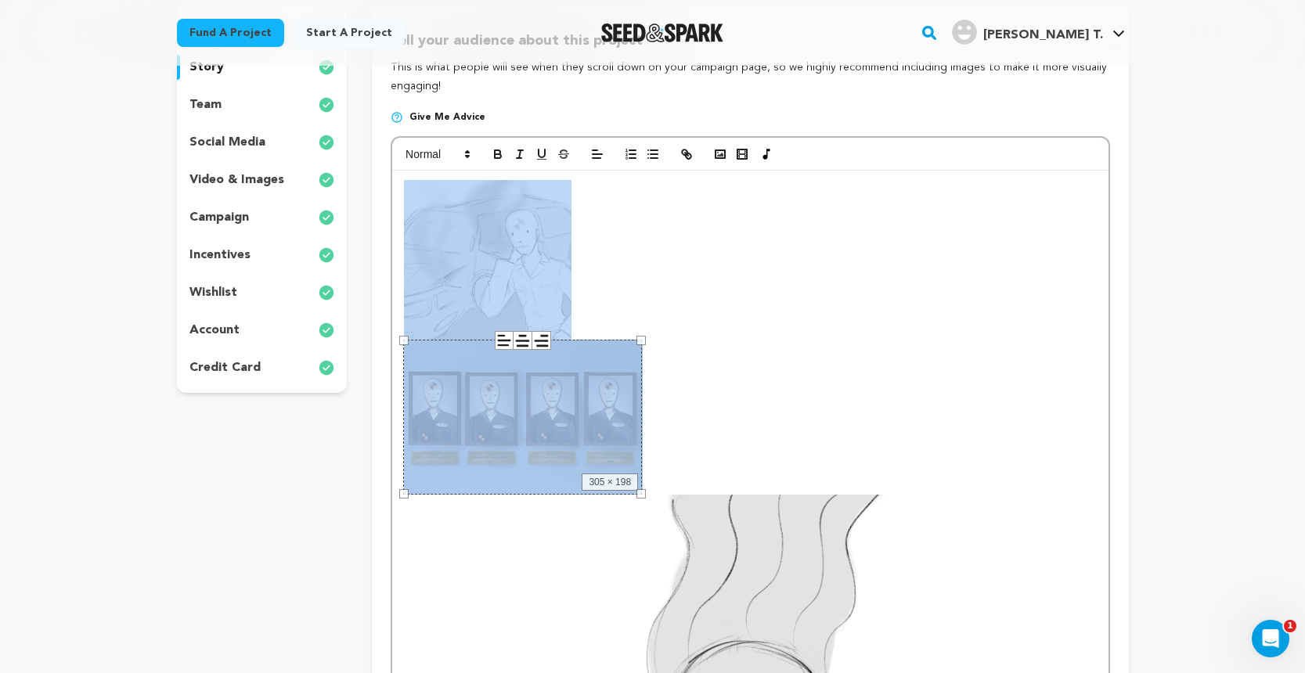
drag, startPoint x: 402, startPoint y: 337, endPoint x: 642, endPoint y: 382, distance: 243.6
click at [642, 382] on div "305 × 198" at bounding box center [522, 417] width 239 height 155
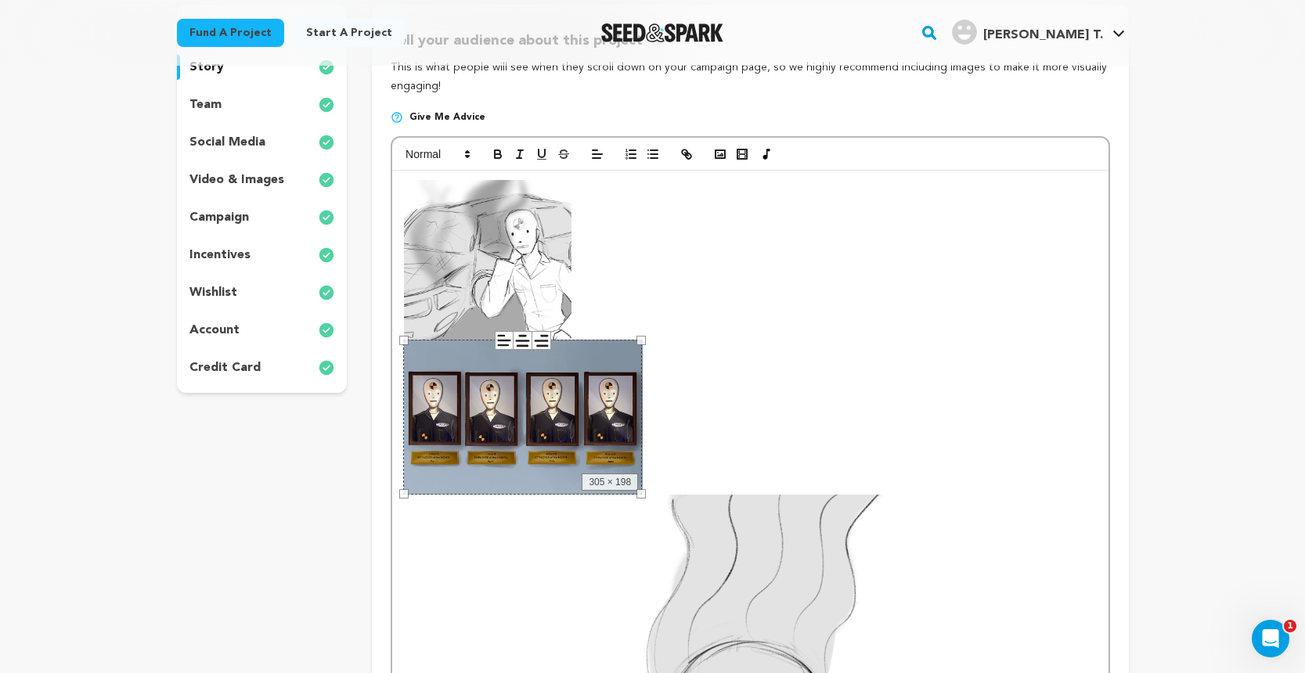
click at [415, 351] on div "305 × 198" at bounding box center [522, 417] width 239 height 155
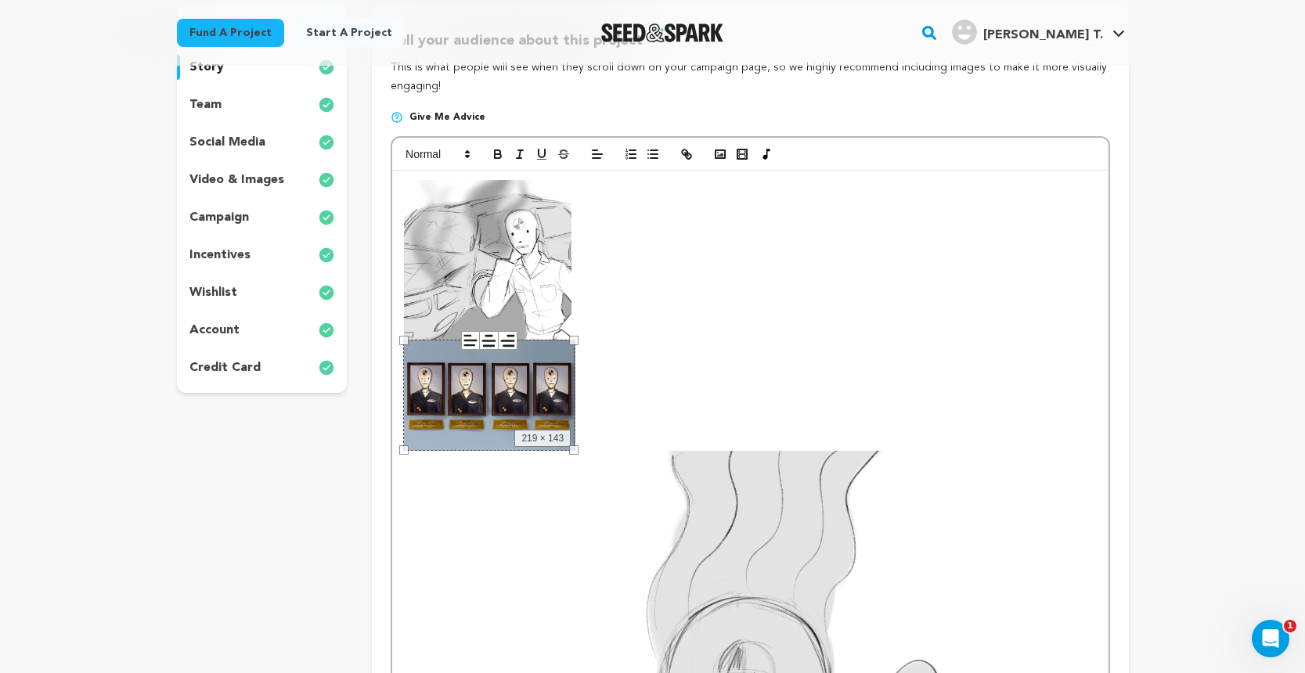
drag, startPoint x: 405, startPoint y: 340, endPoint x: 472, endPoint y: 355, distance: 68.8
click at [472, 355] on div "219 × 143" at bounding box center [488, 396] width 171 height 112
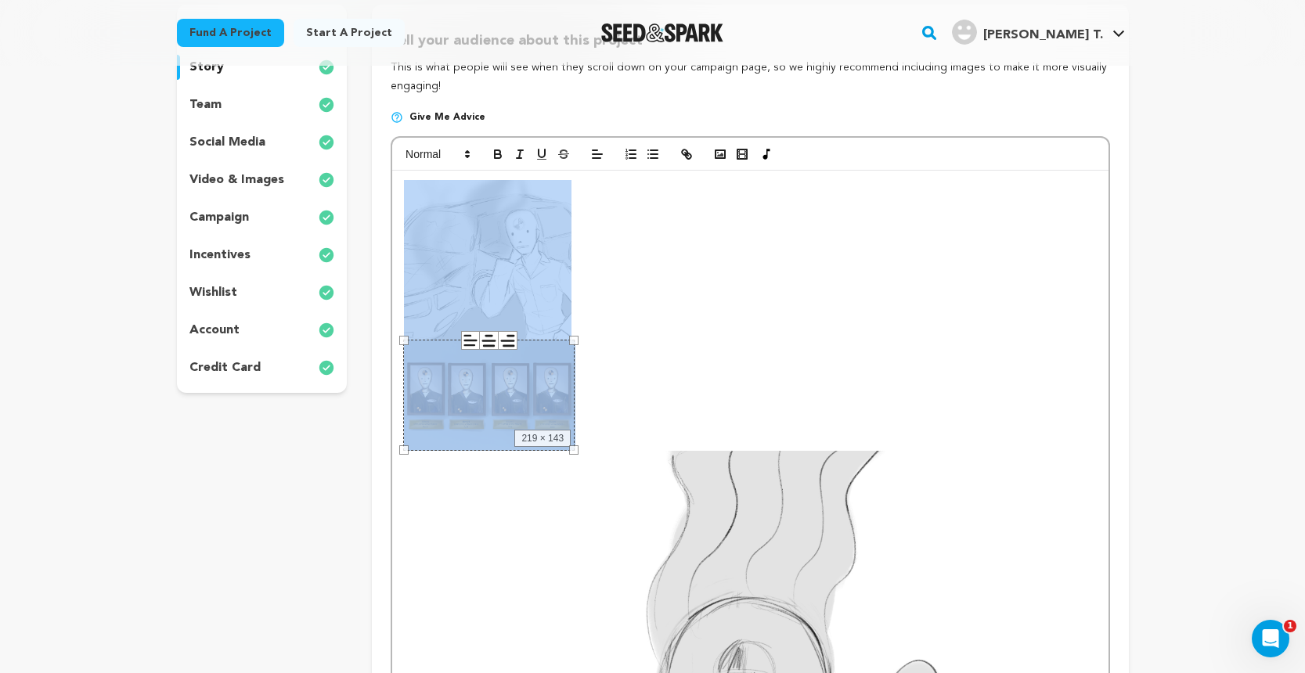
drag, startPoint x: 523, startPoint y: 391, endPoint x: 685, endPoint y: 290, distance: 191.3
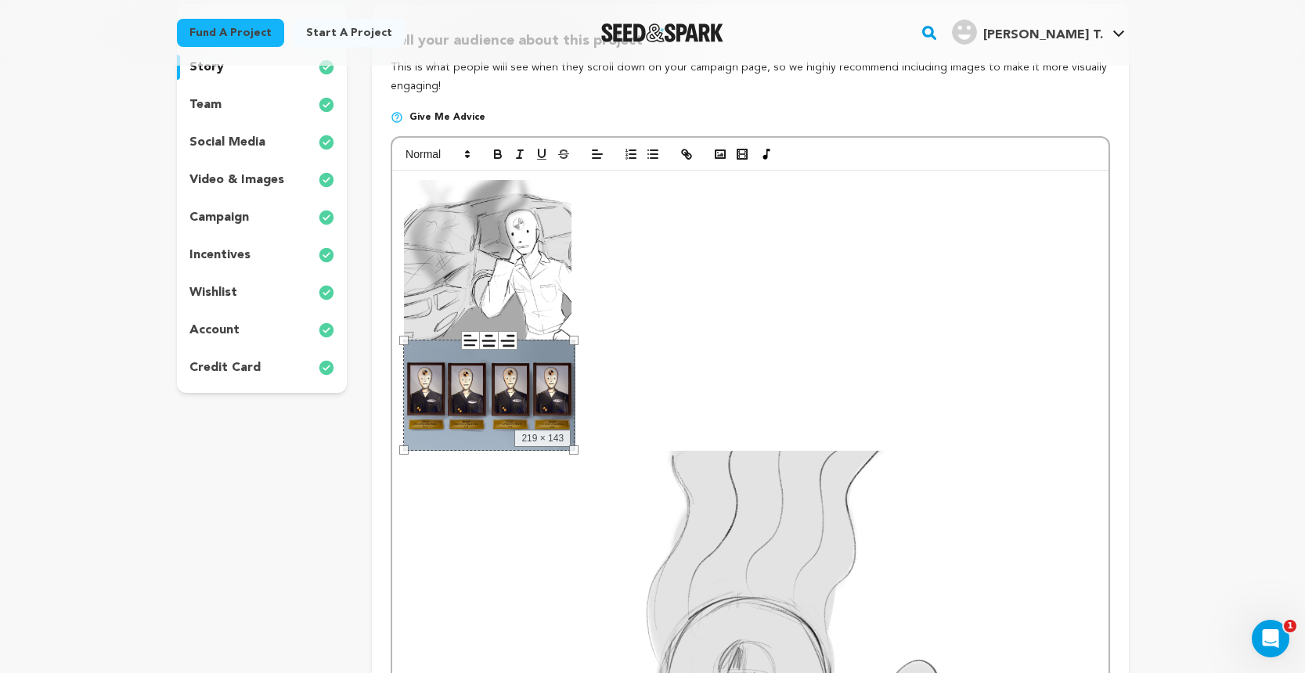
click at [609, 304] on p at bounding box center [750, 260] width 692 height 160
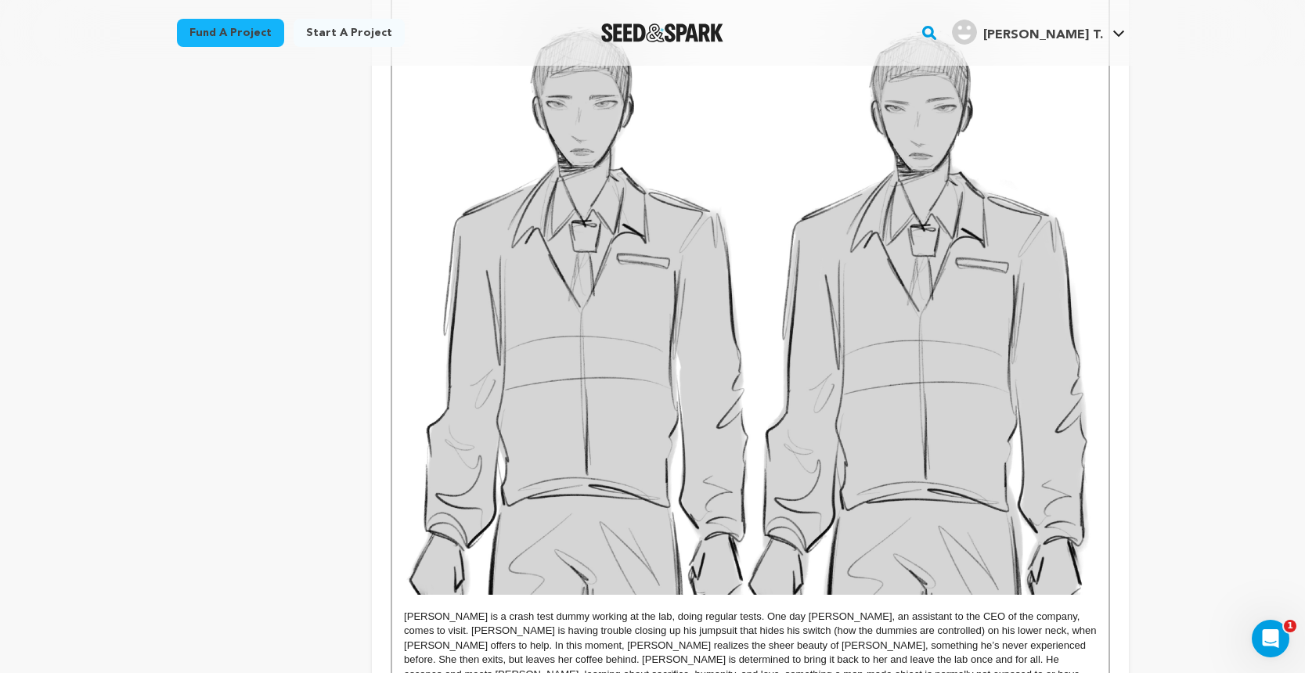
scroll to position [5222, 0]
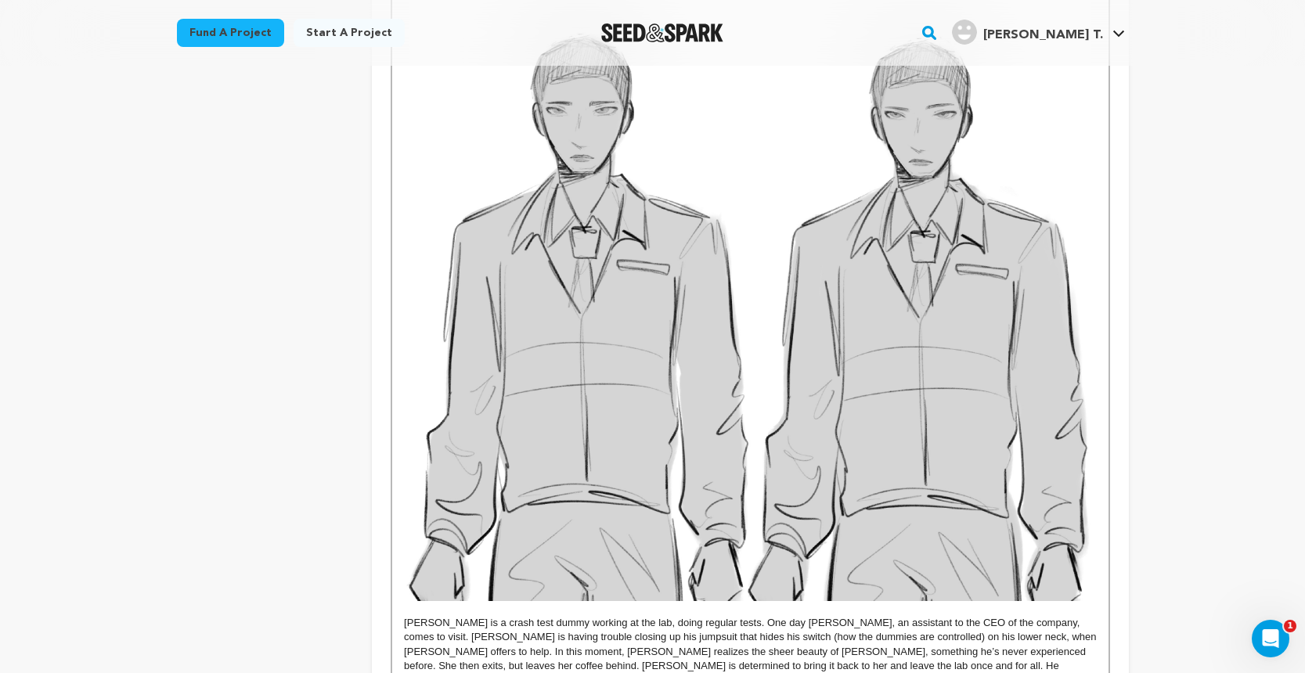
click at [586, 348] on img at bounding box center [750, 306] width 692 height 589
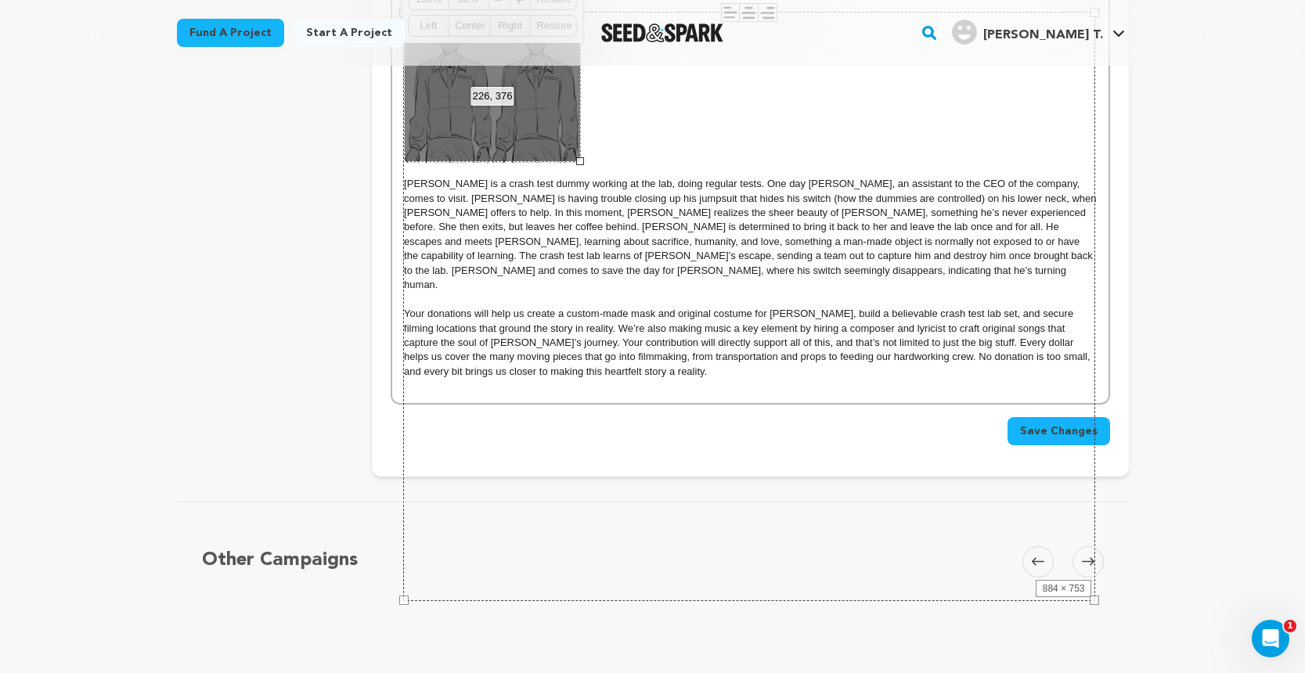
drag, startPoint x: 1093, startPoint y: 597, endPoint x: 559, endPoint y: 294, distance: 614.2
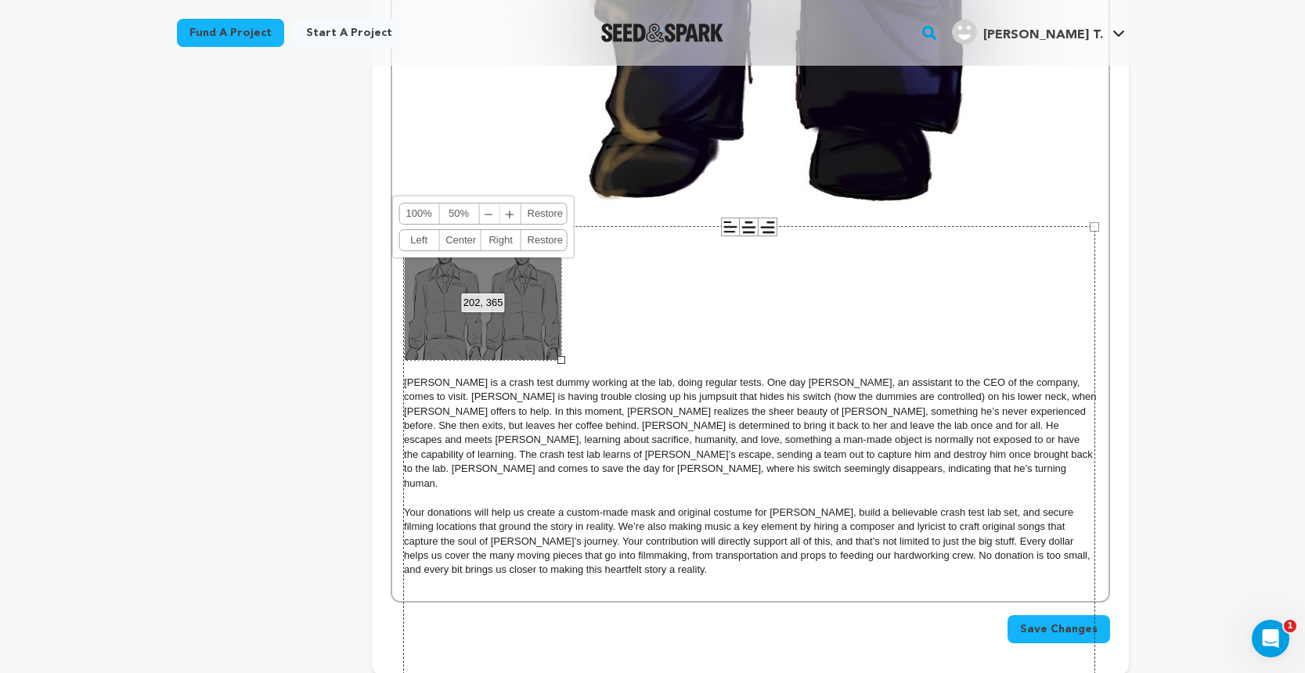
scroll to position [4977, 0]
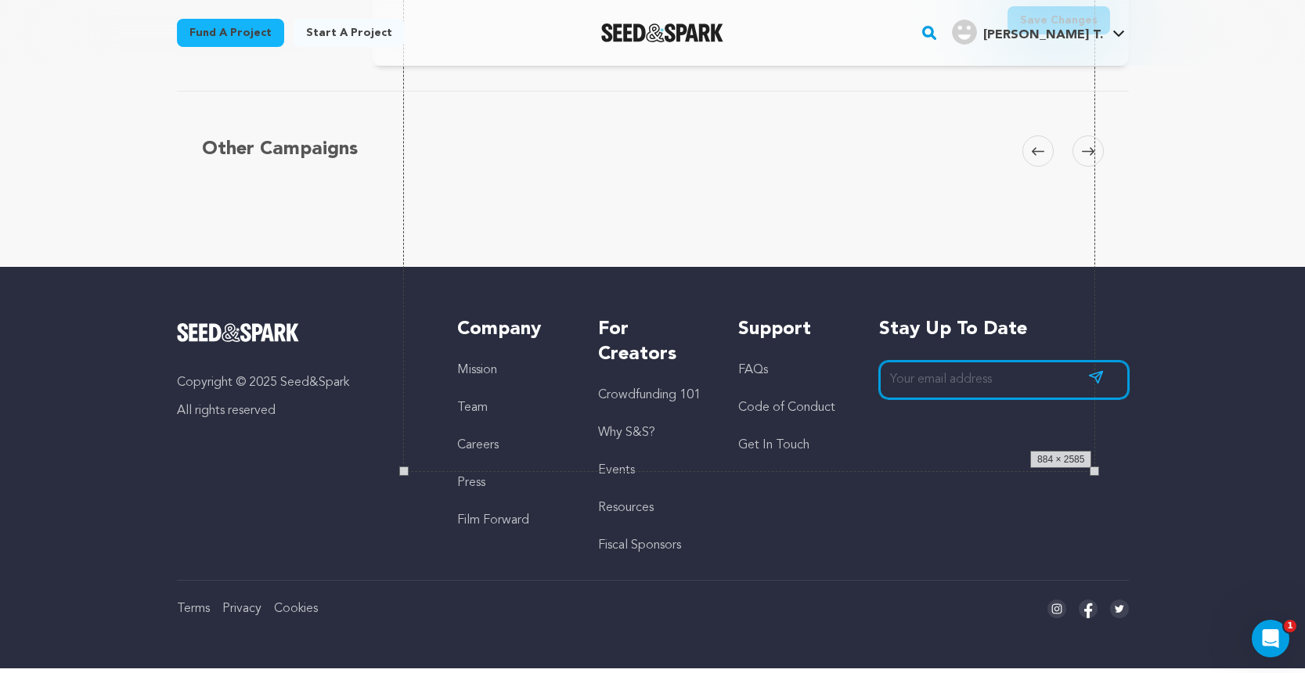
drag, startPoint x: 1096, startPoint y: 253, endPoint x: 804, endPoint y: 157, distance: 307.2
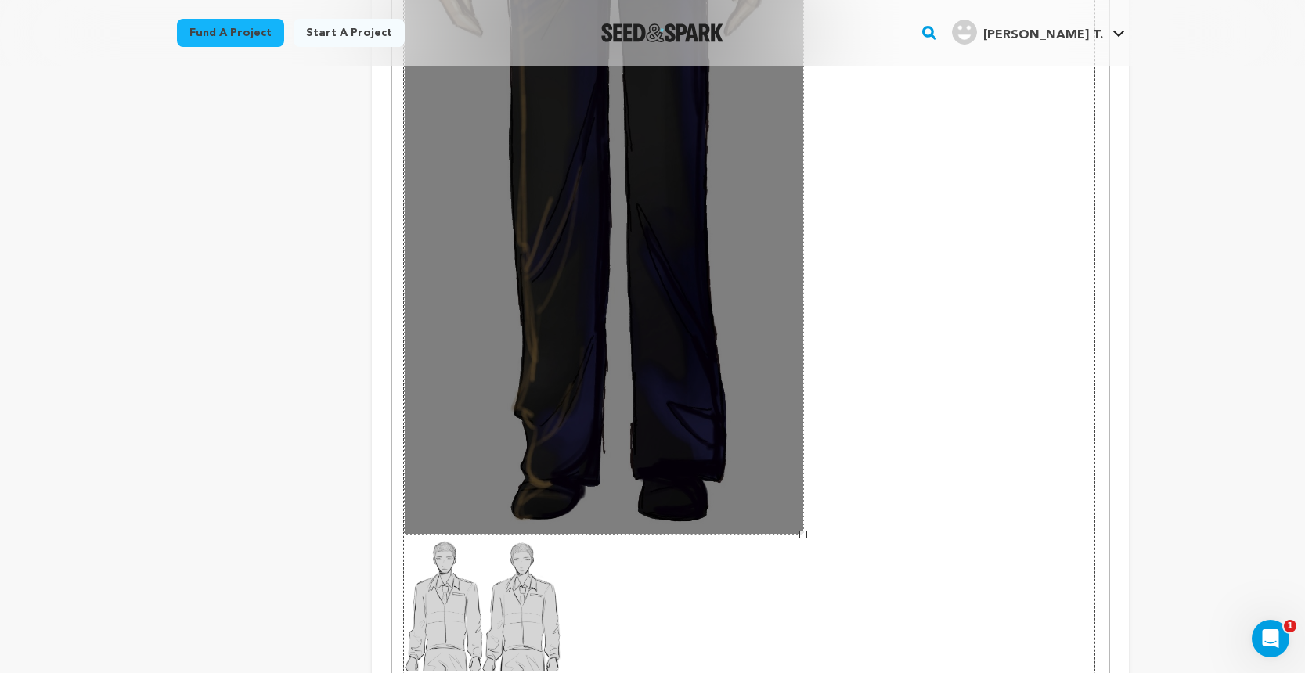
scroll to position [3811, 0]
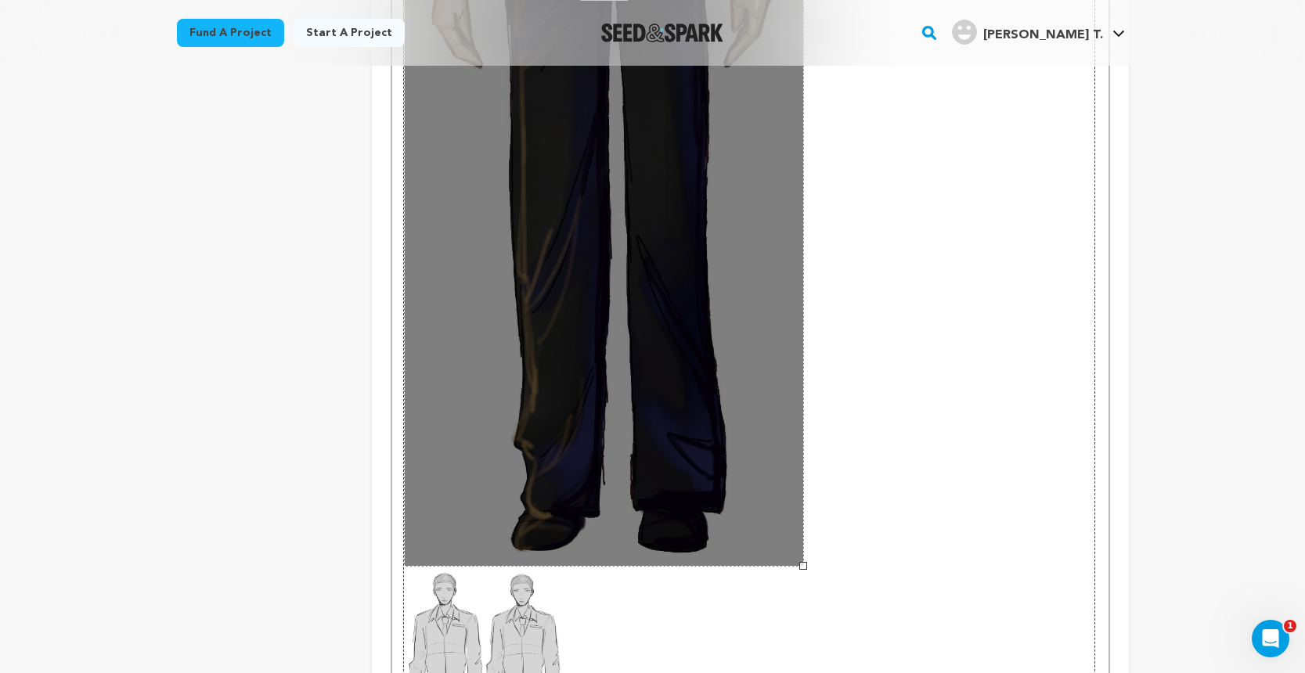
drag, startPoint x: 802, startPoint y: 560, endPoint x: 768, endPoint y: 546, distance: 37.2
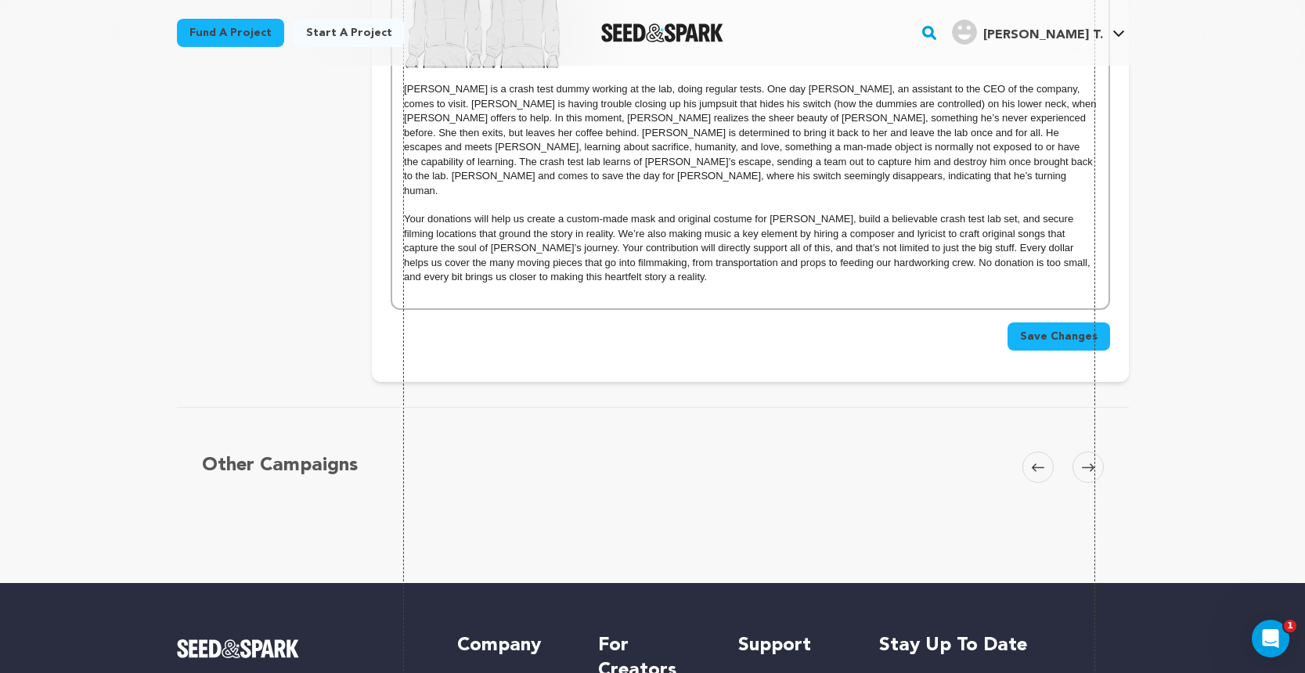
drag, startPoint x: 801, startPoint y: 564, endPoint x: 584, endPoint y: 470, distance: 236.6
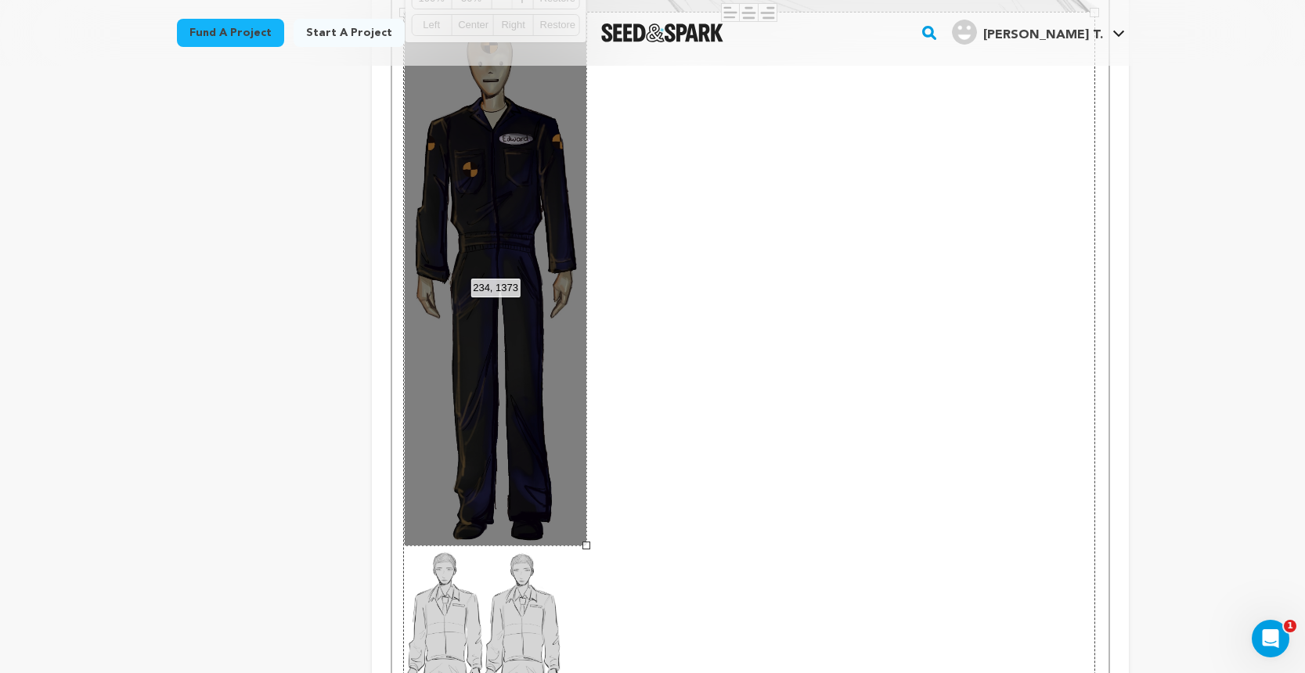
scroll to position [3209, 0]
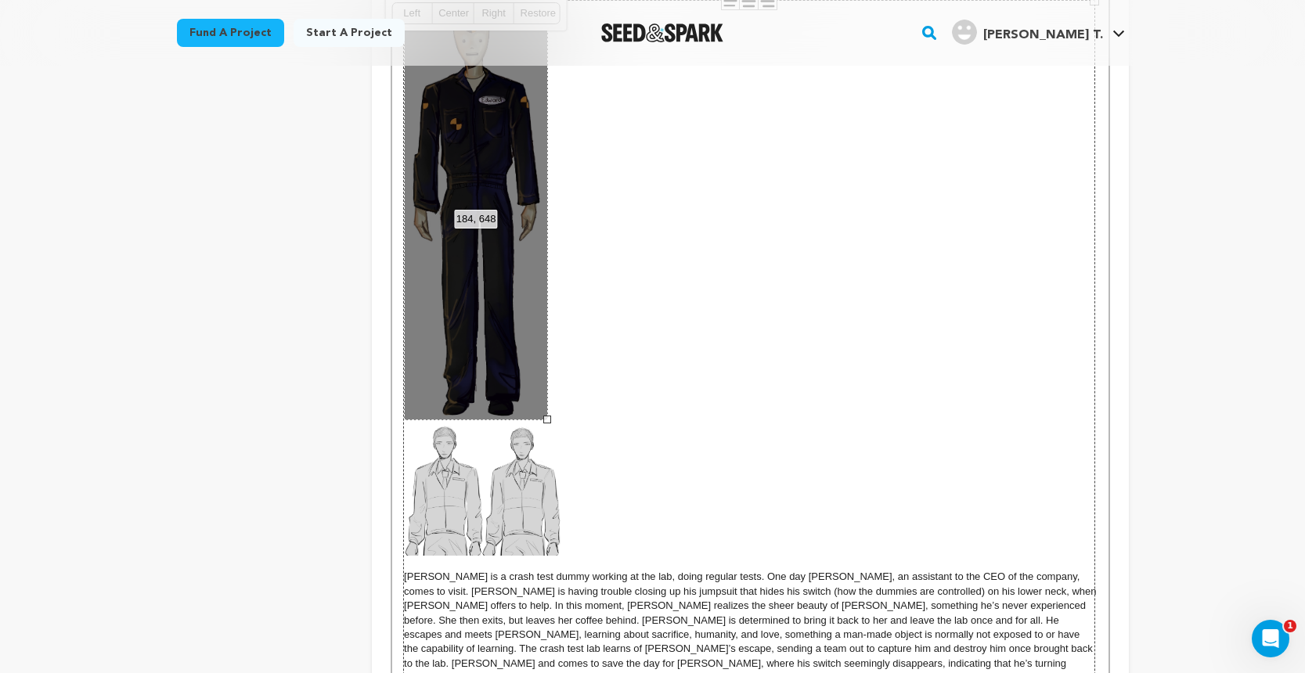
drag, startPoint x: 583, startPoint y: 530, endPoint x: 544, endPoint y: 502, distance: 48.2
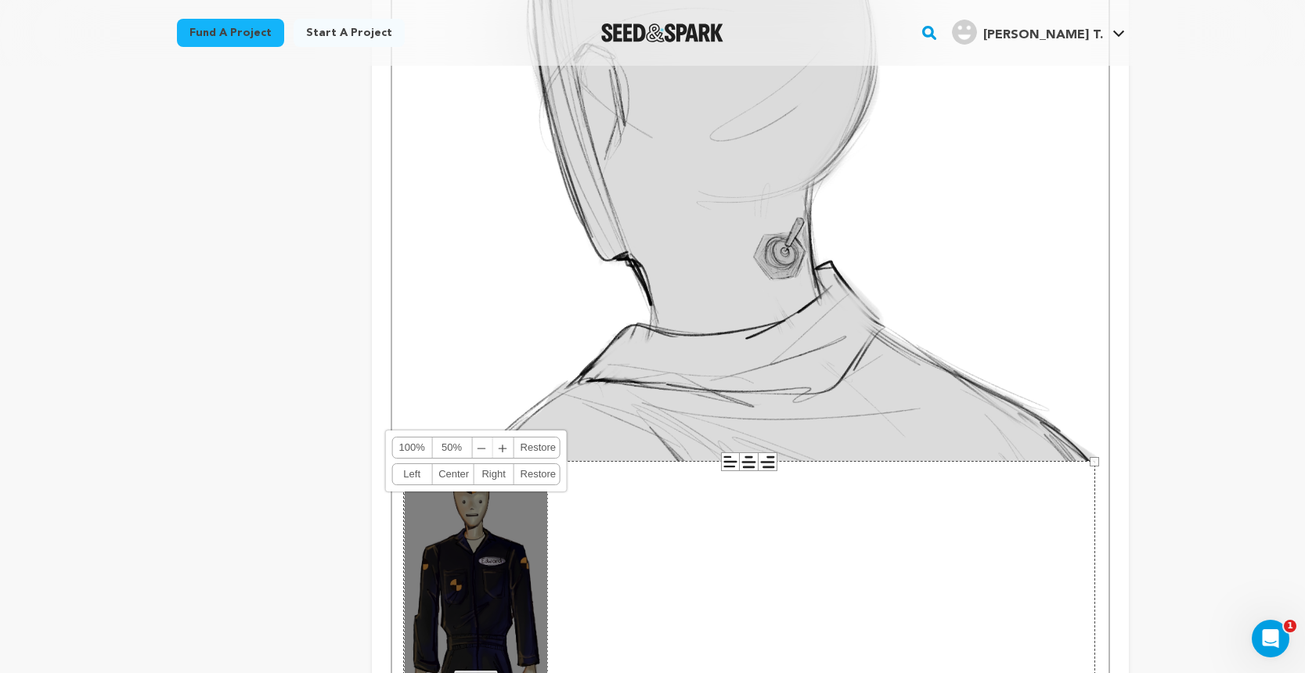
scroll to position [2745, 0]
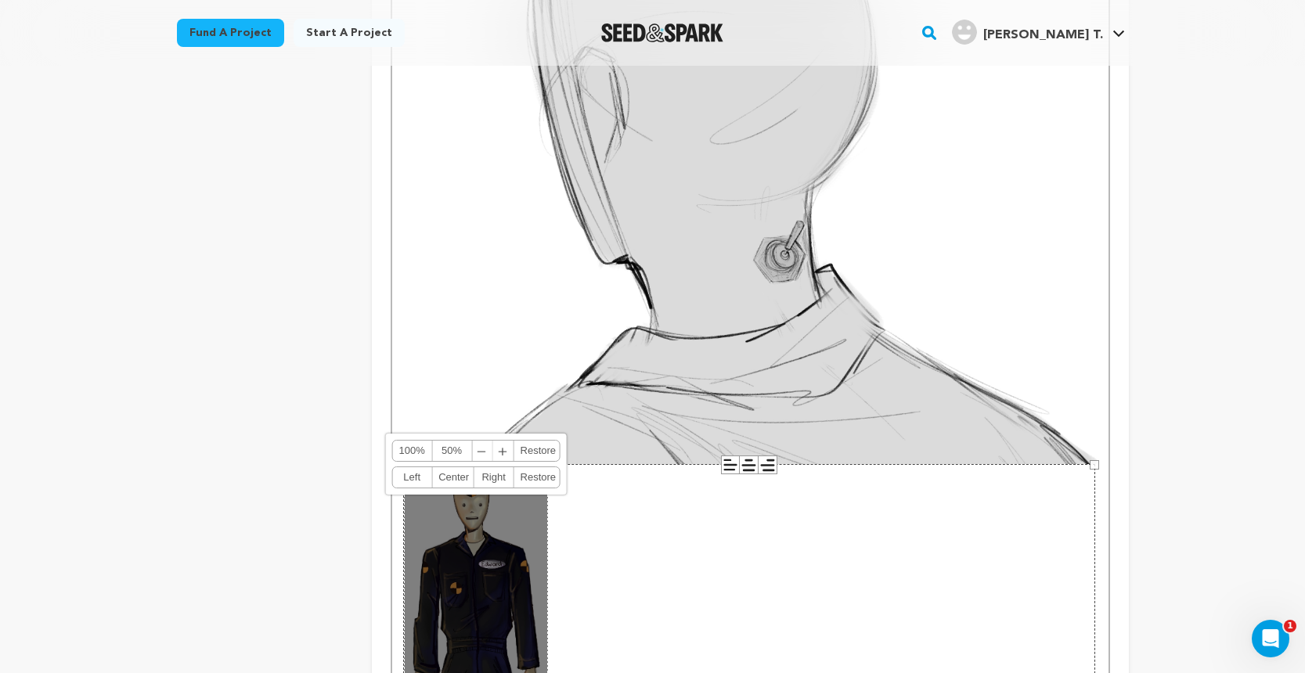
click at [645, 445] on img at bounding box center [750, 134] width 692 height 658
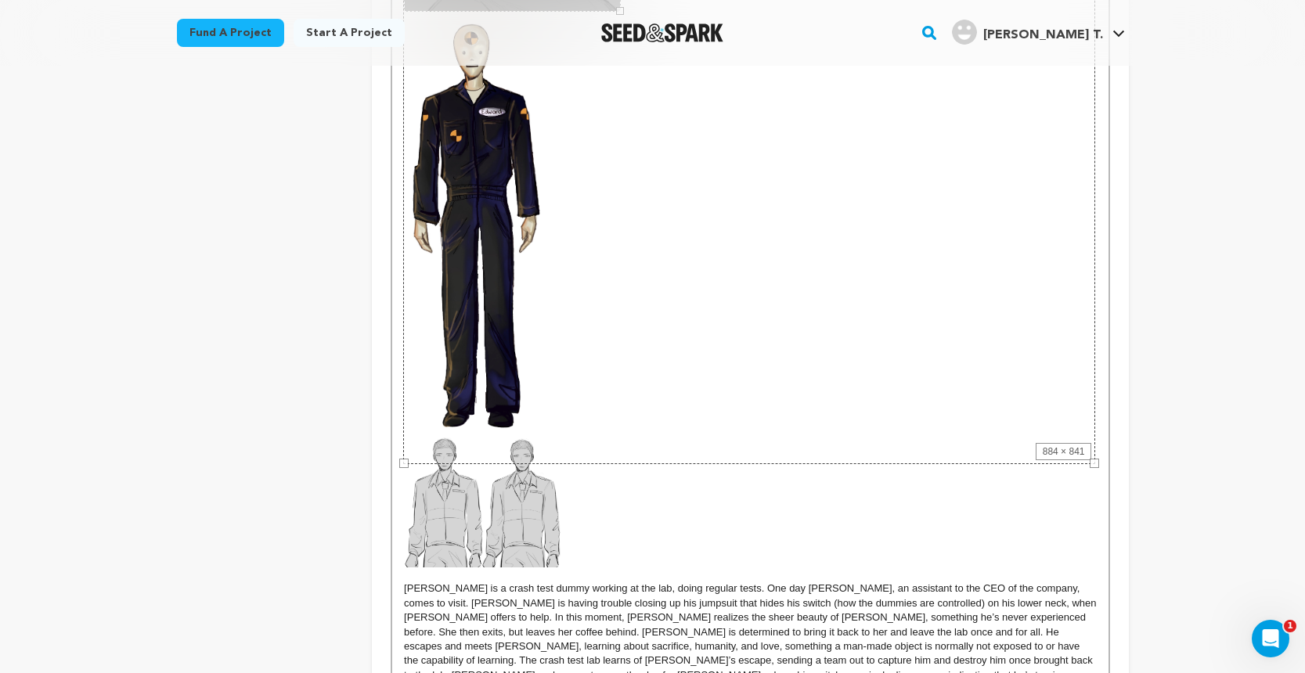
drag, startPoint x: 1097, startPoint y: 459, endPoint x: 619, endPoint y: 308, distance: 501.5
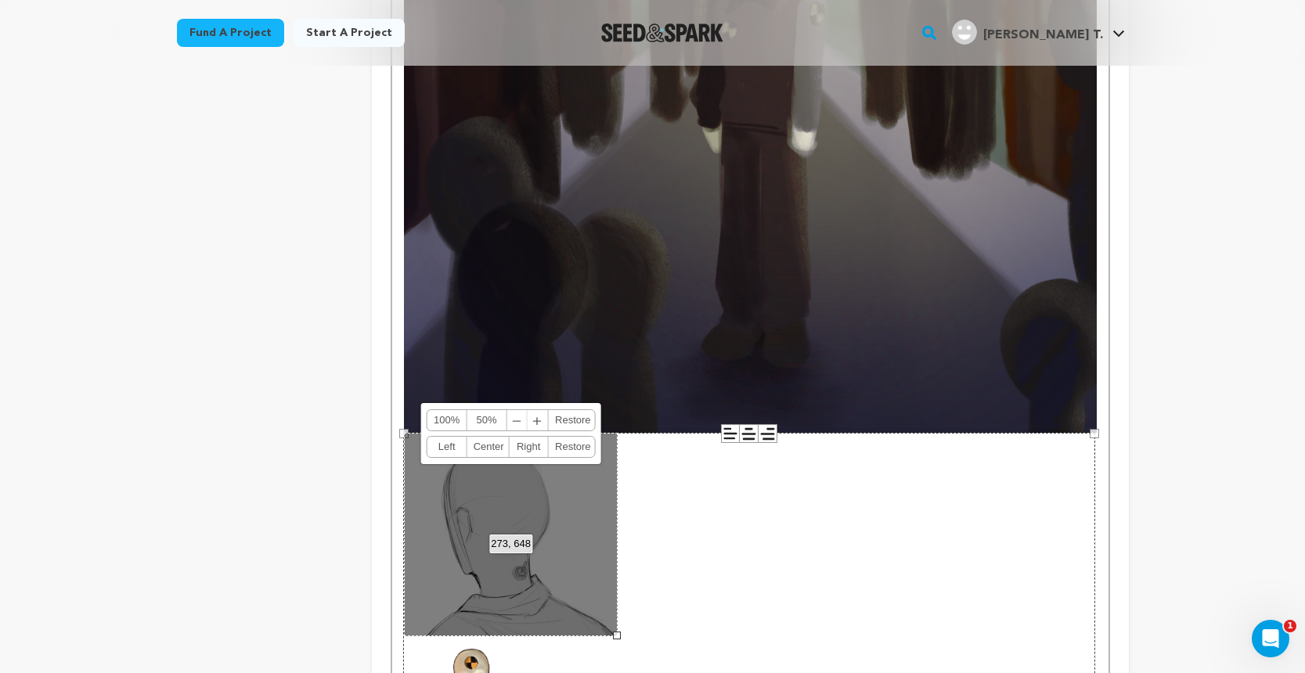
scroll to position [2109, 0]
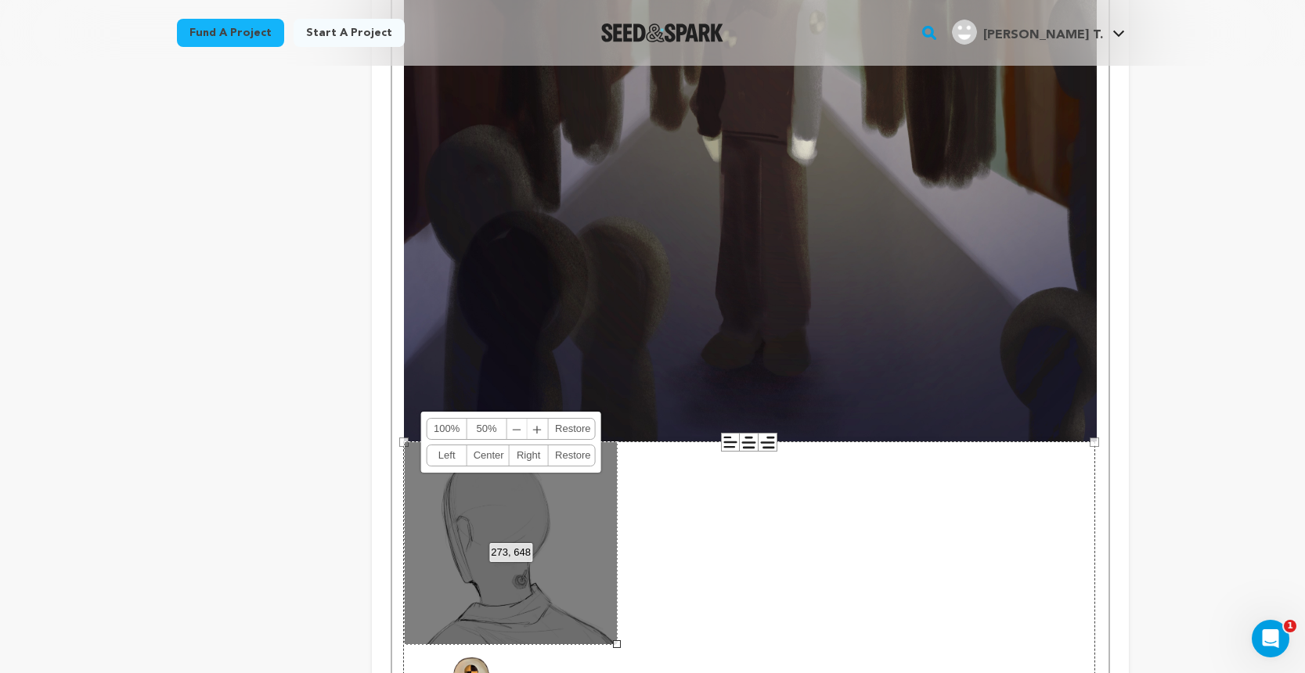
click at [796, 358] on img at bounding box center [750, 96] width 692 height 692
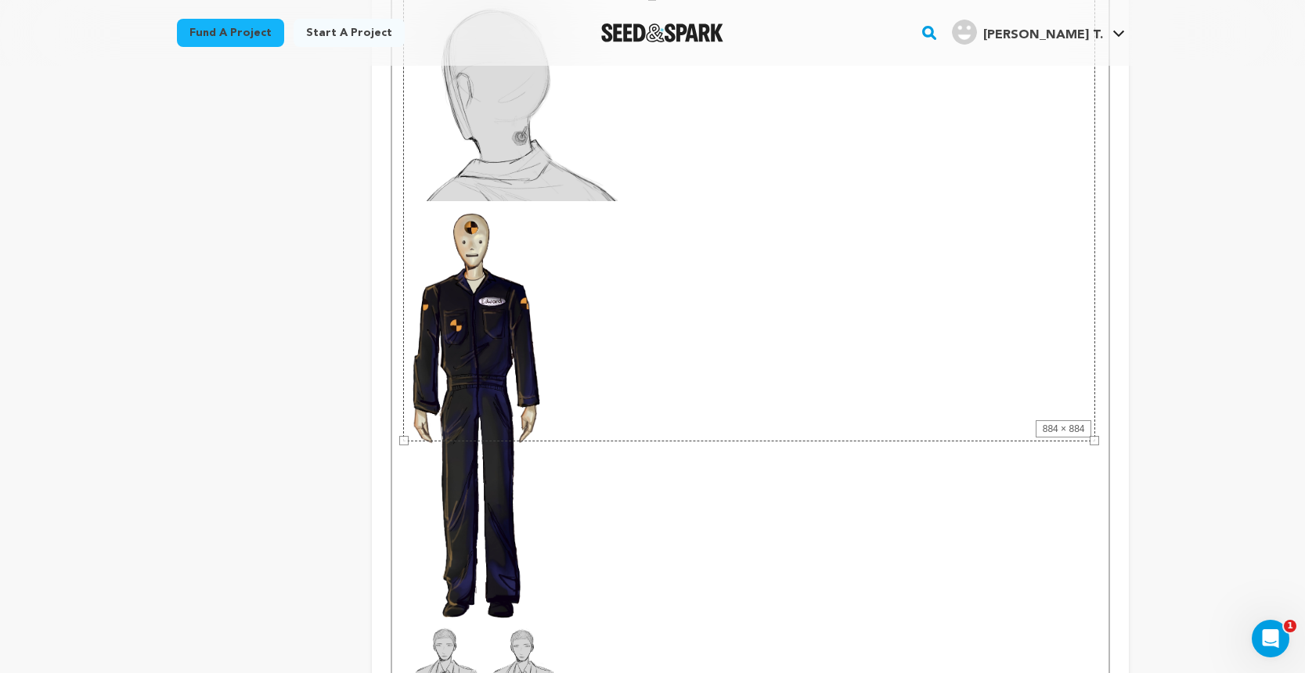
drag, startPoint x: 1094, startPoint y: 435, endPoint x: 647, endPoint y: 293, distance: 469.8
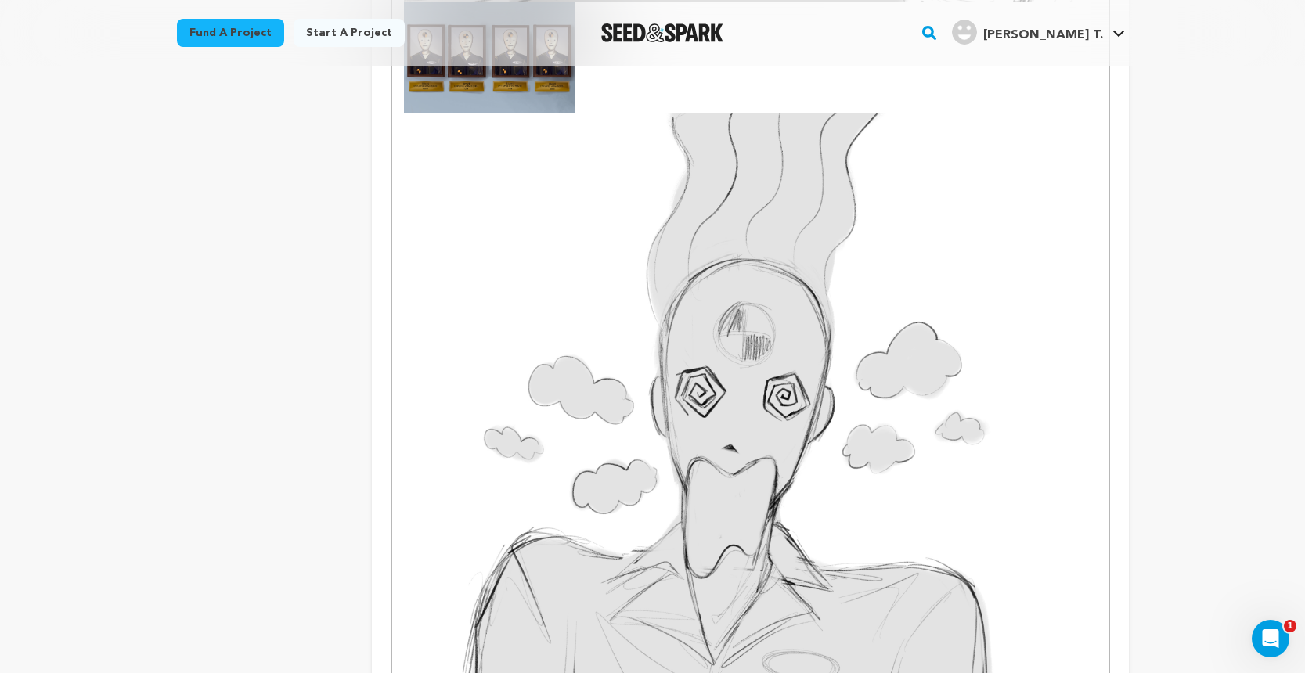
scroll to position [1120, 0]
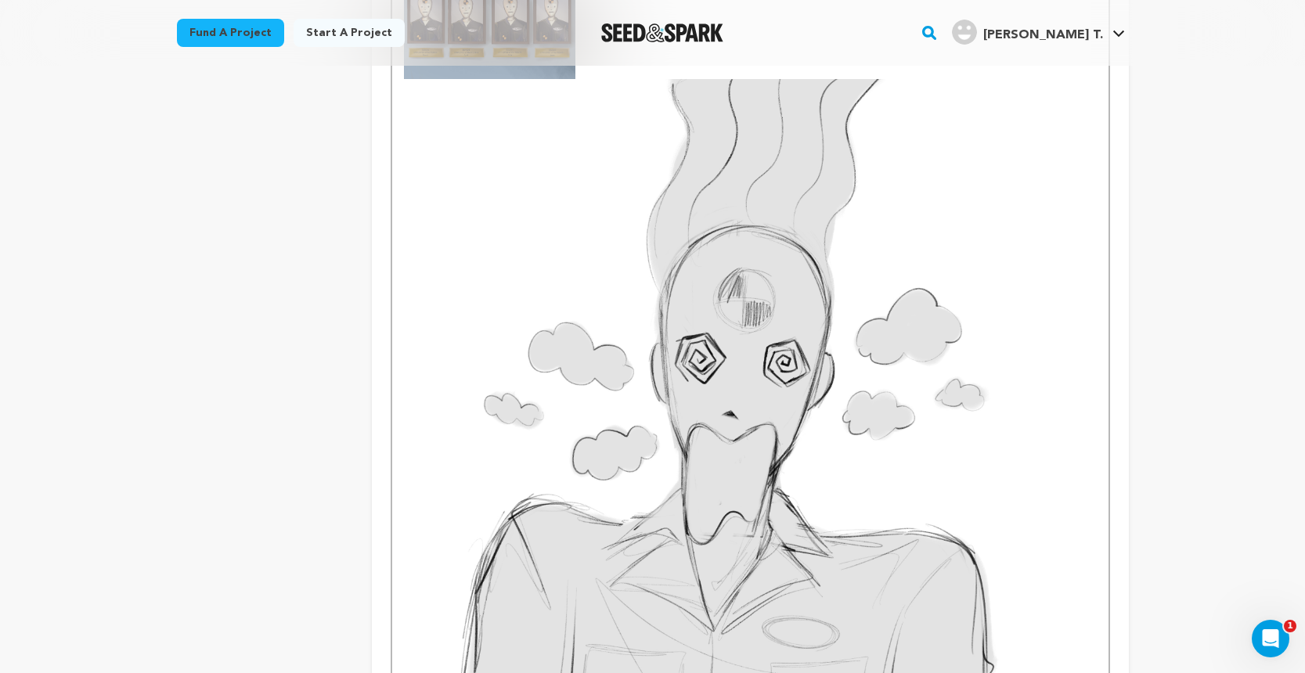
click at [715, 333] on img at bounding box center [750, 408] width 692 height 658
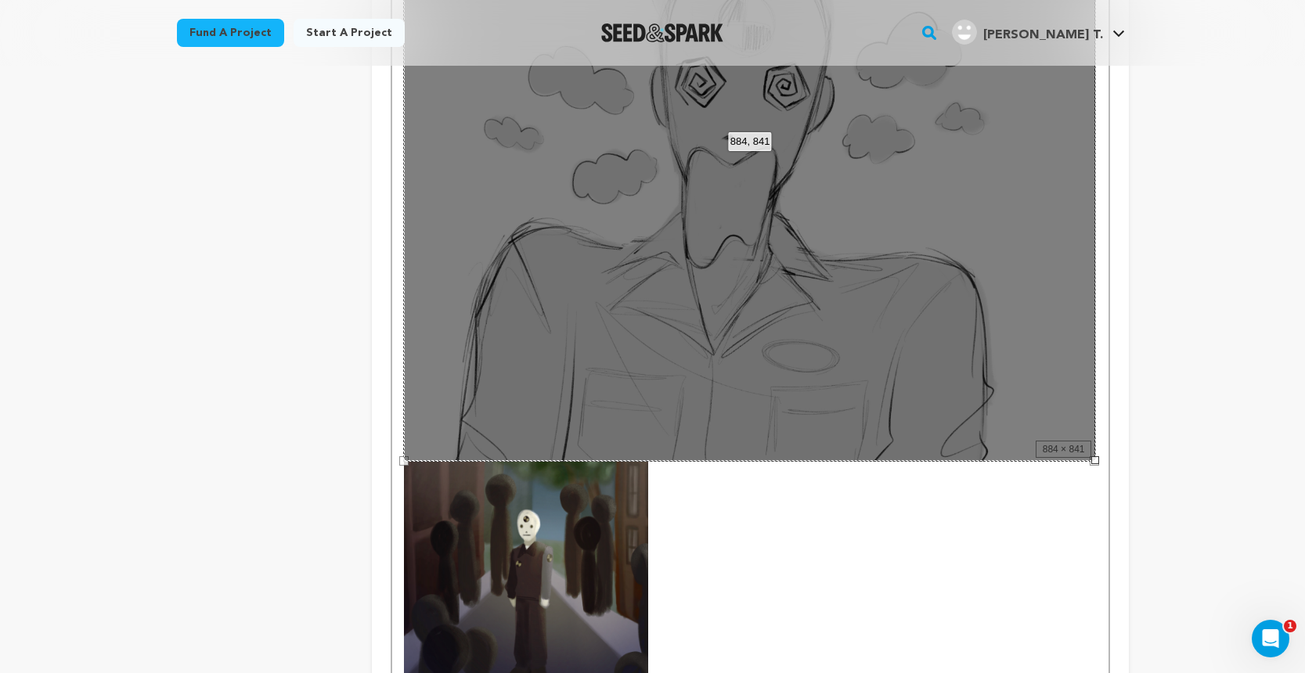
scroll to position [1394, 0]
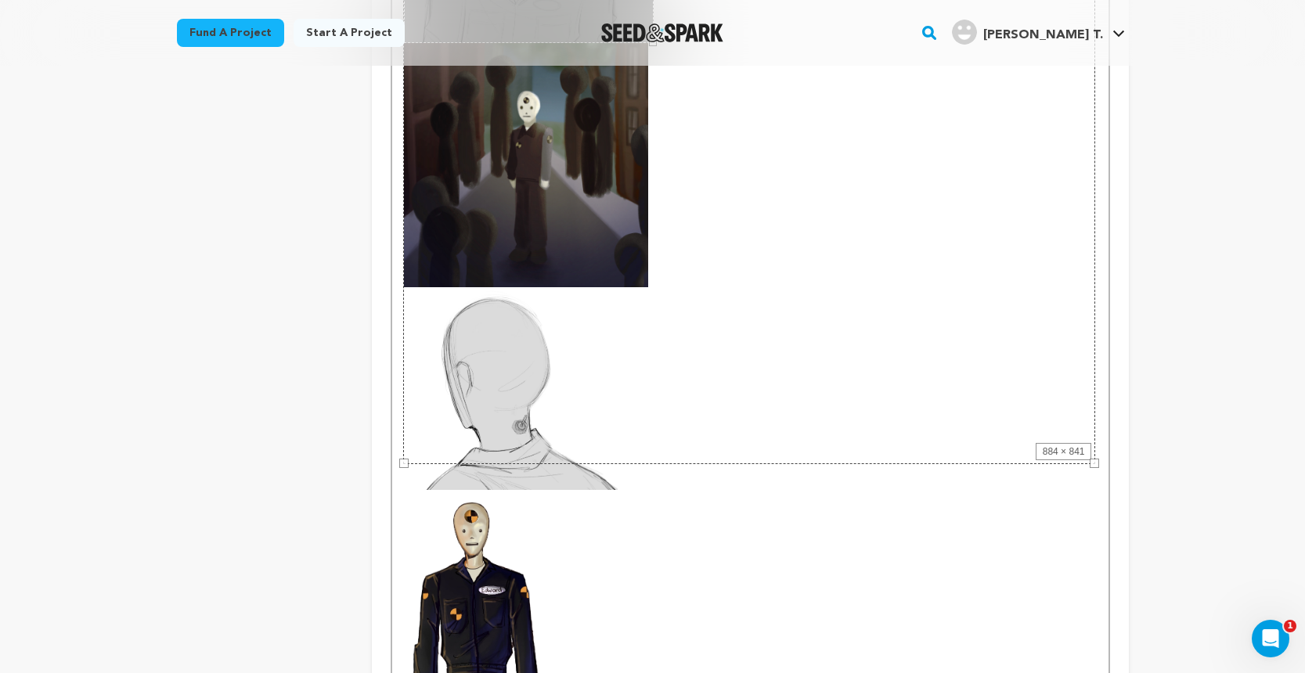
drag, startPoint x: 1096, startPoint y: 465, endPoint x: 651, endPoint y: 290, distance: 477.6
click at [651, 290] on div "EDWARD is a crash test dummy working at the lab, doing regular tests. One day A…" at bounding box center [749, 155] width 715 height 2261
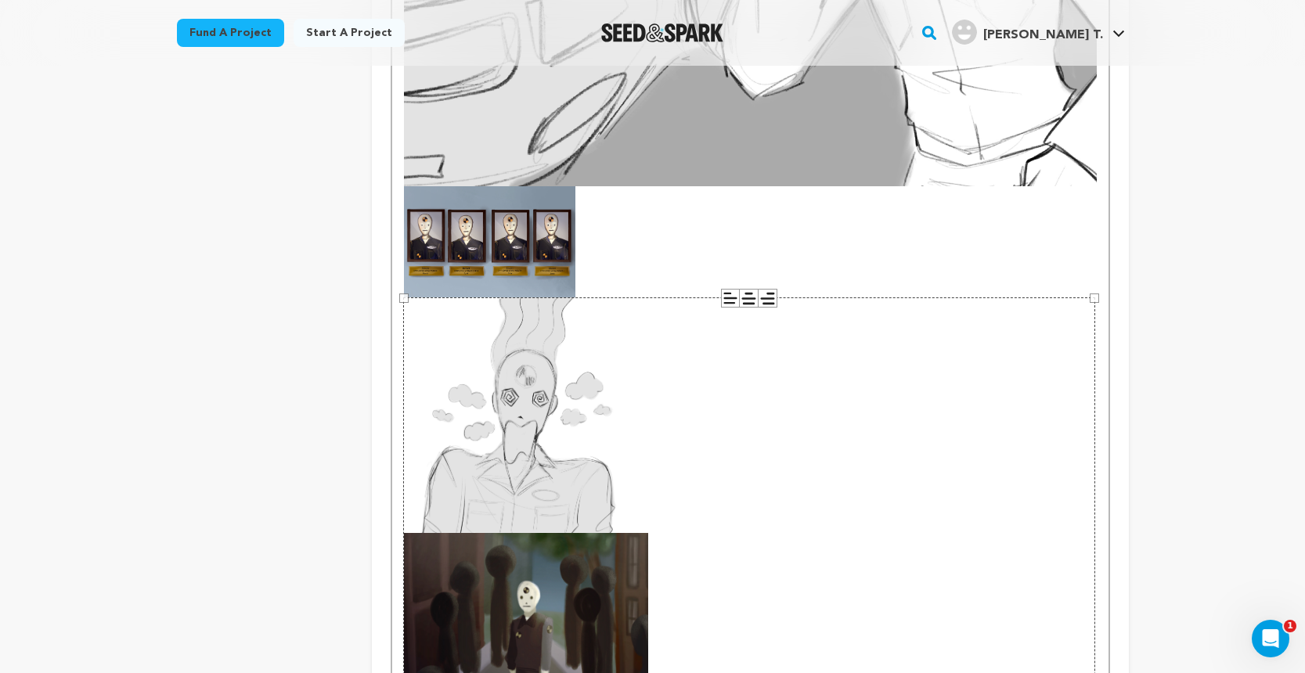
click at [781, 452] on div "884 × 841" at bounding box center [749, 626] width 692 height 658
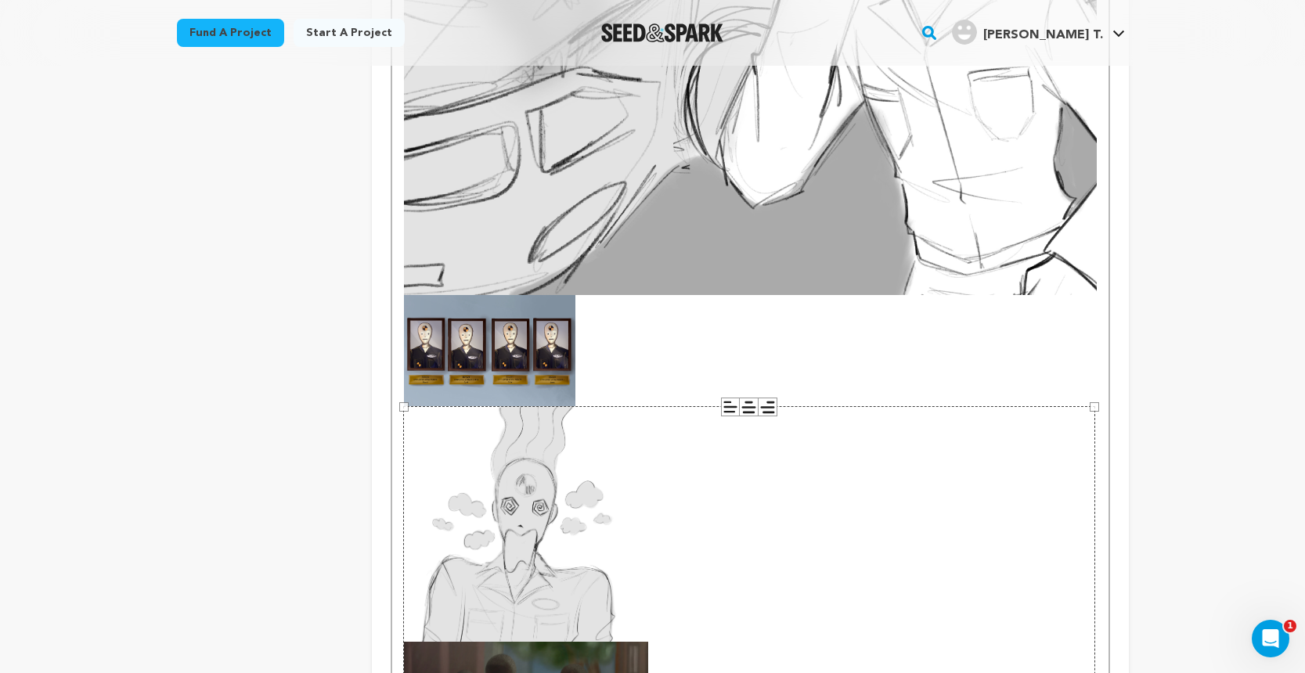
scroll to position [788, 0]
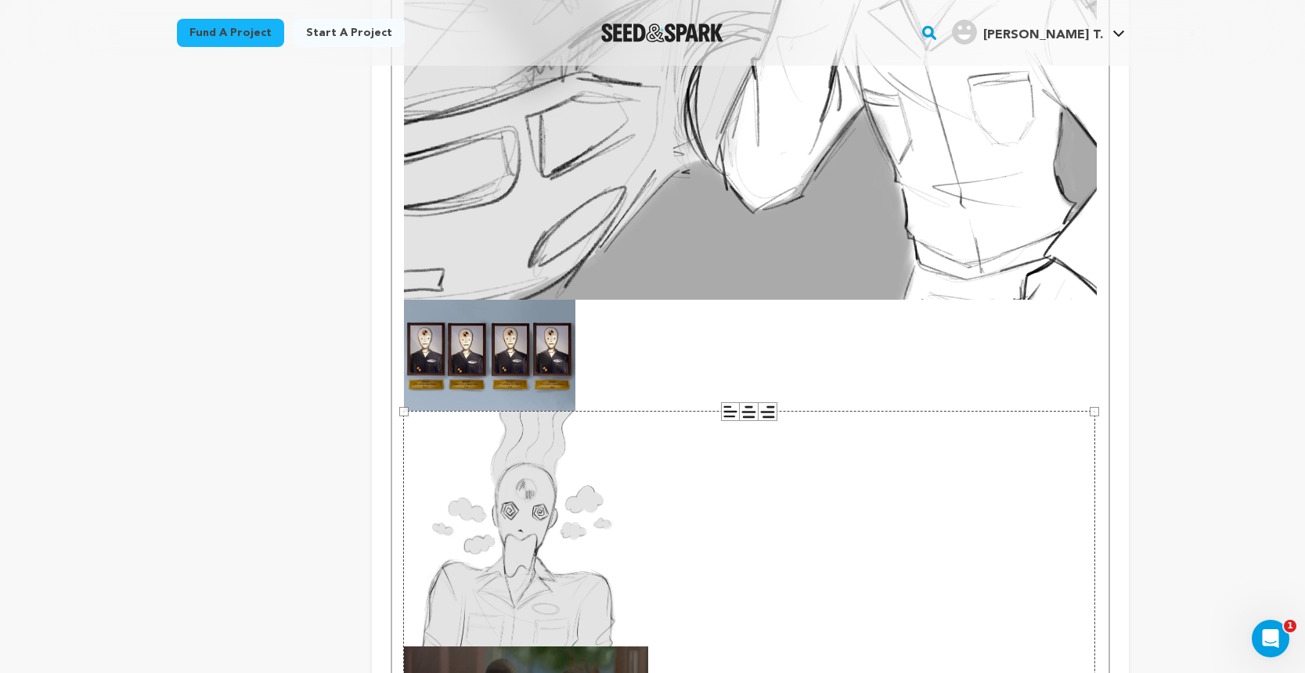
click at [516, 378] on img at bounding box center [489, 356] width 171 height 112
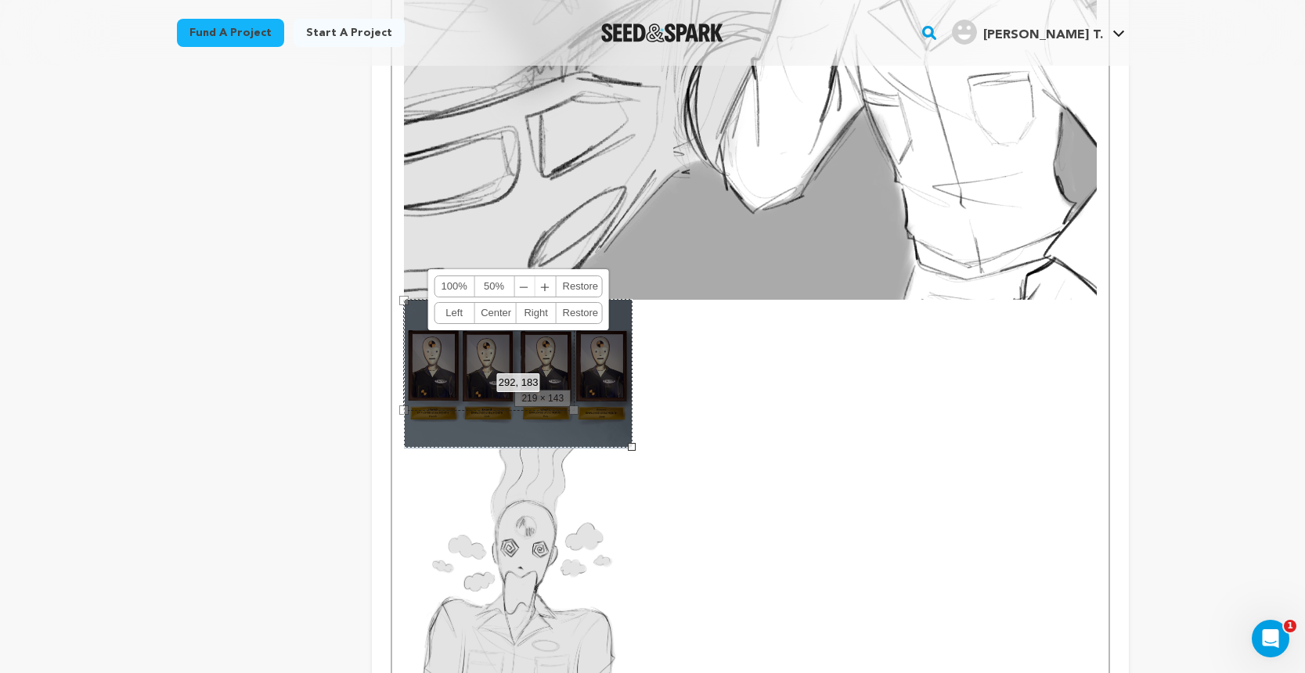
drag, startPoint x: 573, startPoint y: 408, endPoint x: 630, endPoint y: 439, distance: 65.2
click at [630, 439] on div "292, 183 100% 50% ﹣ ﹢ Restore Left Center Right Restore" at bounding box center [518, 373] width 229 height 149
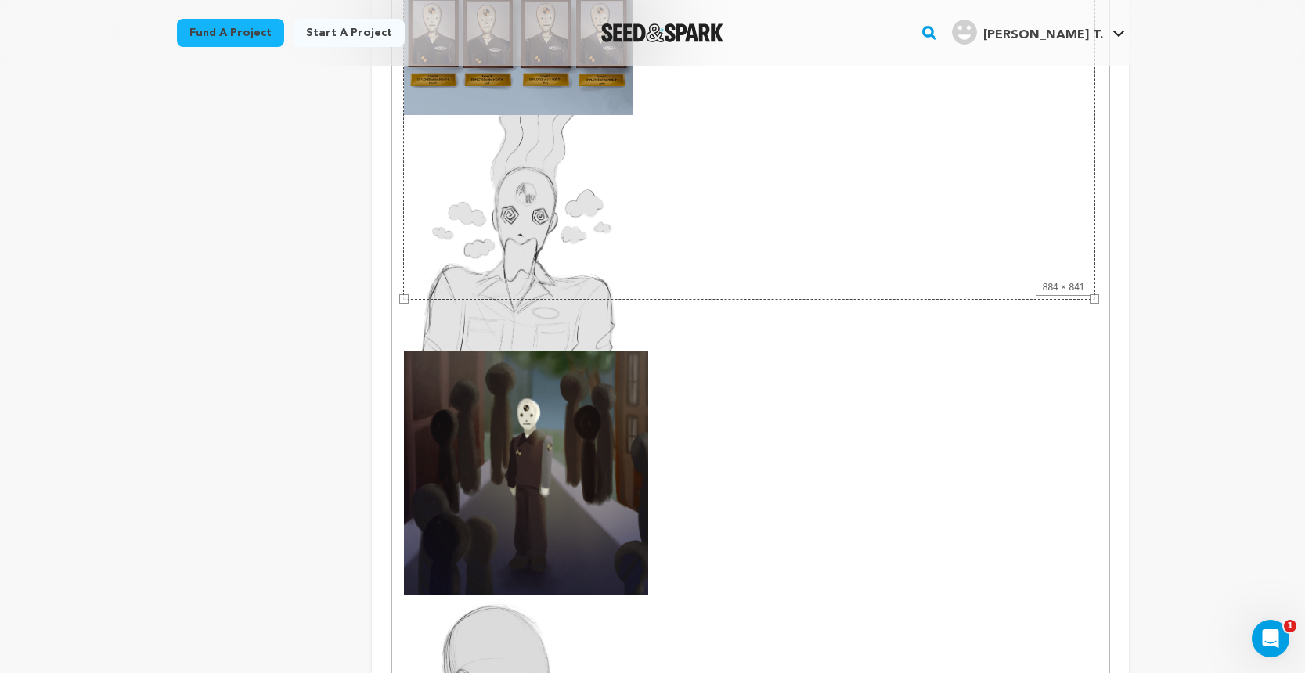
drag, startPoint x: 1096, startPoint y: 295, endPoint x: 745, endPoint y: 164, distance: 374.5
click at [745, 164] on div "EDWARD is a crash test dummy working at the lab, doing regular tests. One day A…" at bounding box center [749, 612] width 715 height 1963
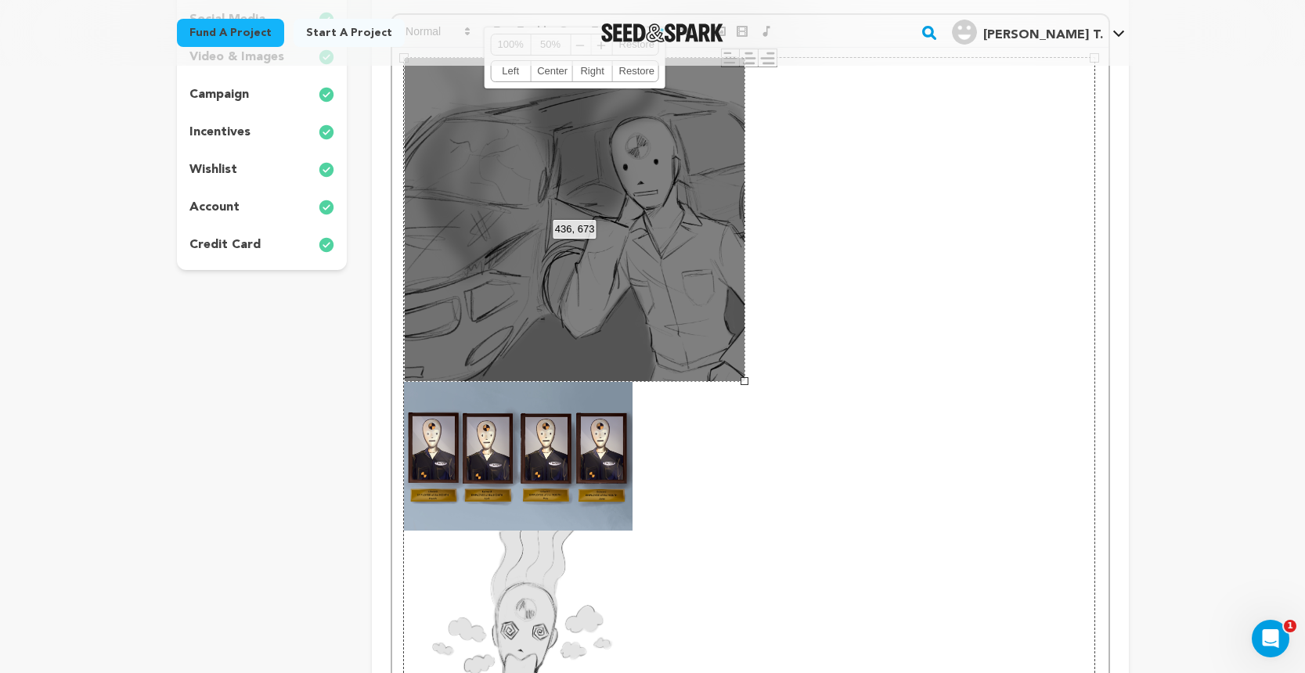
scroll to position [319, 0]
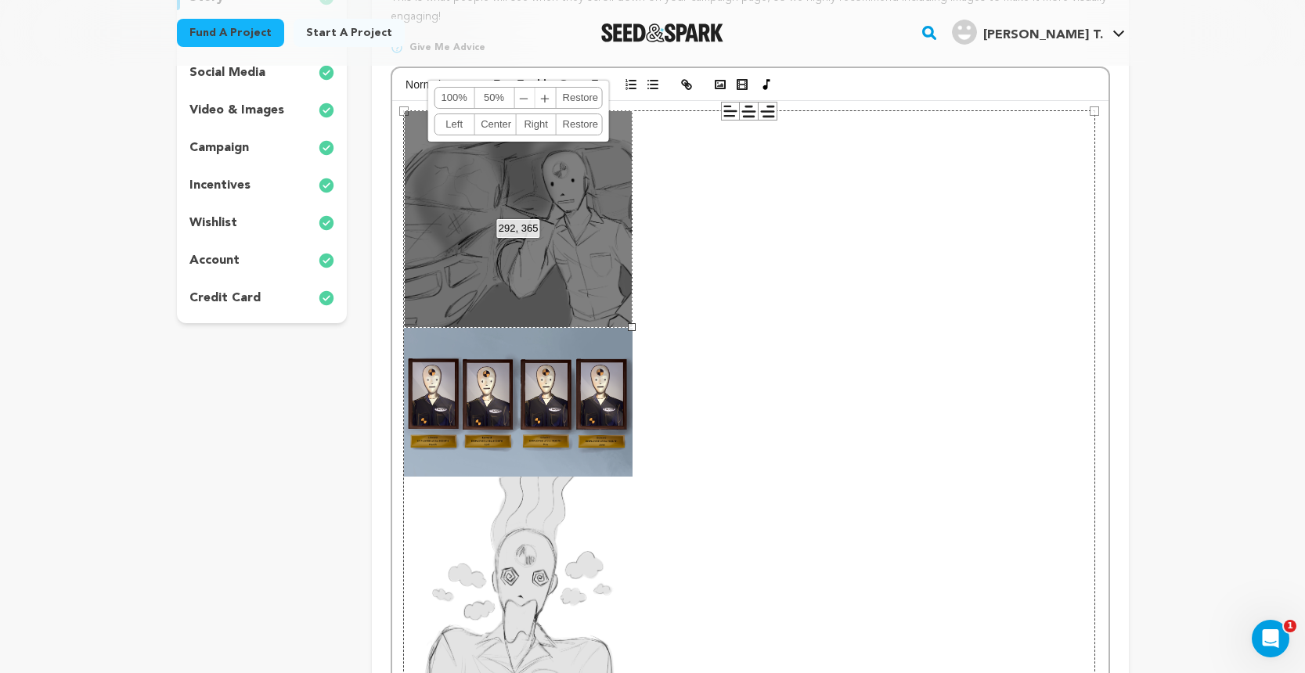
drag, startPoint x: 746, startPoint y: 433, endPoint x: 636, endPoint y: 395, distance: 115.8
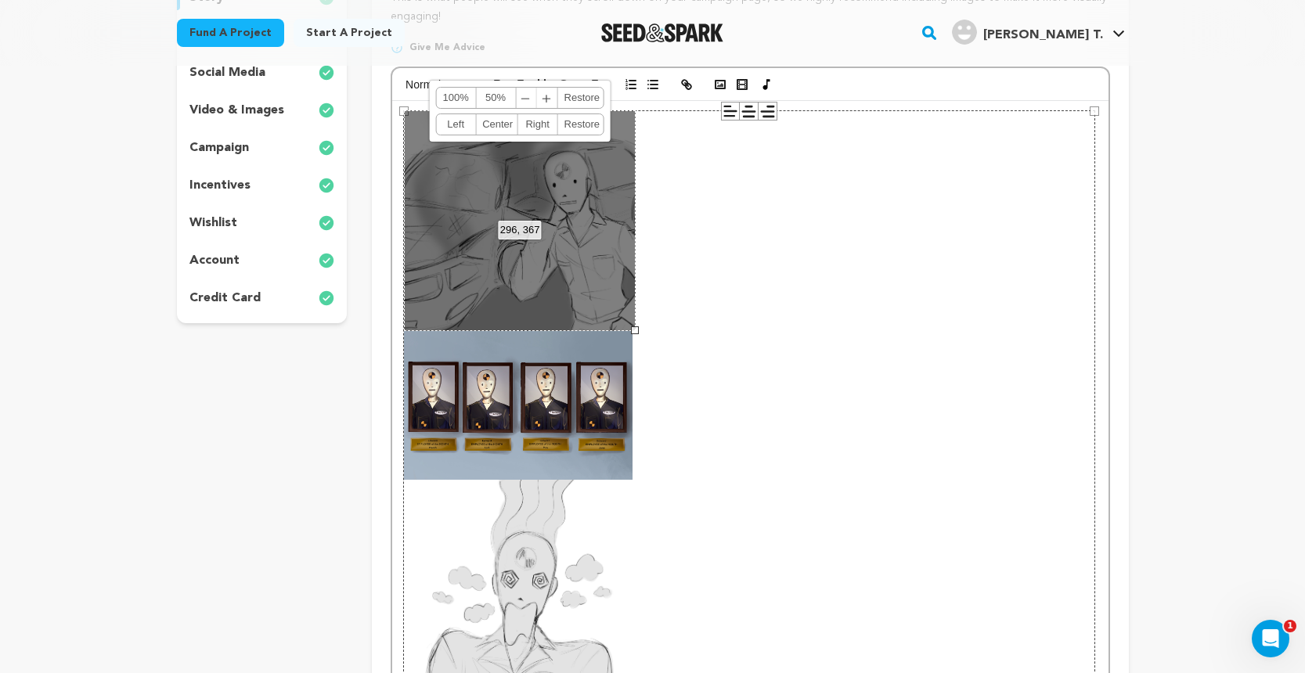
click at [901, 438] on div "884 × 841" at bounding box center [749, 439] width 692 height 658
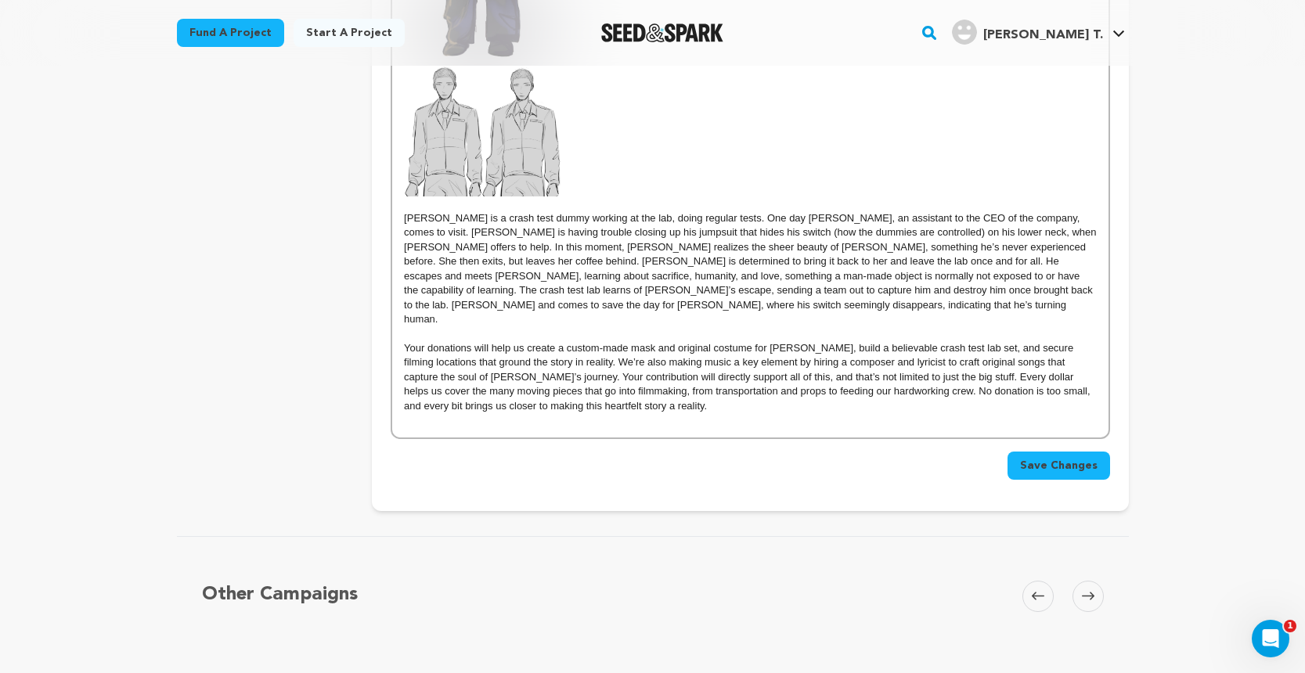
scroll to position [1834, 0]
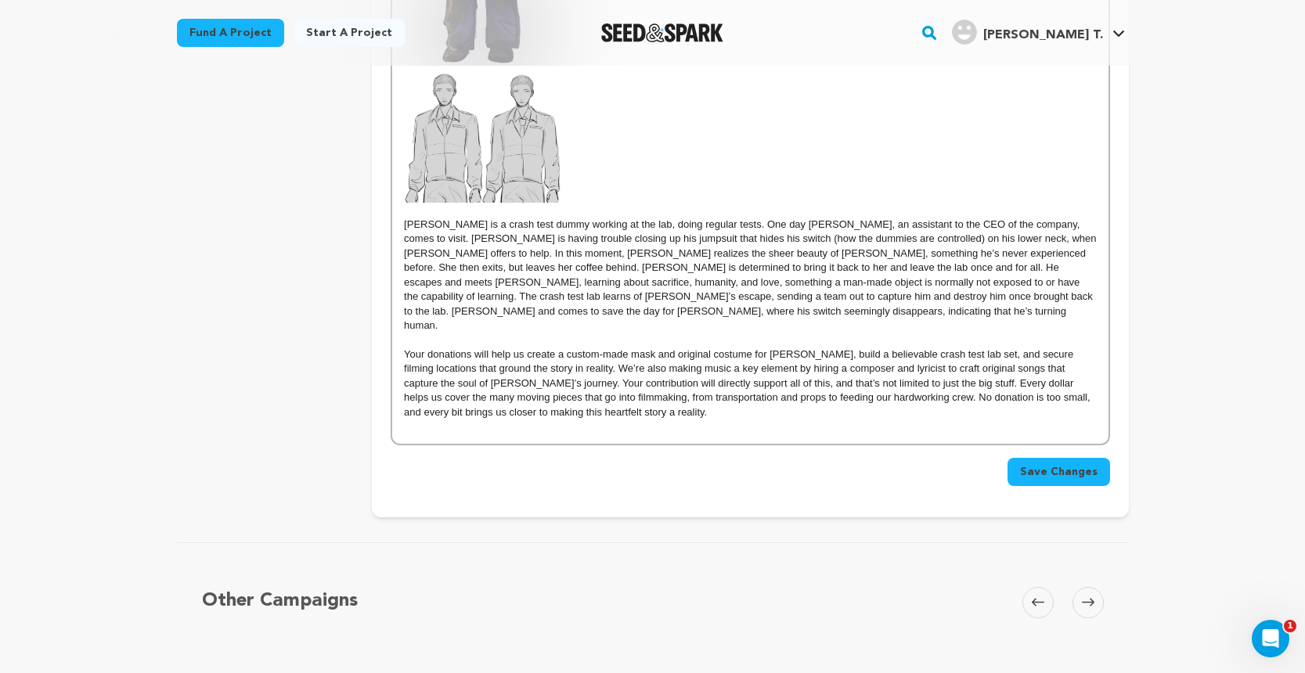
click at [1060, 464] on span "Save Changes" at bounding box center [1058, 472] width 77 height 16
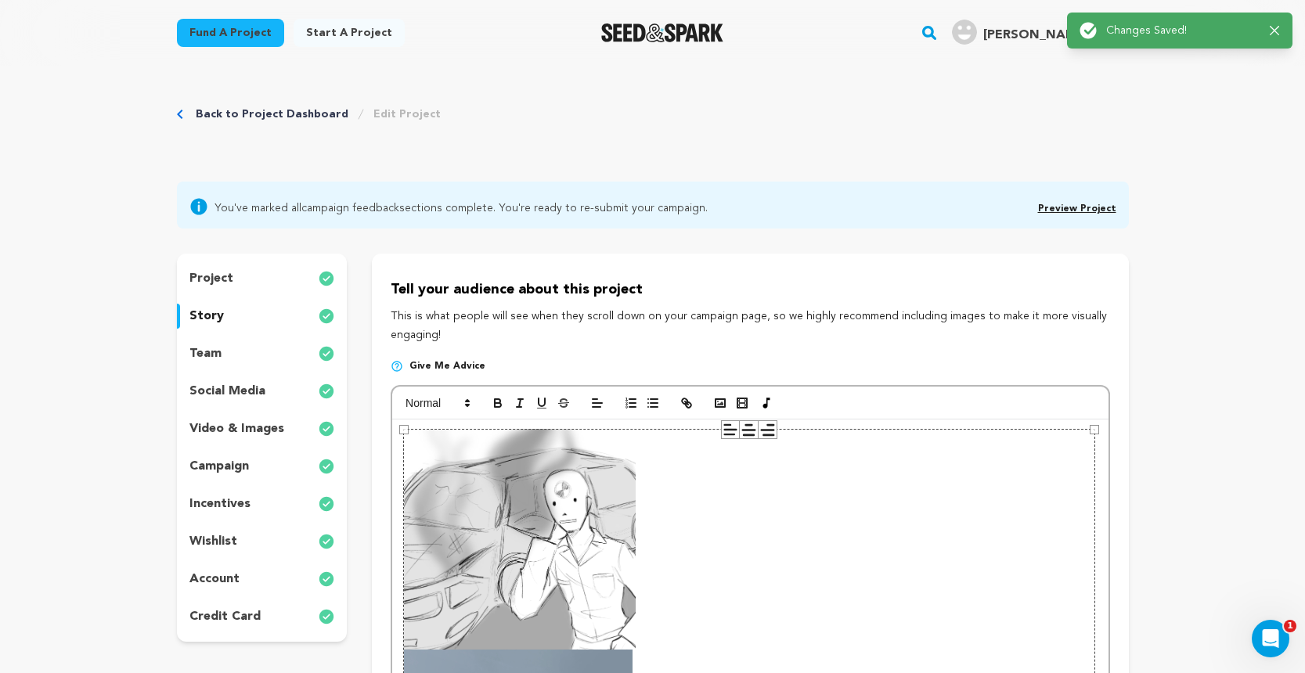
scroll to position [0, 0]
click at [1087, 214] on span "Preview Project" at bounding box center [1077, 206] width 78 height 19
click at [1088, 204] on link "Preview Project" at bounding box center [1077, 208] width 78 height 9
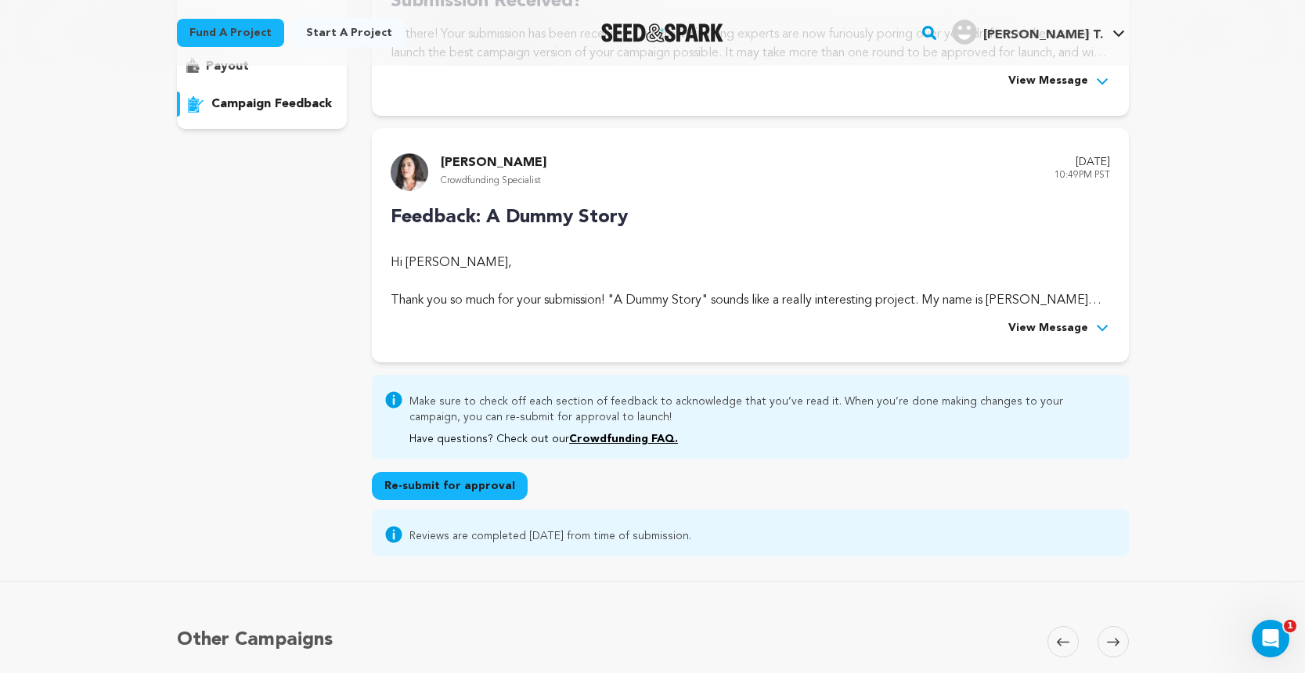
scroll to position [389, 0]
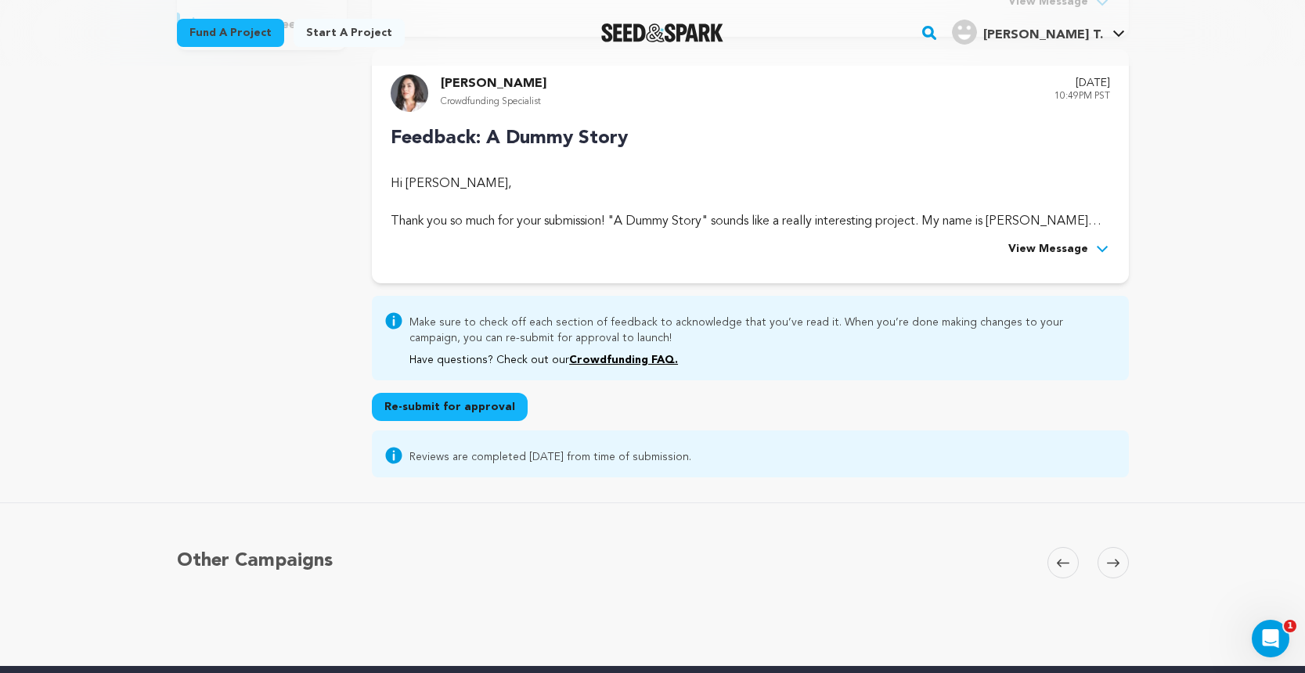
click at [1057, 249] on span "View Message" at bounding box center [1048, 249] width 80 height 19
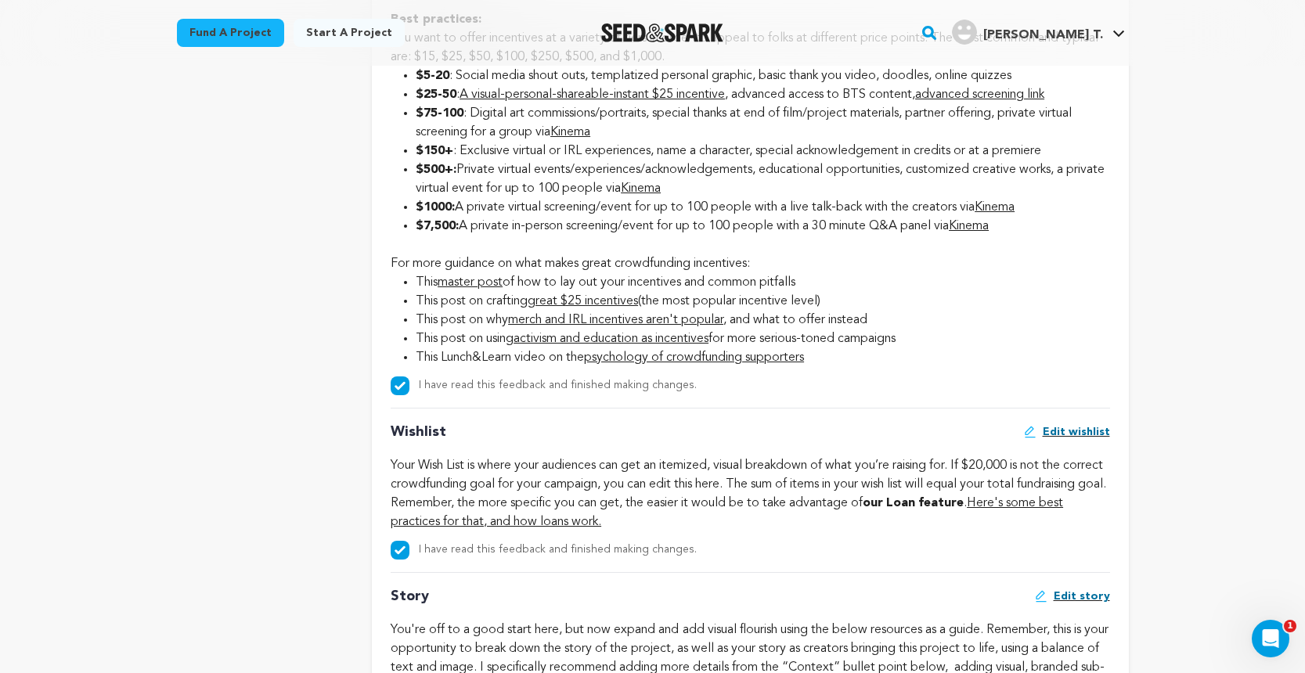
scroll to position [2374, 0]
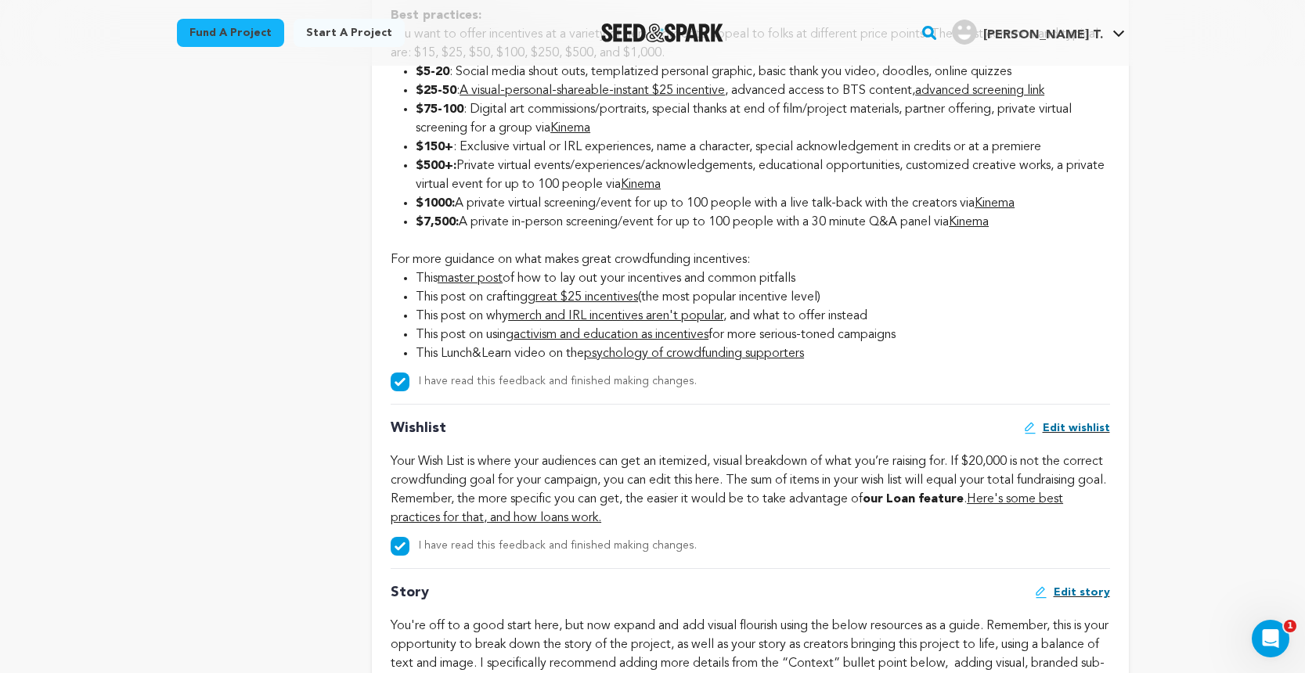
click at [1078, 436] on span "Edit wishlist" at bounding box center [1076, 428] width 67 height 16
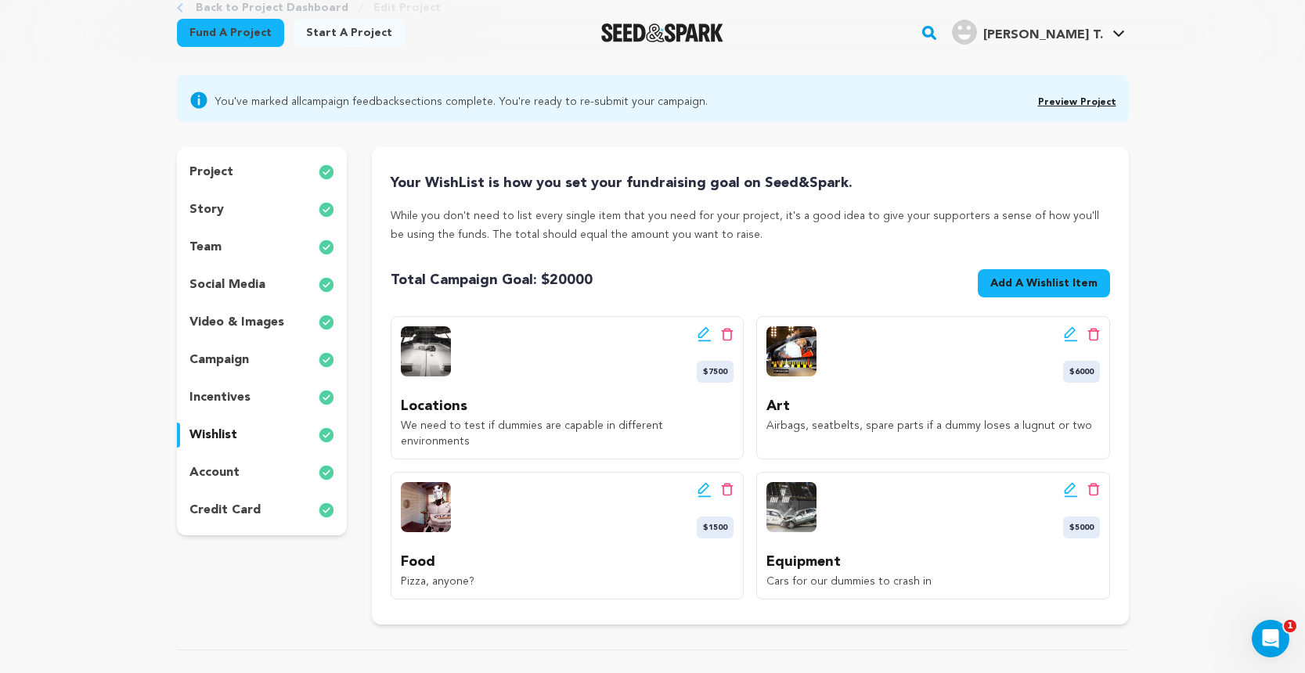
scroll to position [106, 0]
click at [222, 352] on p "campaign" at bounding box center [218, 360] width 59 height 19
